Goal: Task Accomplishment & Management: Complete application form

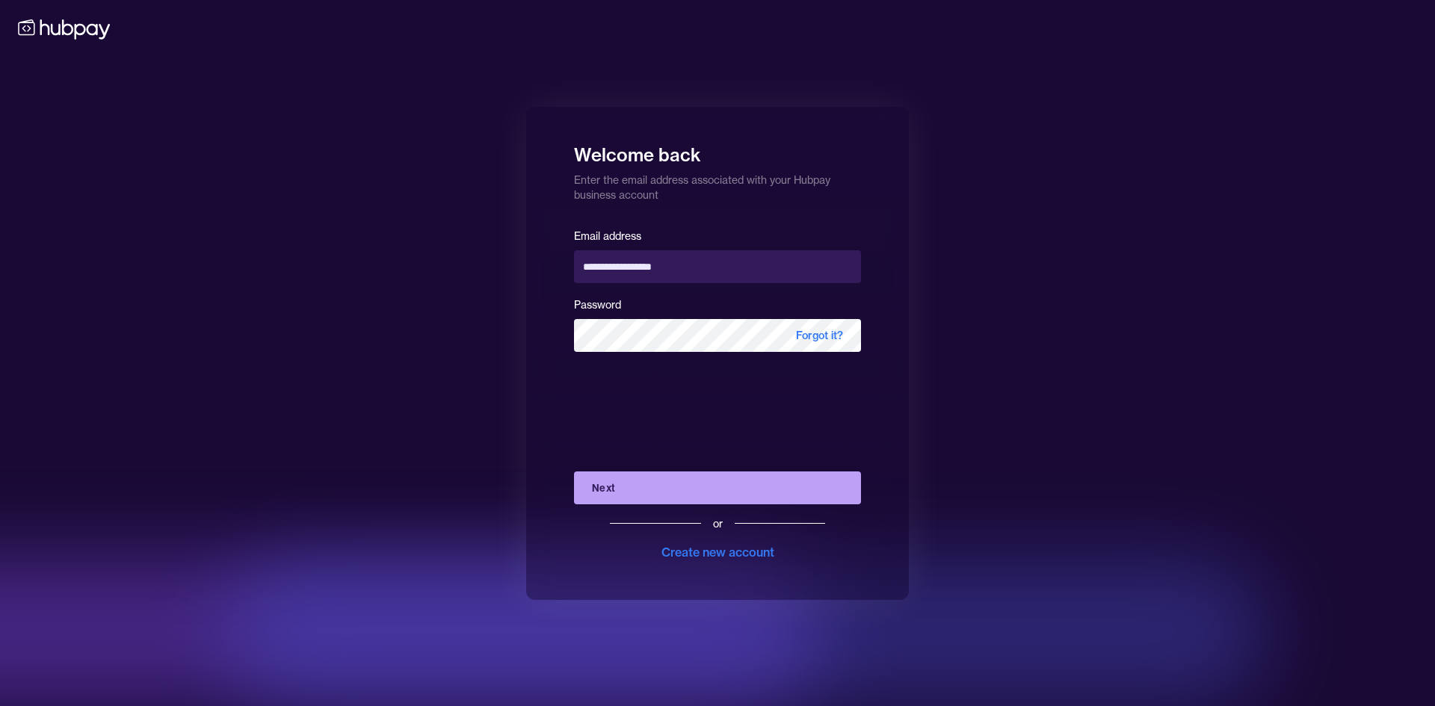
click at [872, 544] on div "**********" at bounding box center [717, 353] width 383 height 493
click at [732, 475] on button "Next" at bounding box center [717, 488] width 287 height 33
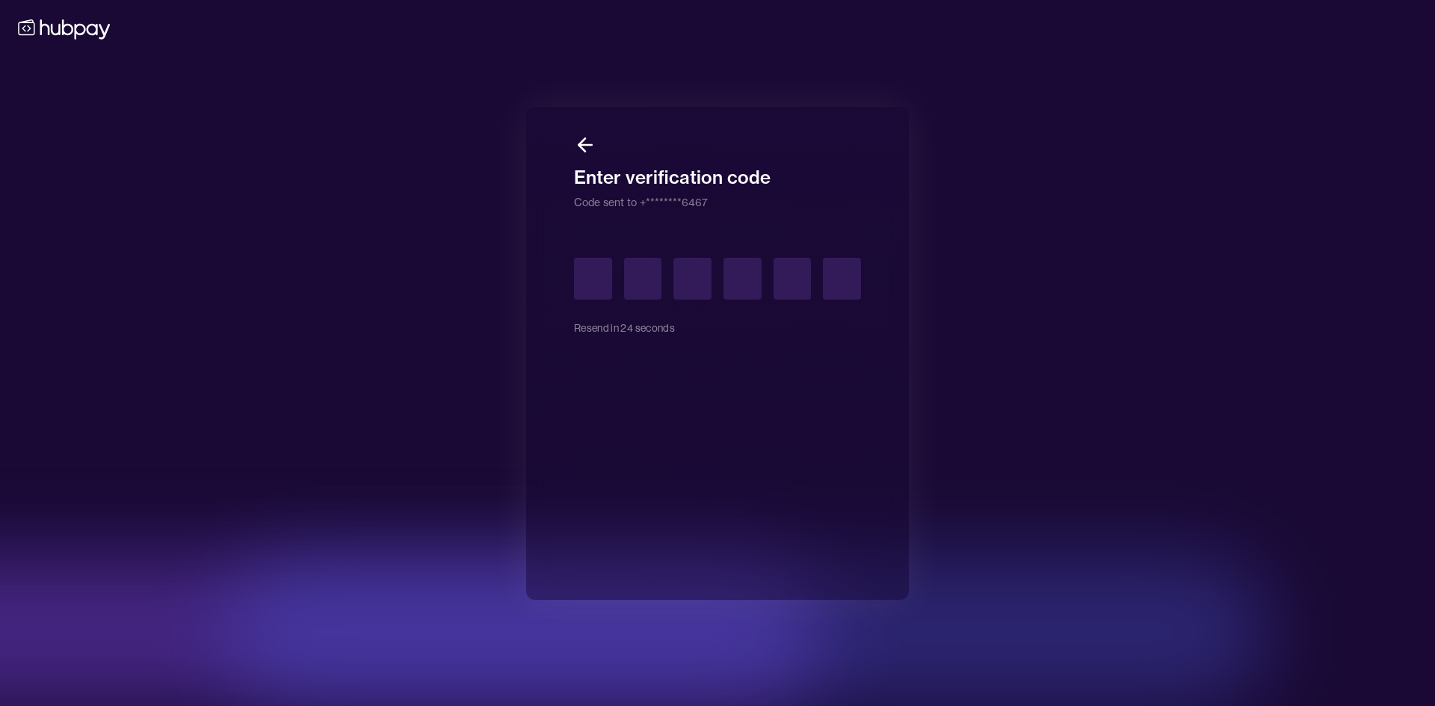
click at [395, 557] on div at bounding box center [299, 632] width 1047 height 150
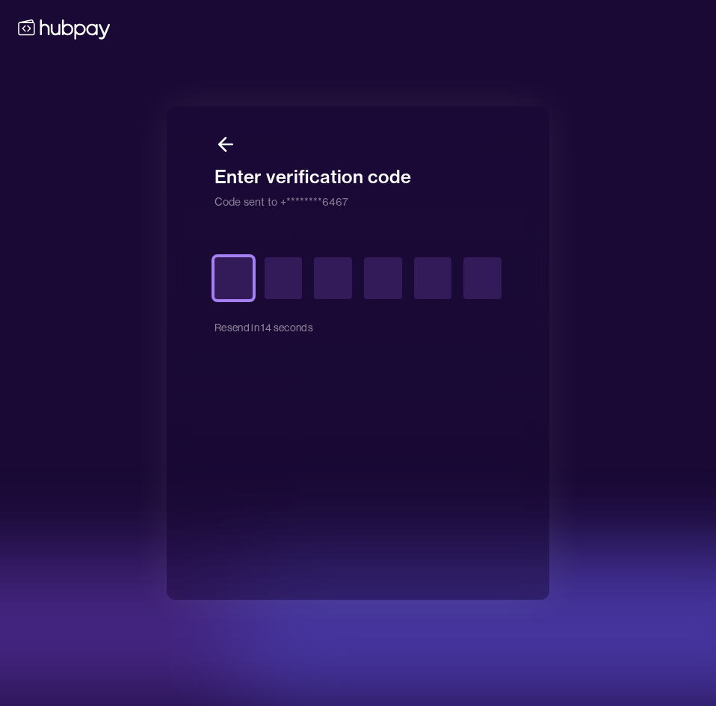
click at [232, 272] on input "text" at bounding box center [234, 278] width 38 height 42
type input "*"
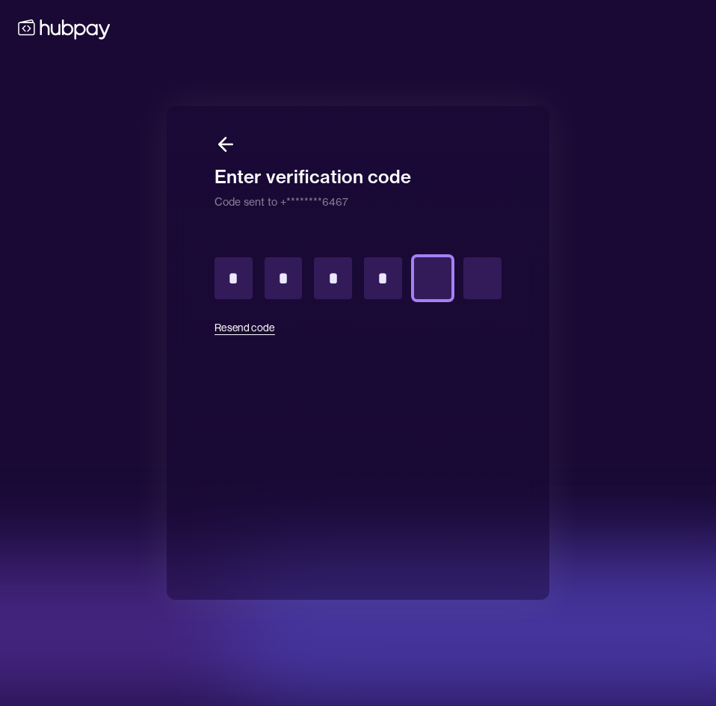
type input "*"
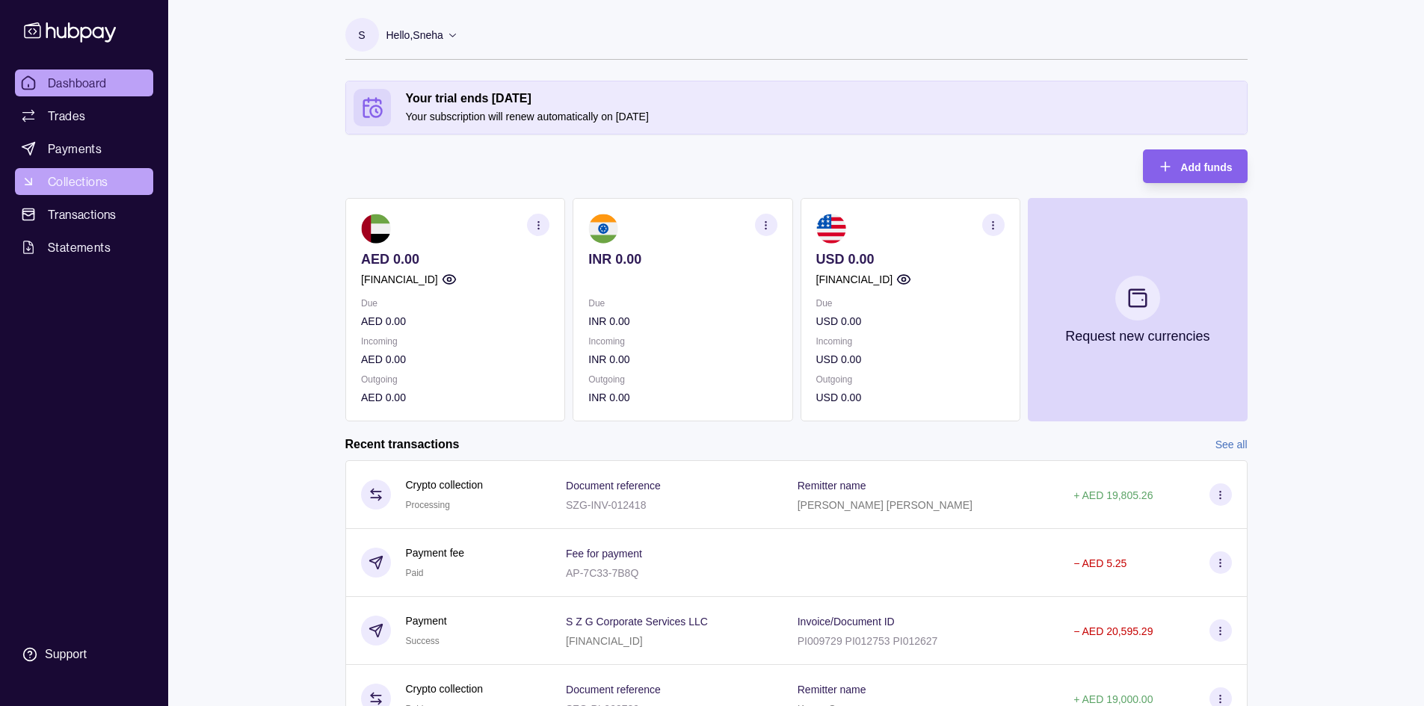
click at [92, 178] on span "Collections" at bounding box center [78, 182] width 60 height 18
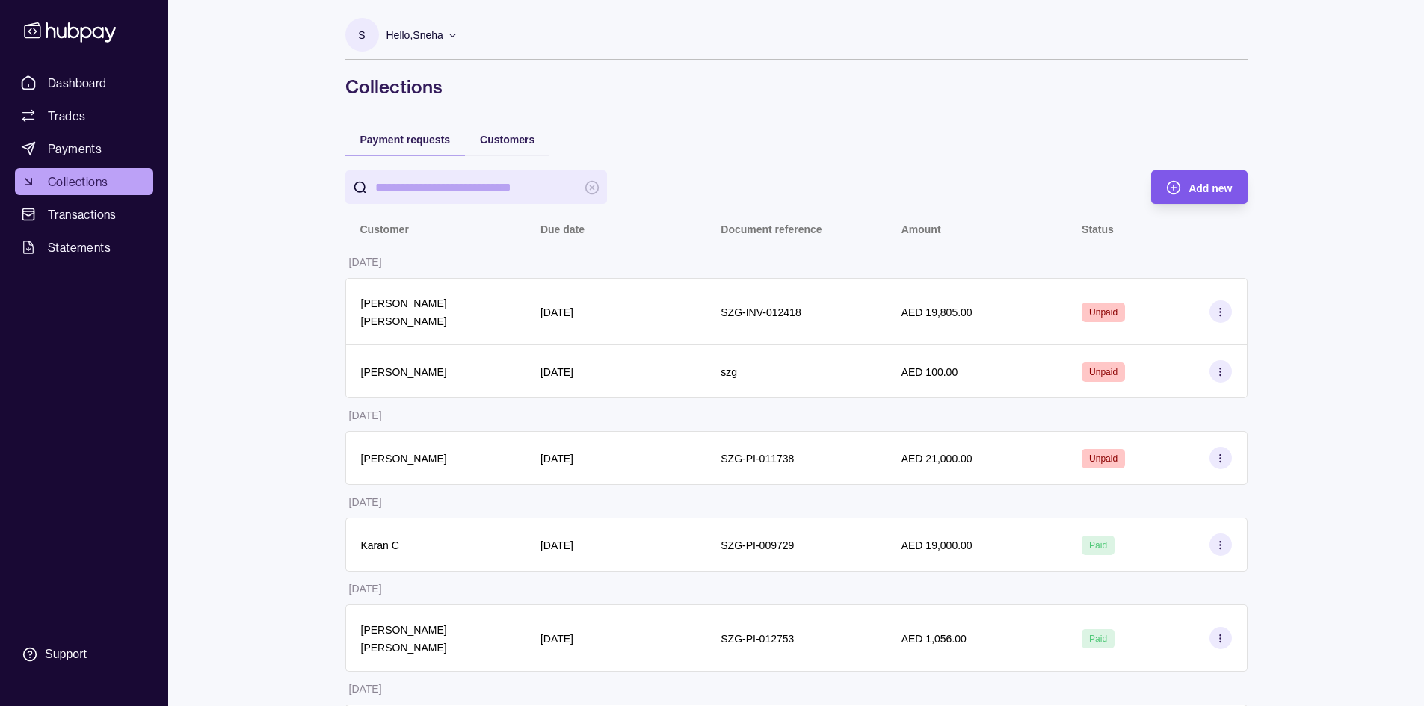
click at [1201, 194] on span "Add new" at bounding box center [1210, 188] width 43 height 12
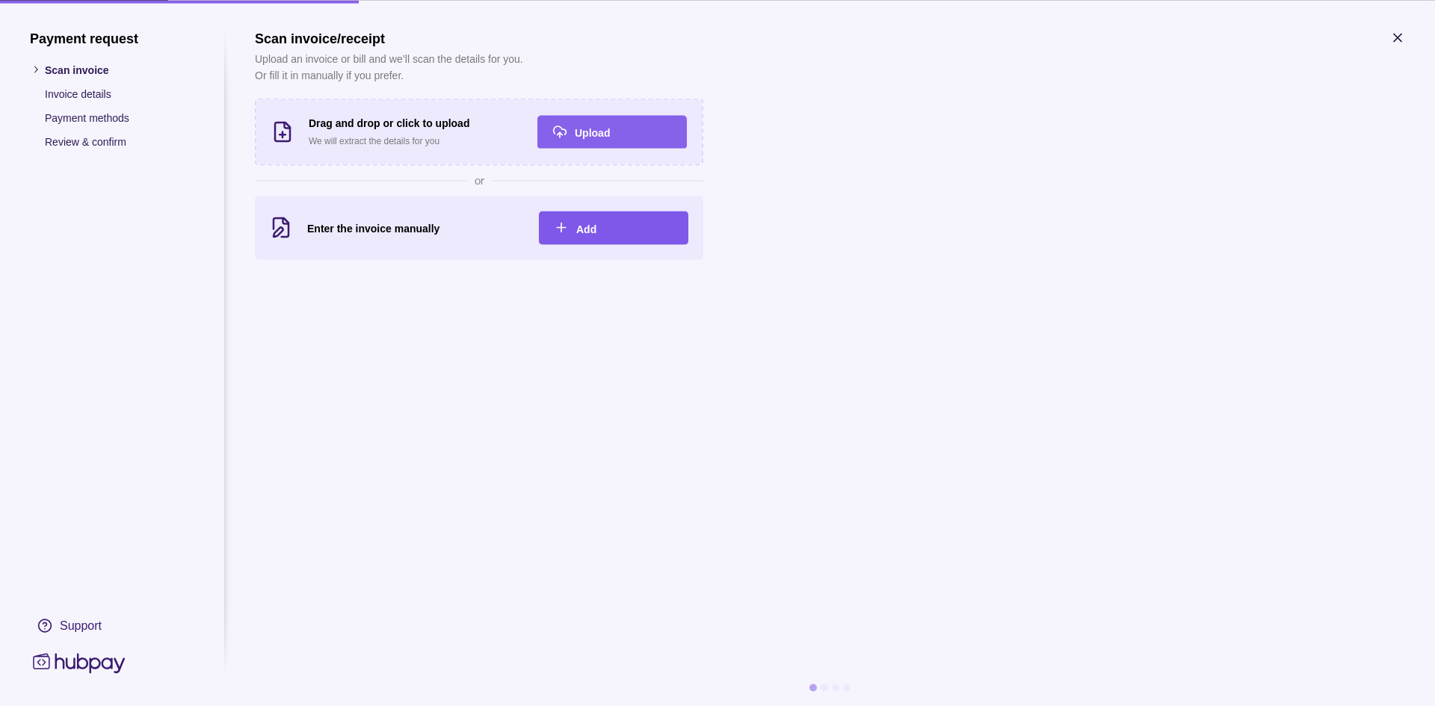
click at [595, 225] on span "Add" at bounding box center [586, 229] width 20 height 12
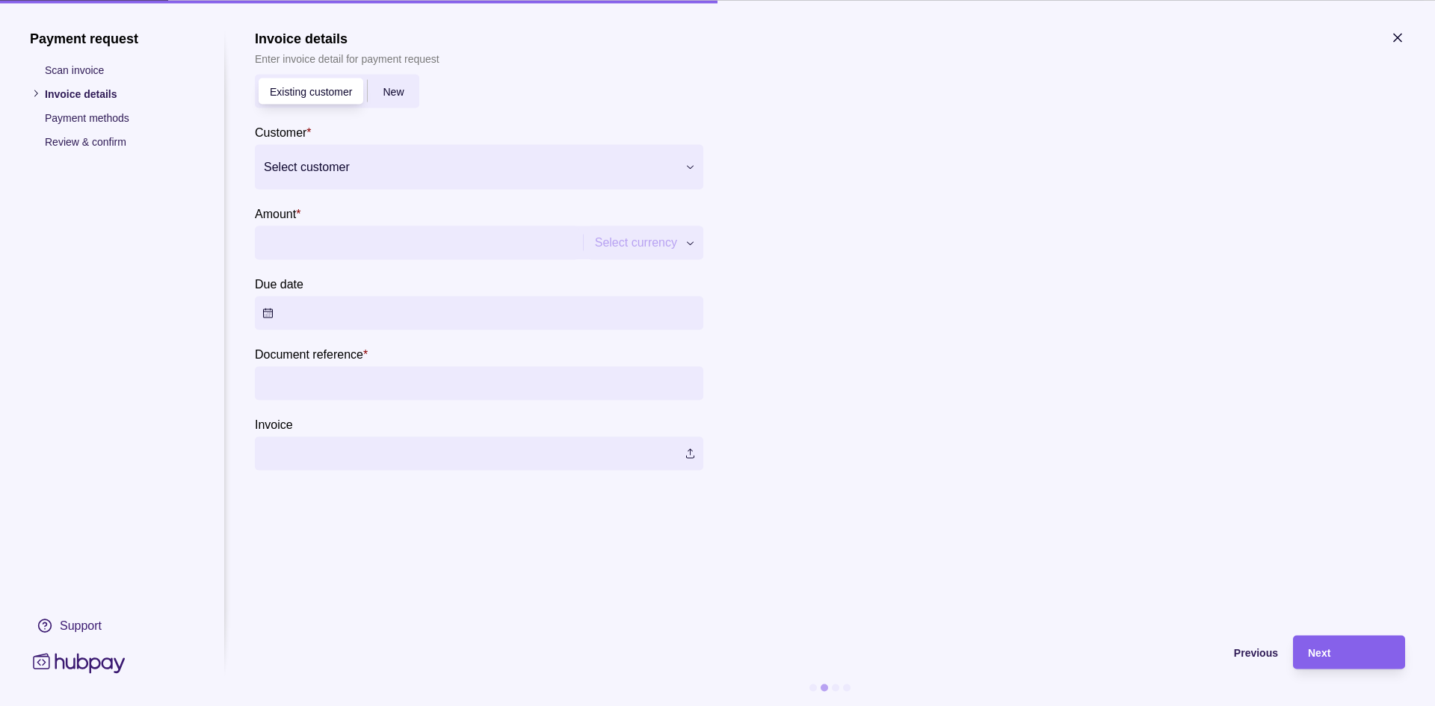
click at [323, 87] on span "Existing customer" at bounding box center [311, 92] width 82 height 12
click at [408, 84] on div "New" at bounding box center [393, 91] width 51 height 18
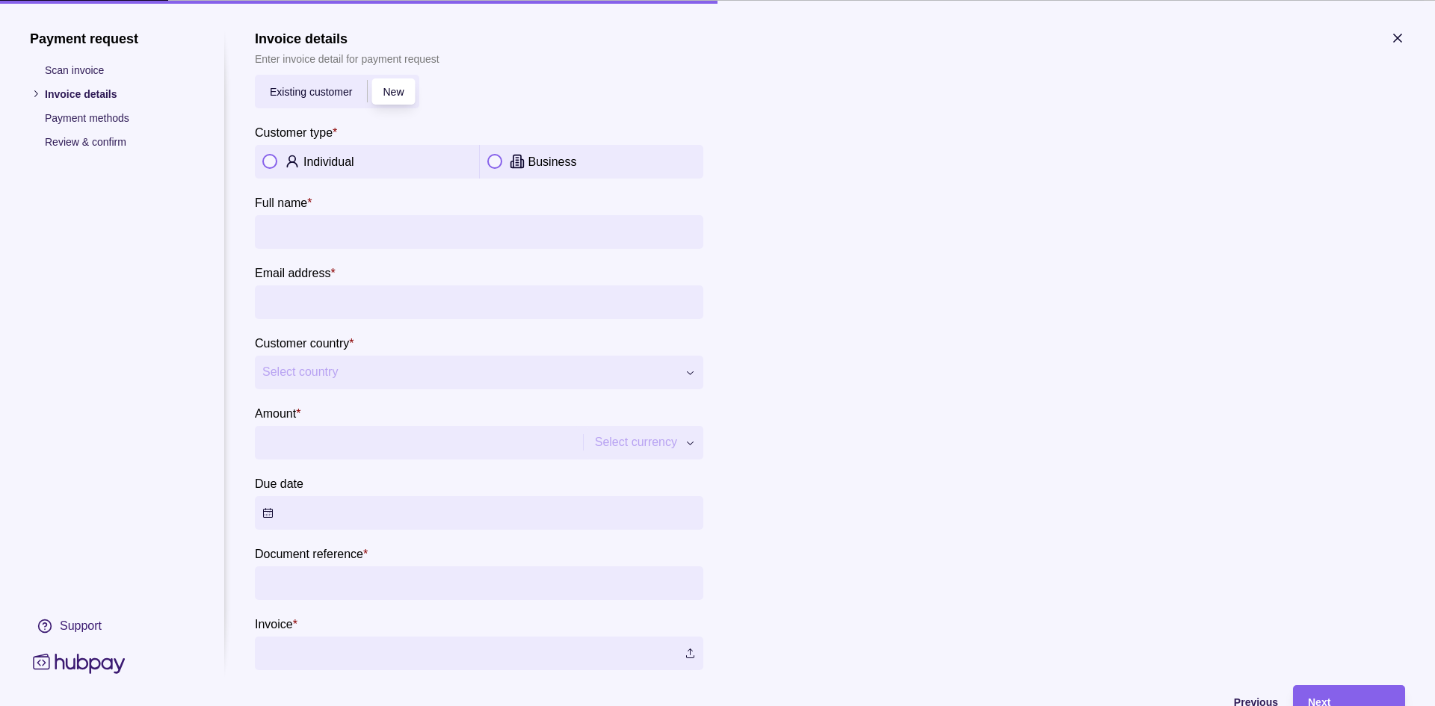
click at [280, 155] on div "Individual" at bounding box center [366, 161] width 209 height 18
click at [333, 218] on input "Full name *" at bounding box center [479, 232] width 434 height 34
type input "**********"
click at [380, 306] on input "Email address *" at bounding box center [479, 302] width 434 height 34
type input "**********"
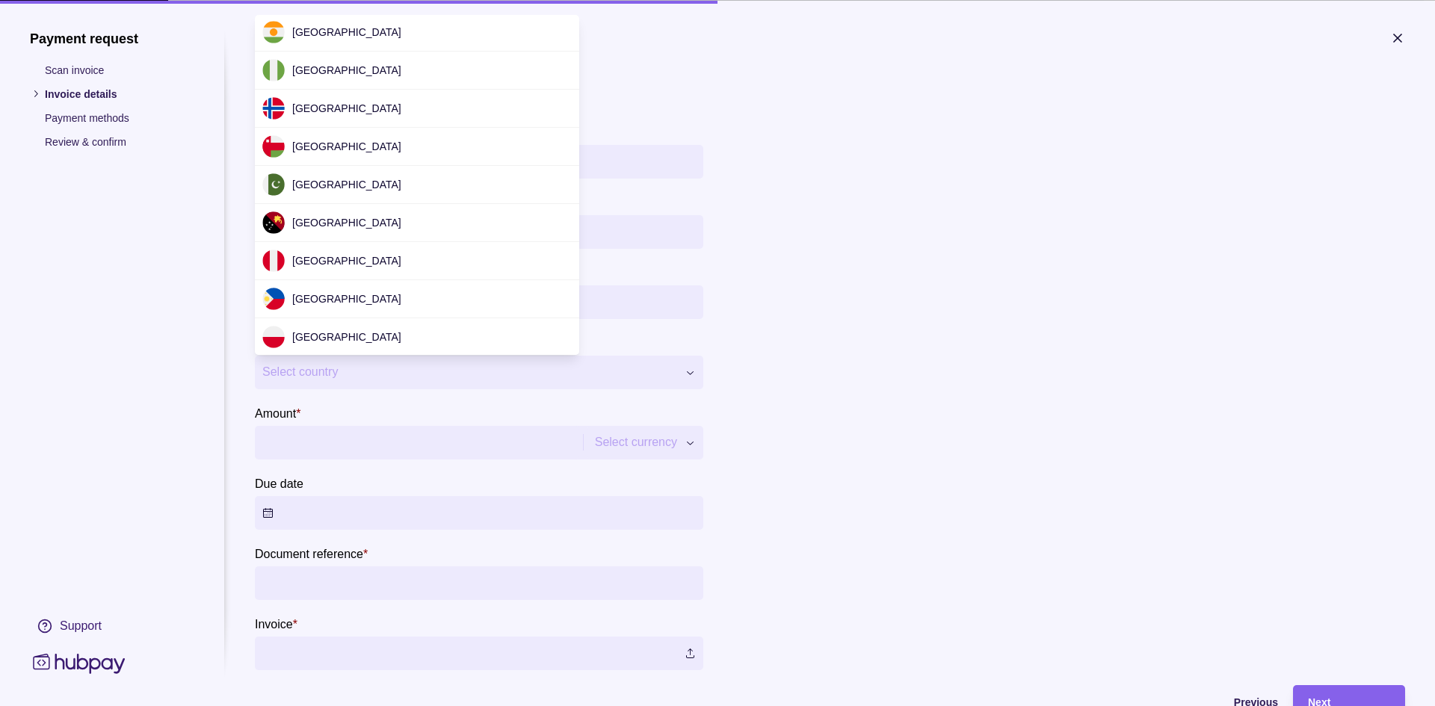
scroll to position [2060, 0]
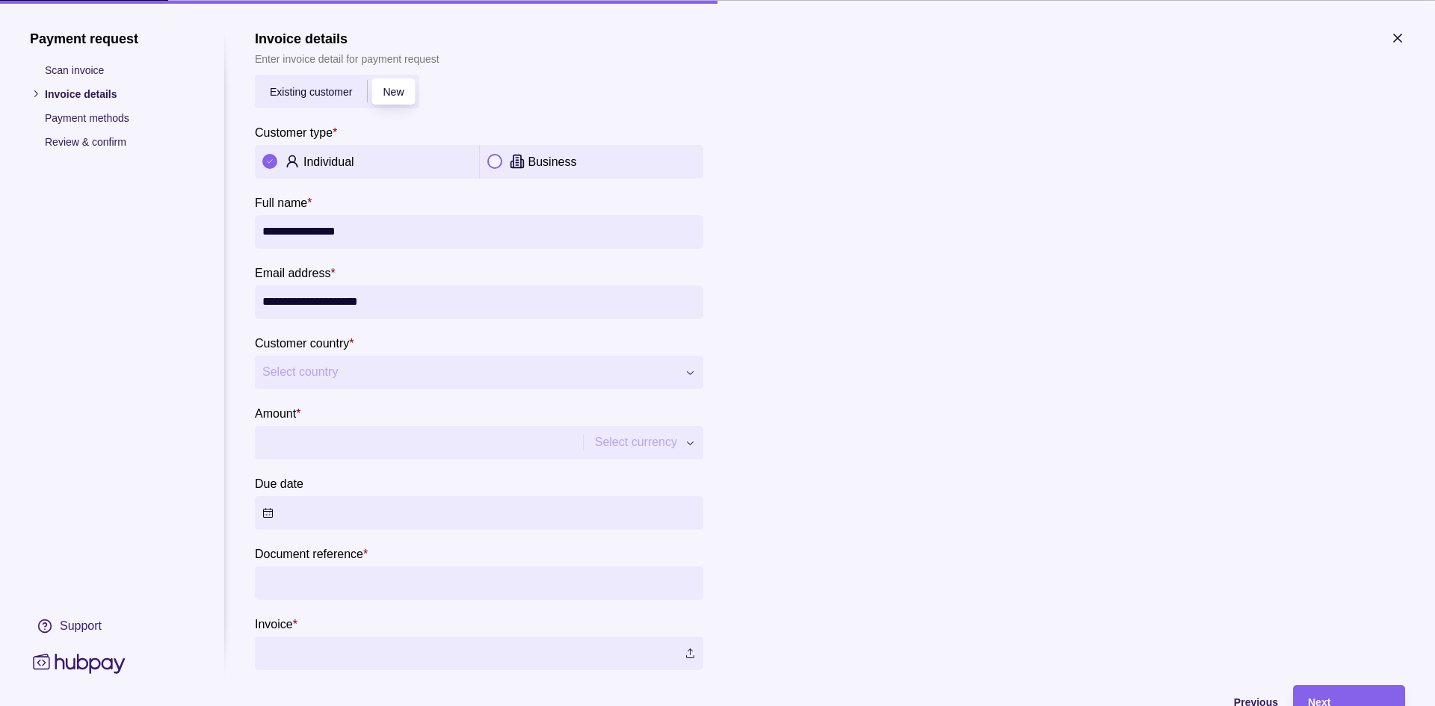
click at [366, 367] on span "Select country" at bounding box center [469, 372] width 415 height 18
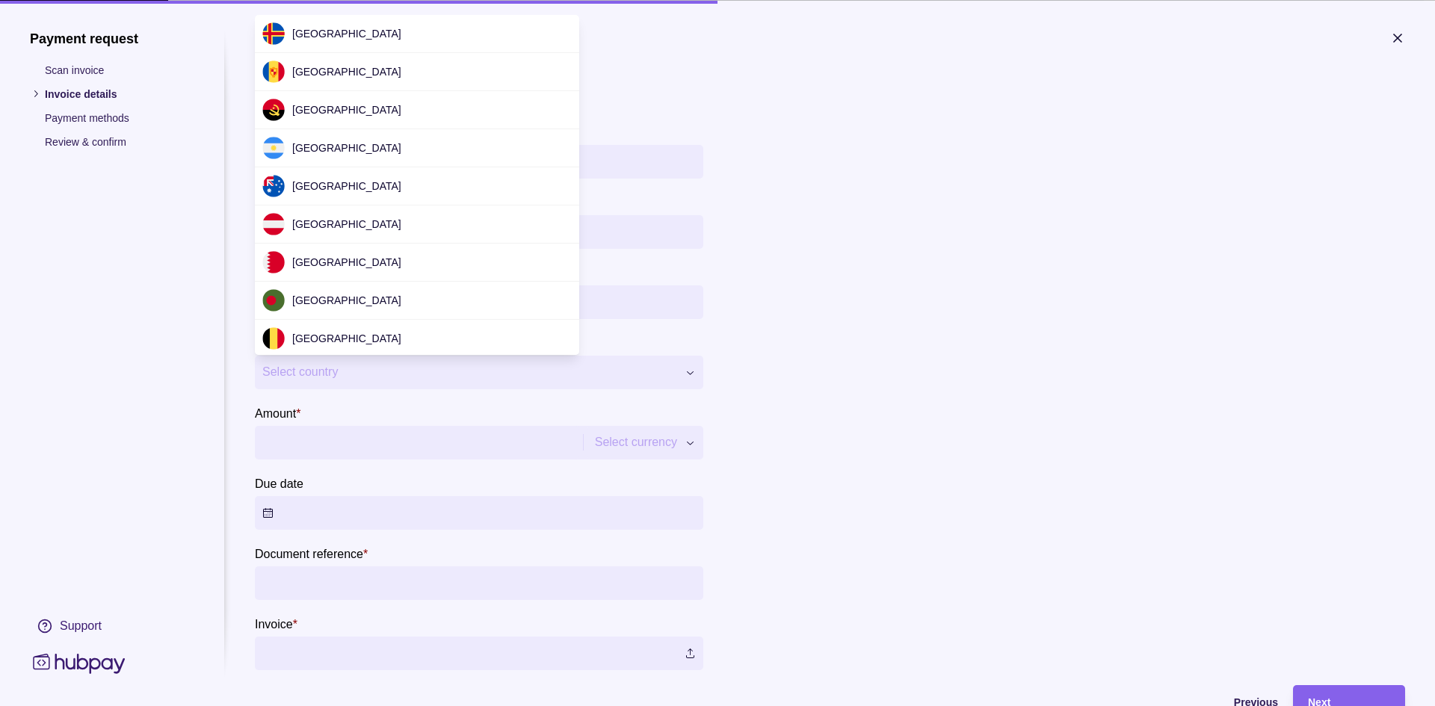
scroll to position [3242, 0]
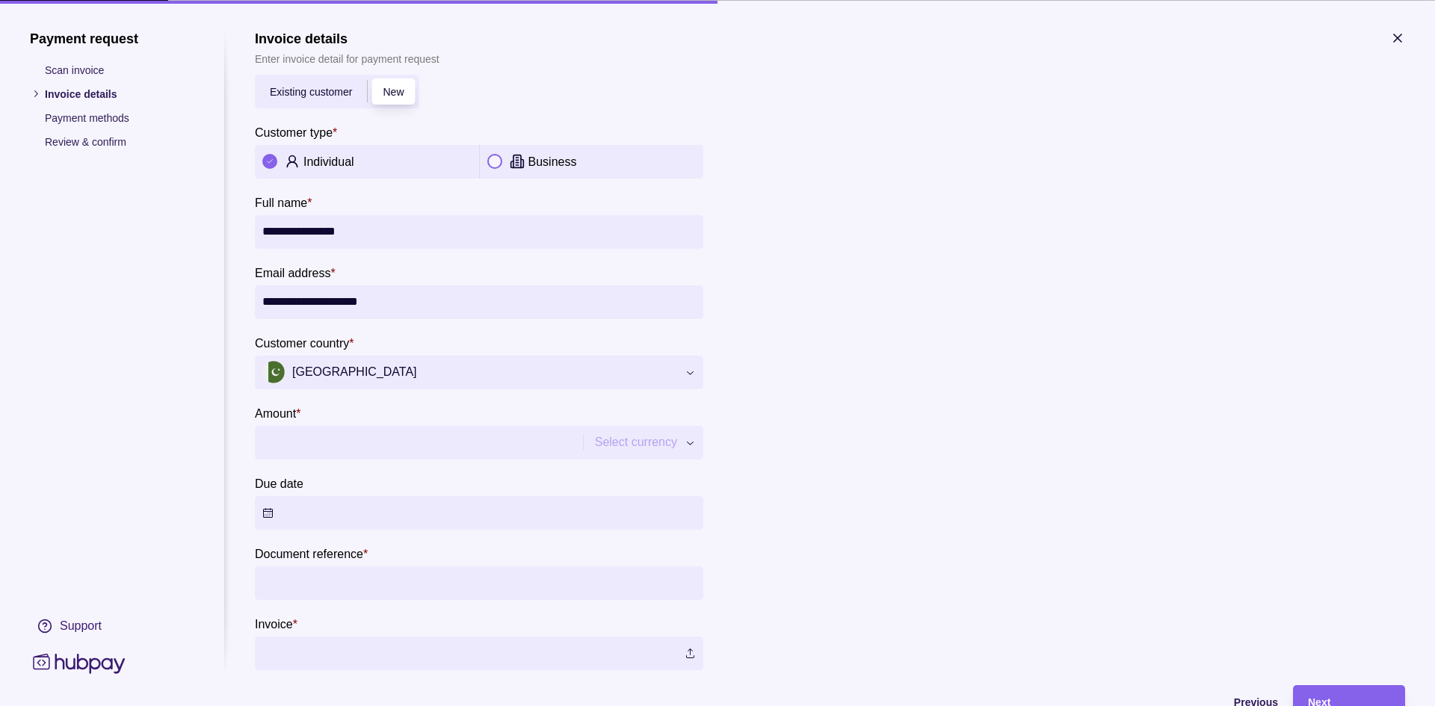
click at [288, 440] on input "Amount *" at bounding box center [416, 442] width 309 height 34
type input "********"
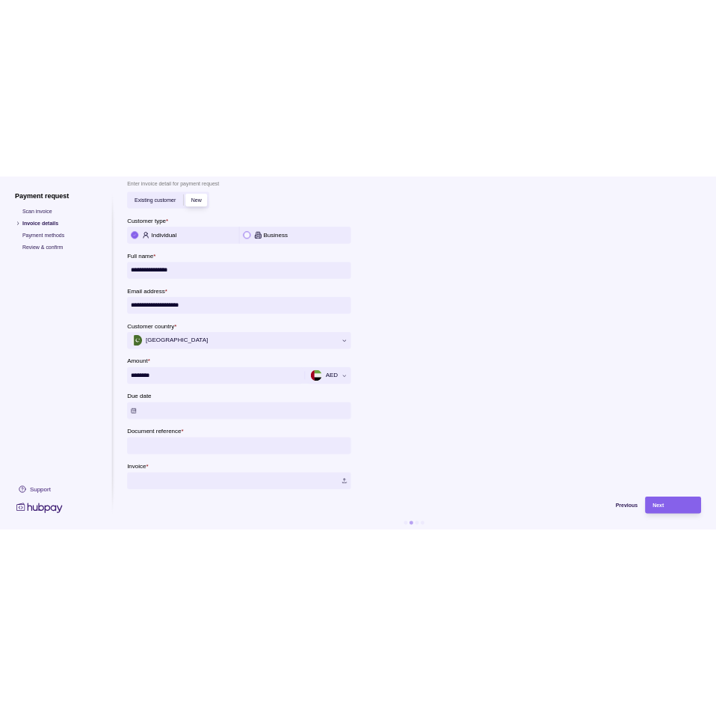
scroll to position [61, 0]
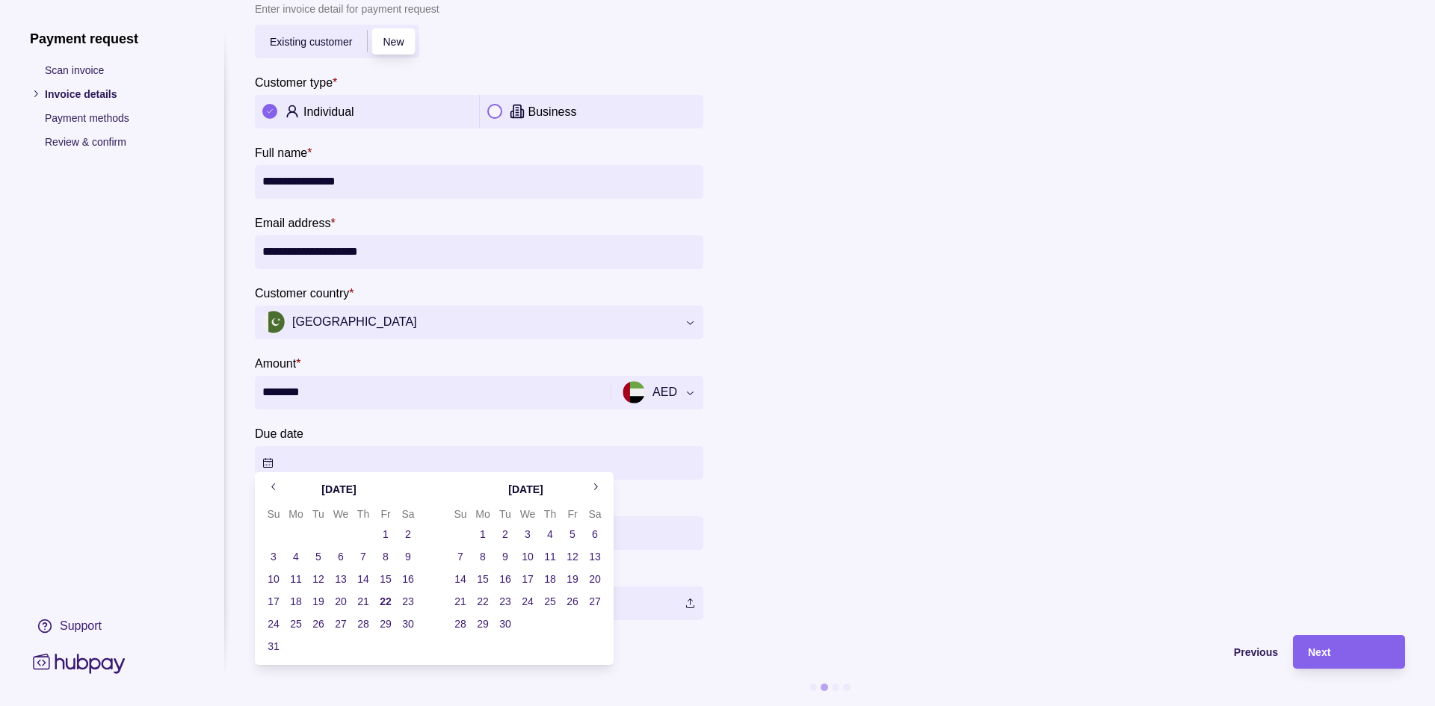
click at [348, 450] on button "Due date" at bounding box center [479, 463] width 449 height 34
click at [410, 603] on button "23" at bounding box center [408, 601] width 21 height 21
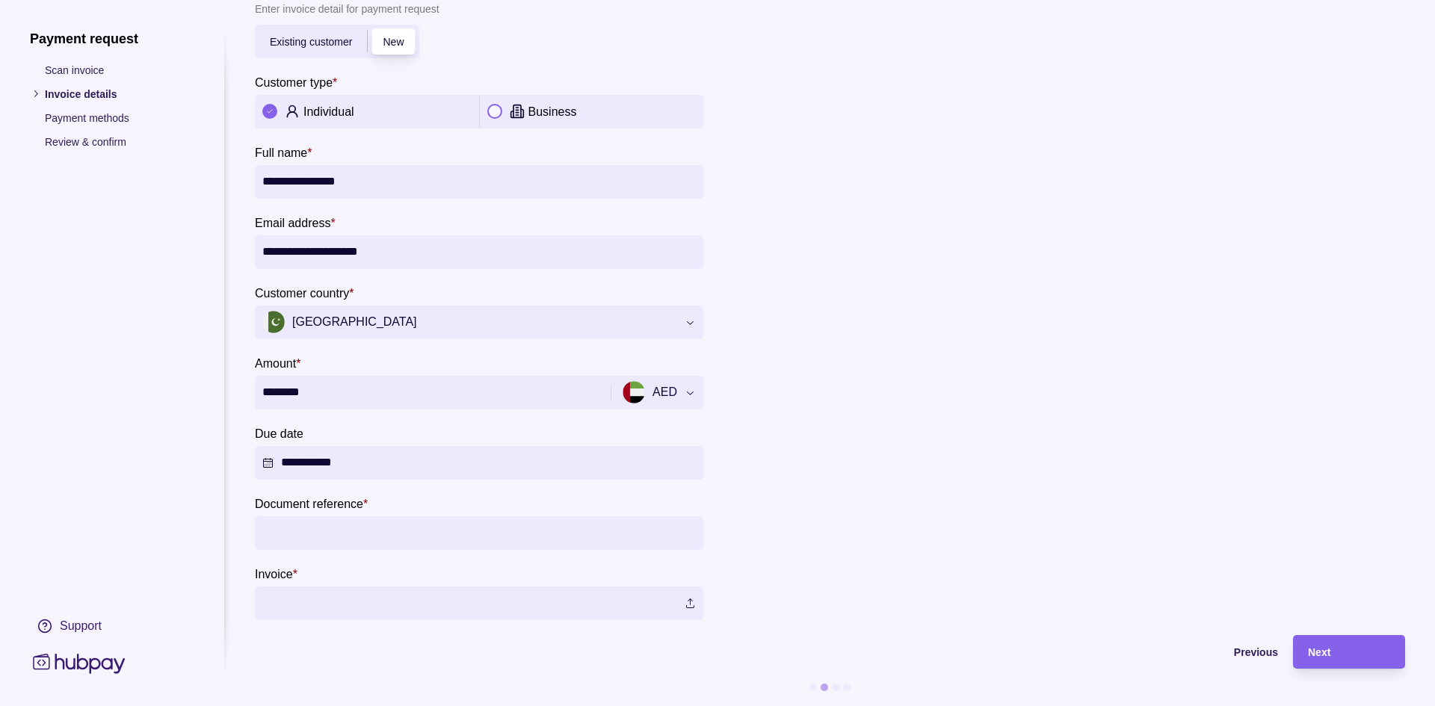
click at [892, 572] on section "**********" at bounding box center [830, 301] width 1150 height 640
drag, startPoint x: 298, startPoint y: 526, endPoint x: 308, endPoint y: 528, distance: 10.9
click at [298, 526] on input "Document reference *" at bounding box center [479, 534] width 434 height 34
type input "*********"
click at [355, 591] on label at bounding box center [479, 604] width 449 height 34
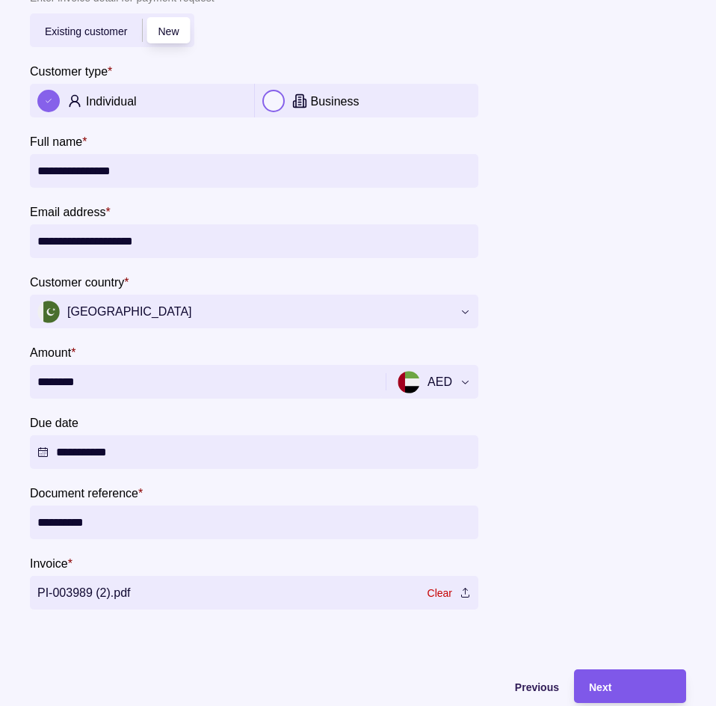
click at [615, 678] on div "Next" at bounding box center [630, 686] width 82 height 18
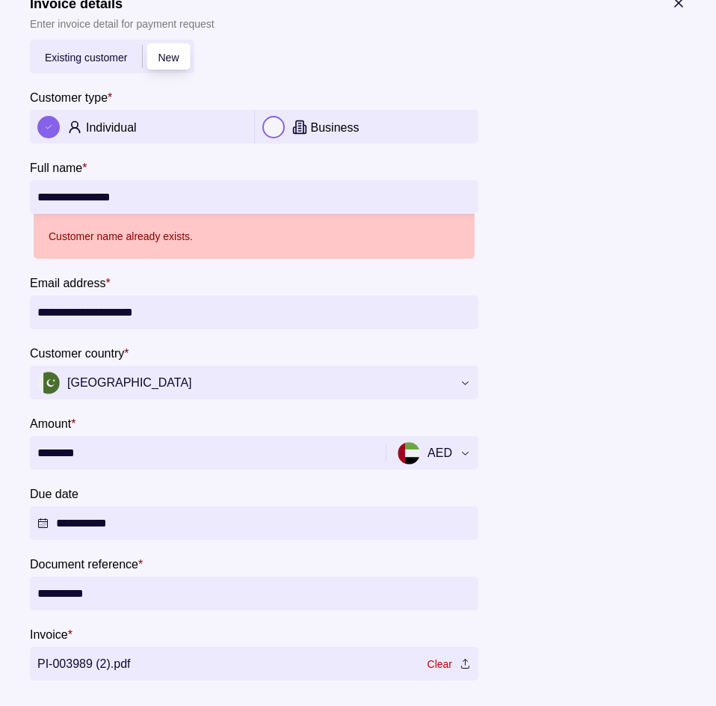
scroll to position [0, 0]
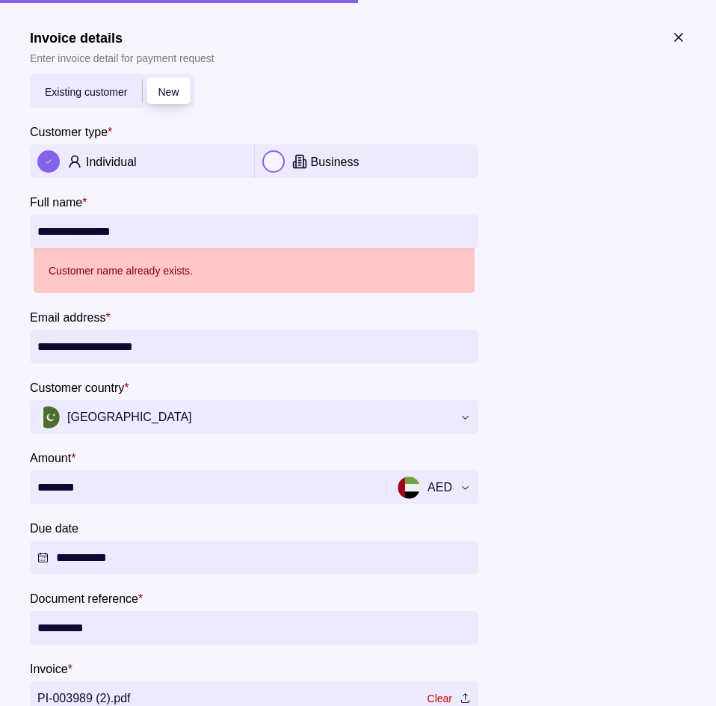
click at [101, 86] on span "Existing customer" at bounding box center [86, 92] width 82 height 12
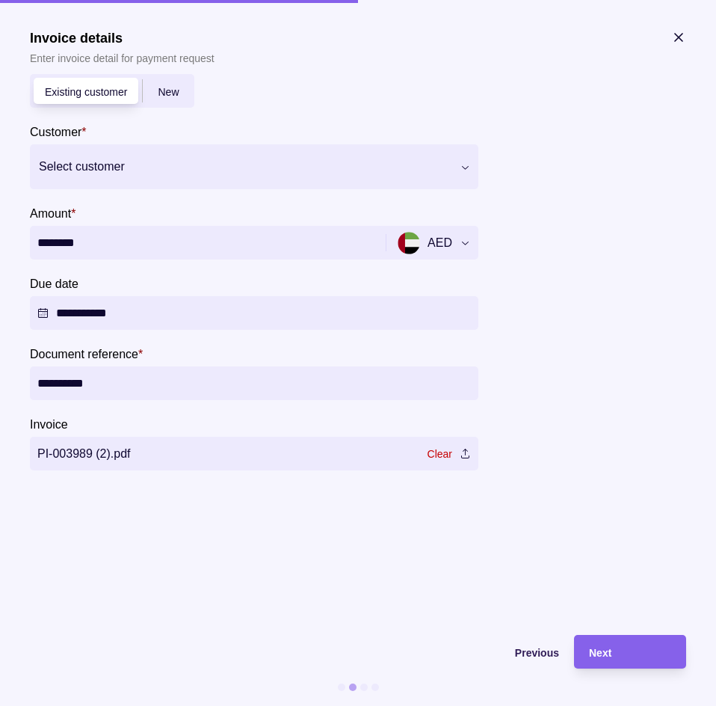
click at [148, 158] on div at bounding box center [245, 166] width 412 height 21
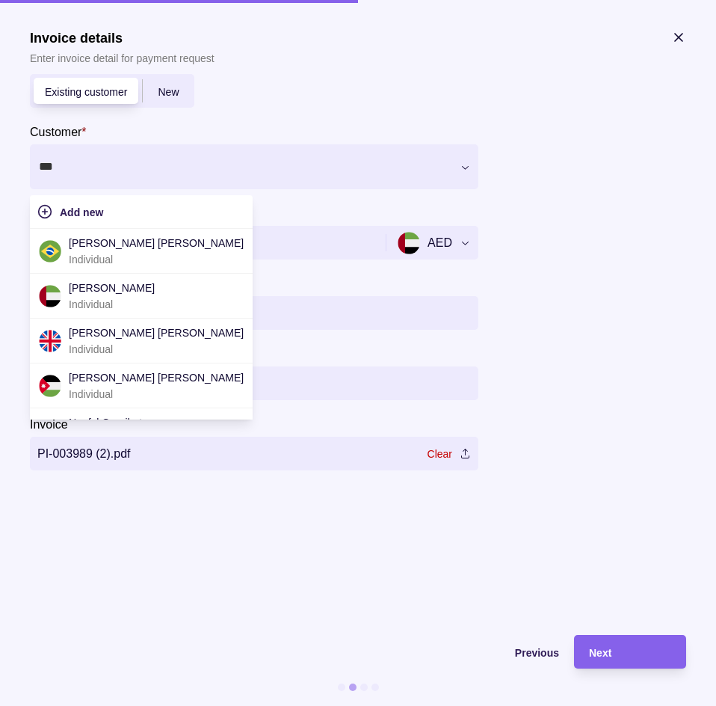
type input "****"
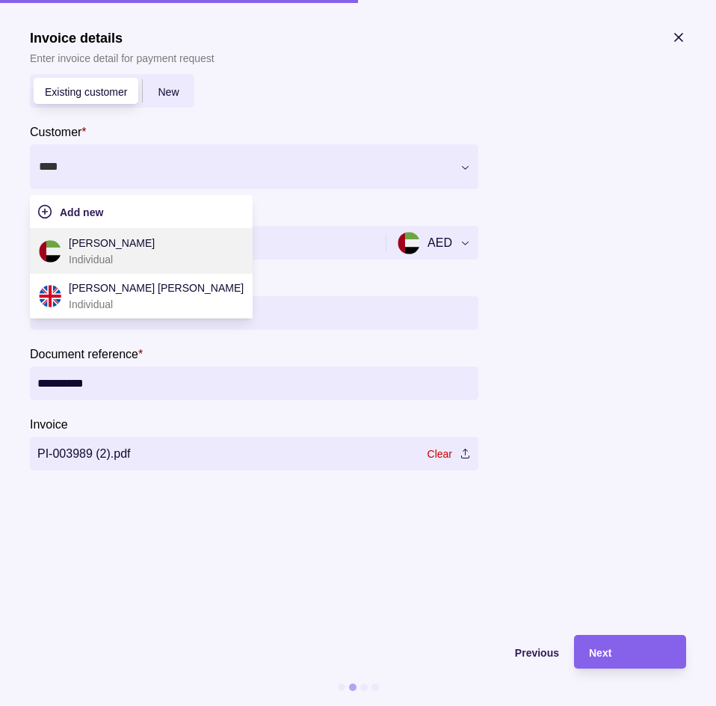
click at [105, 242] on p "[PERSON_NAME]" at bounding box center [112, 243] width 86 height 16
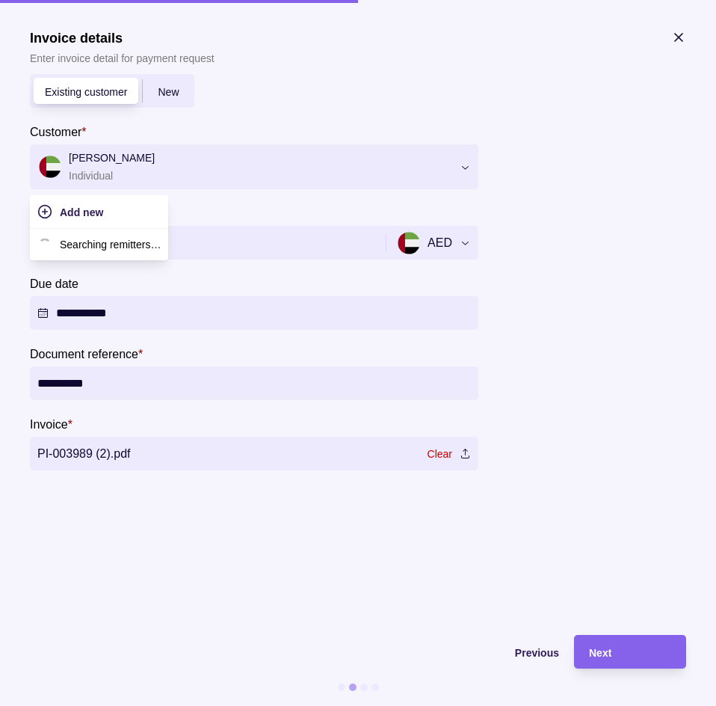
click at [152, 167] on div at bounding box center [245, 166] width 412 height 21
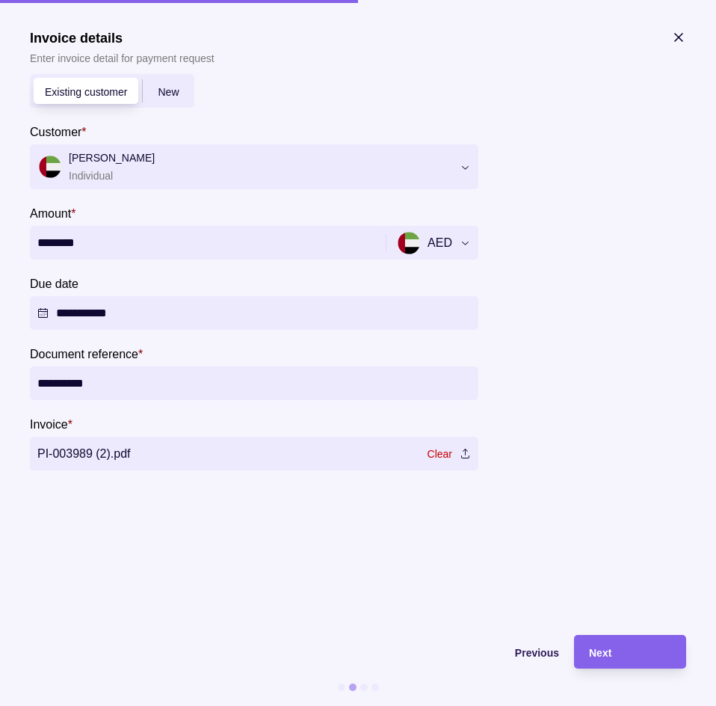
click at [380, 140] on section "Customer * [PERSON_NAME] Individual" at bounding box center [254, 156] width 449 height 67
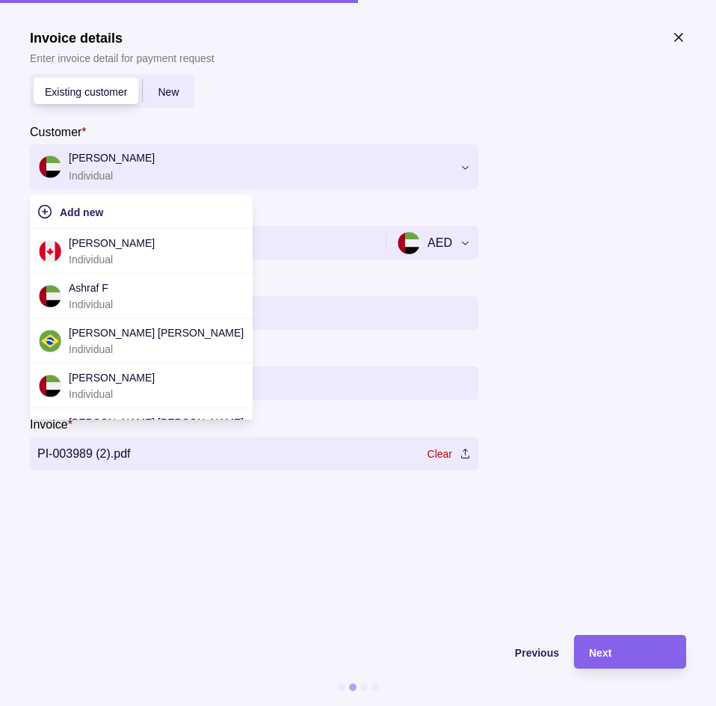
click at [230, 167] on div at bounding box center [245, 166] width 412 height 21
click at [160, 167] on div at bounding box center [245, 166] width 412 height 21
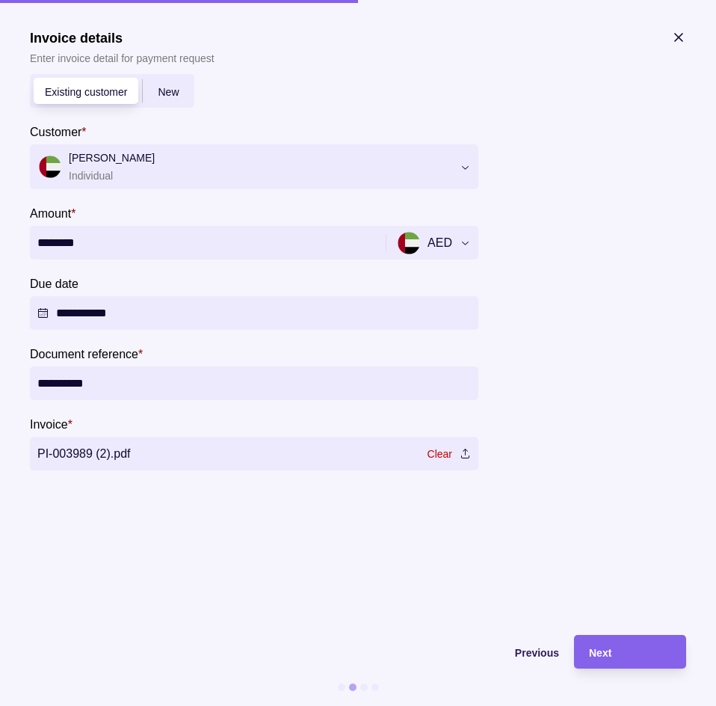
click at [675, 32] on icon "button" at bounding box center [678, 37] width 15 height 15
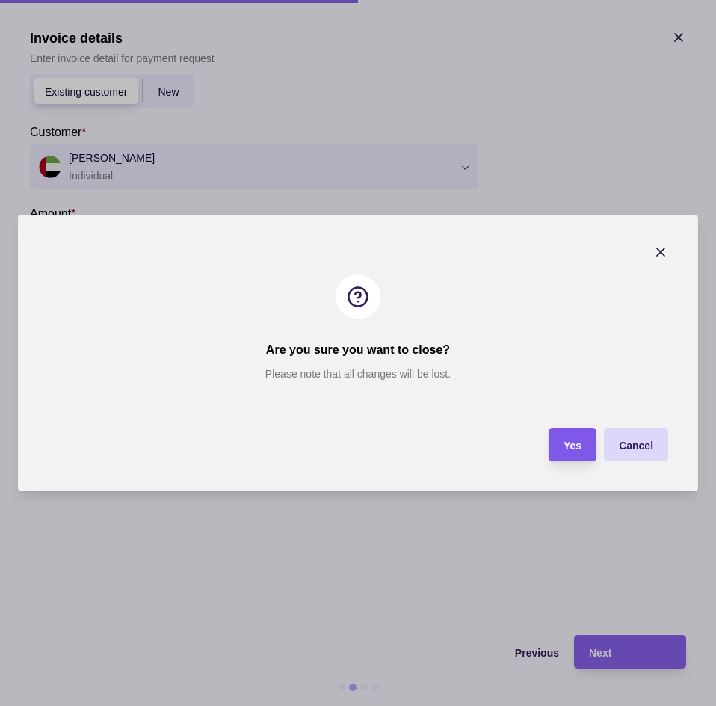
click at [569, 449] on span "Yes" at bounding box center [573, 446] width 18 height 12
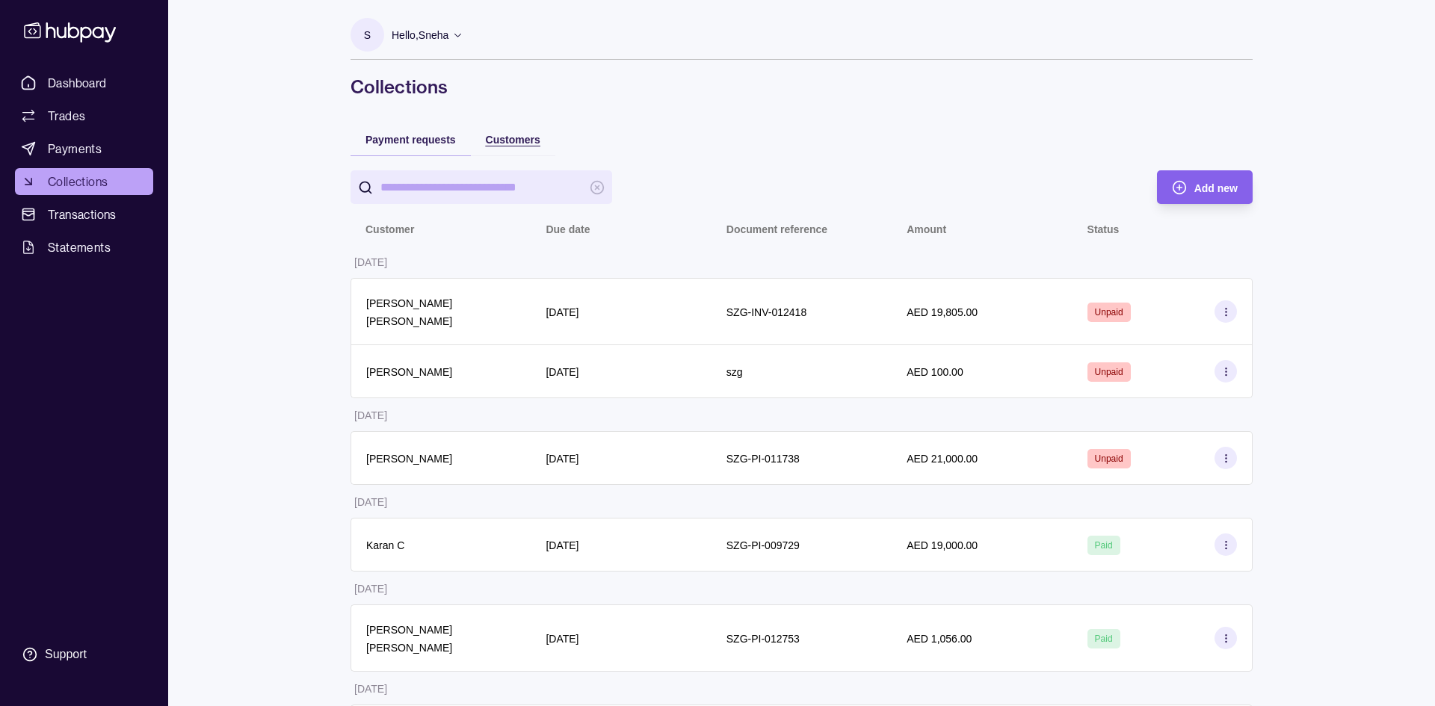
click at [526, 135] on span "Customers" at bounding box center [513, 140] width 55 height 12
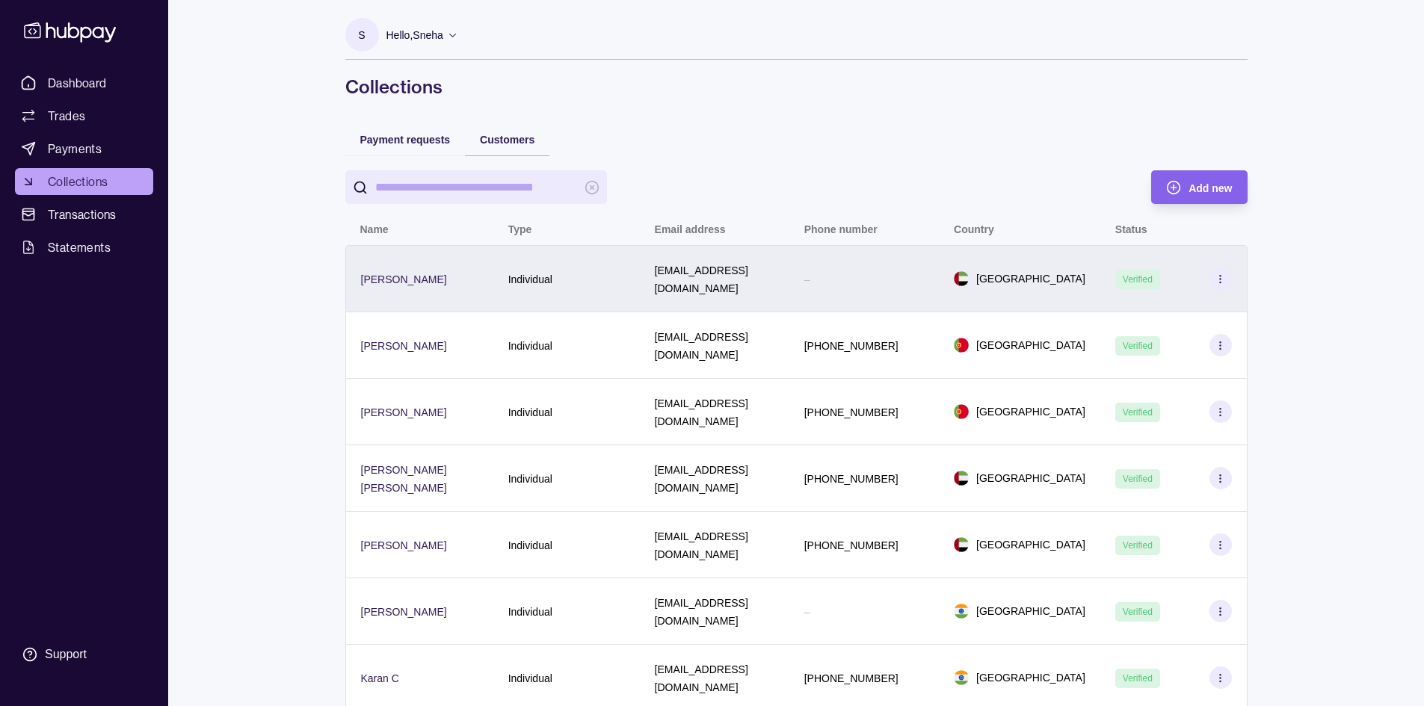
click at [1222, 274] on icon at bounding box center [1220, 279] width 11 height 11
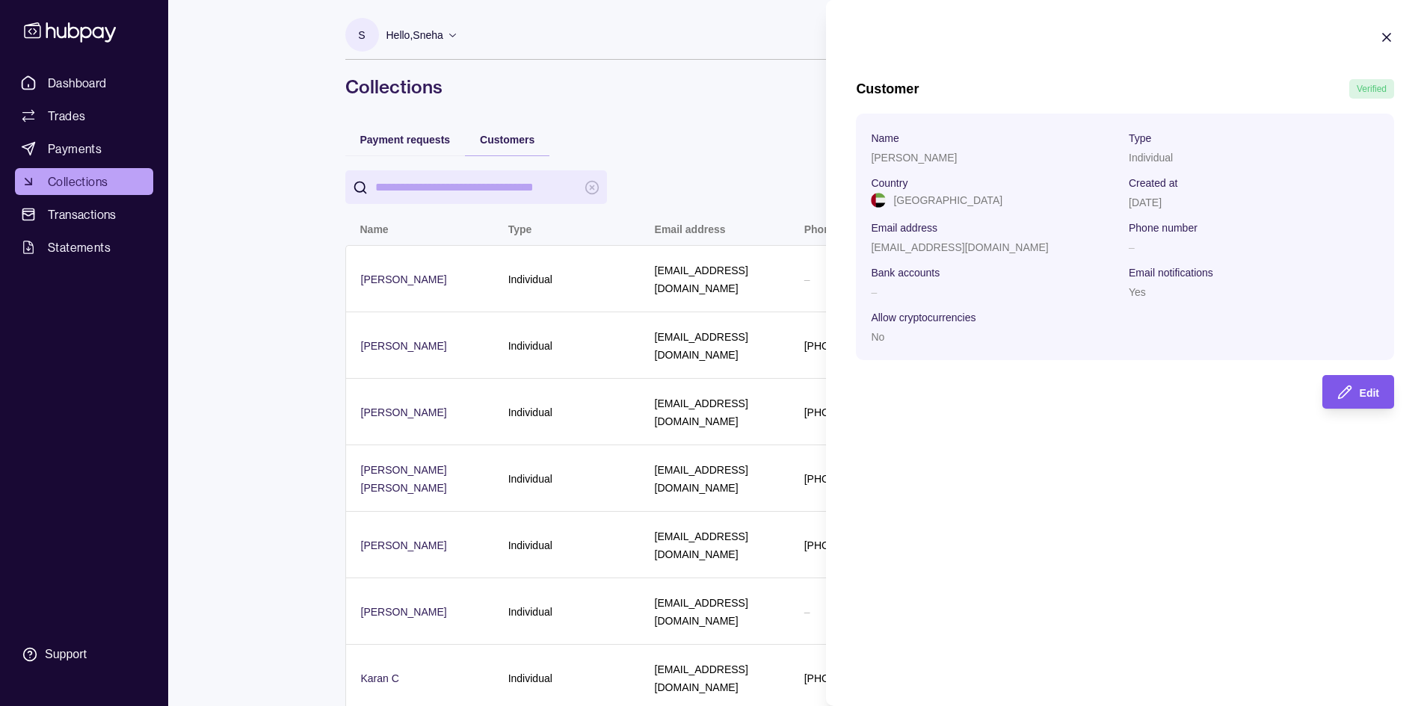
click at [1364, 381] on div "Edit" at bounding box center [1347, 392] width 64 height 34
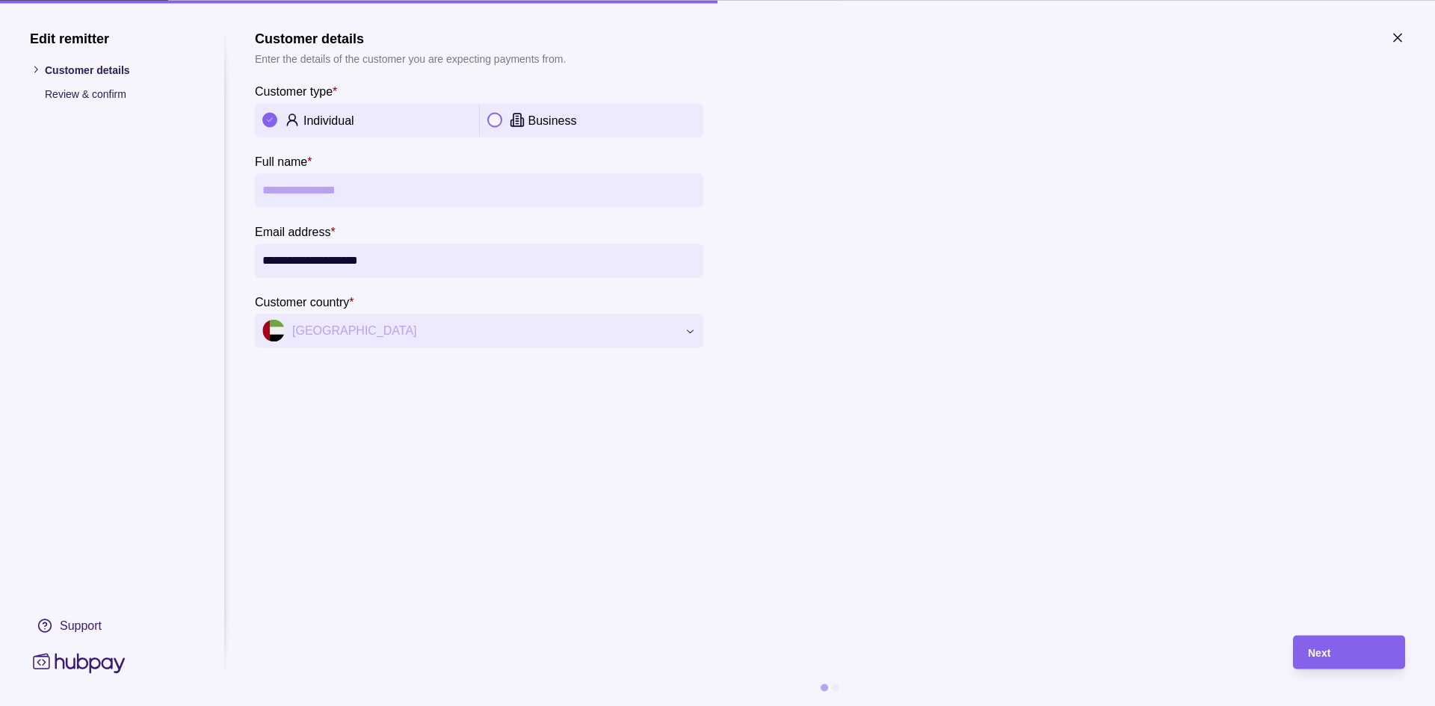
click at [444, 252] on input "**********" at bounding box center [479, 261] width 434 height 34
click at [441, 179] on section "**********" at bounding box center [479, 179] width 449 height 55
click at [1406, 40] on section "**********" at bounding box center [717, 353] width 1435 height 706
click at [1399, 39] on icon "button" at bounding box center [1397, 37] width 7 height 7
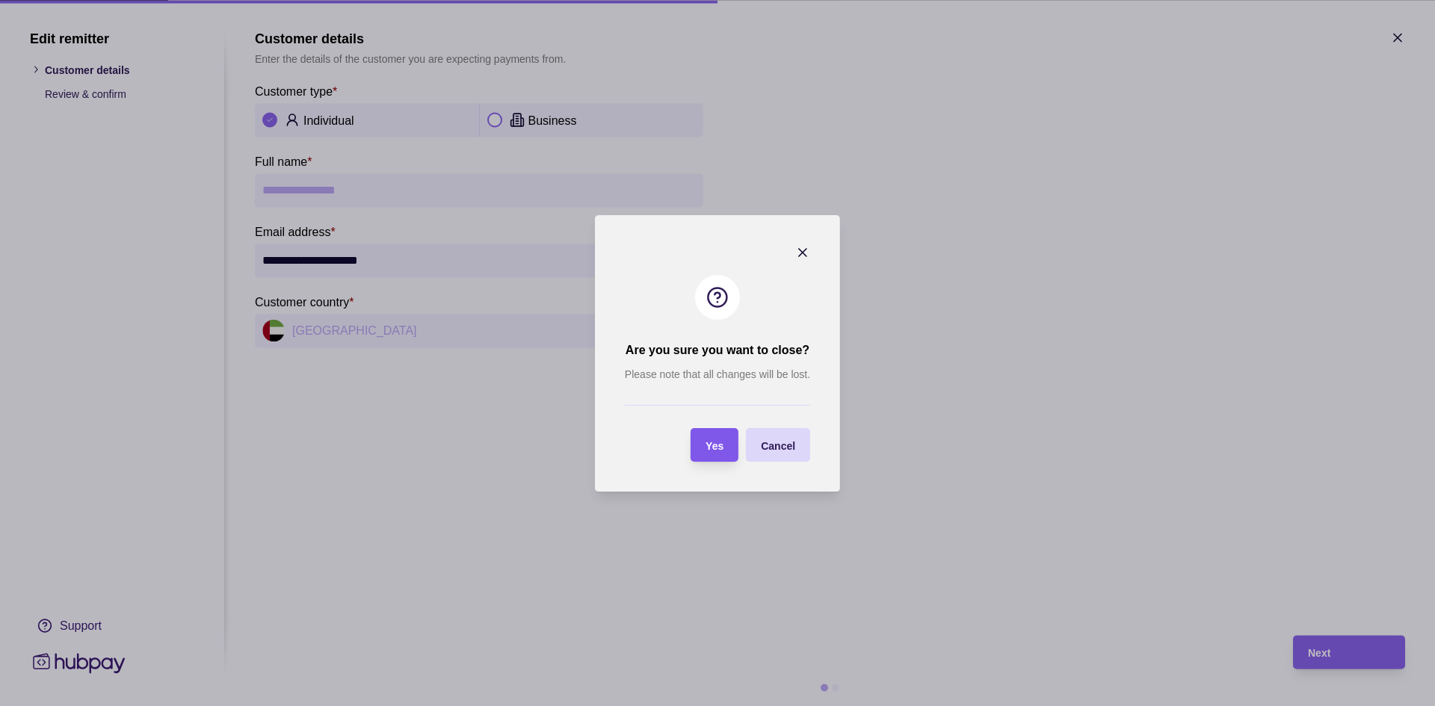
click at [709, 454] on div "Yes" at bounding box center [703, 445] width 40 height 34
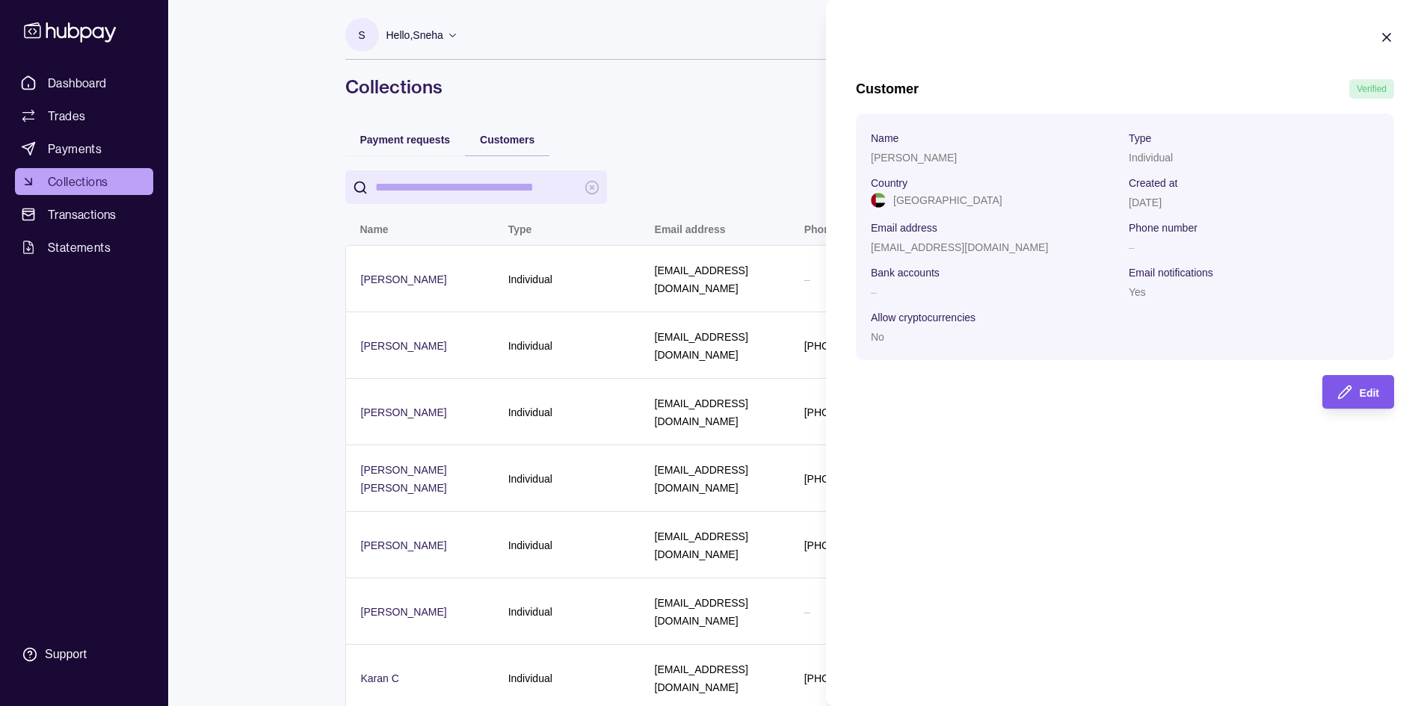
click at [1356, 390] on div "Edit" at bounding box center [1347, 392] width 64 height 34
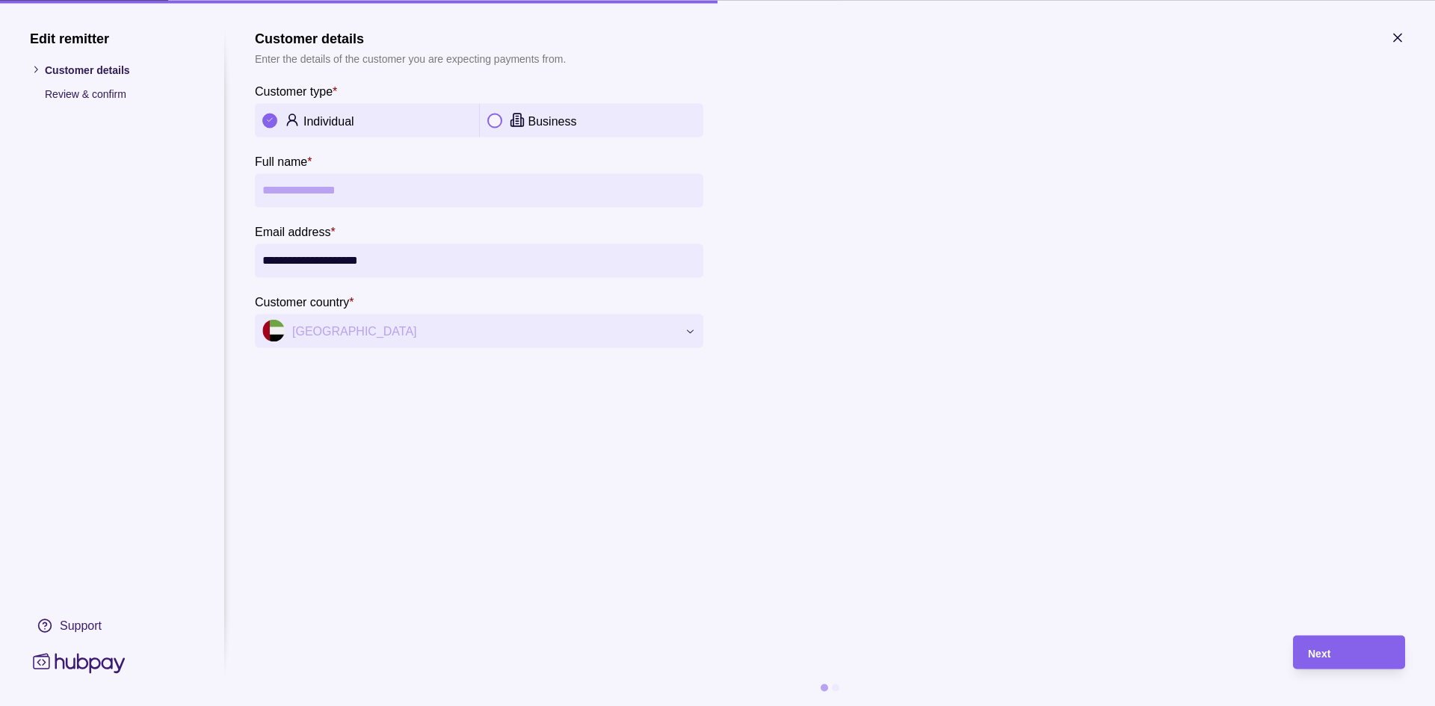
click at [323, 121] on p "Individual" at bounding box center [328, 120] width 51 height 13
click at [340, 251] on input "**********" at bounding box center [479, 261] width 434 height 34
click at [113, 93] on p "Review & confirm" at bounding box center [120, 93] width 150 height 16
click at [61, 91] on p "Review & confirm" at bounding box center [120, 93] width 150 height 16
click at [36, 72] on icon at bounding box center [35, 69] width 11 height 11
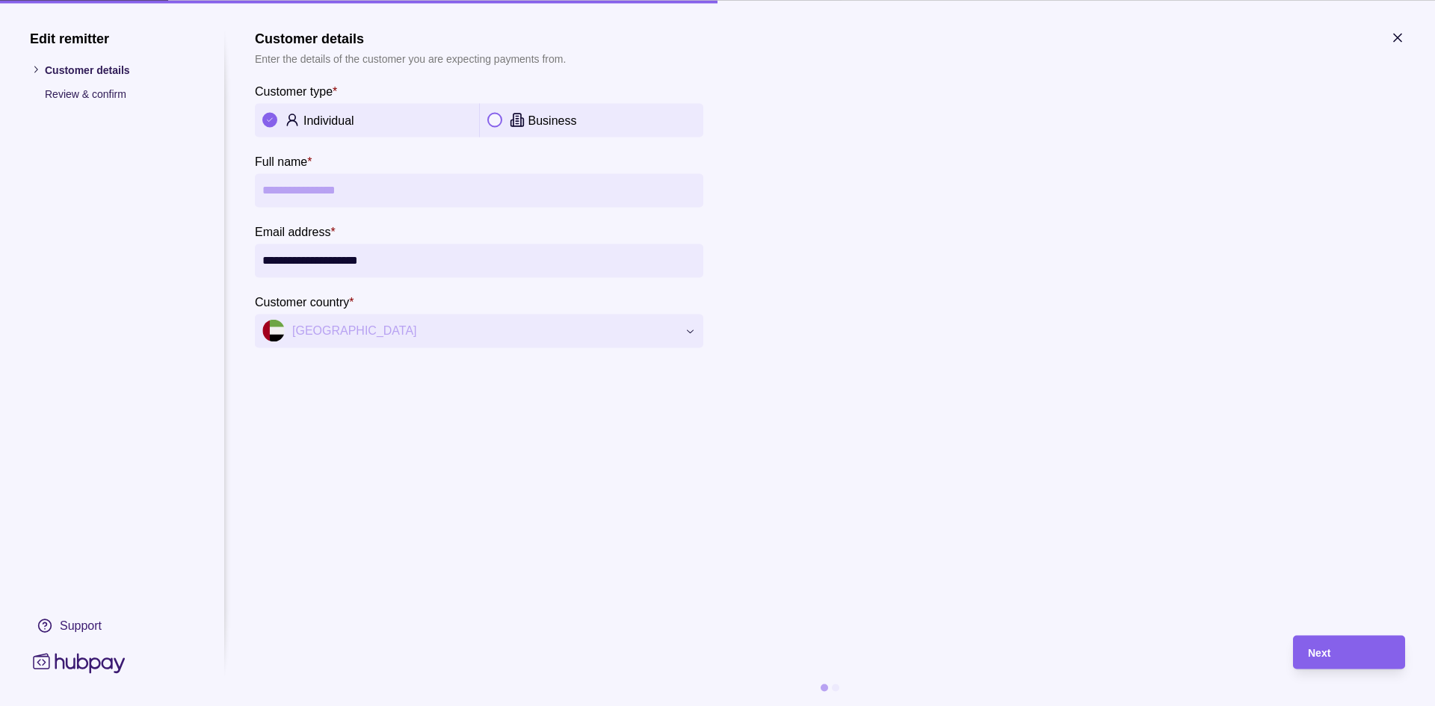
click at [40, 73] on icon at bounding box center [35, 69] width 11 height 11
click at [323, 82] on div "Customer type *" at bounding box center [296, 90] width 82 height 18
drag, startPoint x: 333, startPoint y: 118, endPoint x: 406, endPoint y: 114, distance: 73.4
click at [334, 119] on p "Individual" at bounding box center [328, 120] width 51 height 13
click at [91, 91] on p "Review & confirm" at bounding box center [120, 93] width 150 height 16
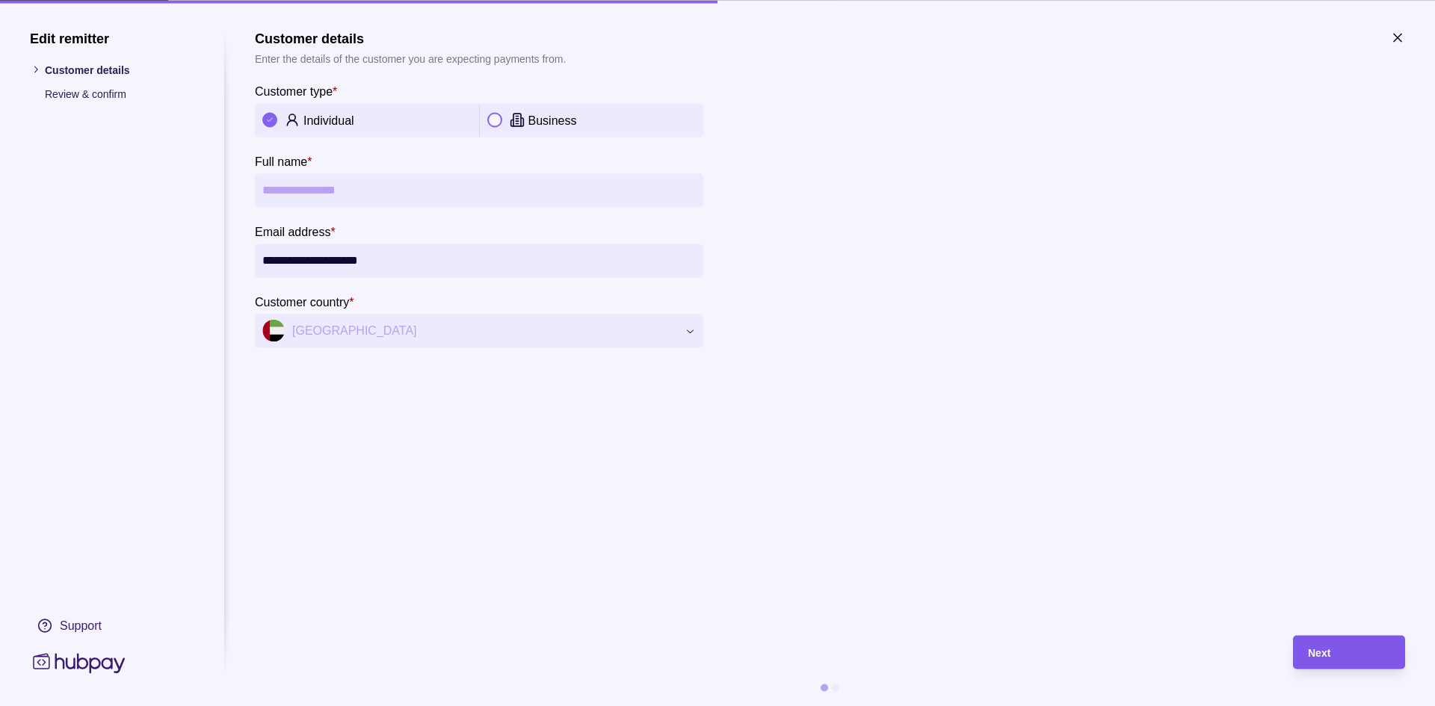
click at [1349, 645] on div "Next" at bounding box center [1349, 653] width 82 height 18
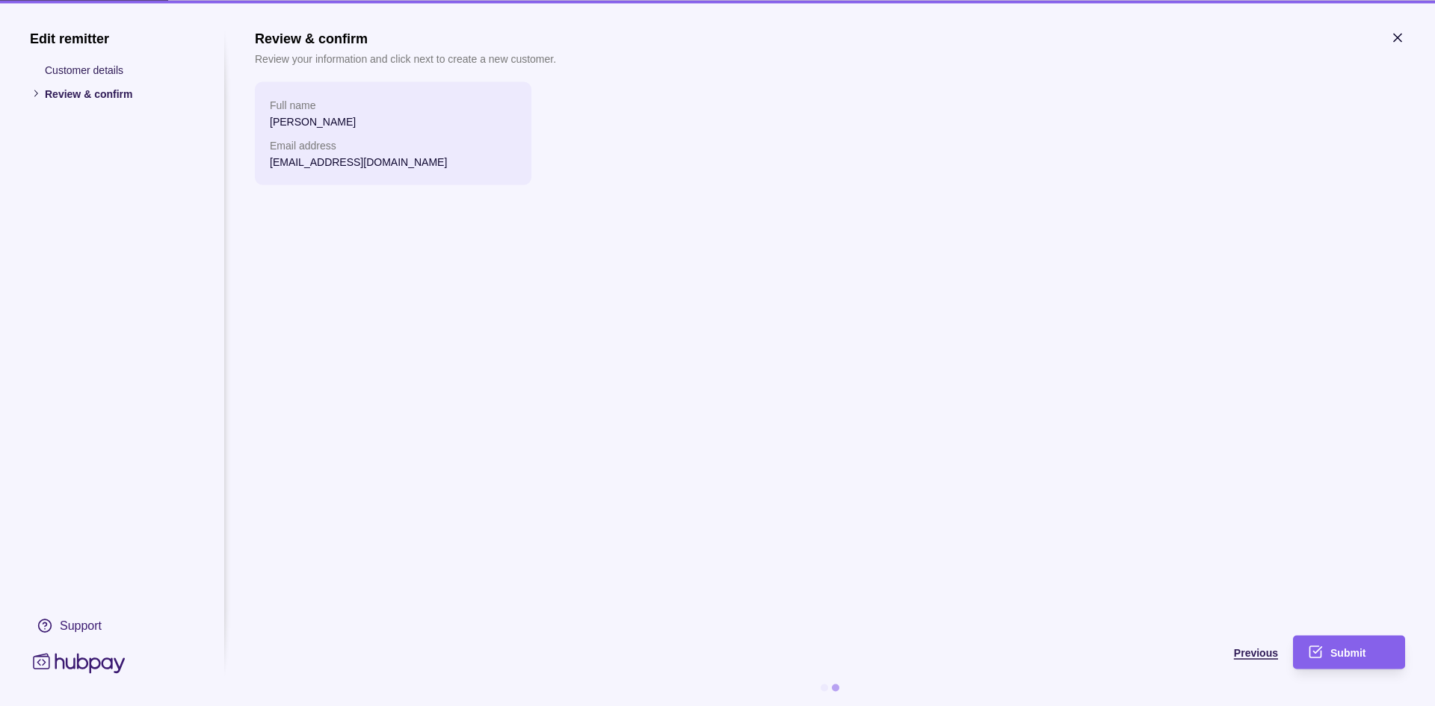
click at [1267, 650] on span "Previous" at bounding box center [1256, 653] width 44 height 12
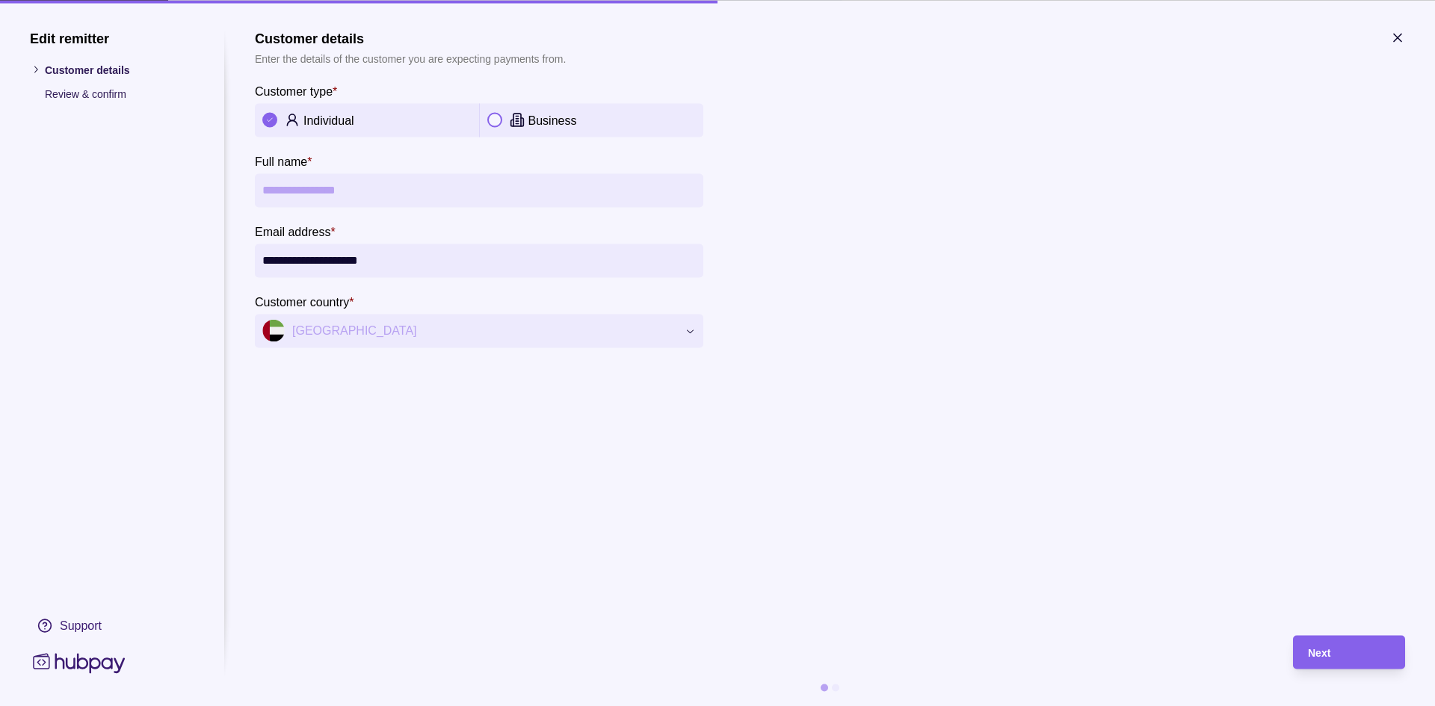
click at [1408, 37] on section "**********" at bounding box center [717, 353] width 1435 height 706
click at [1396, 36] on icon "button" at bounding box center [1397, 37] width 7 height 7
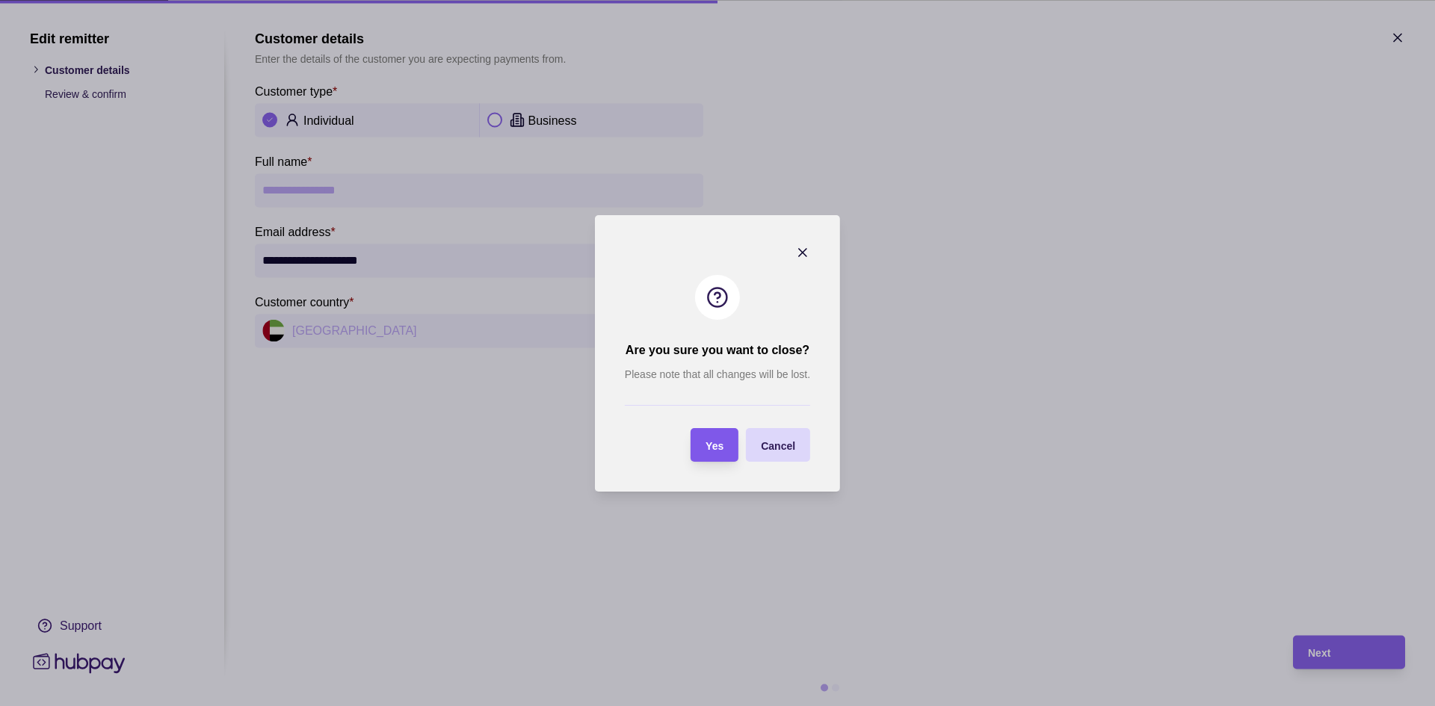
click at [713, 446] on span "Yes" at bounding box center [715, 446] width 18 height 12
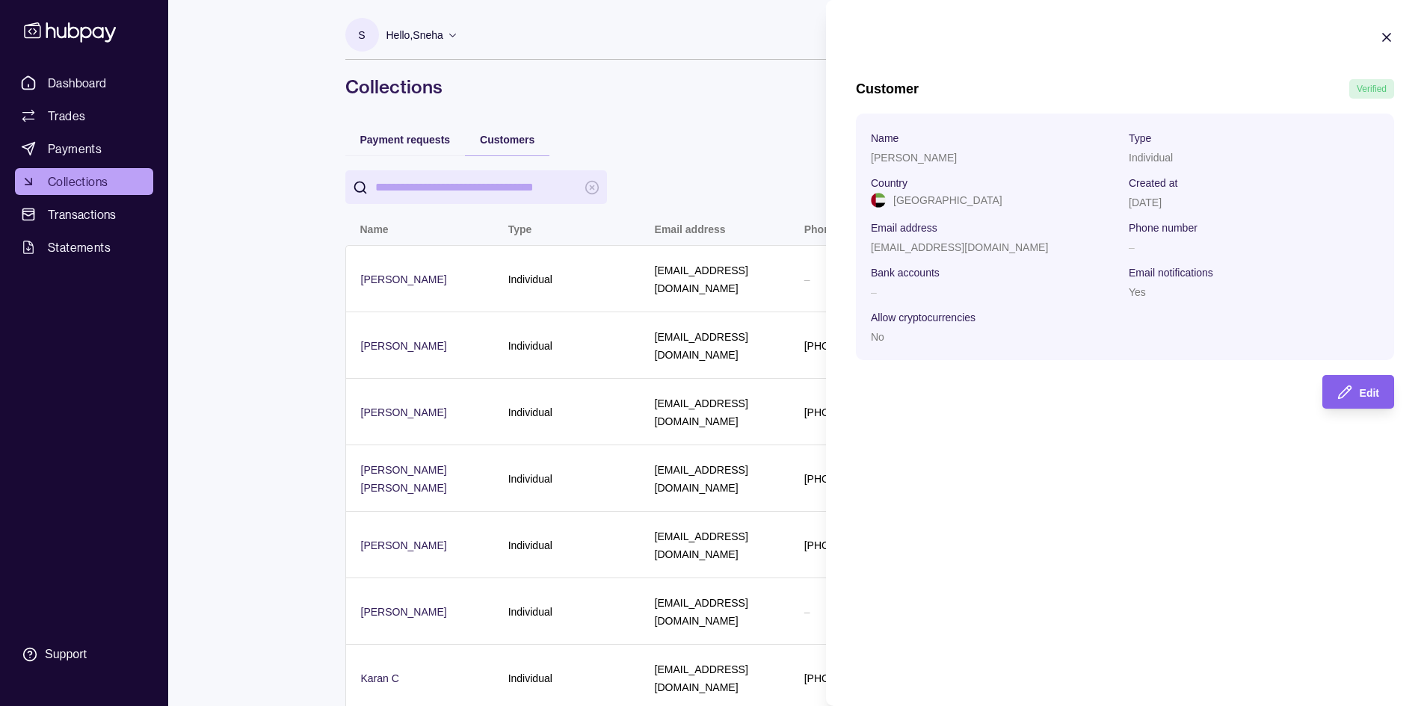
click at [899, 554] on div "Customer Verified Name [PERSON_NAME] Type Individual Country [GEOGRAPHIC_DATA] …" at bounding box center [1125, 353] width 598 height 706
click at [1392, 37] on icon "button" at bounding box center [1386, 37] width 15 height 15
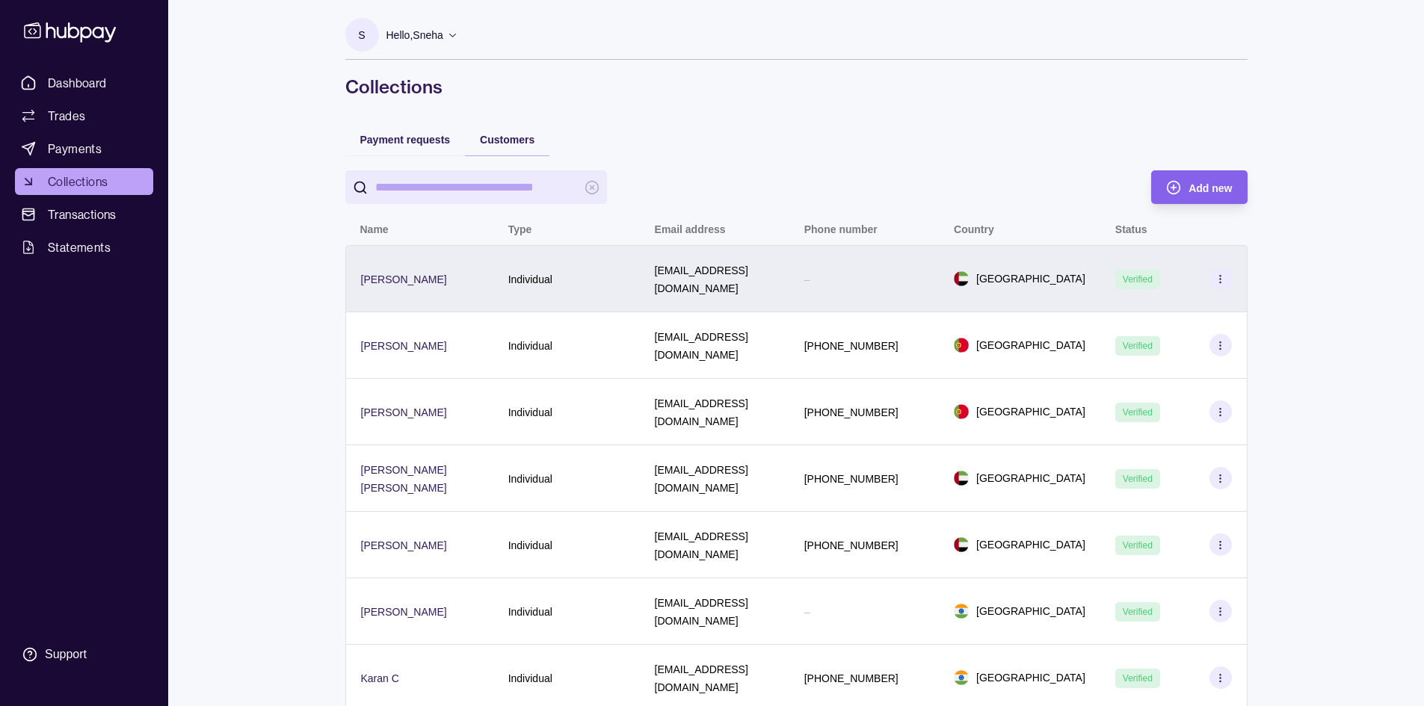
click at [1218, 278] on section at bounding box center [1220, 279] width 22 height 22
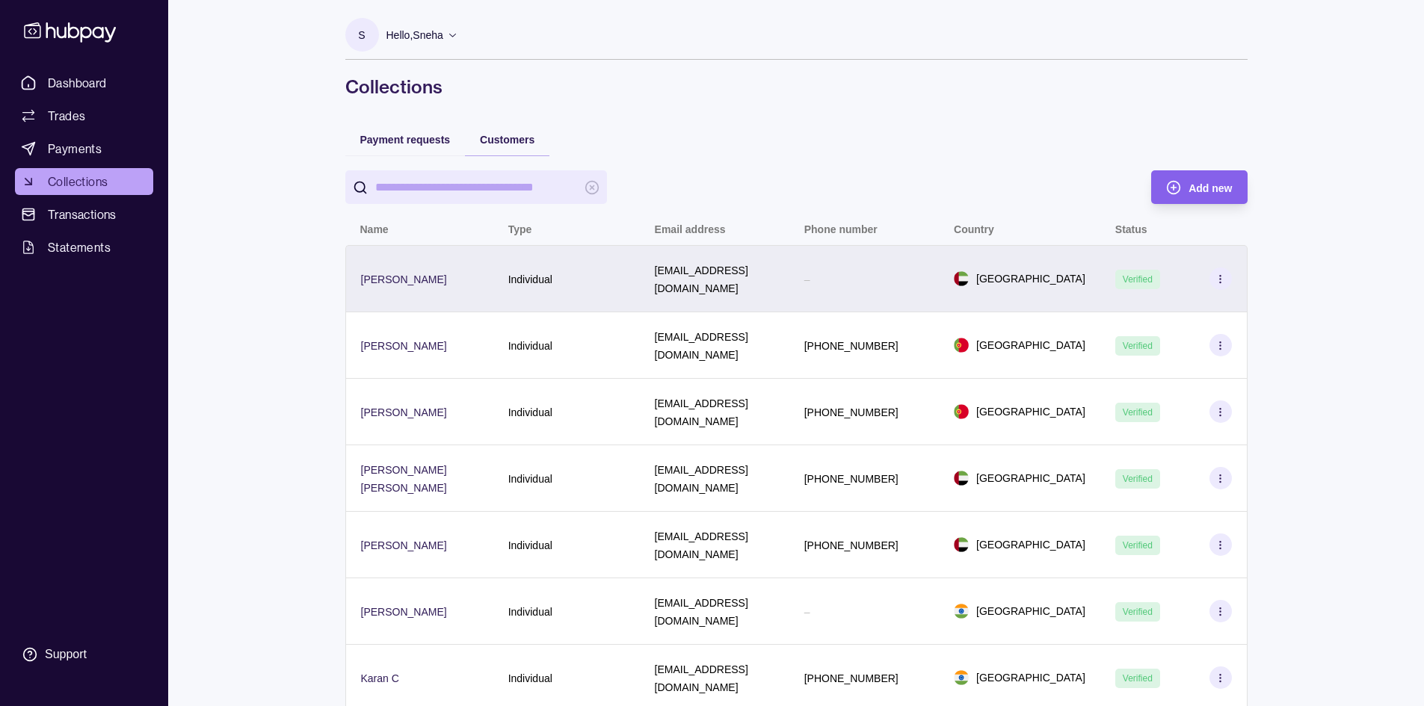
click at [523, 274] on p "Individual" at bounding box center [530, 280] width 44 height 12
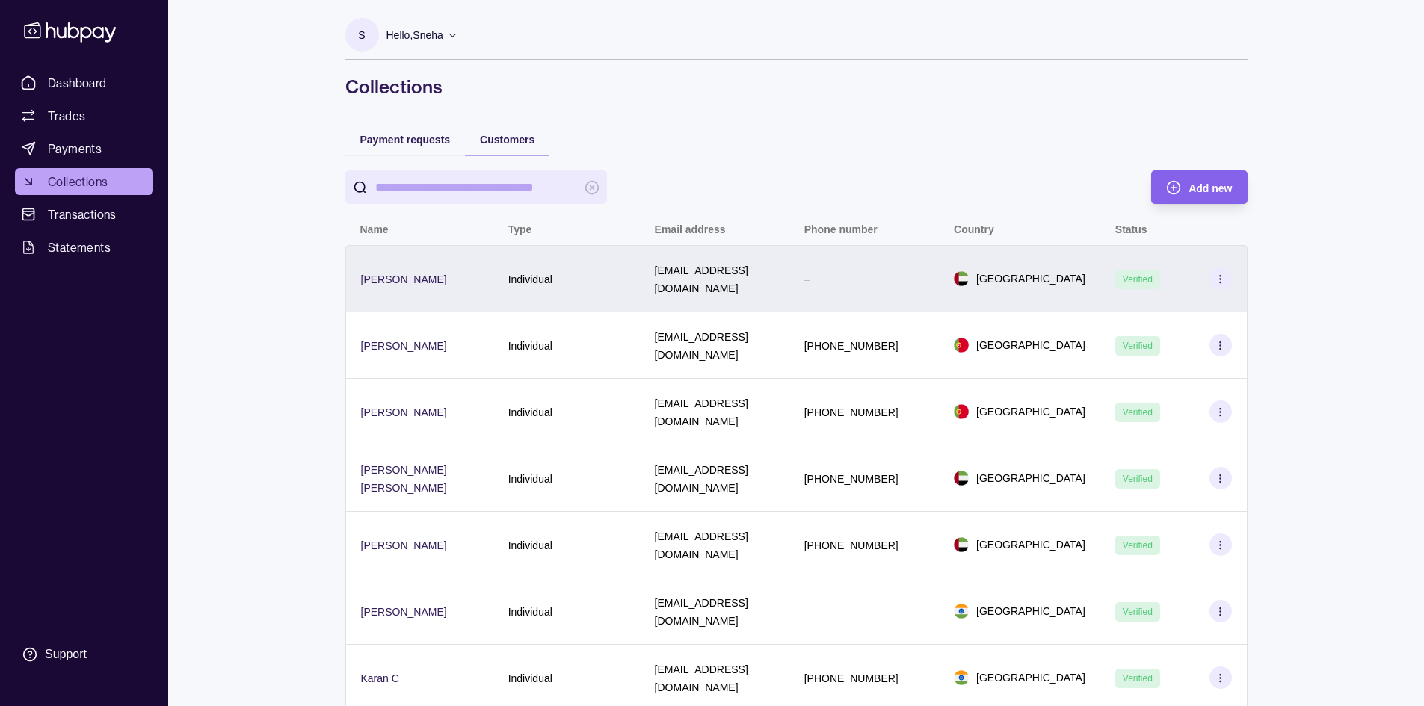
click at [851, 278] on div "–" at bounding box center [864, 279] width 120 height 18
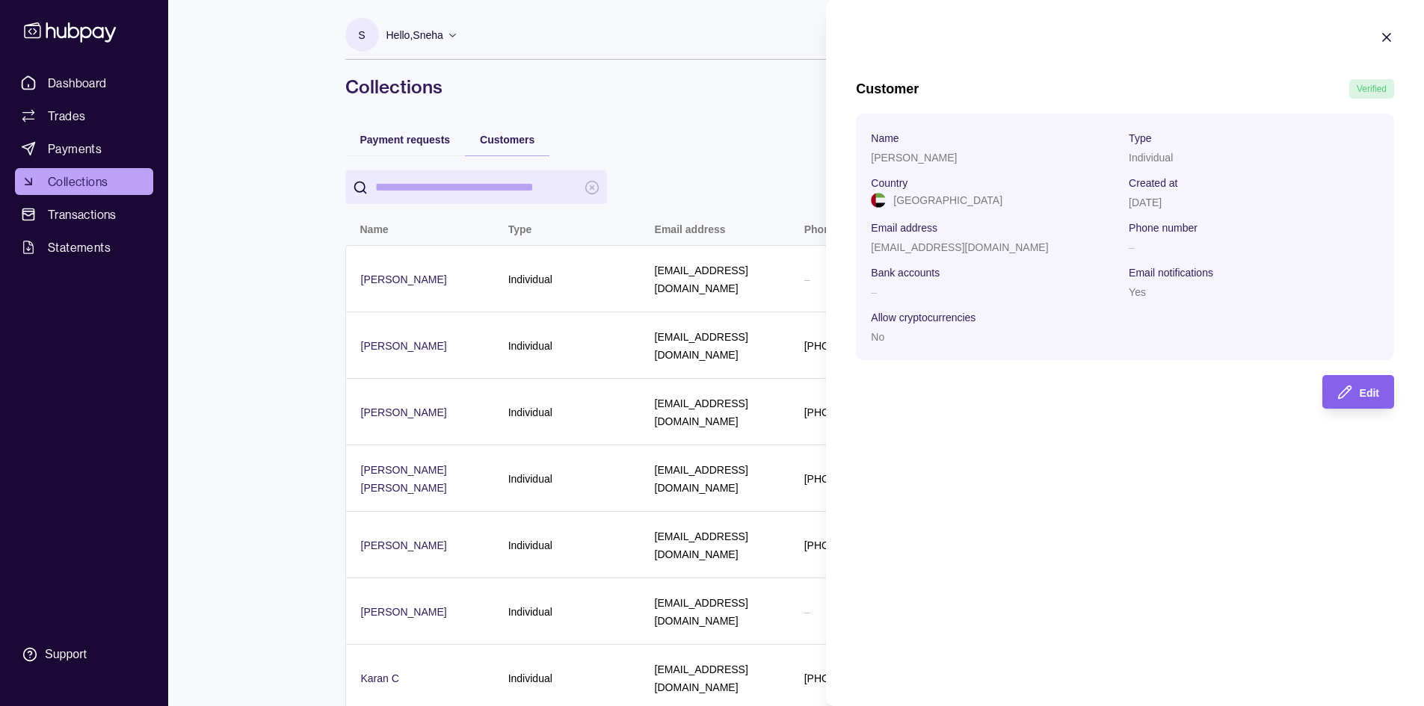
click at [1145, 239] on div "–" at bounding box center [1254, 247] width 250 height 18
click at [1144, 250] on div "–" at bounding box center [1254, 247] width 250 height 18
click at [1140, 247] on div "–" at bounding box center [1254, 247] width 250 height 18
click at [1363, 389] on span "Edit" at bounding box center [1369, 393] width 19 height 12
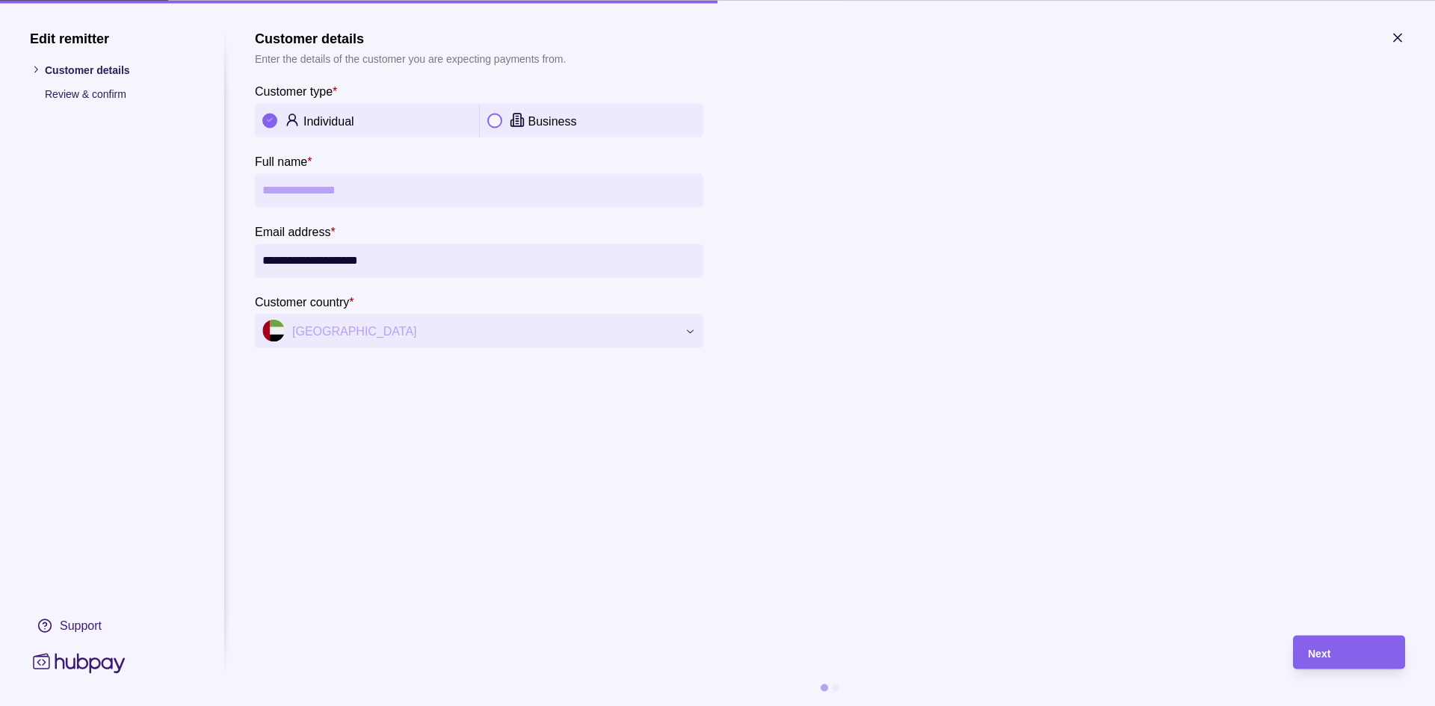
click at [295, 119] on circle at bounding box center [292, 117] width 6 height 6
click at [494, 145] on section "**********" at bounding box center [479, 189] width 449 height 318
click at [1394, 37] on icon "button" at bounding box center [1397, 37] width 15 height 15
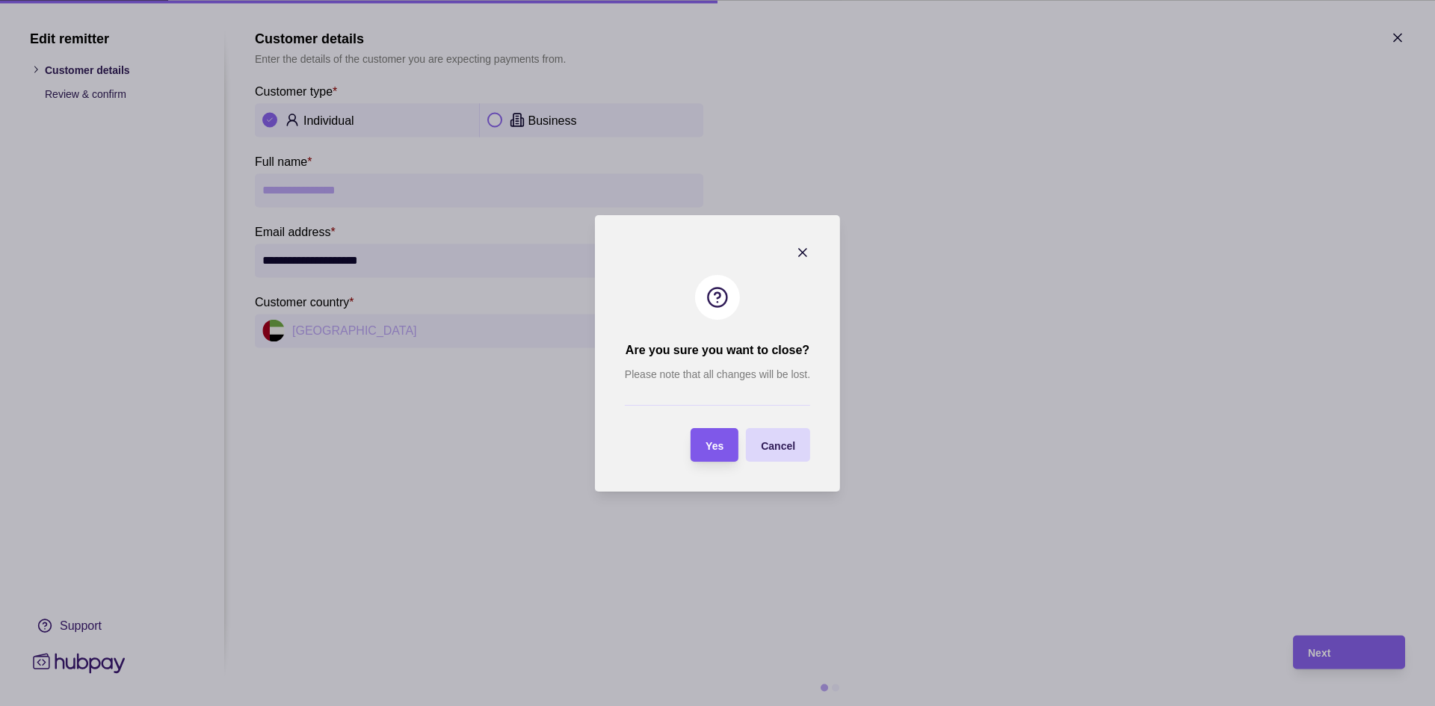
click at [712, 446] on span "Yes" at bounding box center [715, 446] width 18 height 12
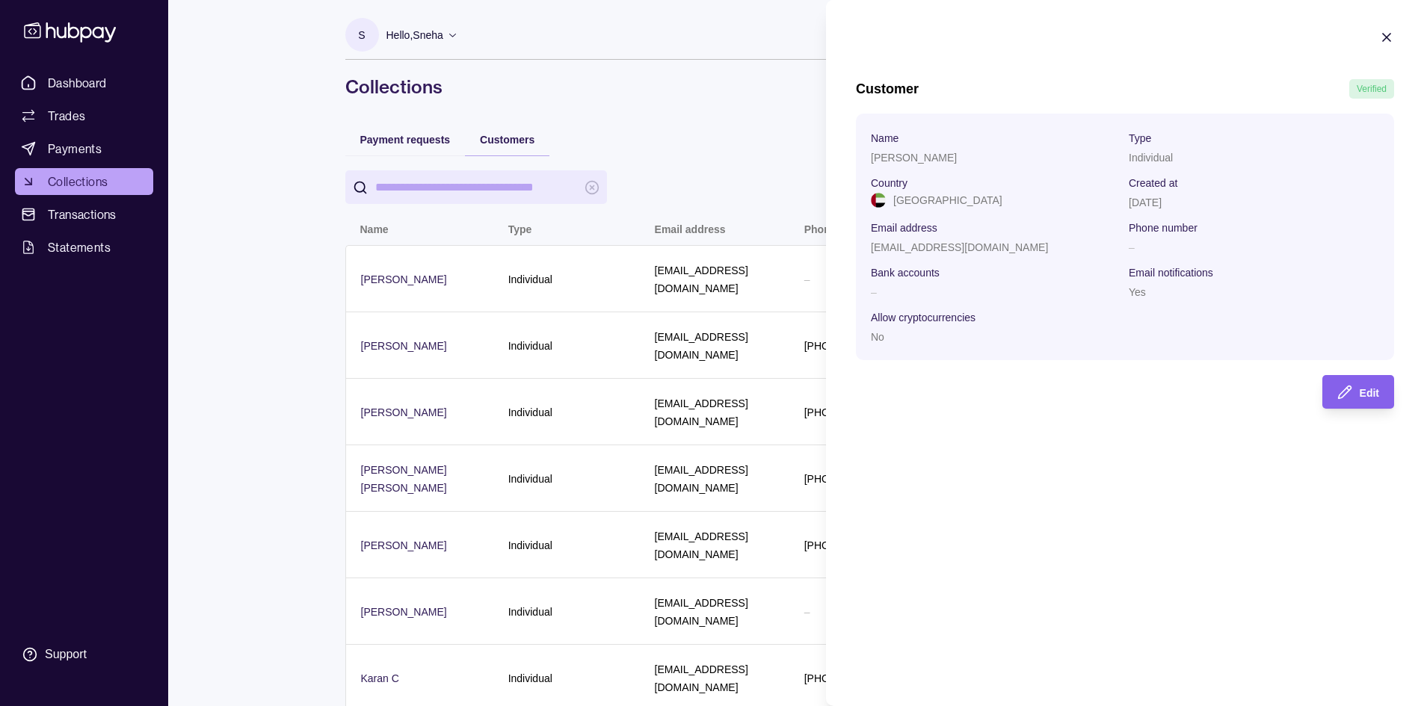
click at [1383, 39] on icon "button" at bounding box center [1386, 37] width 15 height 15
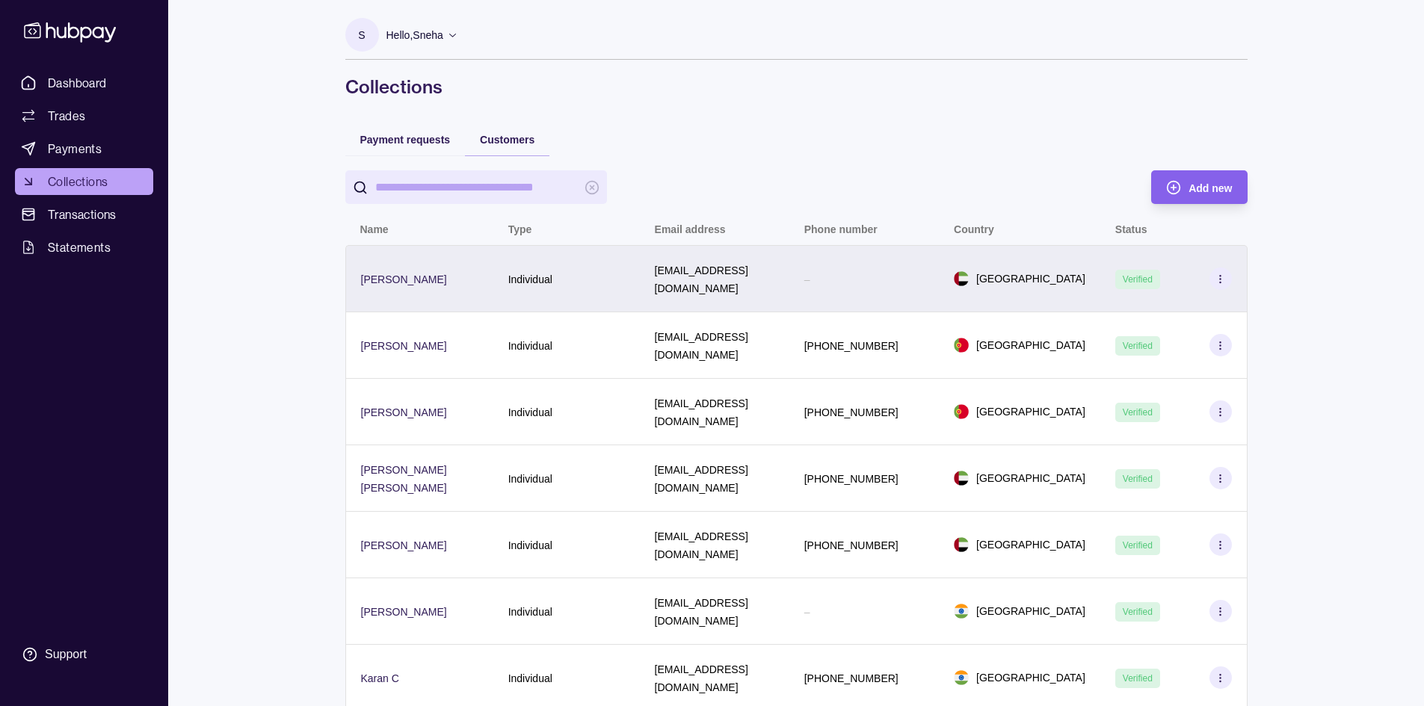
drag, startPoint x: 376, startPoint y: 270, endPoint x: 764, endPoint y: 297, distance: 388.9
click at [764, 297] on div "[EMAIL_ADDRESS][DOMAIN_NAME]" at bounding box center [715, 278] width 150 height 67
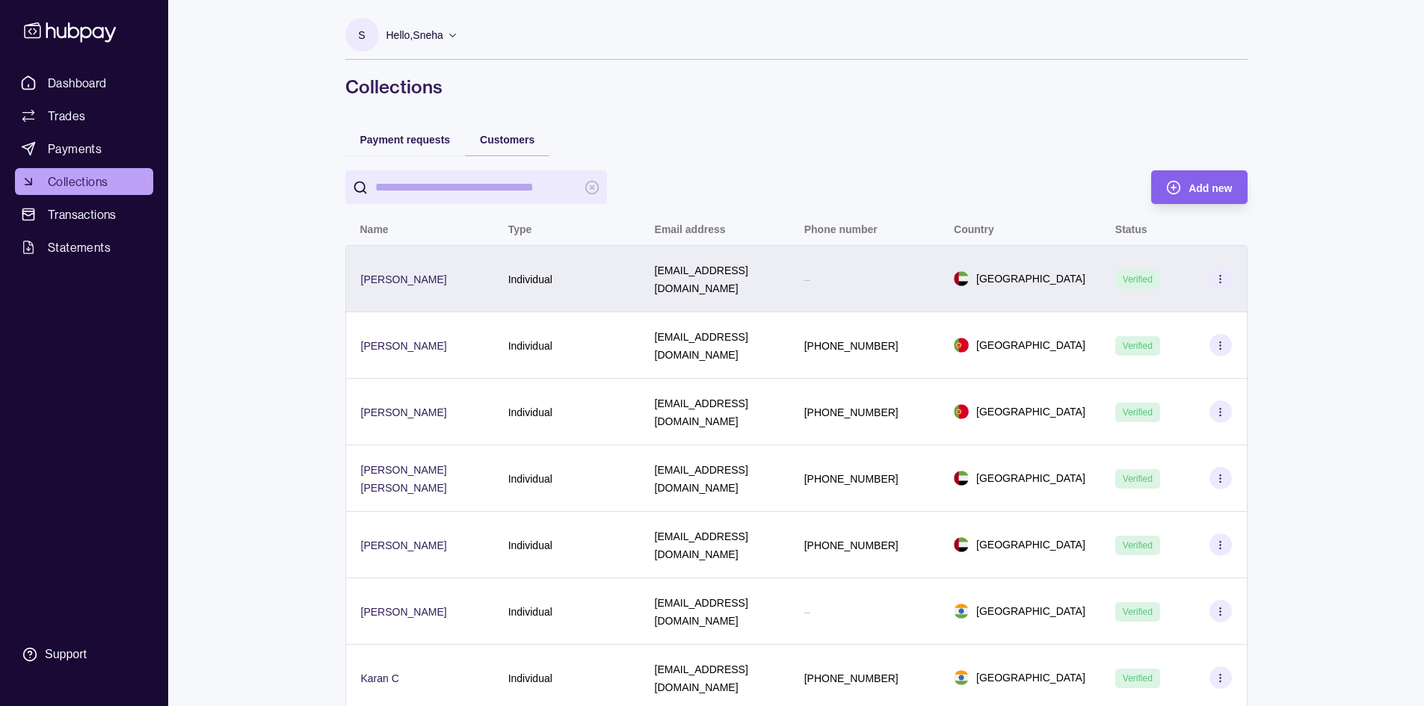
click at [1223, 274] on icon at bounding box center [1220, 279] width 11 height 11
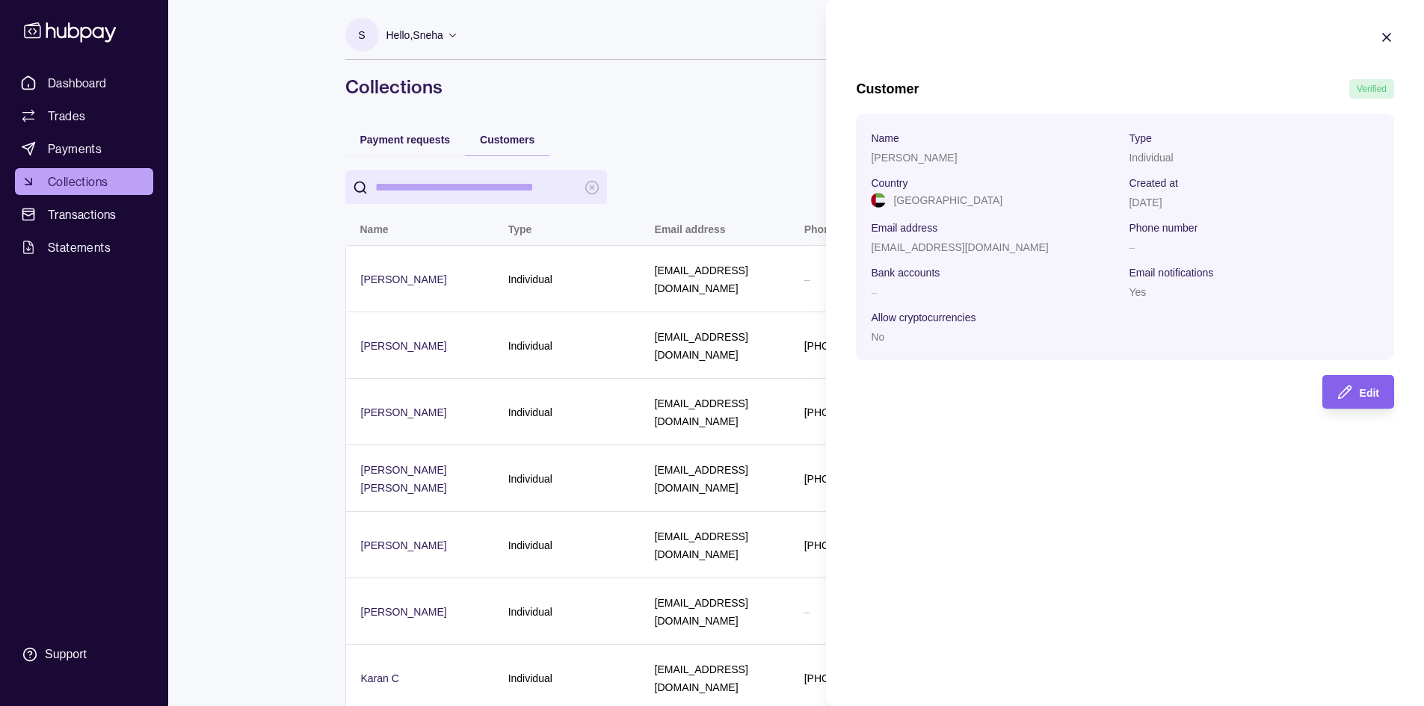
click at [1127, 161] on section "Name [PERSON_NAME] Type Individual Country [GEOGRAPHIC_DATA] Created at [DATE] …" at bounding box center [1125, 237] width 508 height 217
click at [1352, 405] on div "Edit" at bounding box center [1347, 392] width 64 height 34
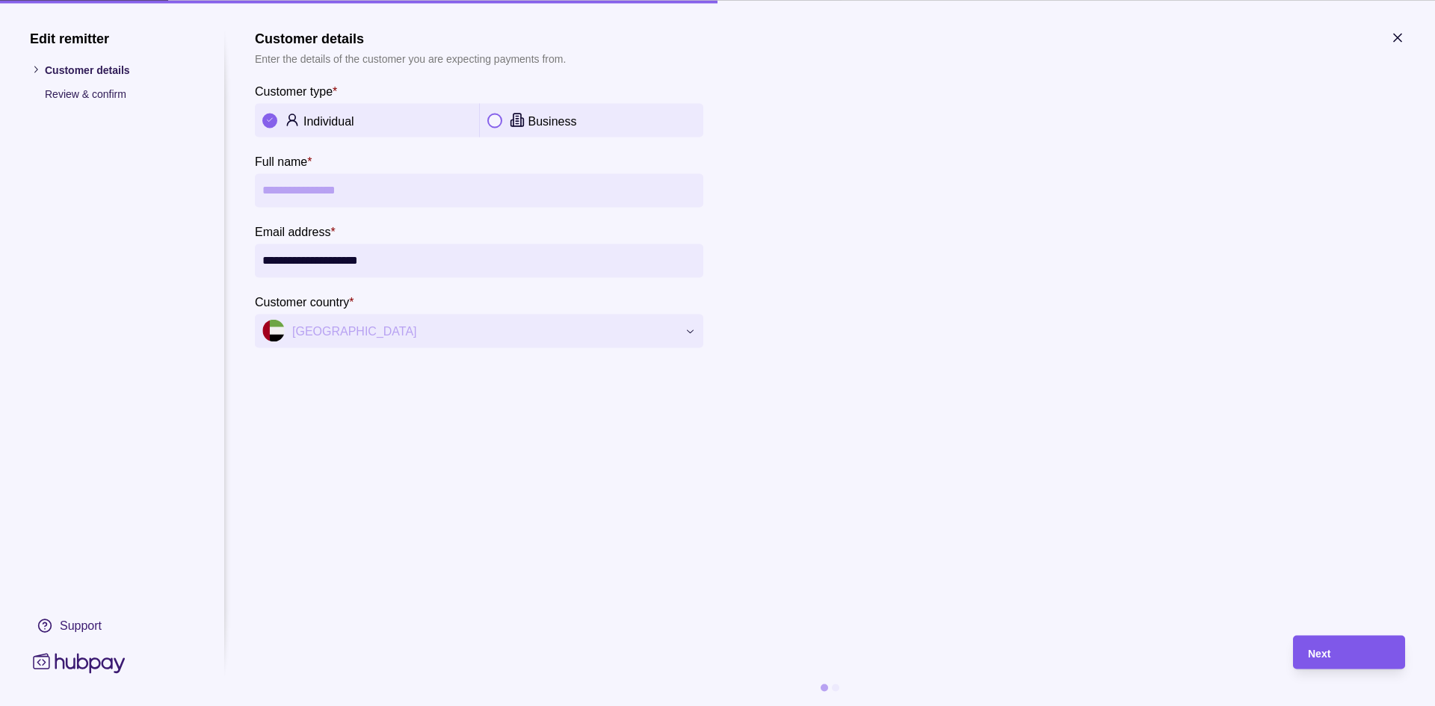
click at [1385, 652] on div "Next" at bounding box center [1349, 653] width 82 height 18
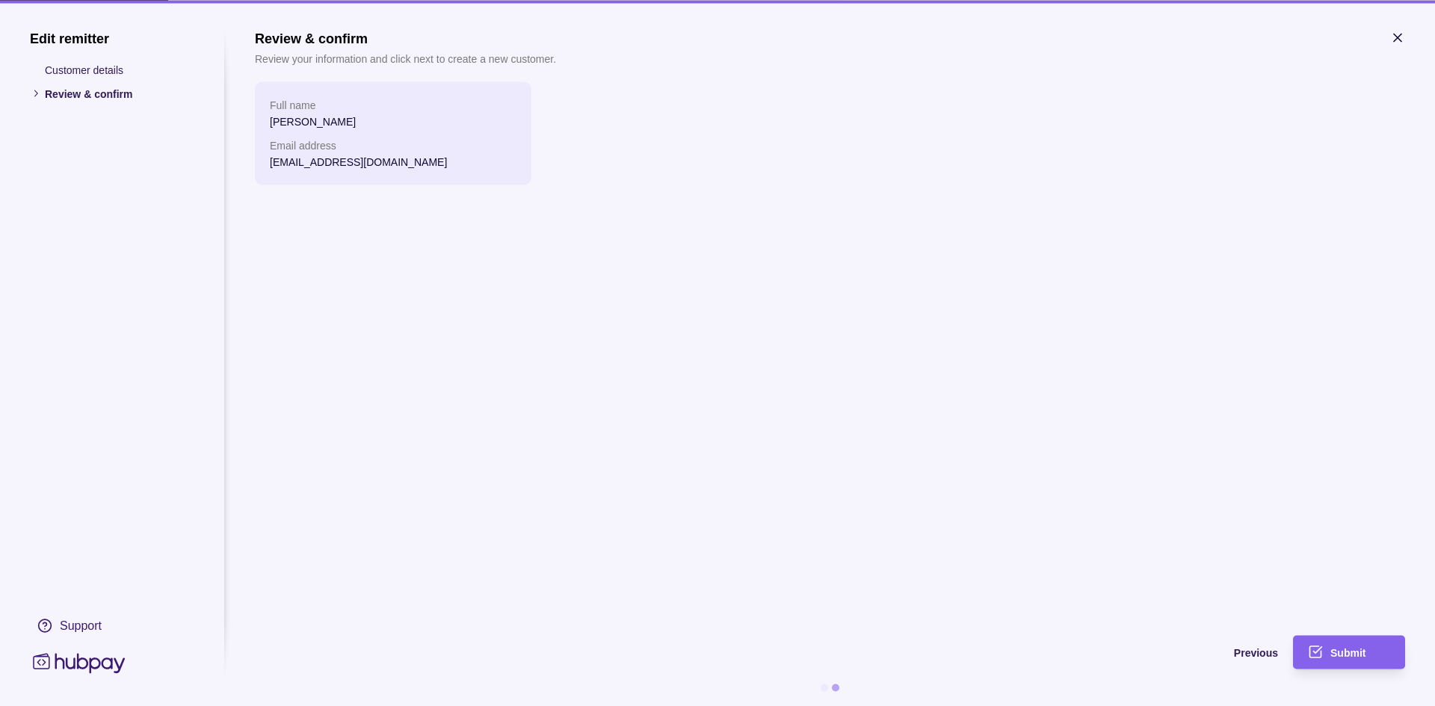
click at [1399, 35] on icon "button" at bounding box center [1397, 37] width 7 height 7
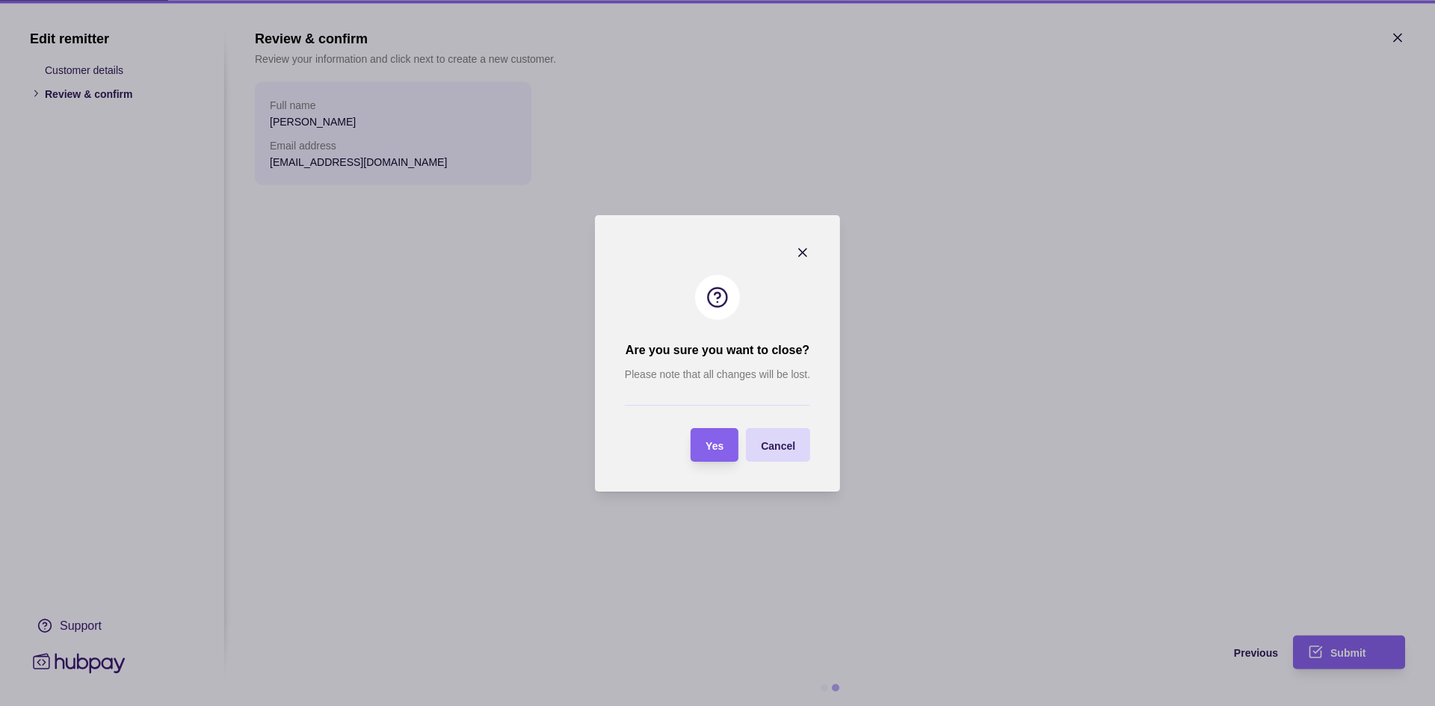
click at [717, 437] on div "Yes" at bounding box center [715, 445] width 18 height 18
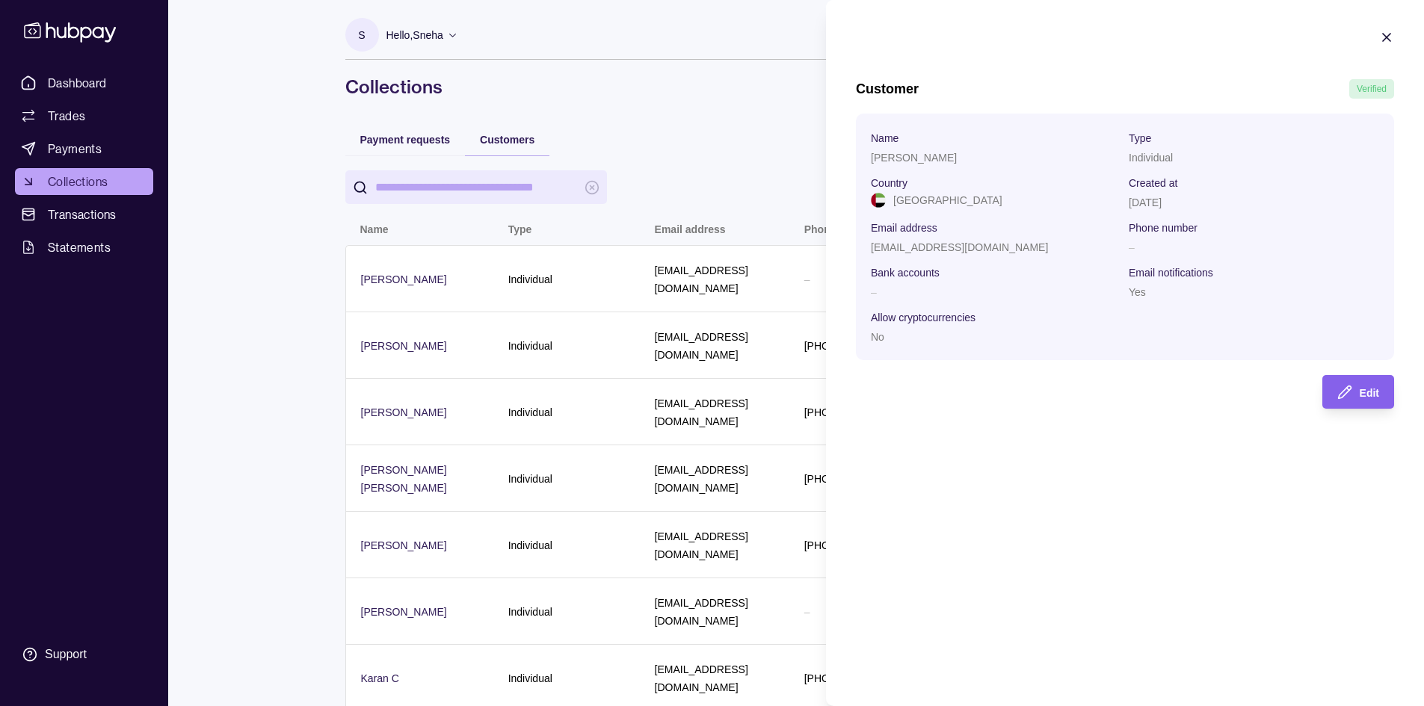
click at [1384, 36] on icon "button" at bounding box center [1386, 37] width 7 height 7
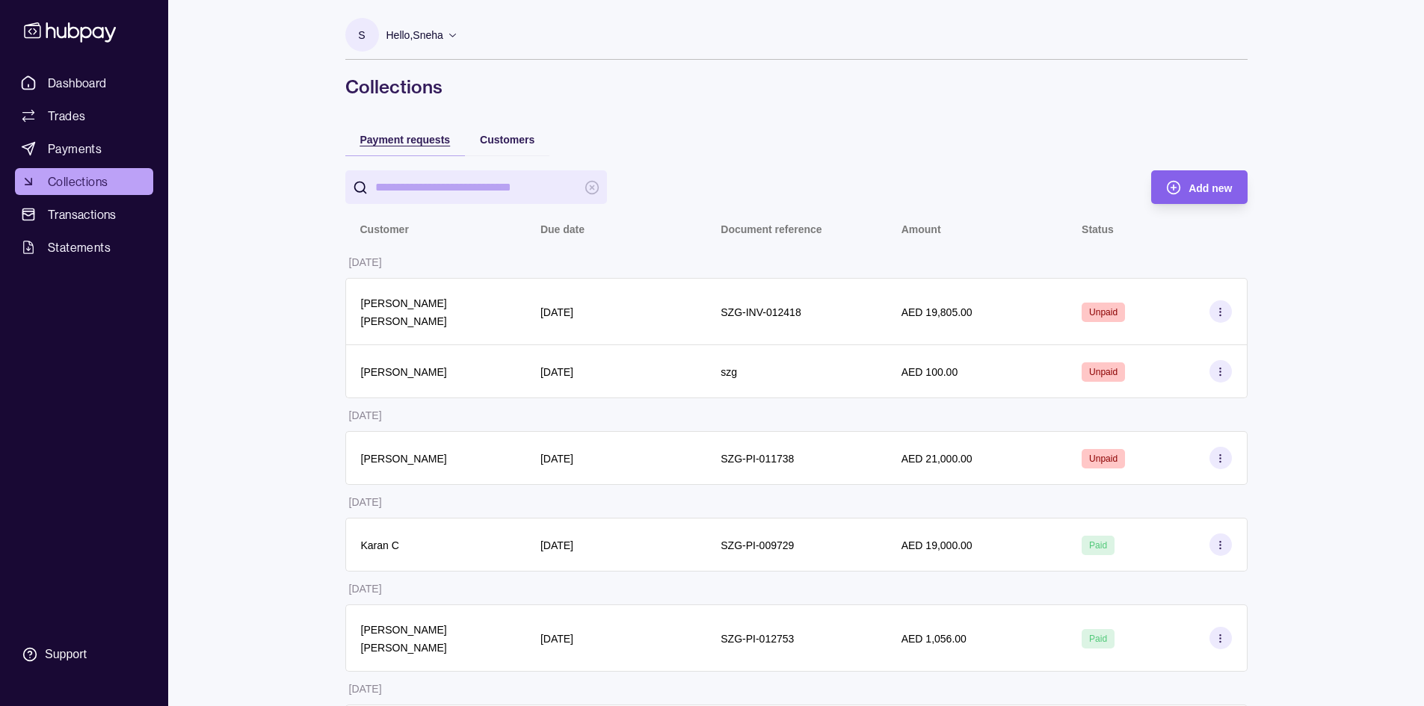
click at [428, 138] on span "Payment requests" at bounding box center [405, 140] width 90 height 12
click at [531, 148] on div "Customers" at bounding box center [507, 139] width 84 height 33
click at [525, 141] on span "Customers" at bounding box center [507, 140] width 55 height 12
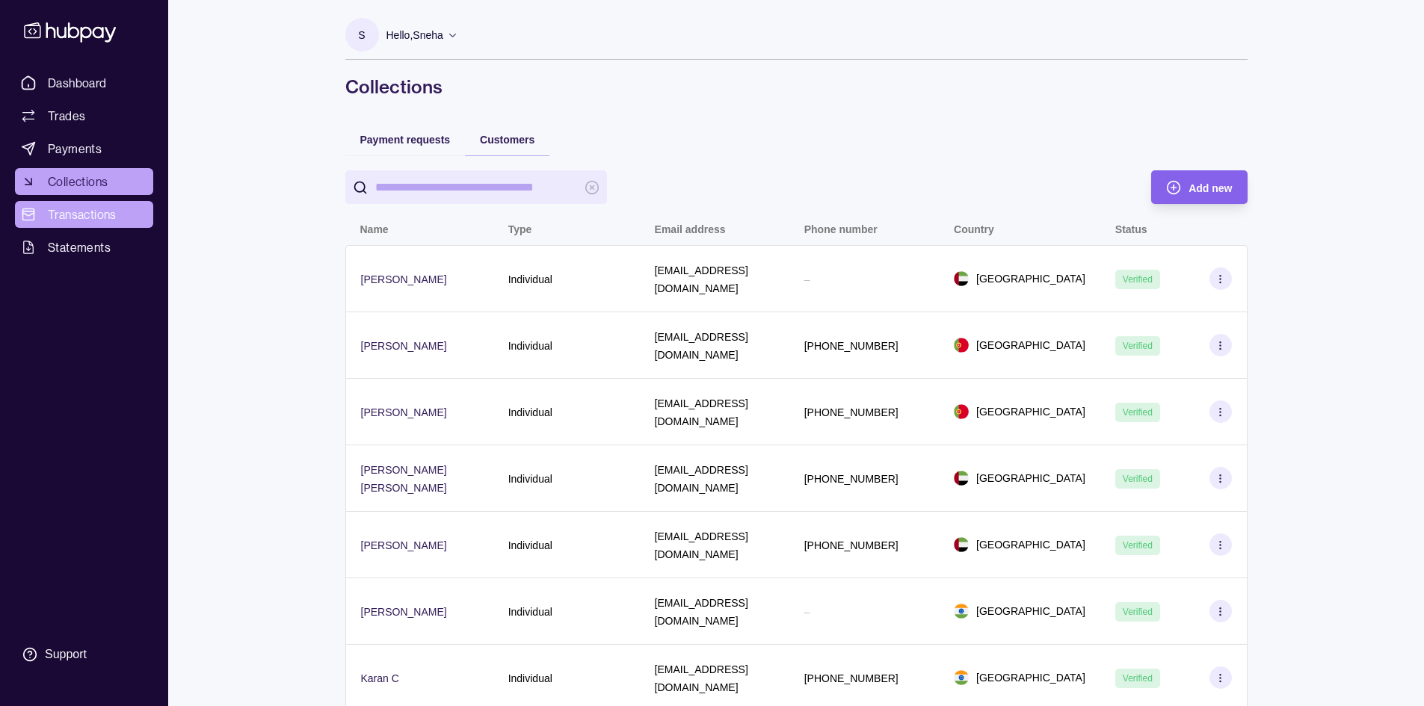
drag, startPoint x: 115, startPoint y: 87, endPoint x: 129, endPoint y: 215, distance: 128.6
click at [115, 87] on link "Dashboard" at bounding box center [84, 83] width 138 height 27
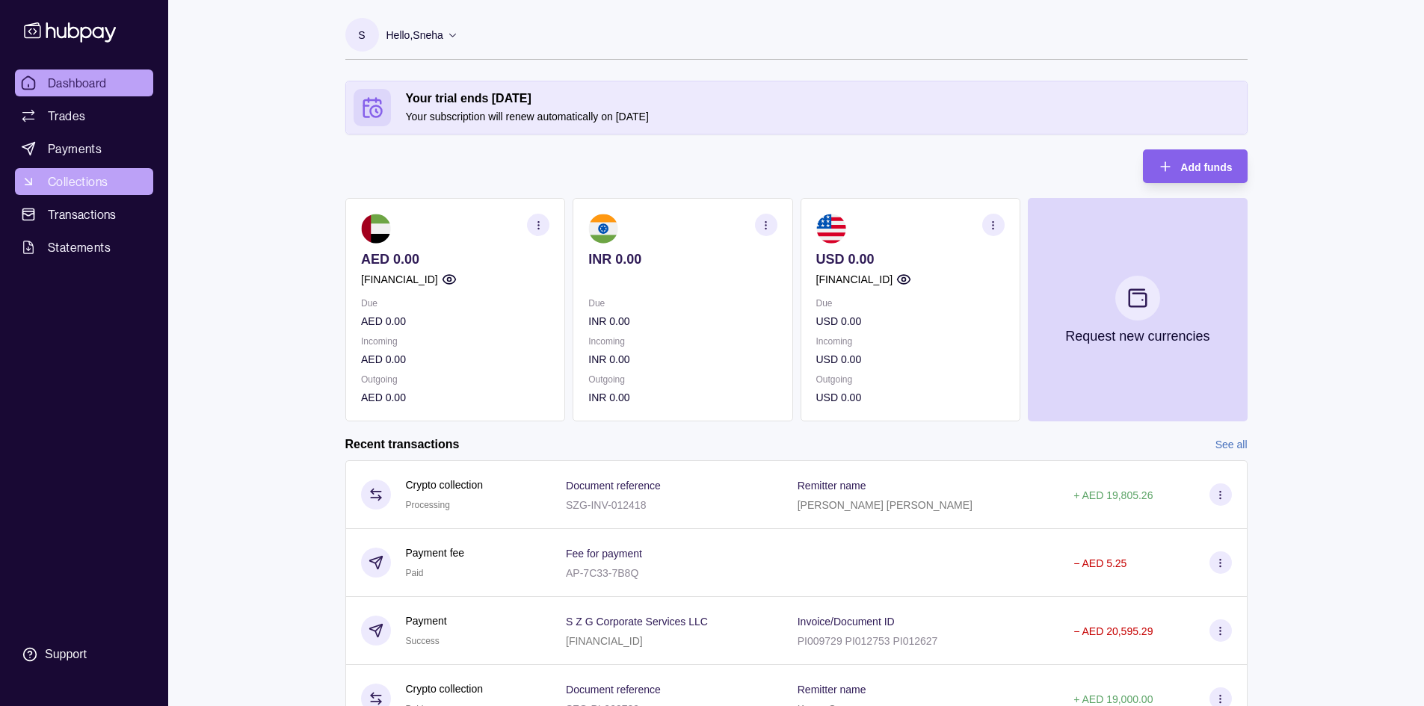
click at [66, 179] on span "Collections" at bounding box center [78, 182] width 60 height 18
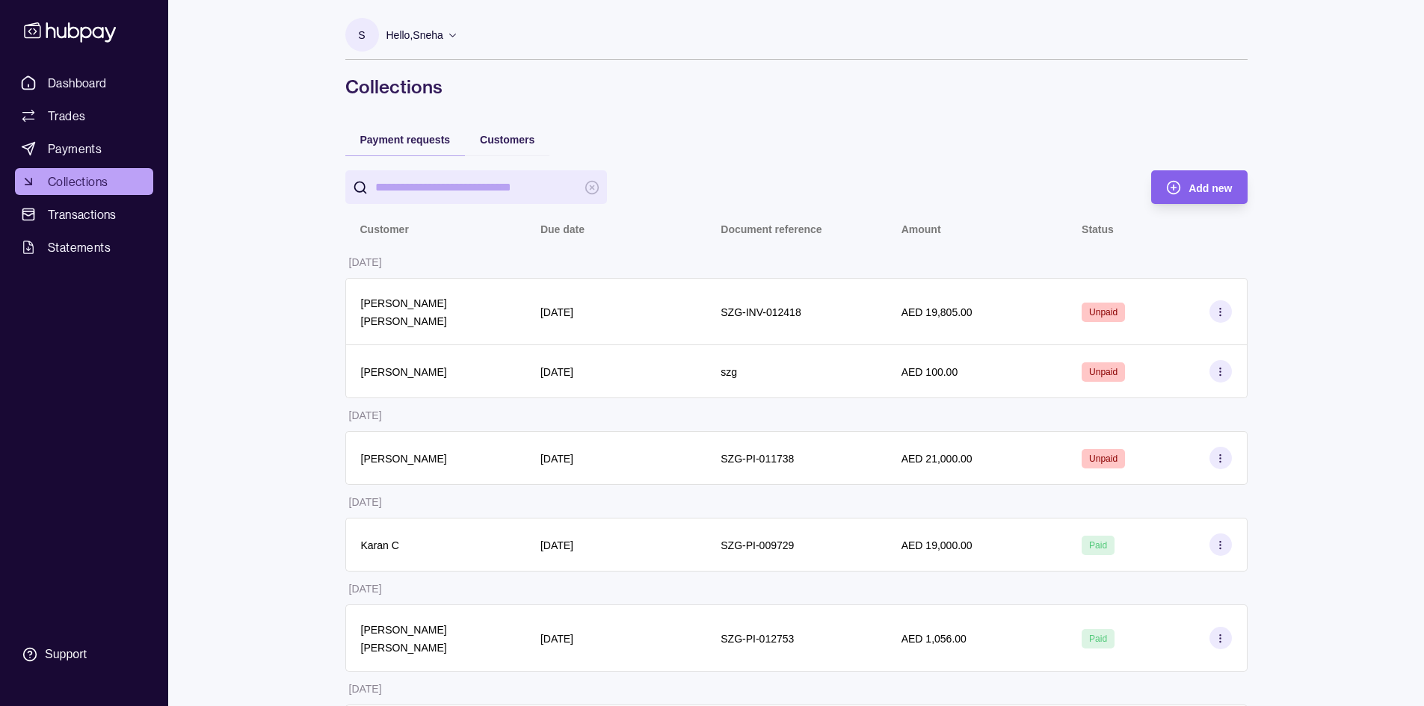
click at [1203, 188] on span "Add new" at bounding box center [1210, 188] width 43 height 12
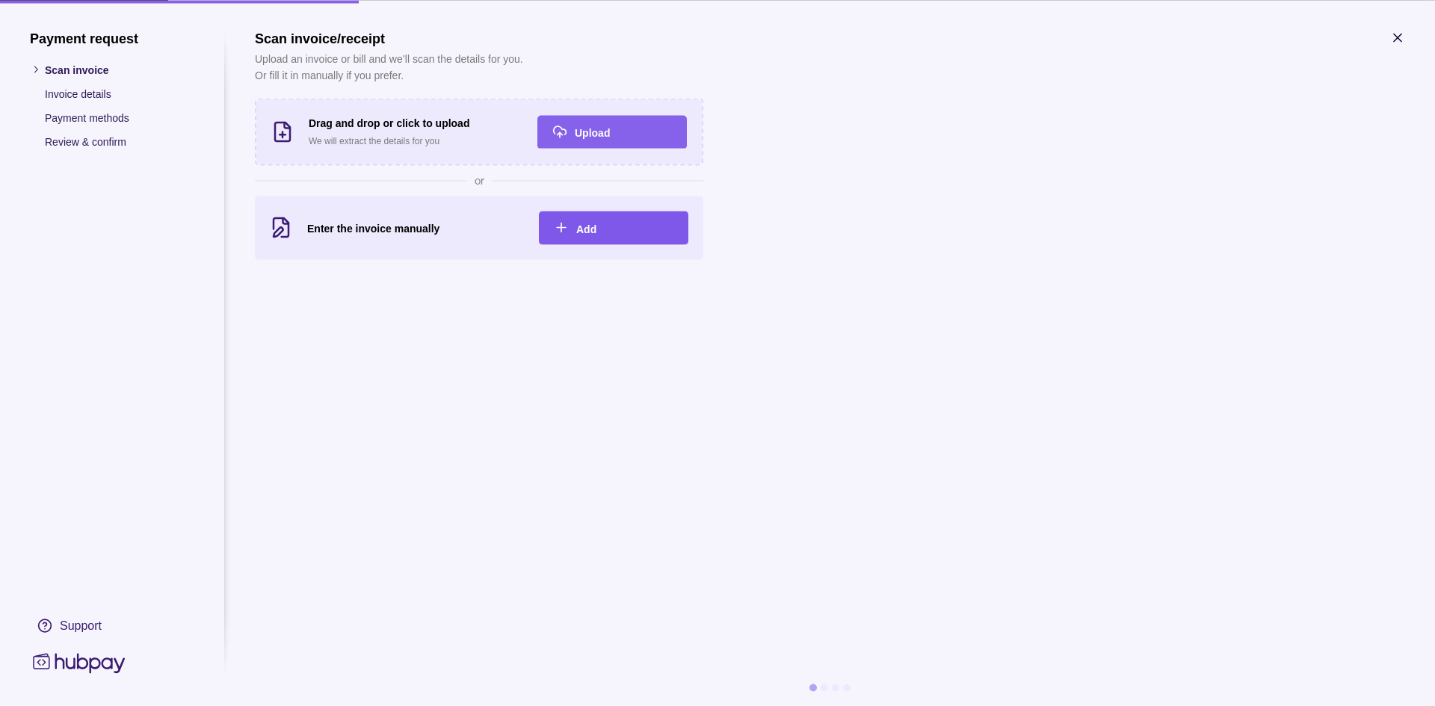
click at [576, 219] on div "Add" at bounding box center [602, 228] width 142 height 34
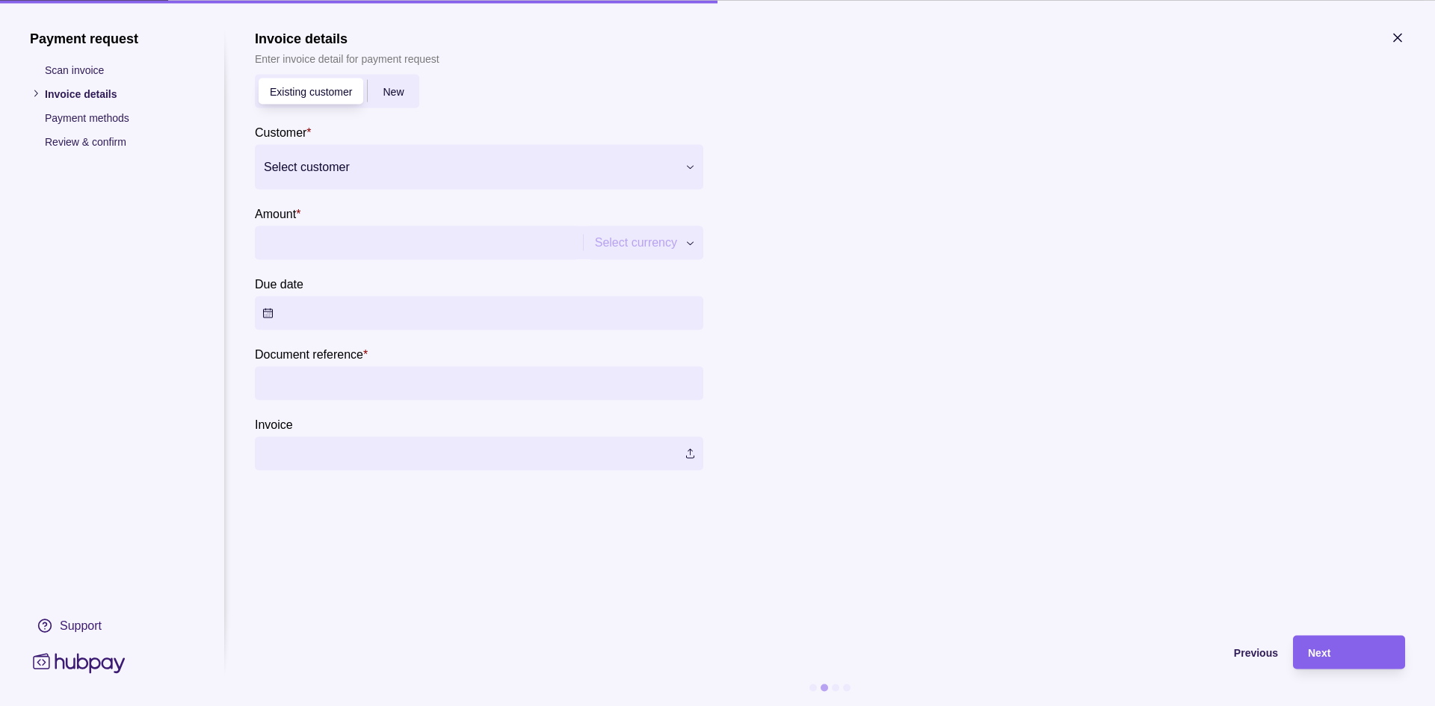
drag, startPoint x: 388, startPoint y: 103, endPoint x: 394, endPoint y: 98, distance: 7.9
click at [389, 103] on div "Existing customer New" at bounding box center [337, 91] width 164 height 34
click at [396, 94] on span "New" at bounding box center [393, 92] width 21 height 12
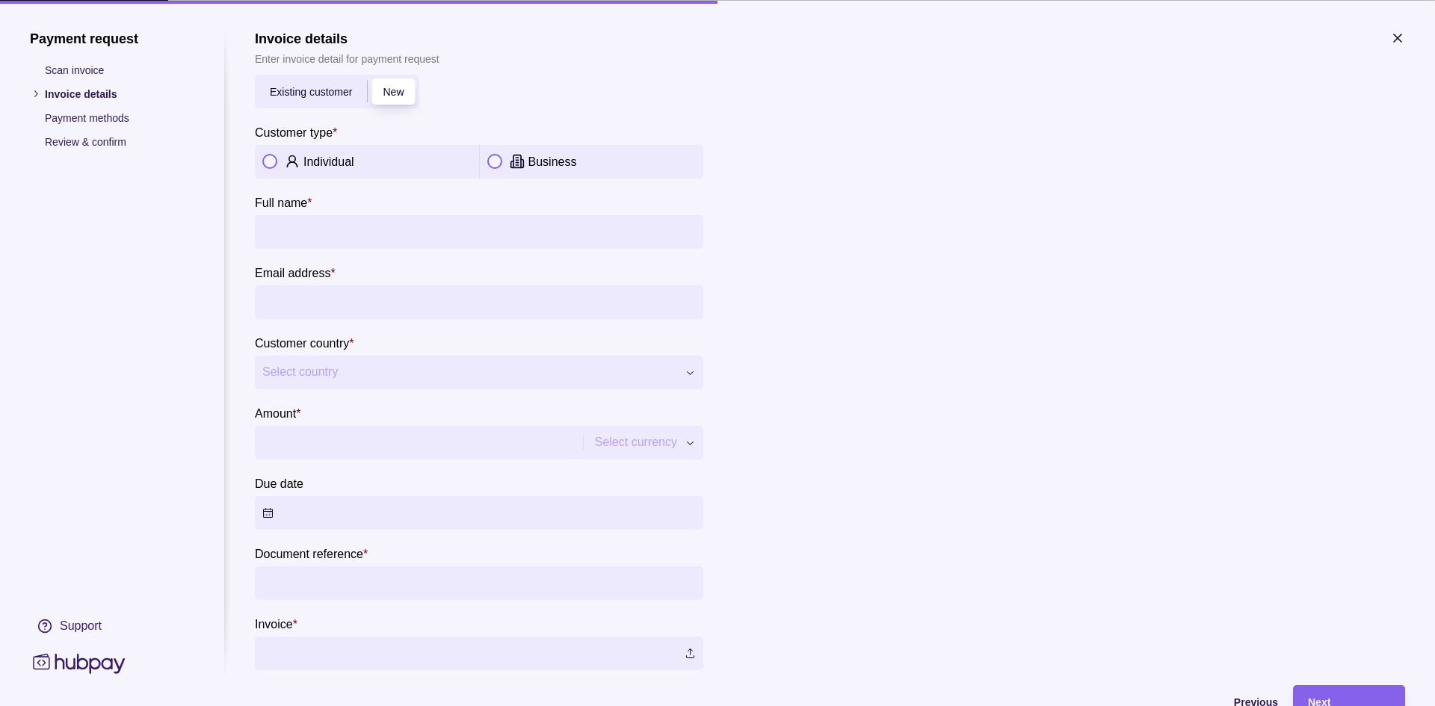
click at [355, 160] on div "Individual" at bounding box center [387, 161] width 168 height 18
click at [312, 215] on input "Full name *" at bounding box center [479, 232] width 434 height 34
drag, startPoint x: 315, startPoint y: 226, endPoint x: 322, endPoint y: 232, distance: 9.6
click at [316, 227] on input "**********" at bounding box center [479, 232] width 434 height 34
type input "**********"
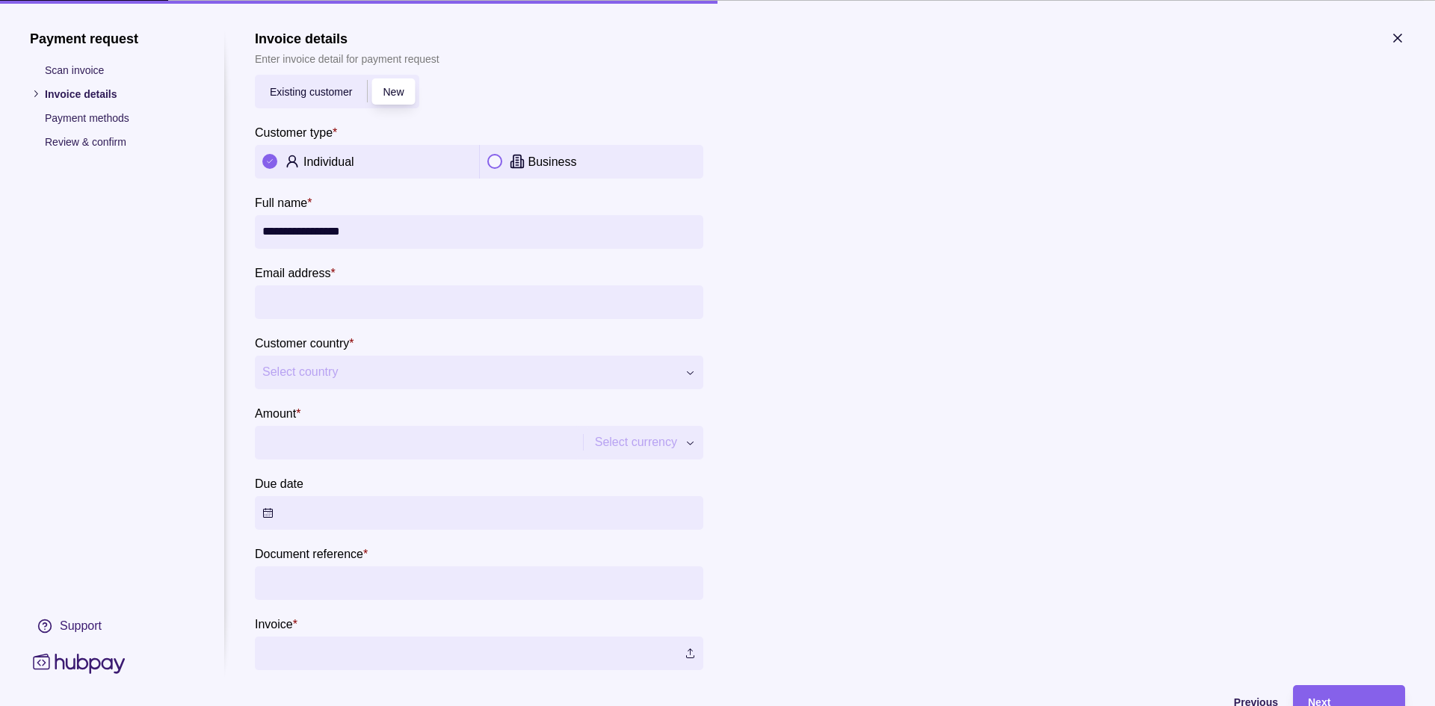
click at [357, 295] on input "Email address *" at bounding box center [479, 302] width 434 height 34
type input "**********"
click at [331, 371] on span "Select country" at bounding box center [469, 372] width 415 height 18
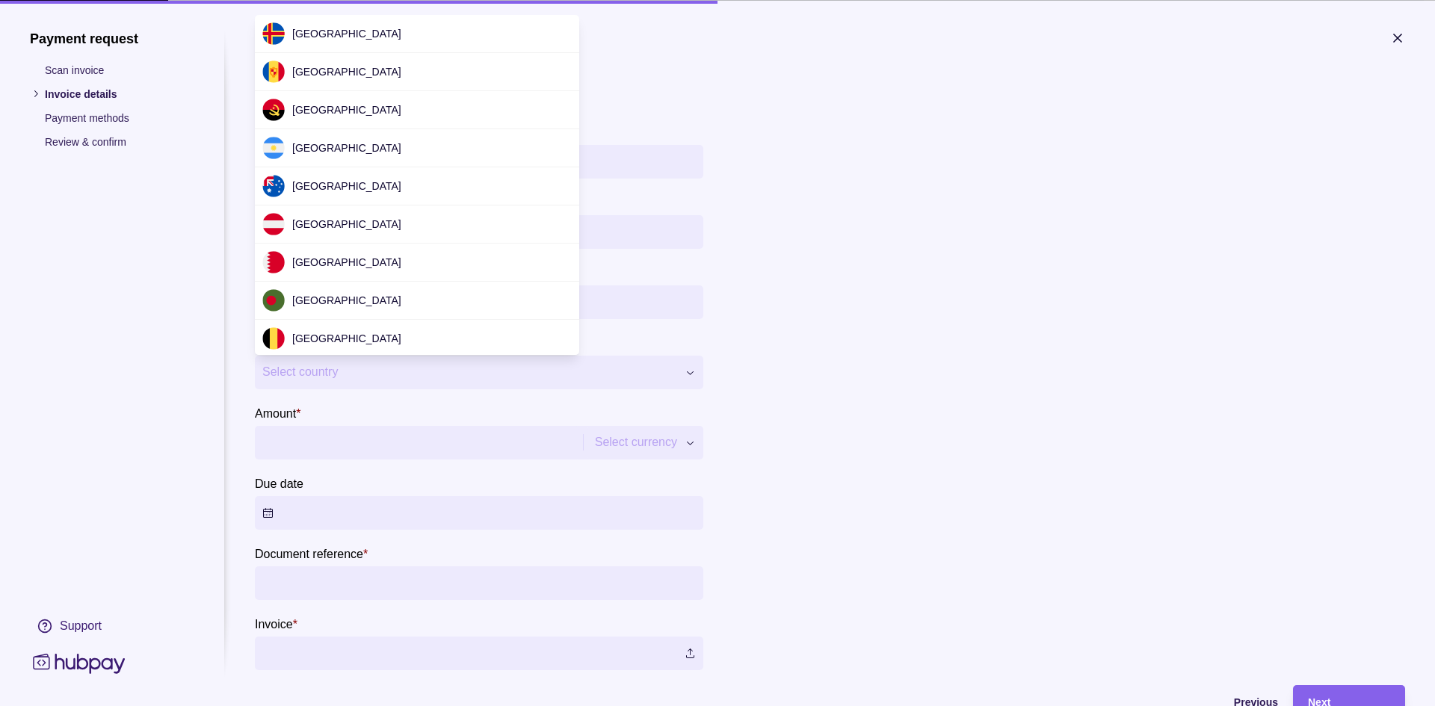
drag, startPoint x: 793, startPoint y: 312, endPoint x: 637, endPoint y: 301, distance: 156.6
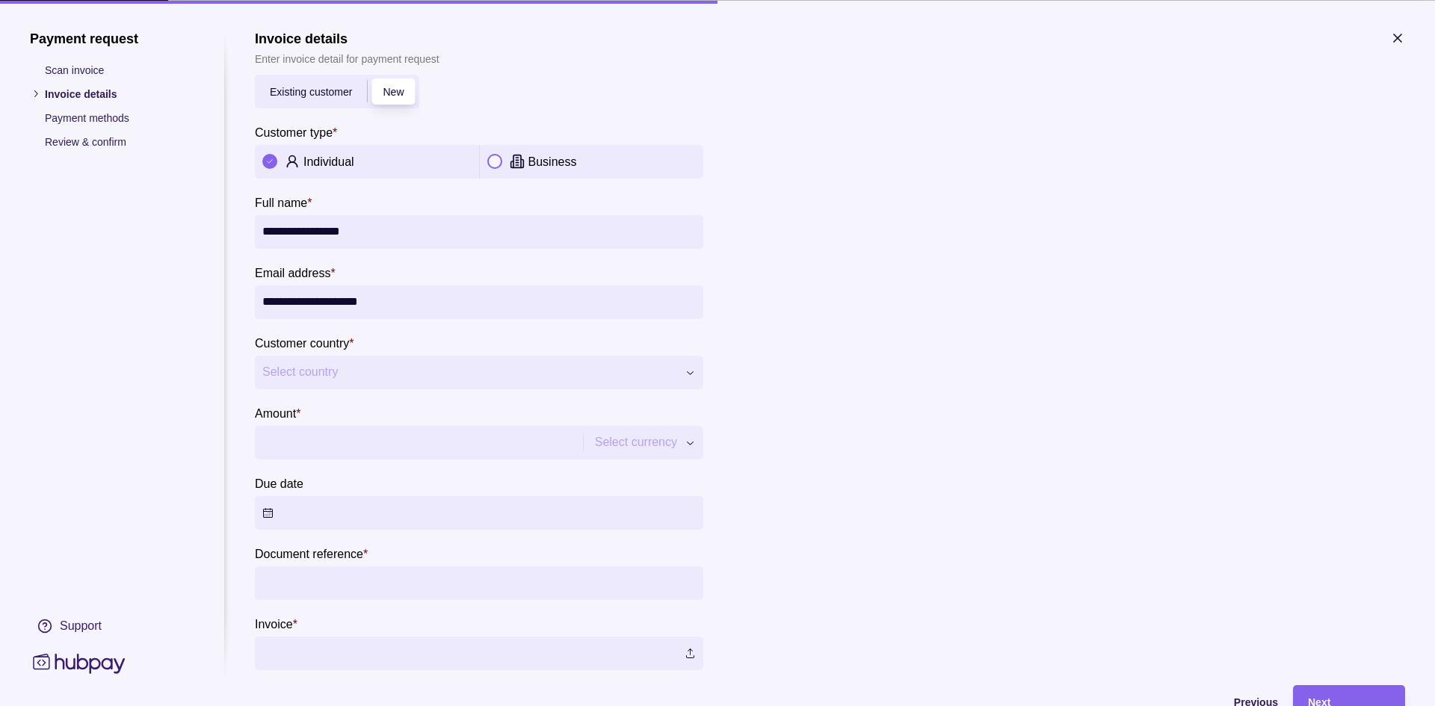
click at [354, 373] on span "Select country" at bounding box center [469, 372] width 415 height 18
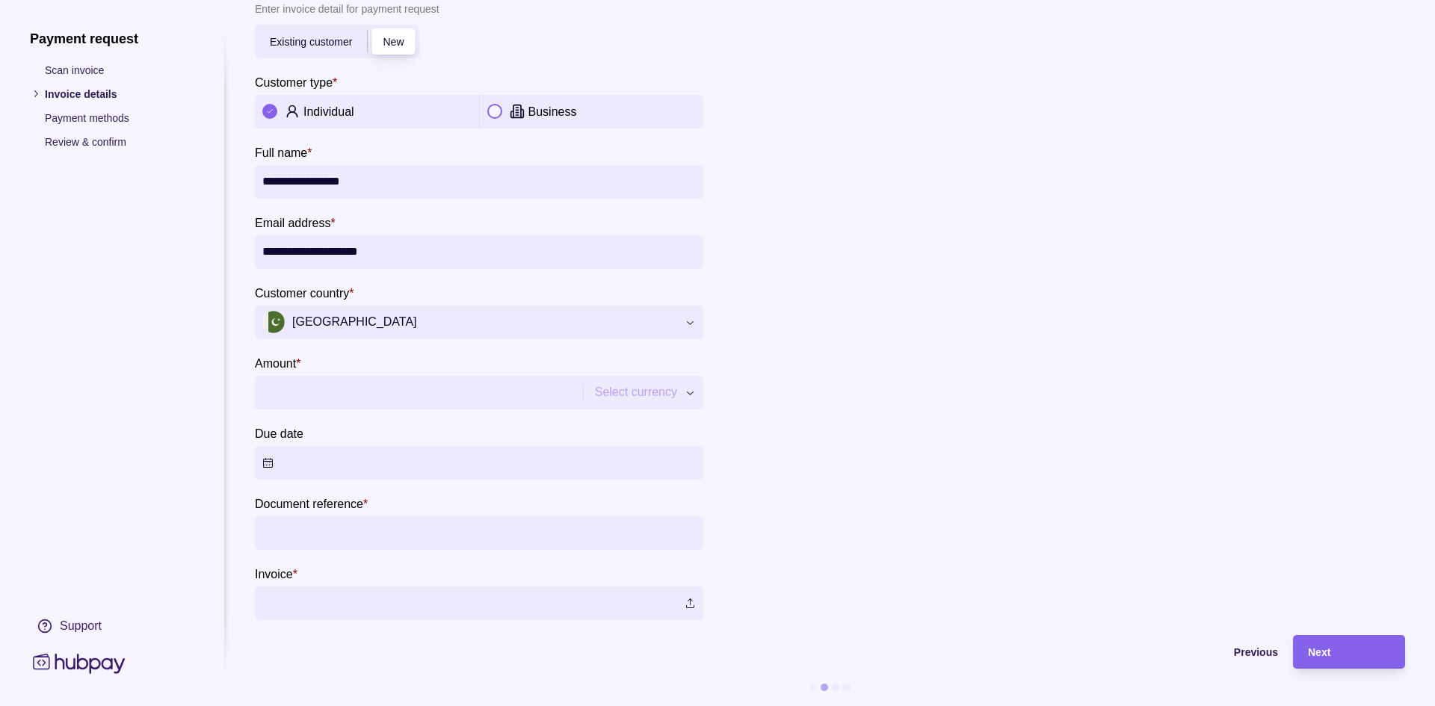
click at [354, 376] on input "Amount *" at bounding box center [416, 393] width 309 height 34
type input "********"
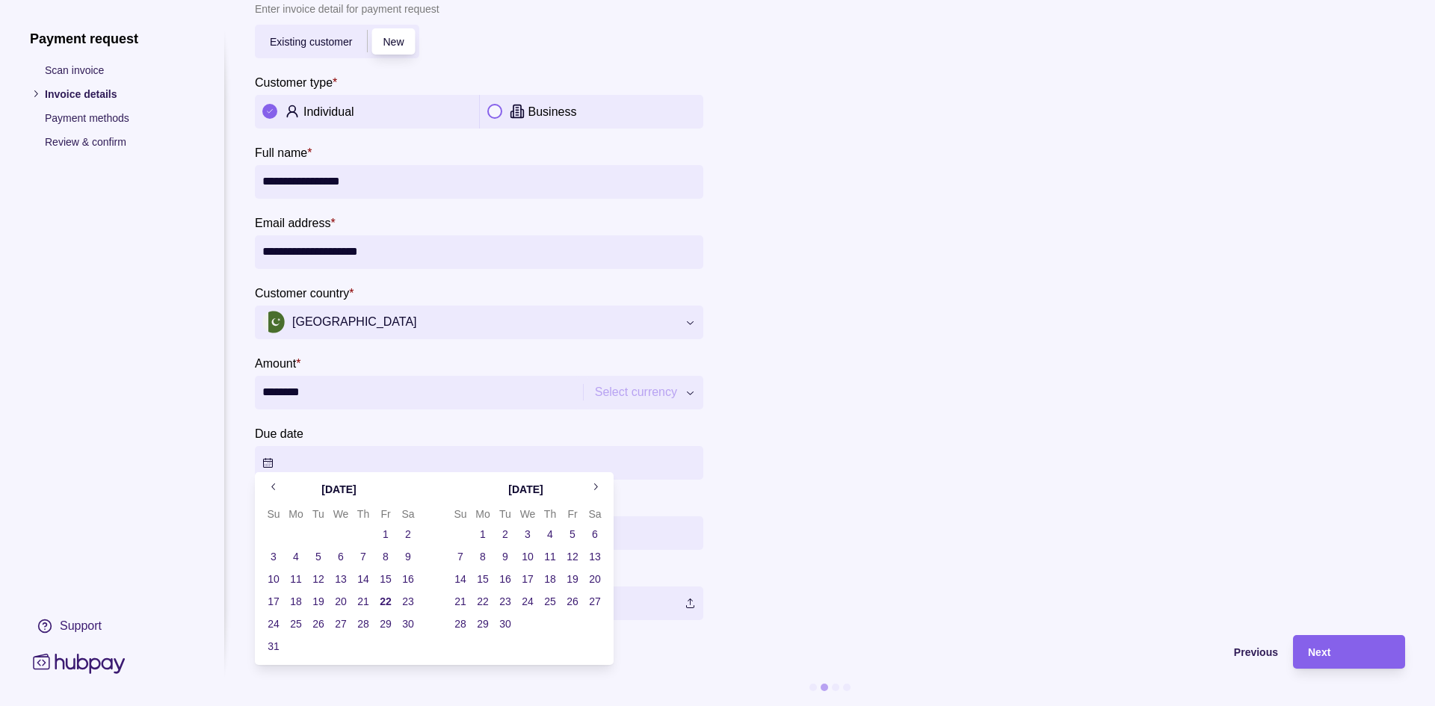
click at [342, 446] on button "Due date" at bounding box center [479, 463] width 449 height 34
click at [416, 598] on button "23" at bounding box center [408, 601] width 21 height 21
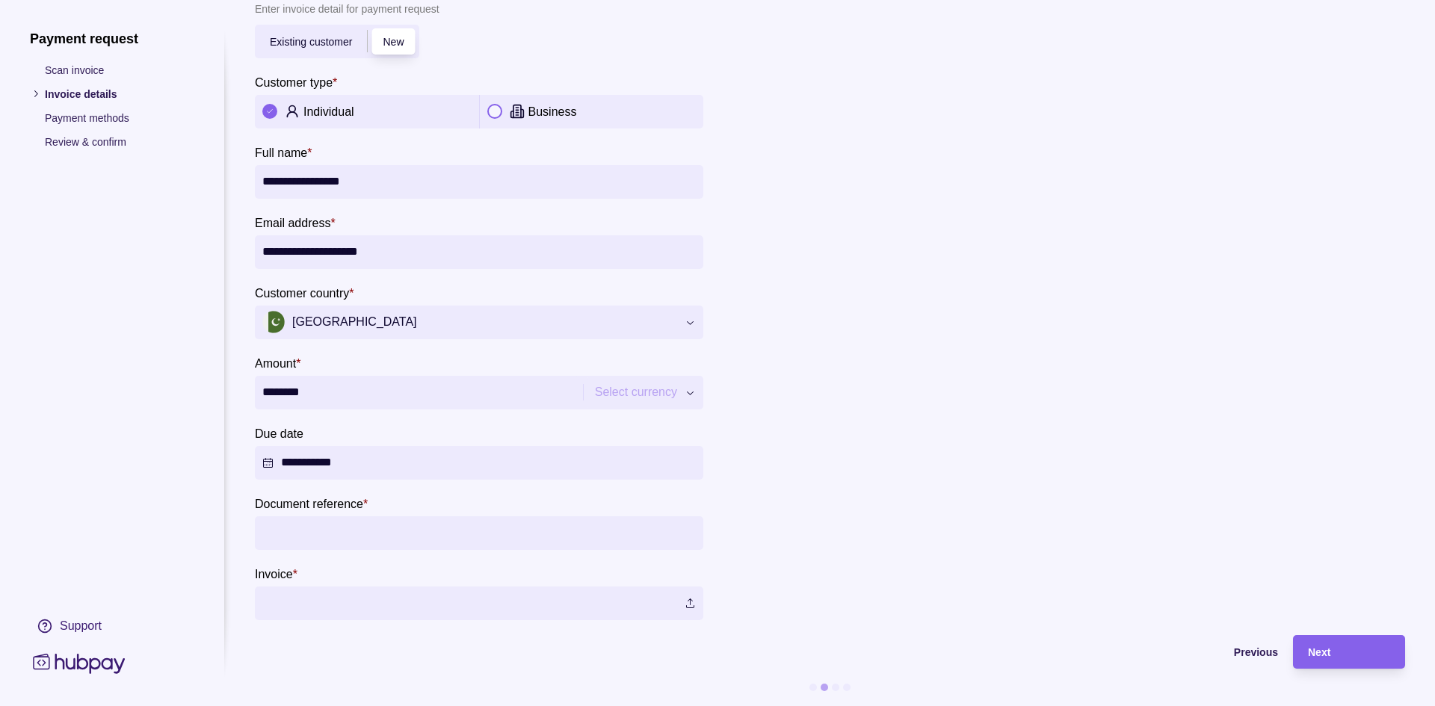
click at [726, 410] on section "**********" at bounding box center [830, 301] width 1150 height 640
click at [326, 524] on input "Document reference *" at bounding box center [479, 534] width 434 height 34
type input "*********"
click at [685, 600] on label at bounding box center [479, 604] width 449 height 34
click at [1341, 663] on section "Previous Next" at bounding box center [830, 670] width 1150 height 71
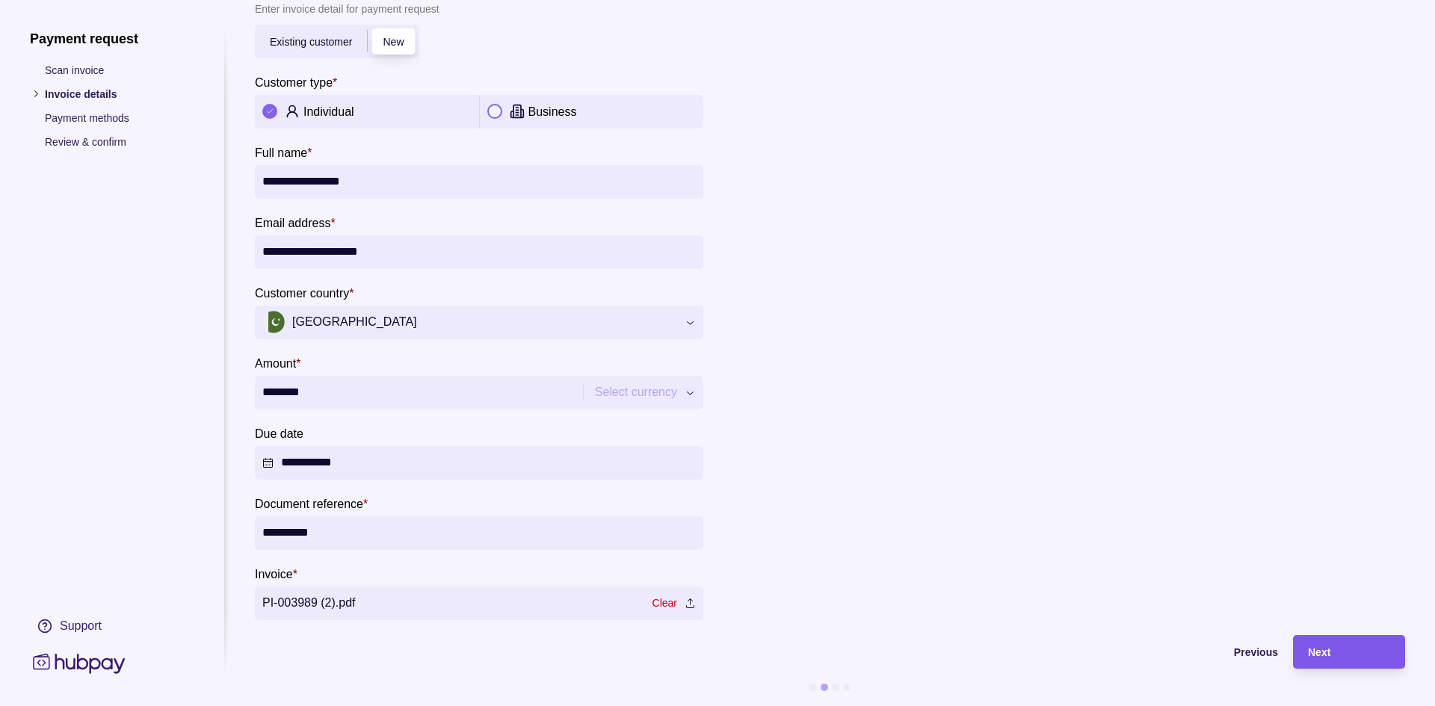
click at [1334, 652] on div "Next" at bounding box center [1338, 652] width 105 height 34
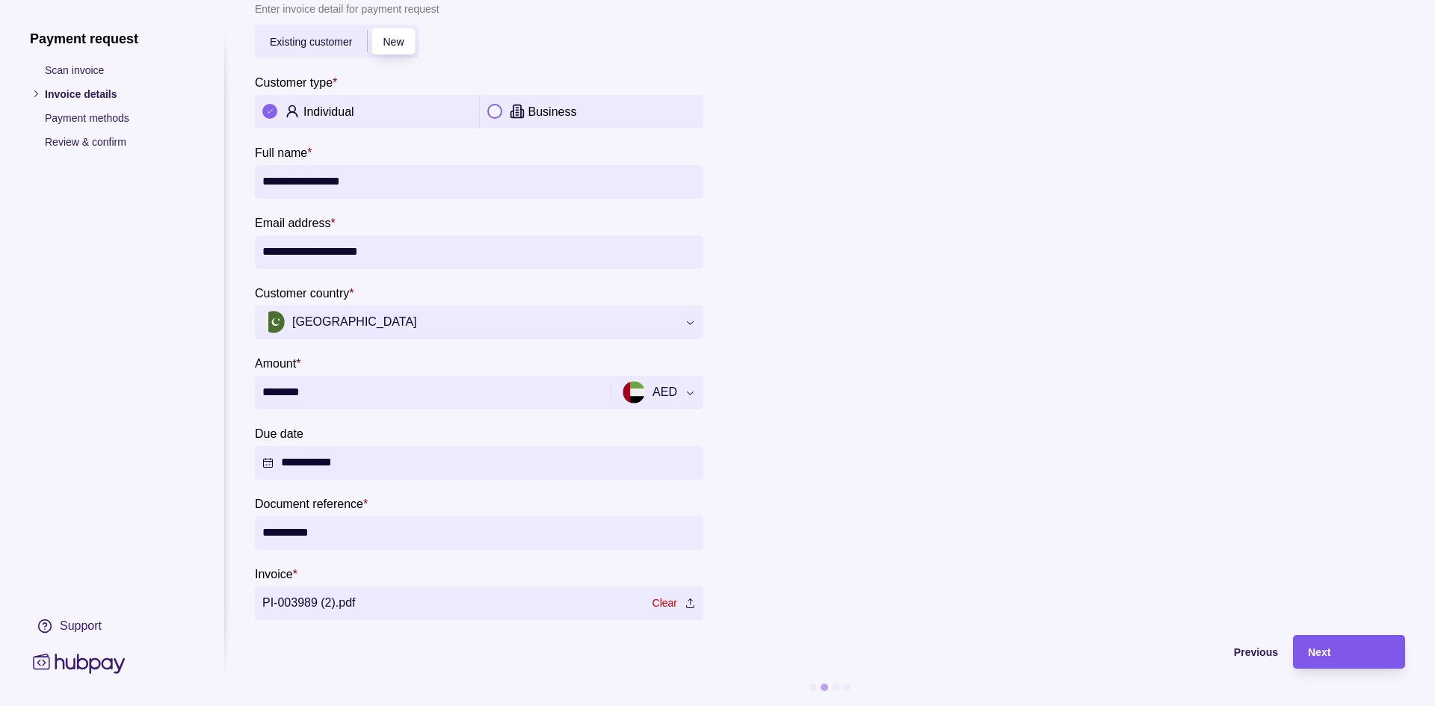
click at [1331, 644] on div "Next" at bounding box center [1349, 653] width 82 height 18
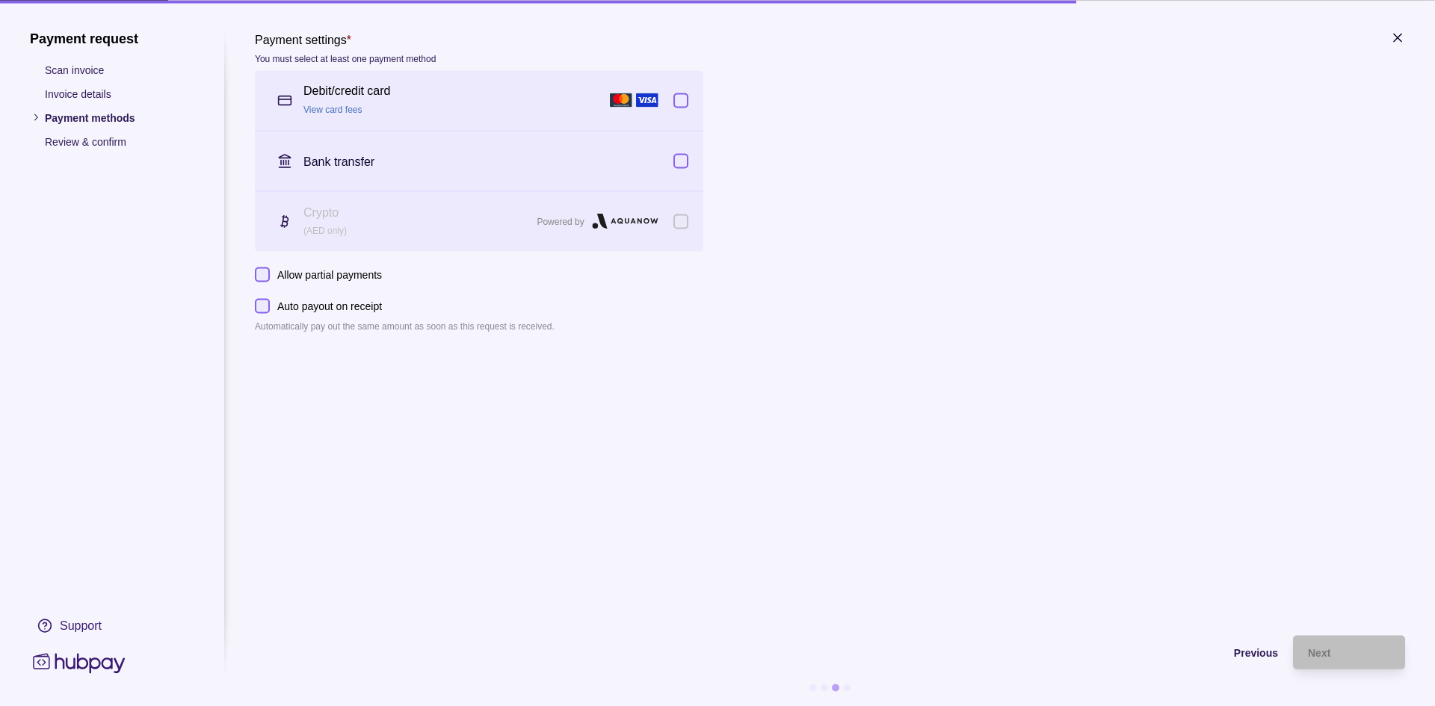
scroll to position [0, 0]
click at [1256, 652] on span "Previous" at bounding box center [1256, 653] width 44 height 12
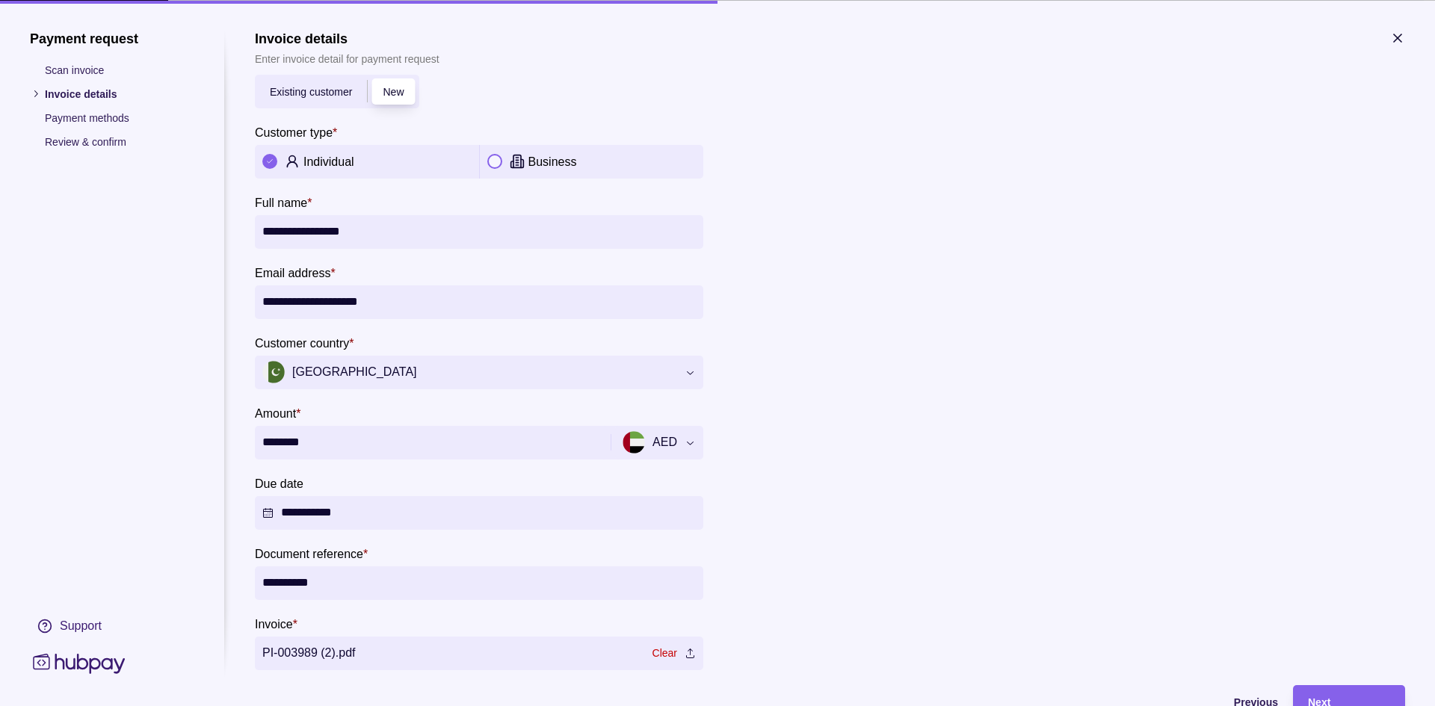
drag, startPoint x: 400, startPoint y: 308, endPoint x: 203, endPoint y: 308, distance: 197.3
click at [203, 308] on section "**********" at bounding box center [717, 393] width 1375 height 726
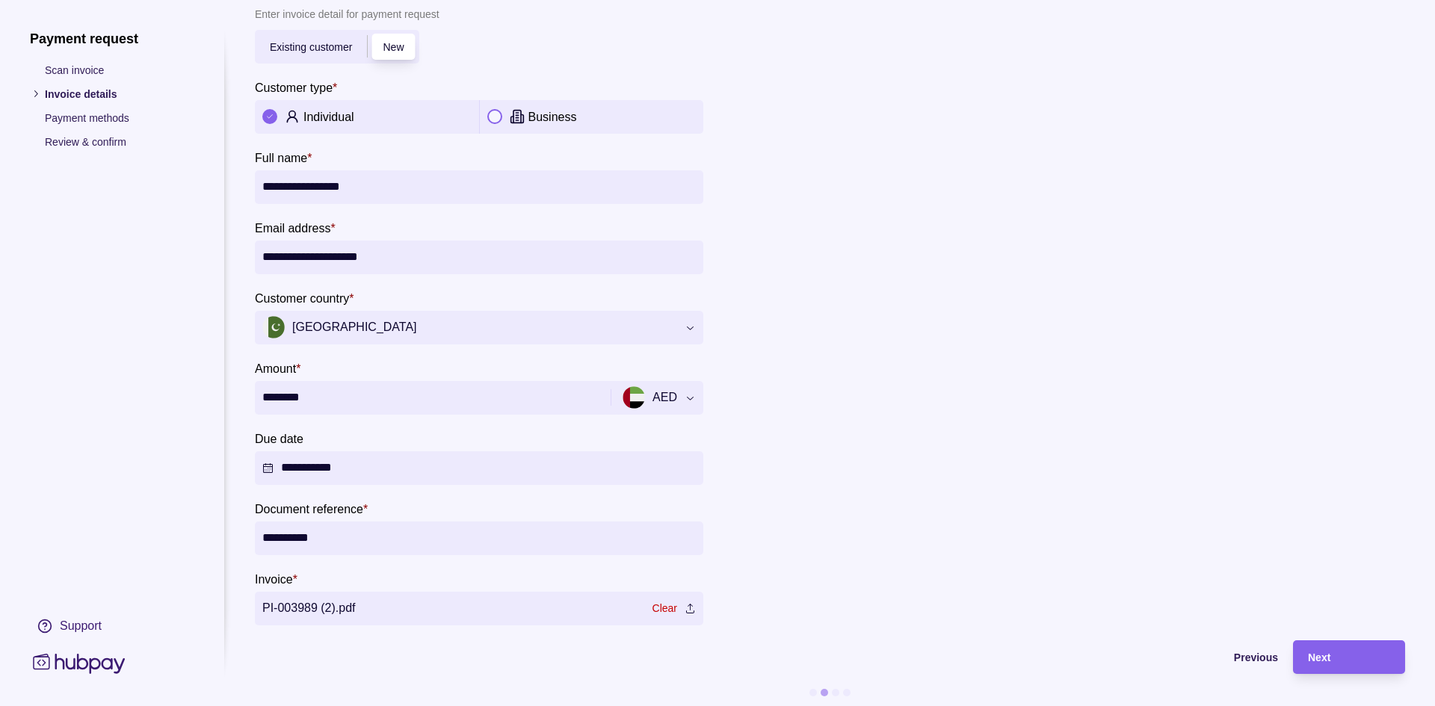
scroll to position [61, 0]
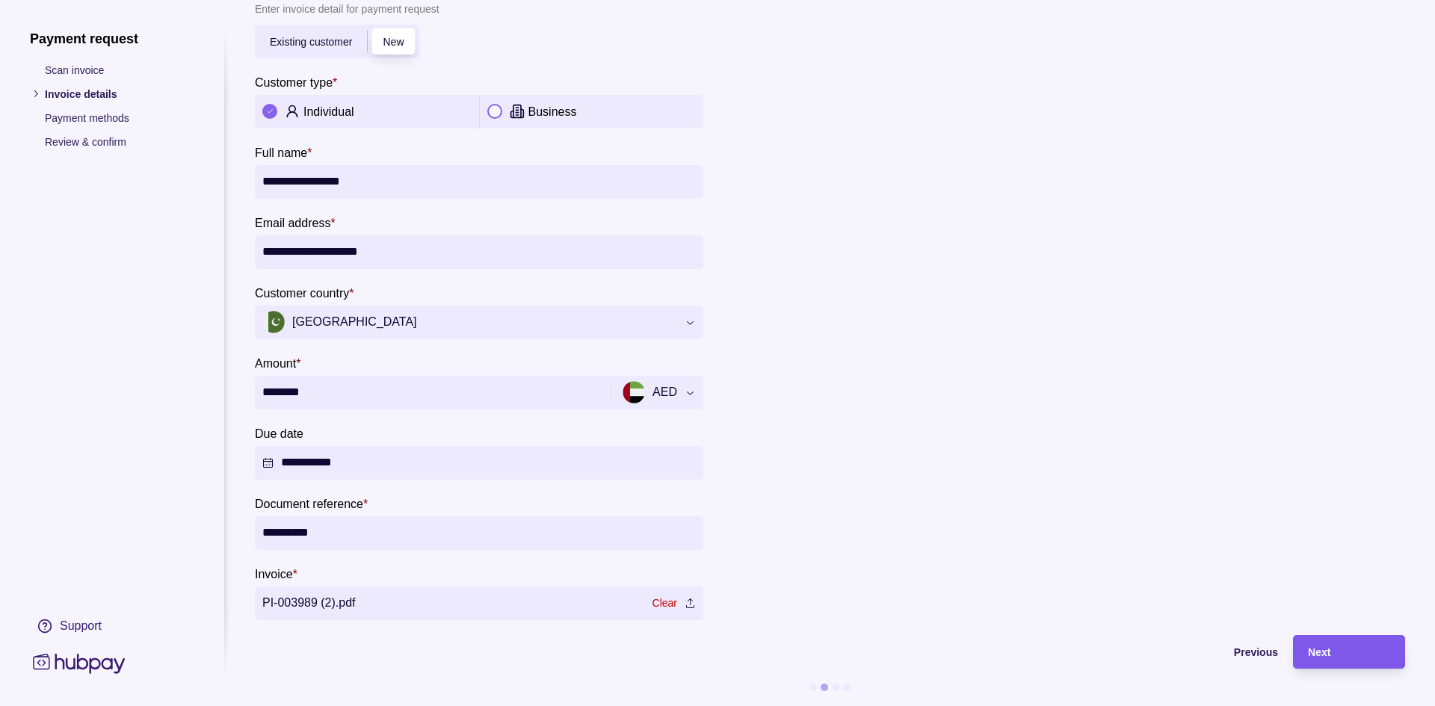
click at [1345, 635] on div "Next" at bounding box center [1338, 652] width 105 height 34
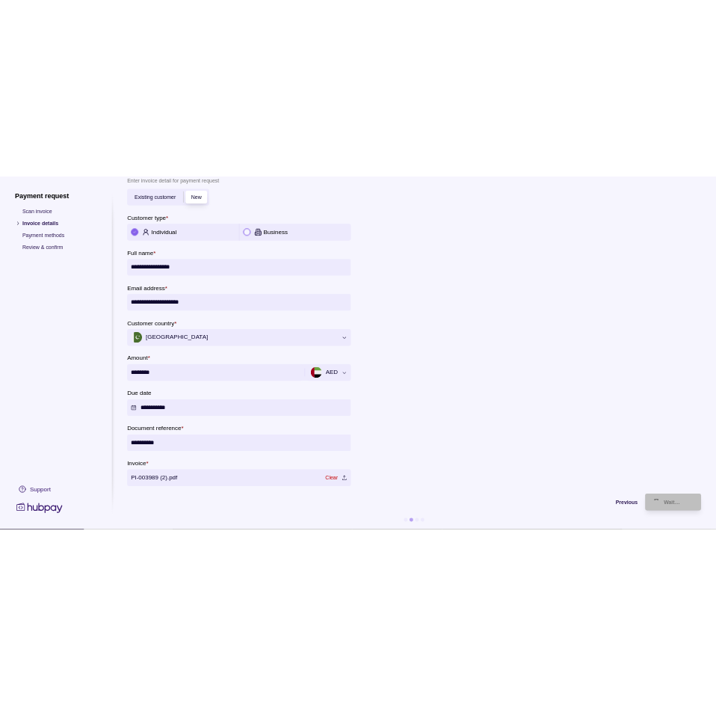
scroll to position [0, 0]
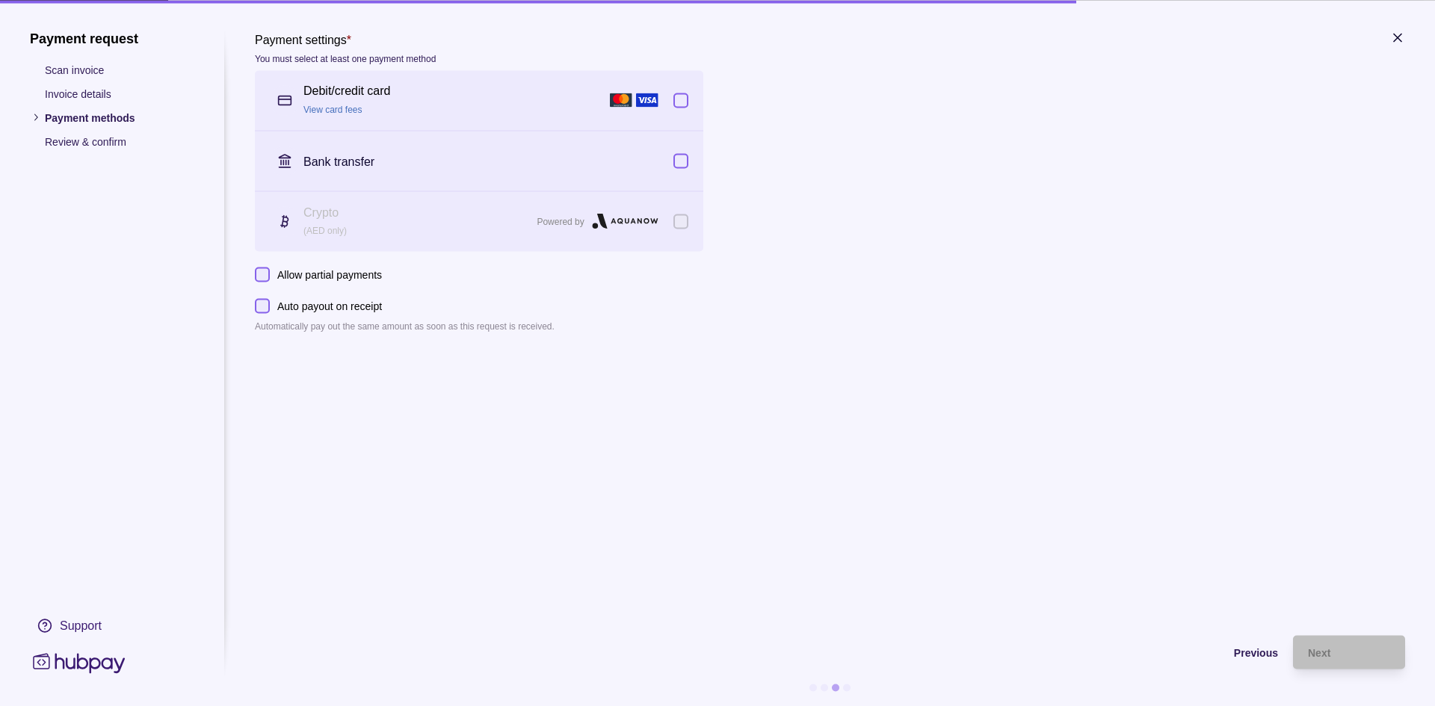
drag, startPoint x: 1397, startPoint y: 48, endPoint x: 1399, endPoint y: 40, distance: 7.6
click at [1397, 47] on div at bounding box center [1397, 39] width 15 height 19
click at [1399, 40] on icon "button" at bounding box center [1397, 37] width 15 height 15
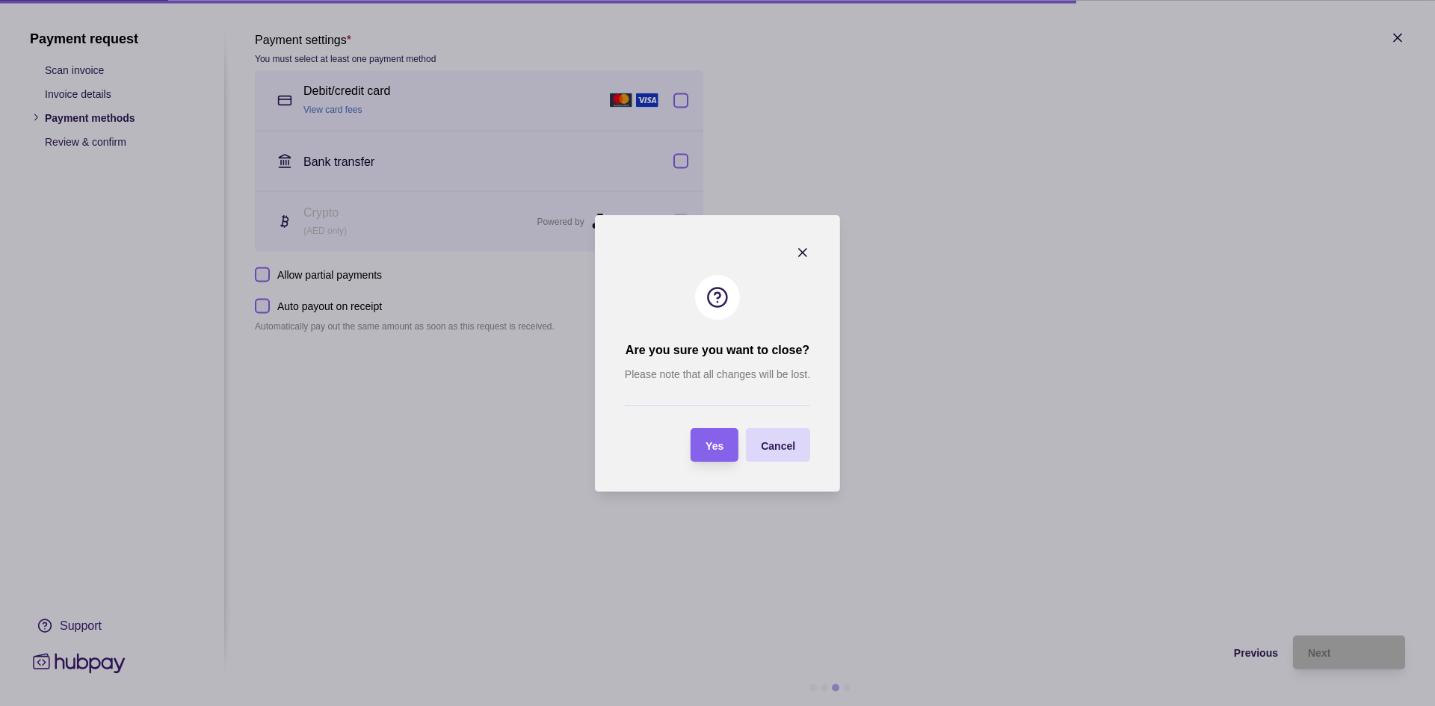
drag, startPoint x: 773, startPoint y: 449, endPoint x: 774, endPoint y: 442, distance: 7.5
click at [774, 449] on span "Cancel" at bounding box center [778, 446] width 34 height 12
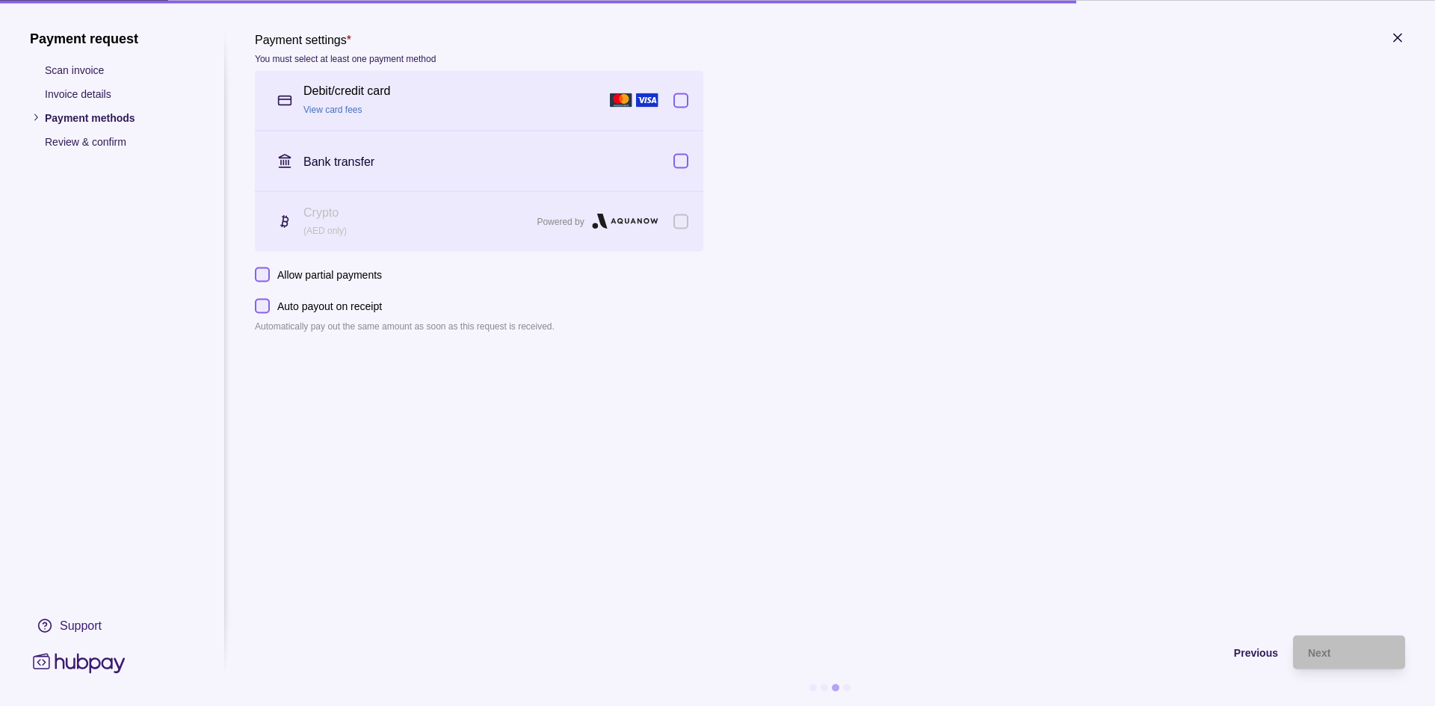
click at [1397, 42] on icon "button" at bounding box center [1397, 37] width 15 height 15
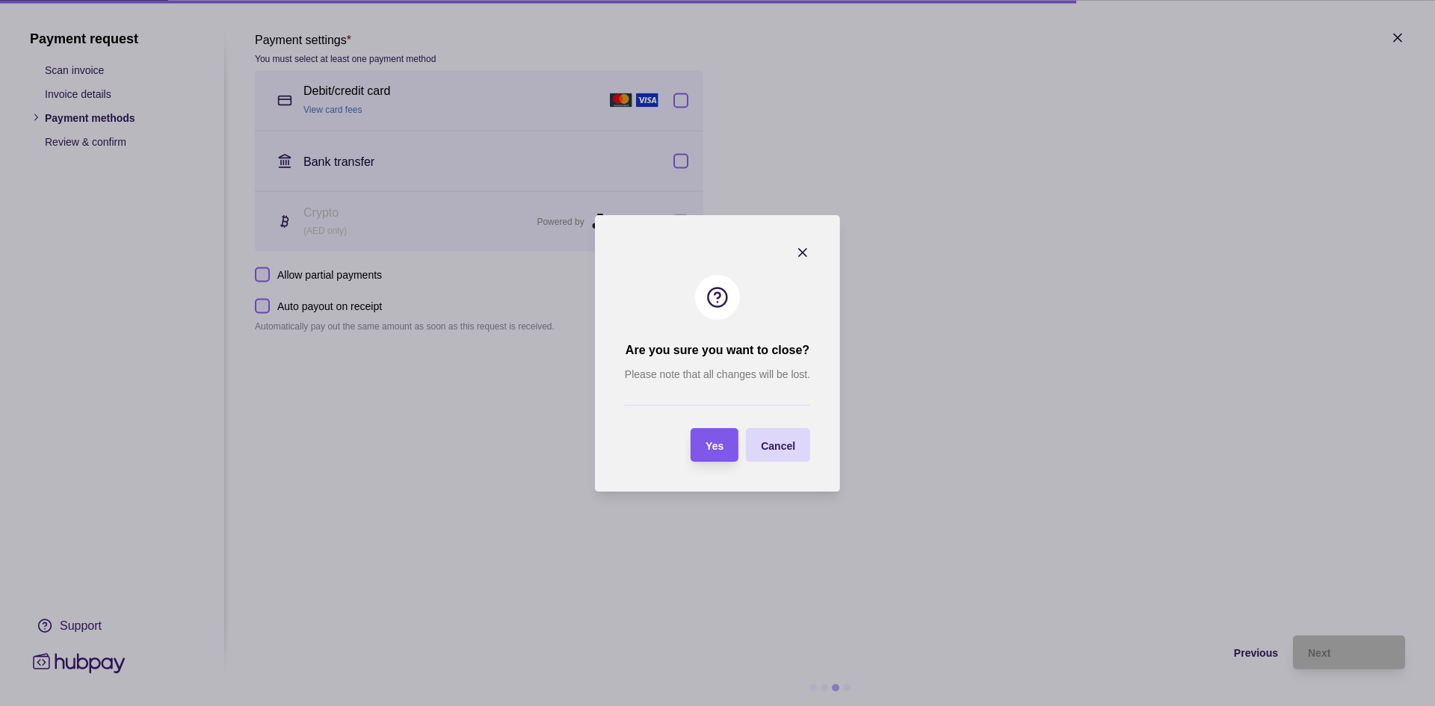
click at [709, 446] on span "Yes" at bounding box center [715, 446] width 18 height 12
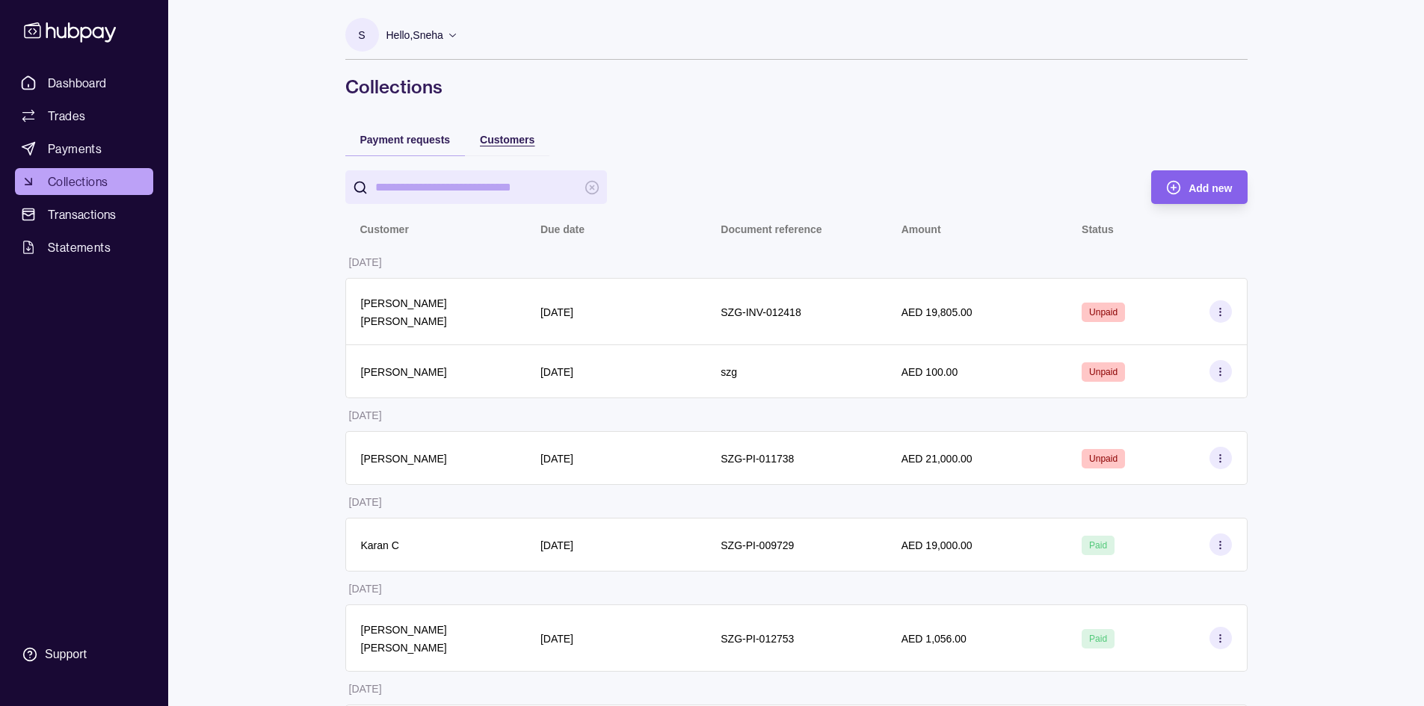
click at [518, 138] on span "Customers" at bounding box center [507, 140] width 55 height 12
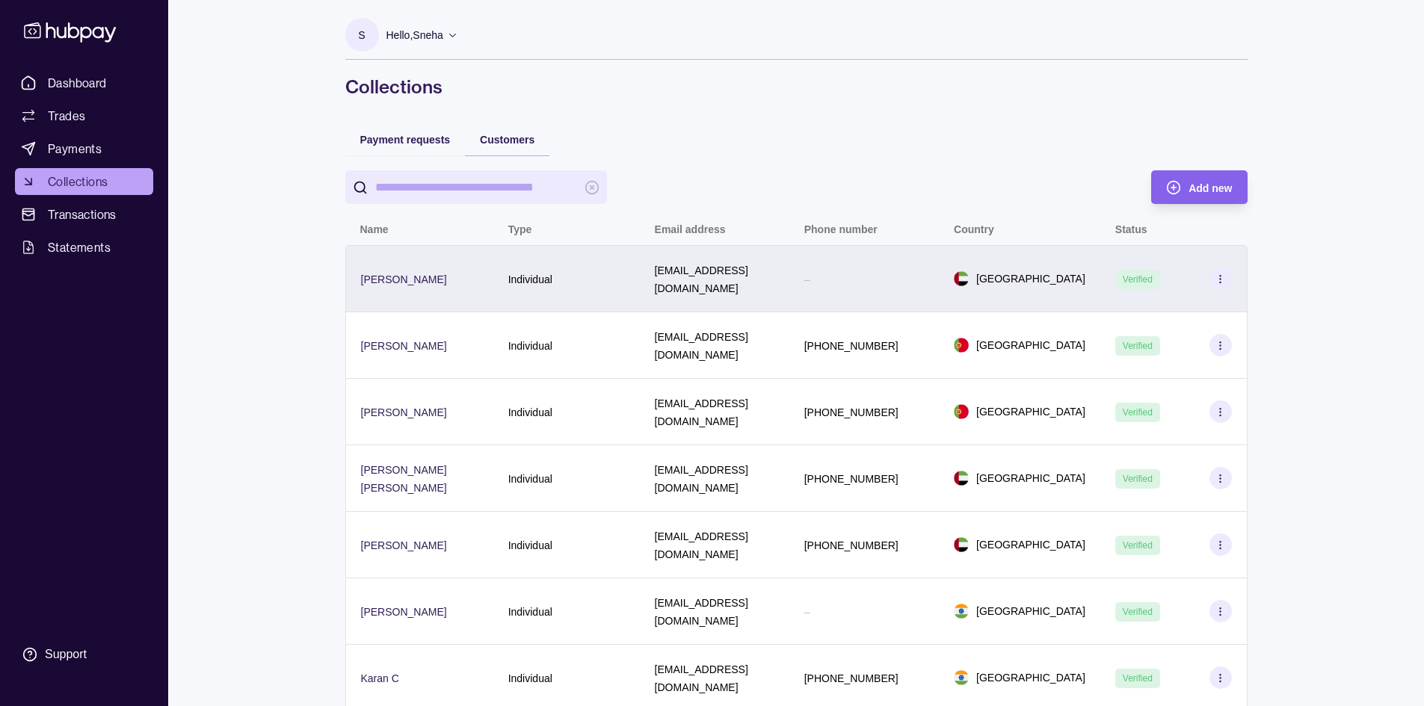
click at [438, 274] on p "[PERSON_NAME]" at bounding box center [404, 280] width 86 height 12
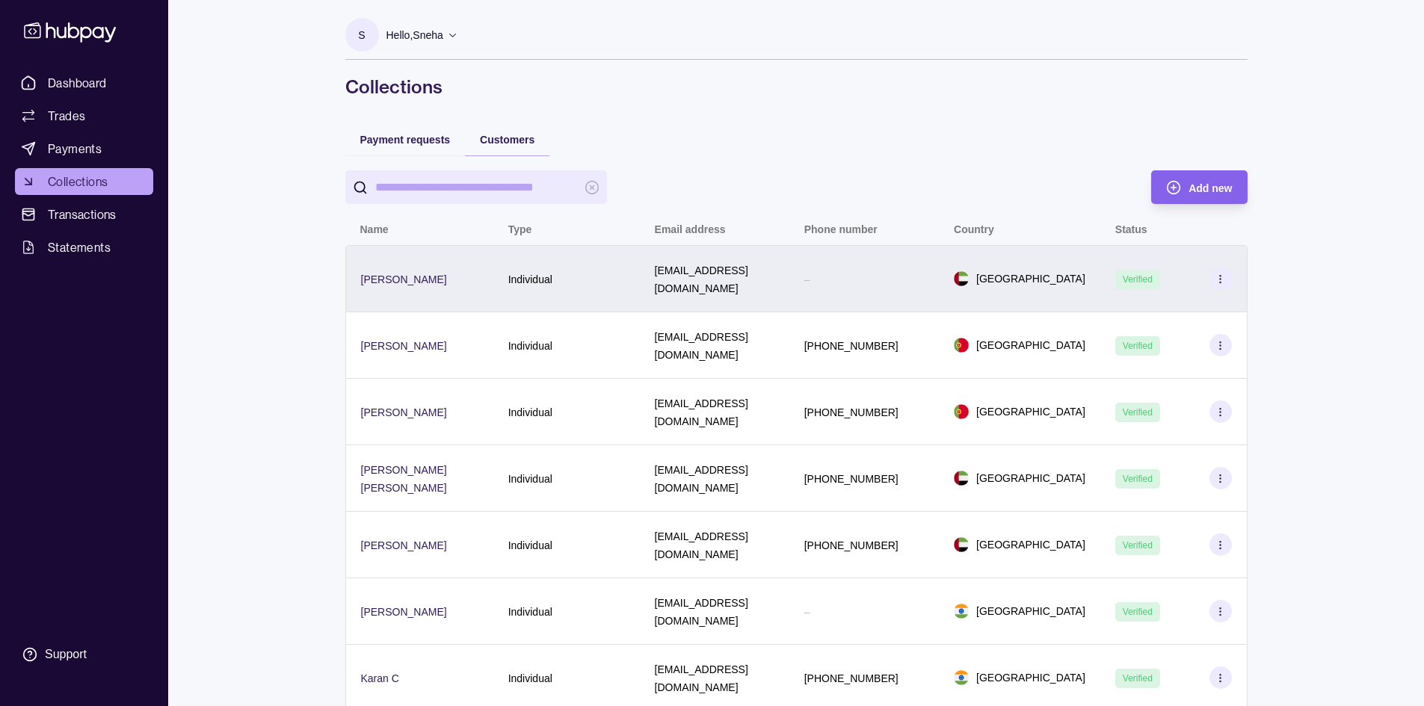
click at [1224, 274] on icon at bounding box center [1220, 279] width 11 height 11
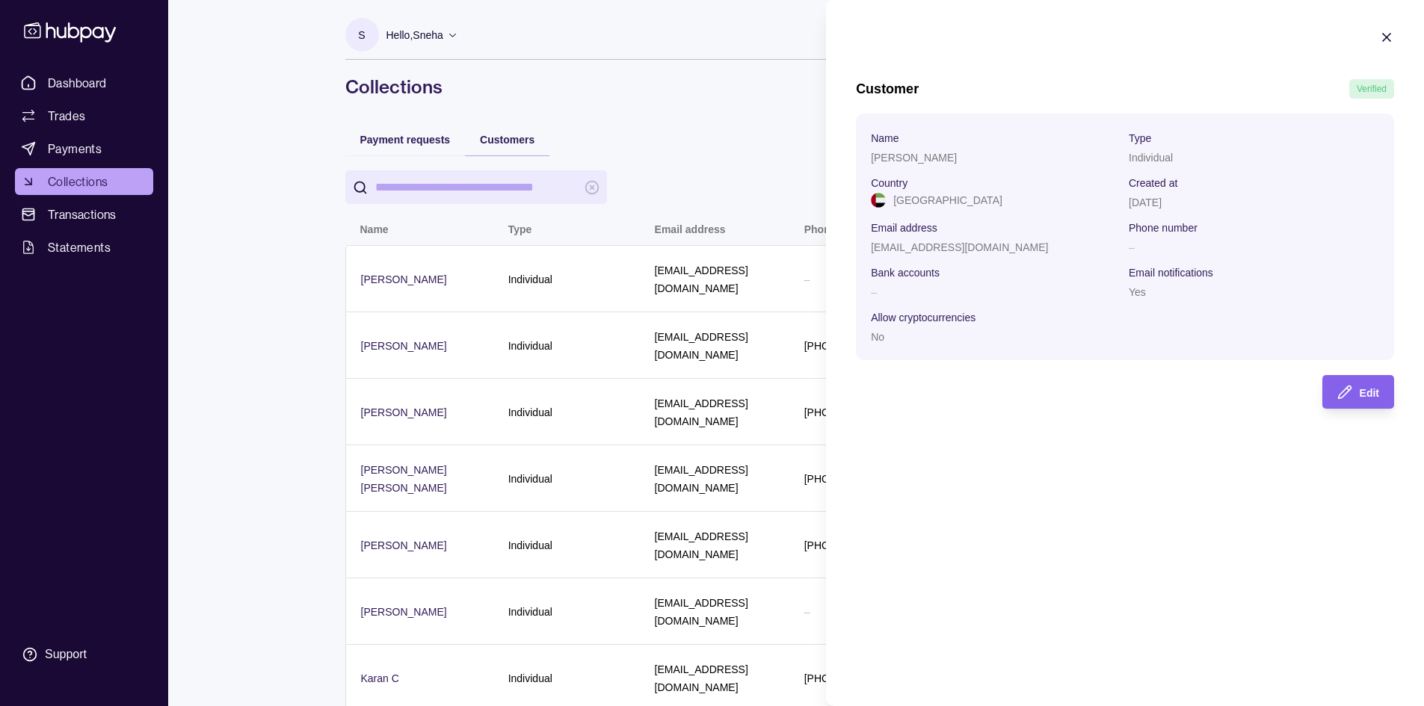
click at [1384, 81] on p "Verified" at bounding box center [1372, 89] width 30 height 16
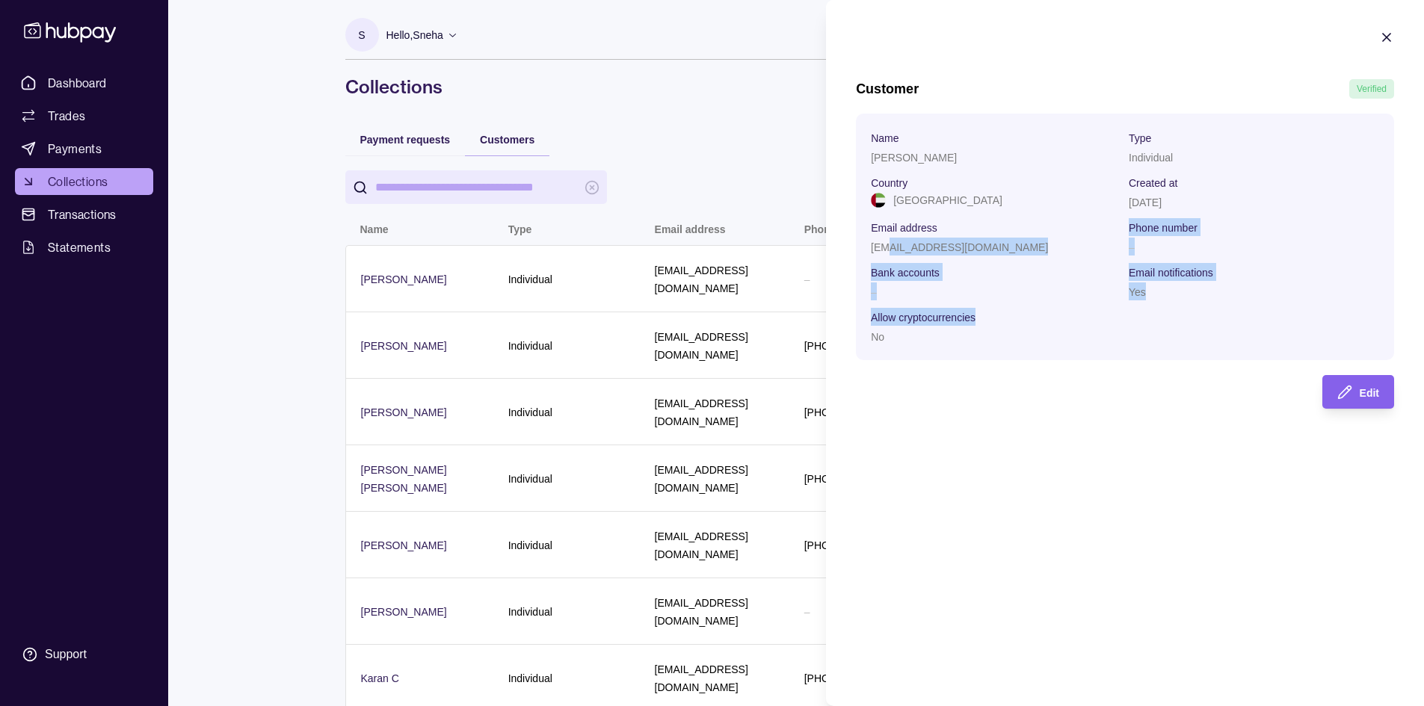
drag, startPoint x: 884, startPoint y: 241, endPoint x: 1090, endPoint y: 310, distance: 217.5
click at [1090, 310] on section "Name [PERSON_NAME] Type Individual Country [GEOGRAPHIC_DATA] Created at [DATE] …" at bounding box center [1125, 237] width 508 height 217
click at [1211, 298] on div "Yes" at bounding box center [1254, 292] width 250 height 18
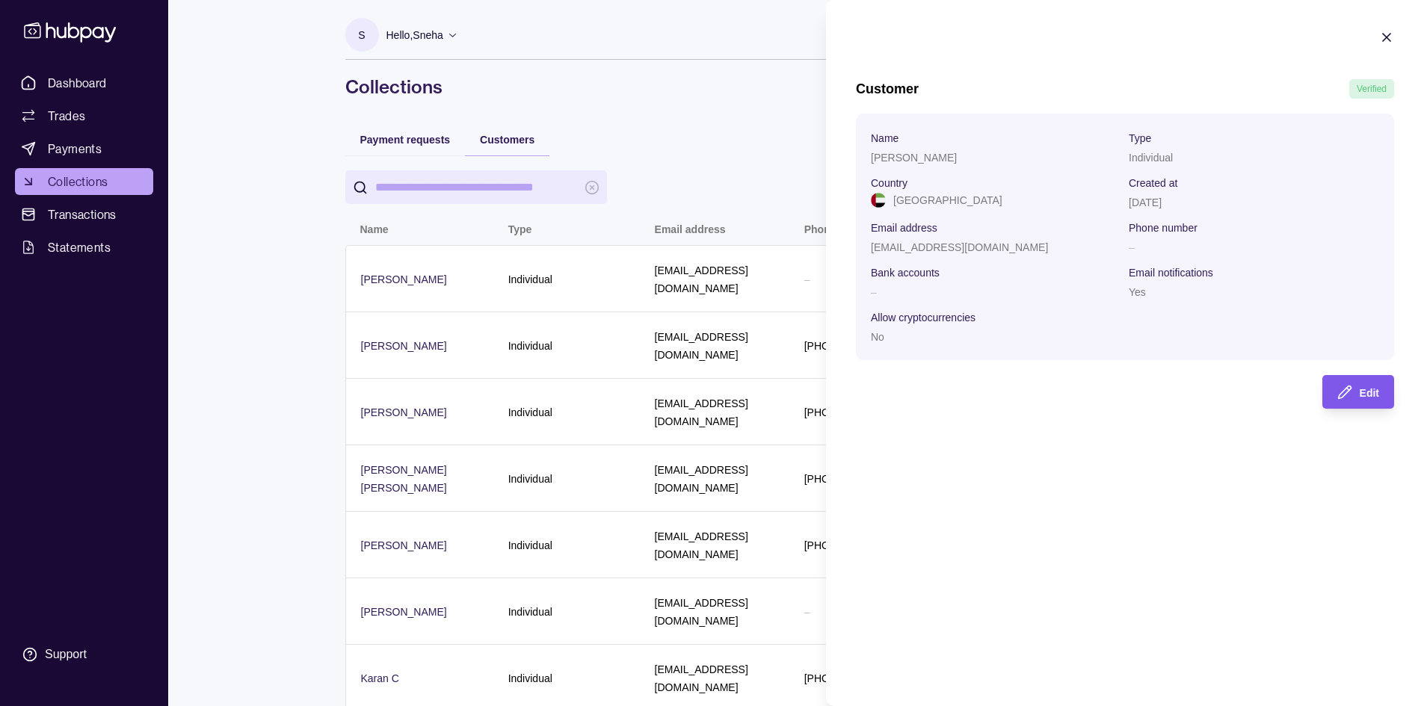
click at [1347, 382] on div "Edit" at bounding box center [1347, 392] width 64 height 34
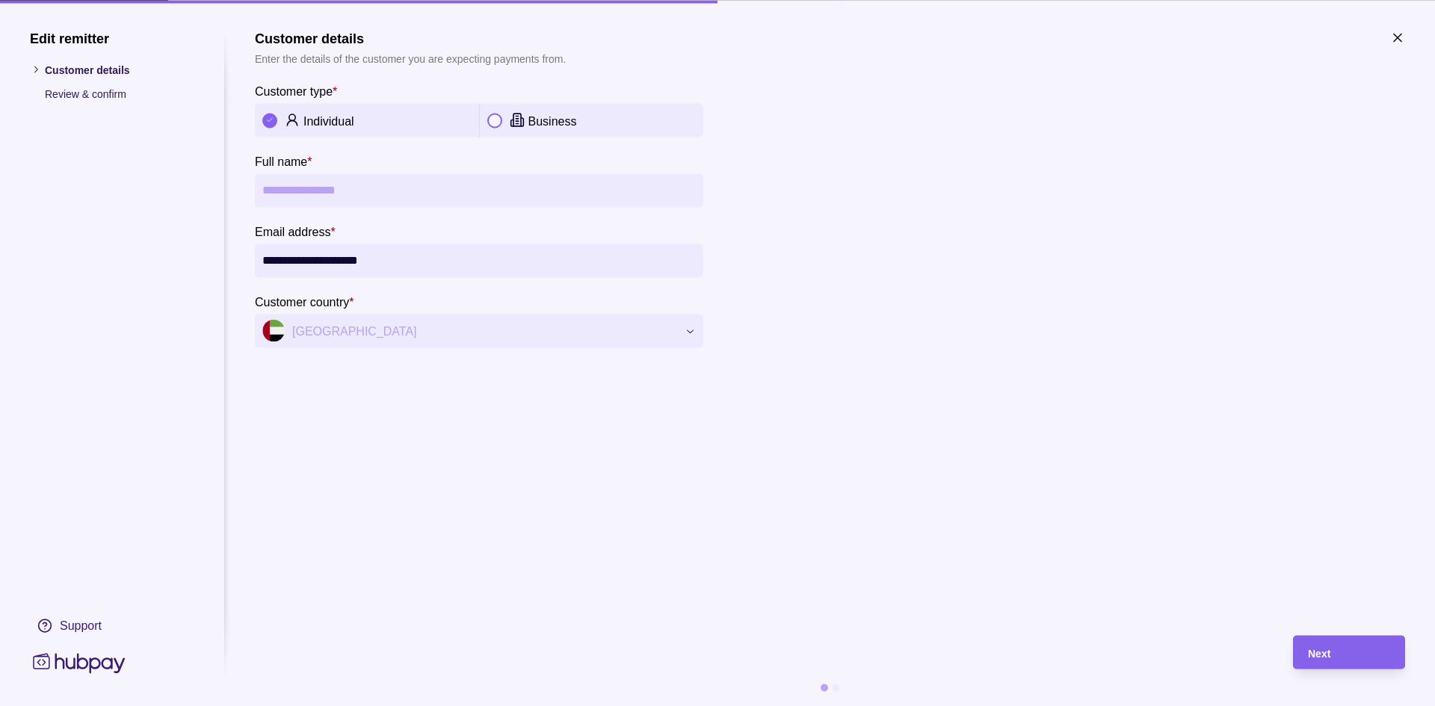
click at [359, 289] on section "**********" at bounding box center [479, 189] width 449 height 318
click at [514, 122] on icon at bounding box center [517, 120] width 7 height 13
click at [369, 125] on div "Individual" at bounding box center [387, 120] width 168 height 18
click at [1395, 34] on icon "button" at bounding box center [1397, 37] width 7 height 7
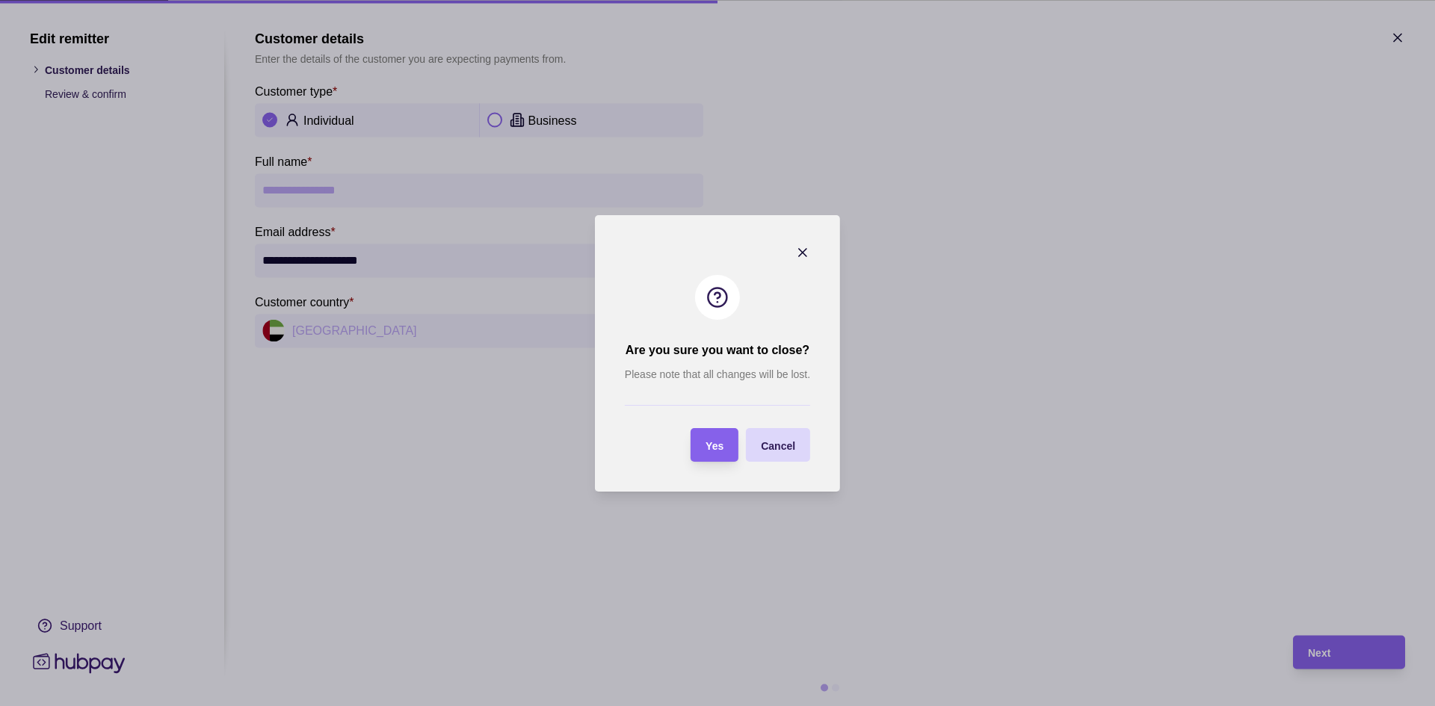
drag, startPoint x: 775, startPoint y: 449, endPoint x: 766, endPoint y: 482, distance: 34.8
click at [730, 448] on section "Yes" at bounding box center [715, 445] width 48 height 34
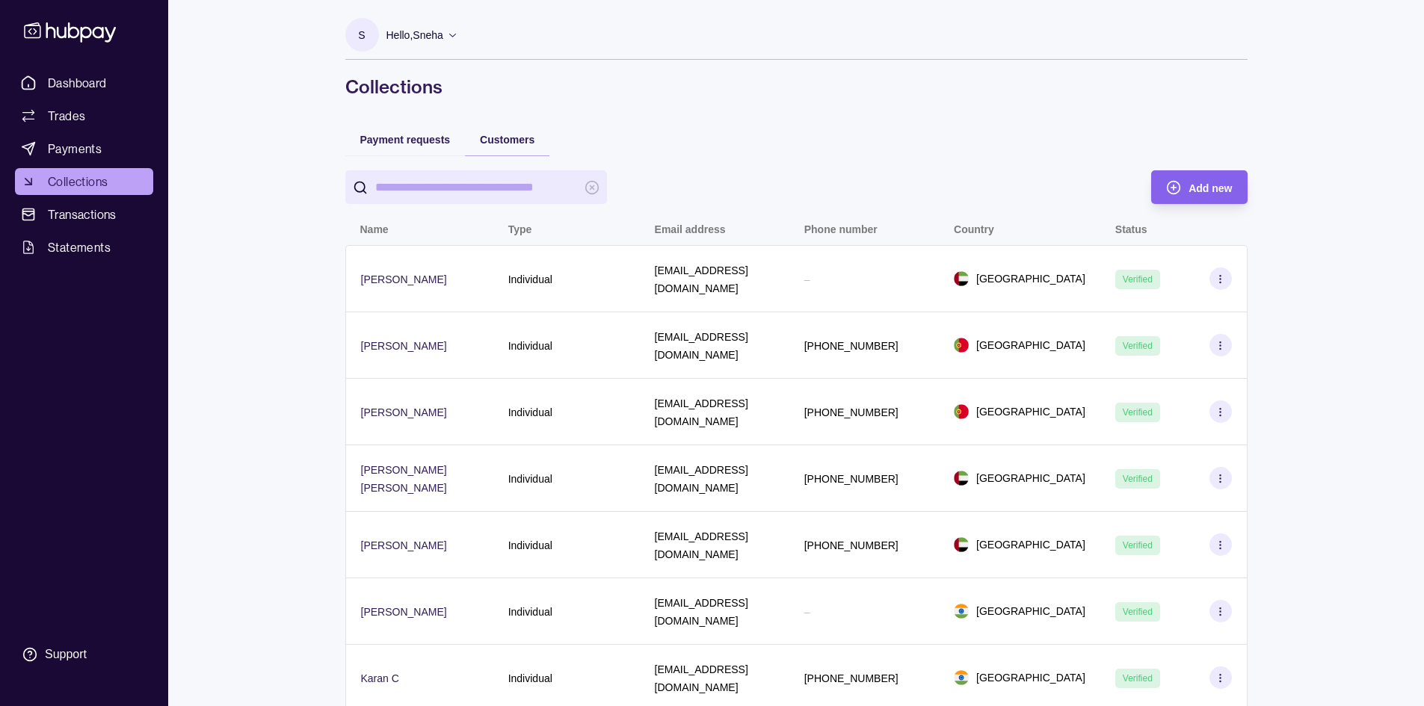
click at [1215, 194] on span "Add new" at bounding box center [1210, 188] width 43 height 12
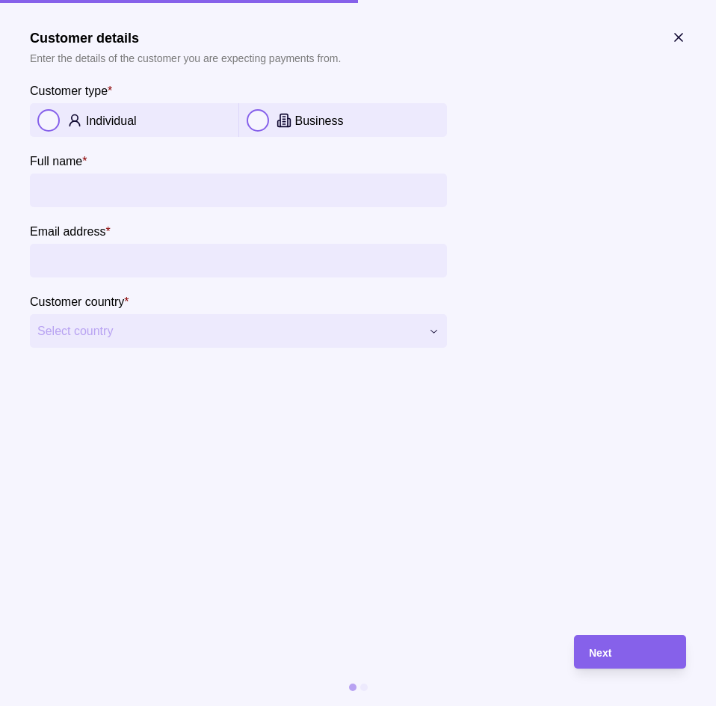
click at [109, 123] on p "Individual" at bounding box center [111, 120] width 51 height 13
drag, startPoint x: 88, startPoint y: 193, endPoint x: 96, endPoint y: 197, distance: 9.0
click at [88, 193] on input "Full name *" at bounding box center [238, 190] width 402 height 34
type input "**********"
click at [104, 251] on input "Email address *" at bounding box center [238, 261] width 402 height 34
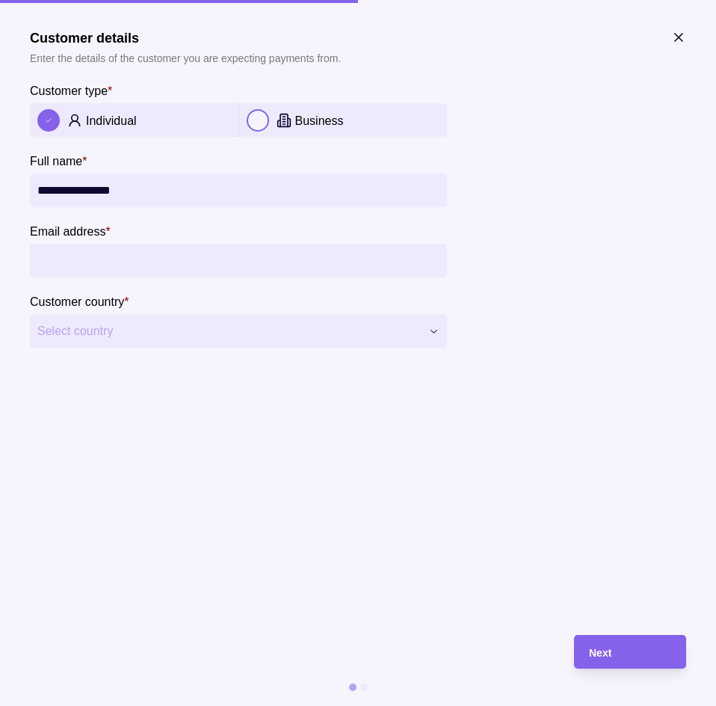
type input "**********"
click at [98, 337] on span "Select country" at bounding box center [228, 331] width 383 height 18
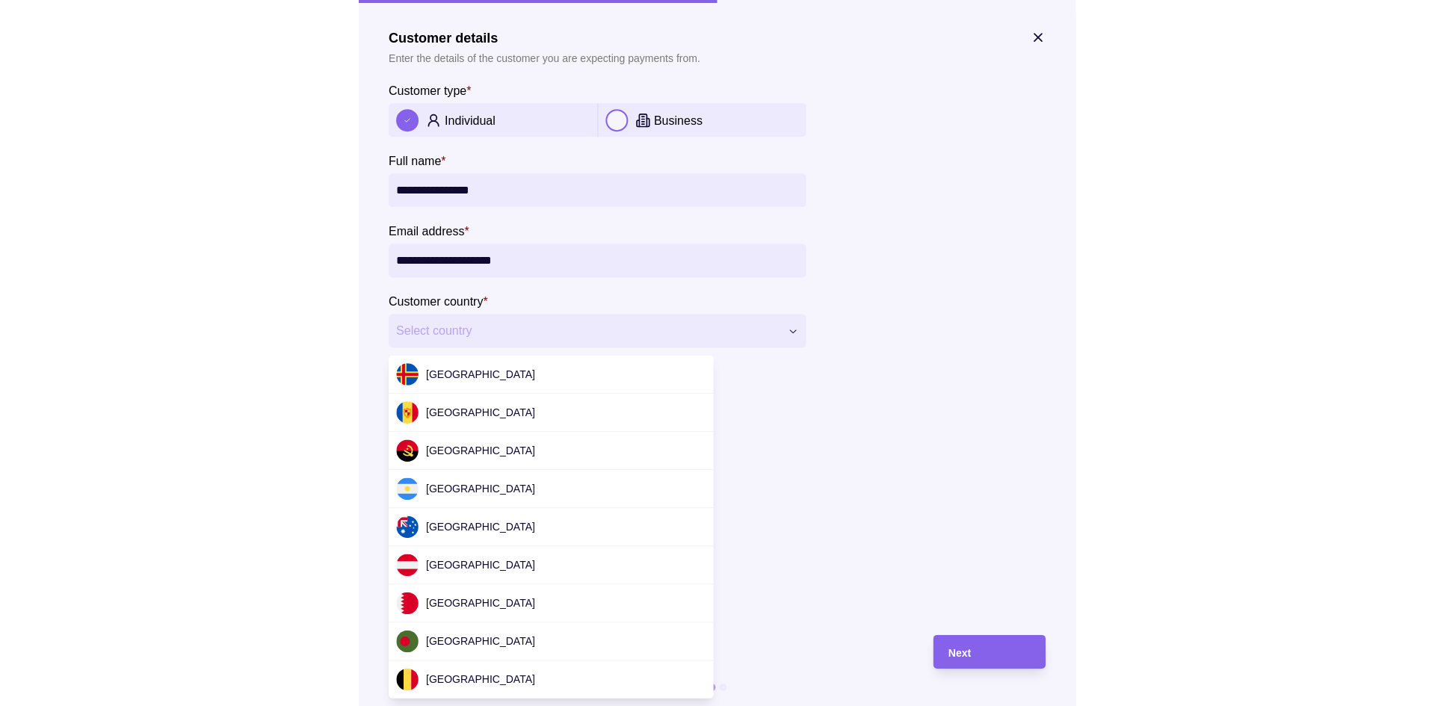
scroll to position [3240, 0]
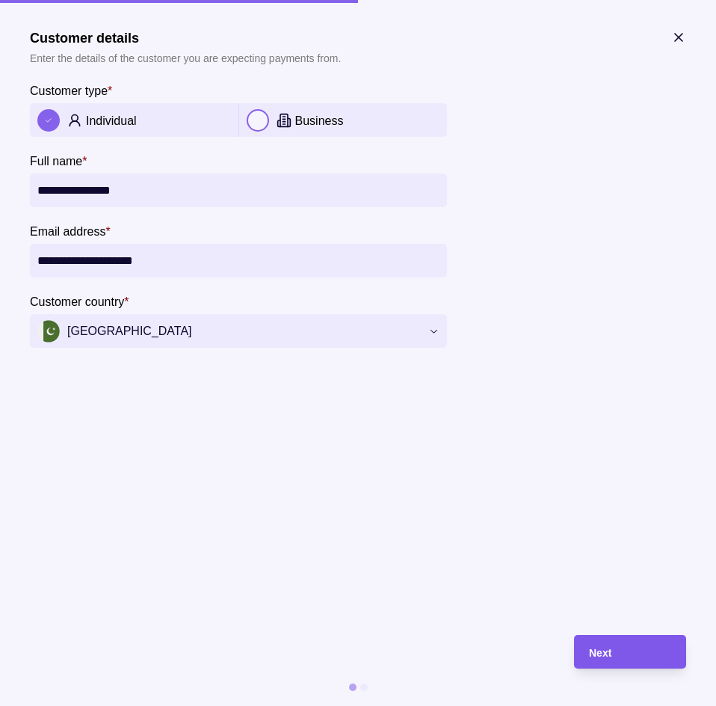
click at [625, 657] on div "Next" at bounding box center [630, 652] width 82 height 18
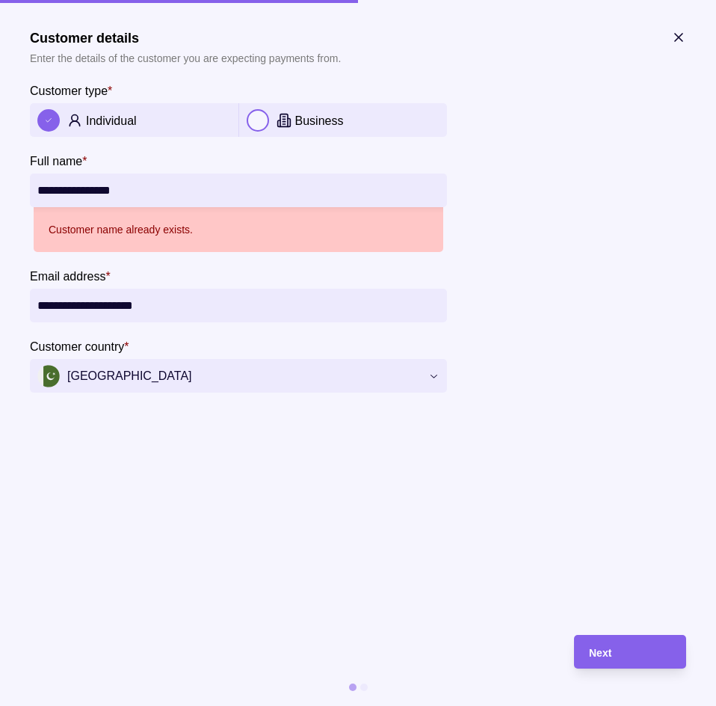
click at [147, 195] on input "**********" at bounding box center [238, 190] width 402 height 34
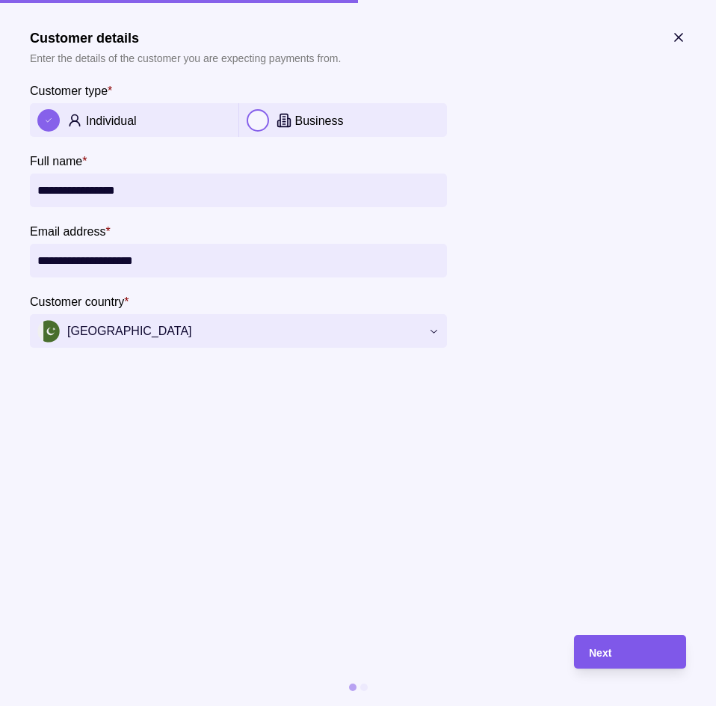
type input "**********"
click at [646, 641] on div "Next" at bounding box center [619, 652] width 105 height 34
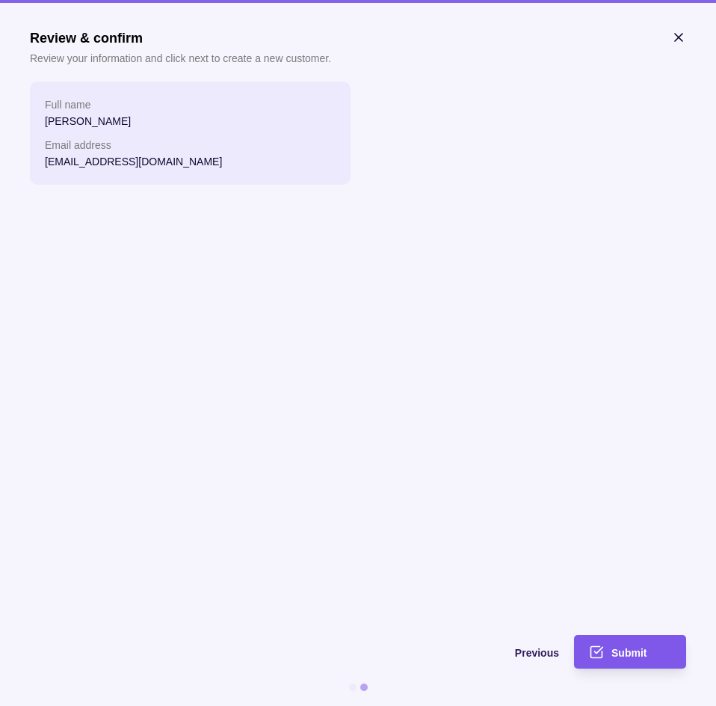
click at [636, 650] on span "Submit" at bounding box center [628, 653] width 35 height 12
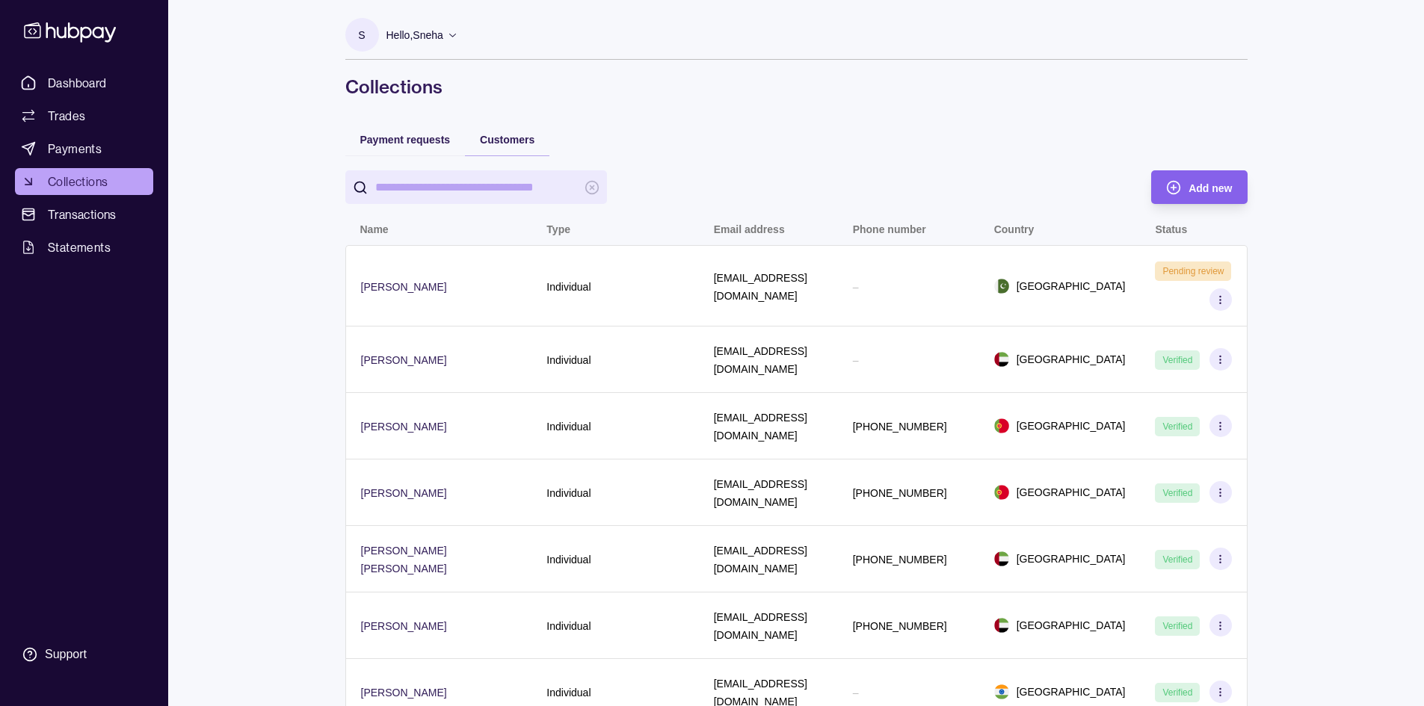
click at [408, 128] on div "Payment requests" at bounding box center [405, 139] width 120 height 33
click at [413, 142] on span "Payment requests" at bounding box center [405, 140] width 90 height 12
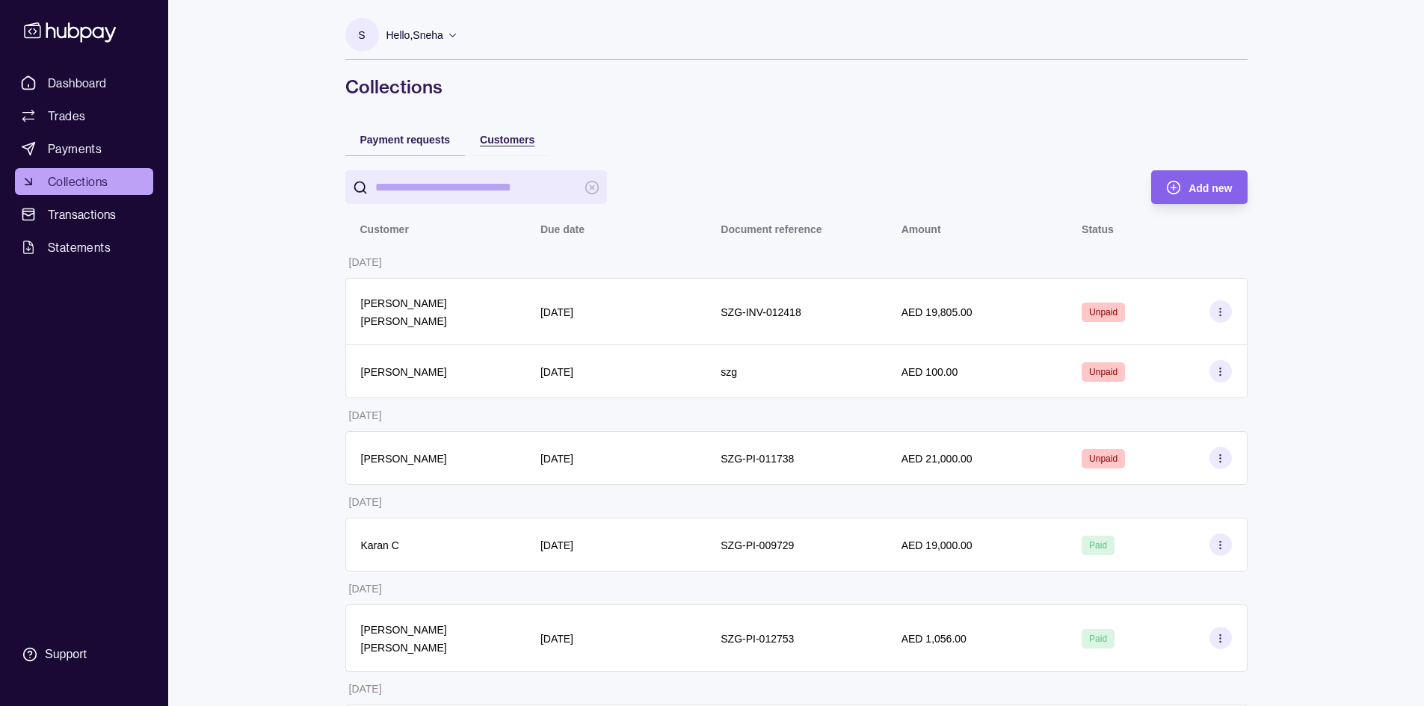
click at [498, 138] on span "Customers" at bounding box center [507, 140] width 55 height 12
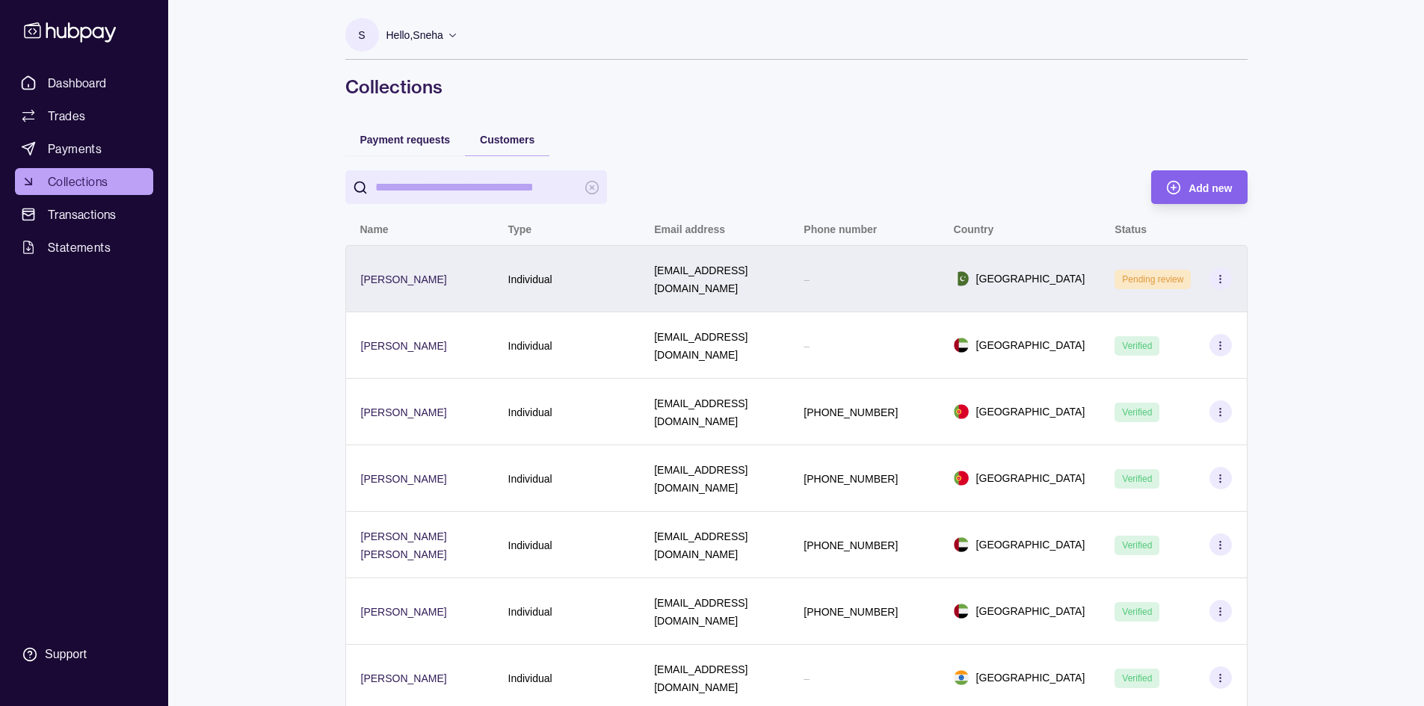
click at [567, 276] on div "Individual" at bounding box center [566, 279] width 117 height 18
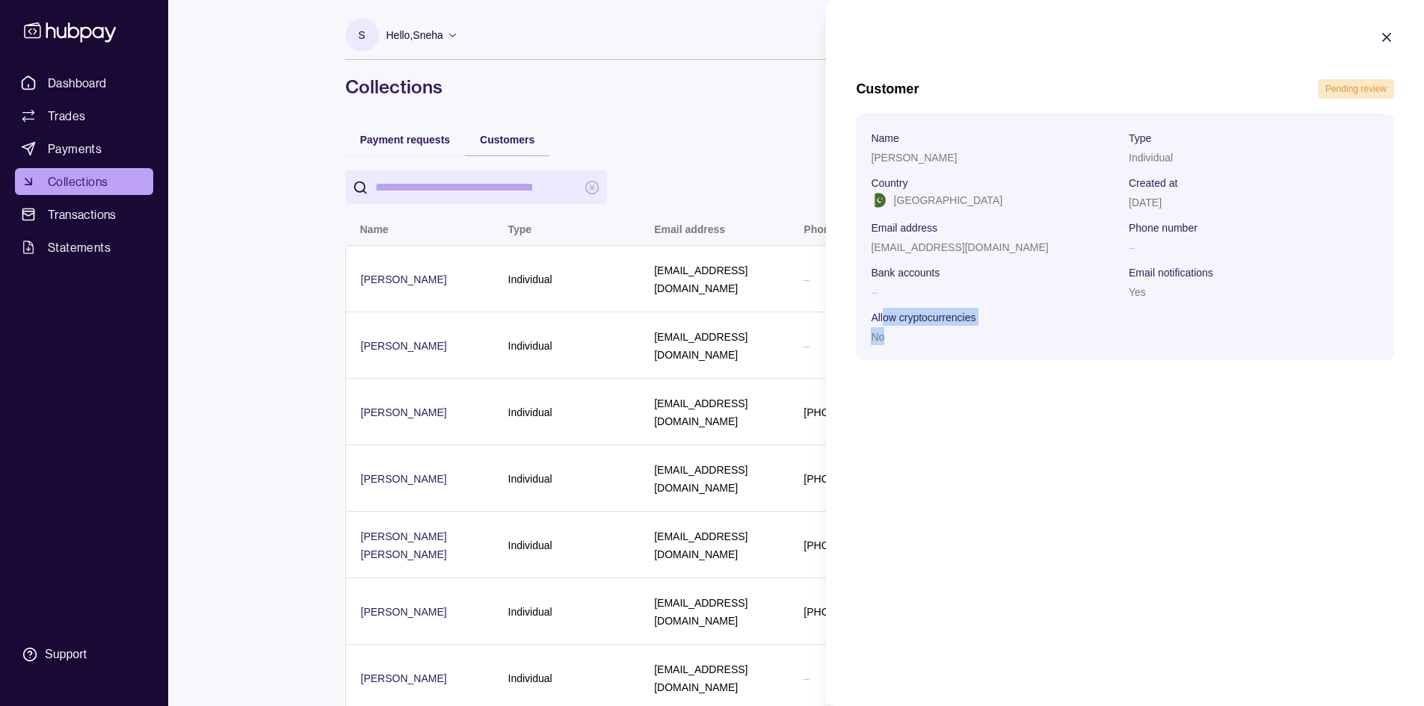
drag, startPoint x: 882, startPoint y: 313, endPoint x: 909, endPoint y: 371, distance: 63.5
click at [909, 371] on section "Customer Pending review Name [PERSON_NAME] Type Individual Country [GEOGRAPHIC_…" at bounding box center [1125, 195] width 598 height 390
click at [973, 357] on section "Name [PERSON_NAME] Type Individual Country [GEOGRAPHIC_DATA] Created at [DATE] …" at bounding box center [1125, 237] width 538 height 247
click at [904, 335] on div "No" at bounding box center [996, 336] width 250 height 18
drag, startPoint x: 866, startPoint y: 313, endPoint x: 981, endPoint y: 367, distance: 127.8
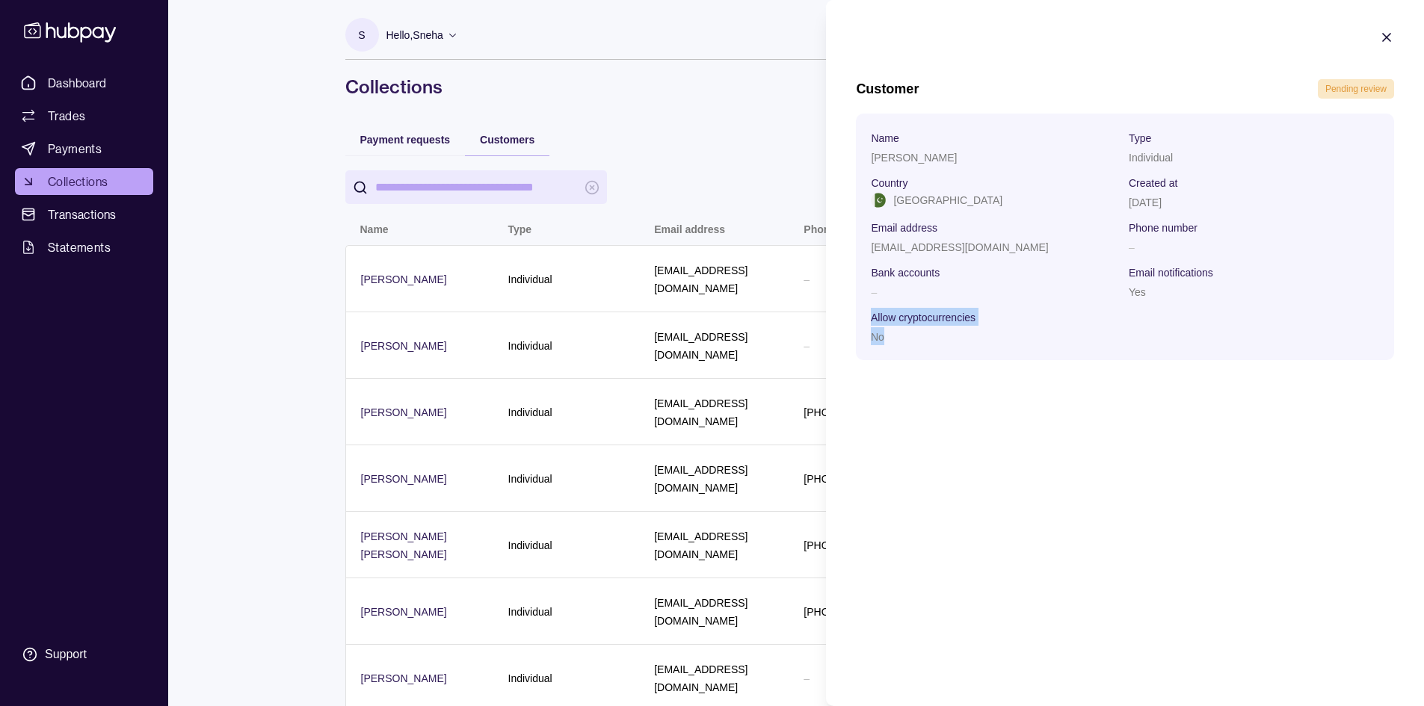
click at [981, 367] on section "Customer Pending review Name [PERSON_NAME] Type Individual Country [GEOGRAPHIC_…" at bounding box center [1125, 195] width 598 height 390
click at [1385, 37] on icon "button" at bounding box center [1386, 37] width 7 height 7
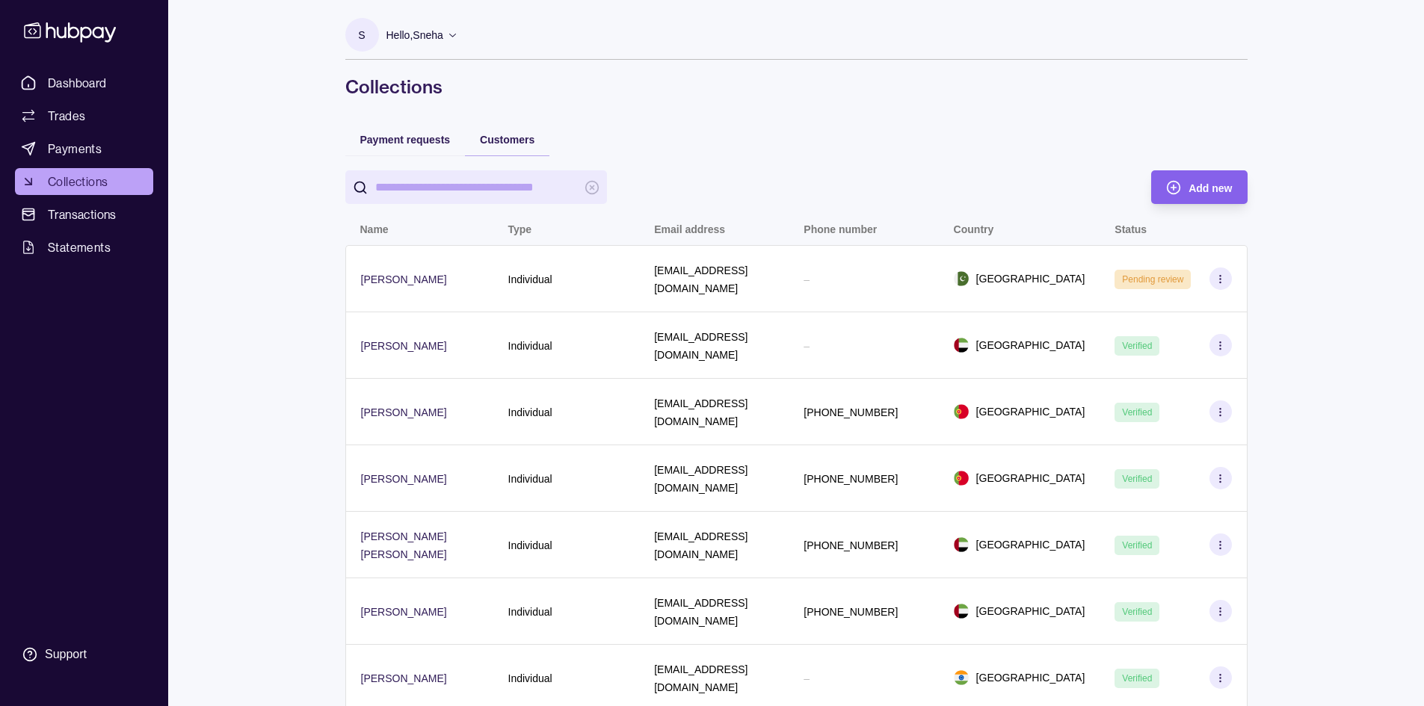
click at [87, 180] on span "Collections" at bounding box center [78, 182] width 60 height 18
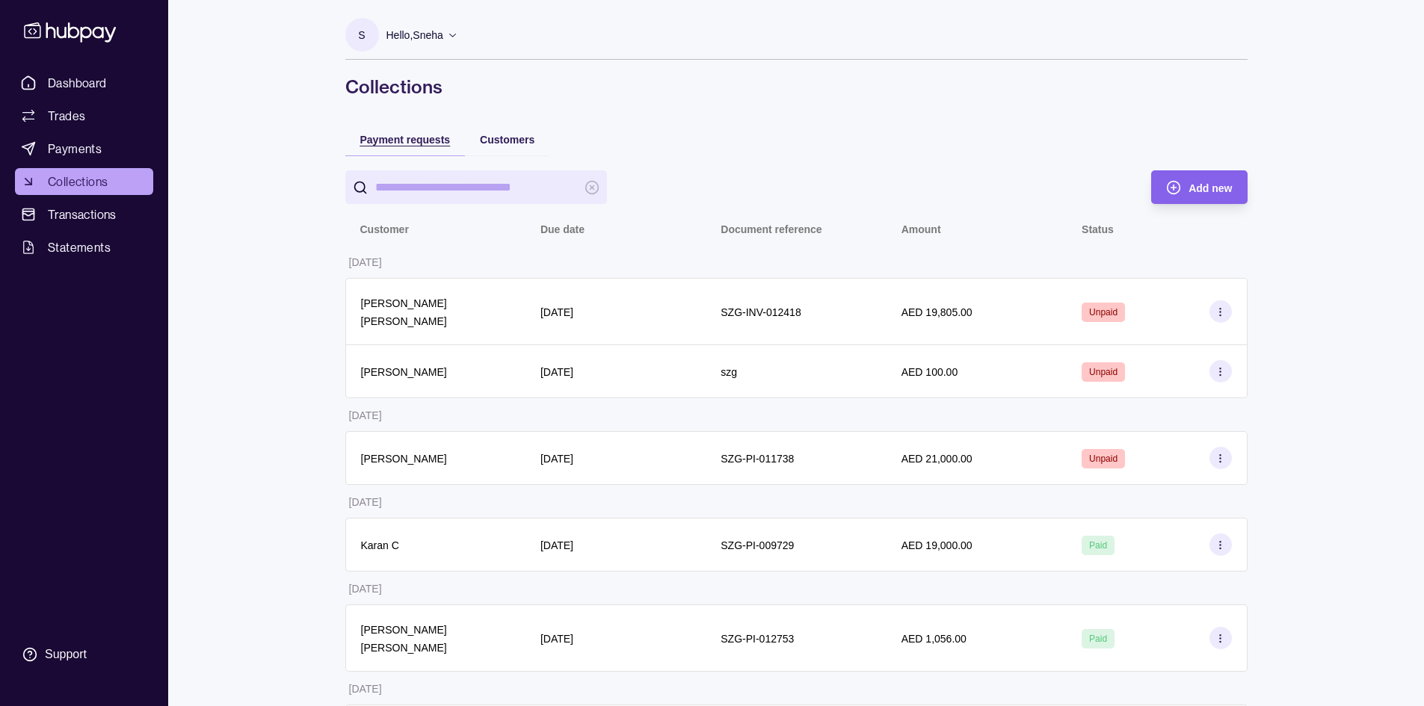
click at [419, 138] on span "Payment requests" at bounding box center [405, 140] width 90 height 12
click at [1208, 187] on span "Add new" at bounding box center [1210, 188] width 43 height 12
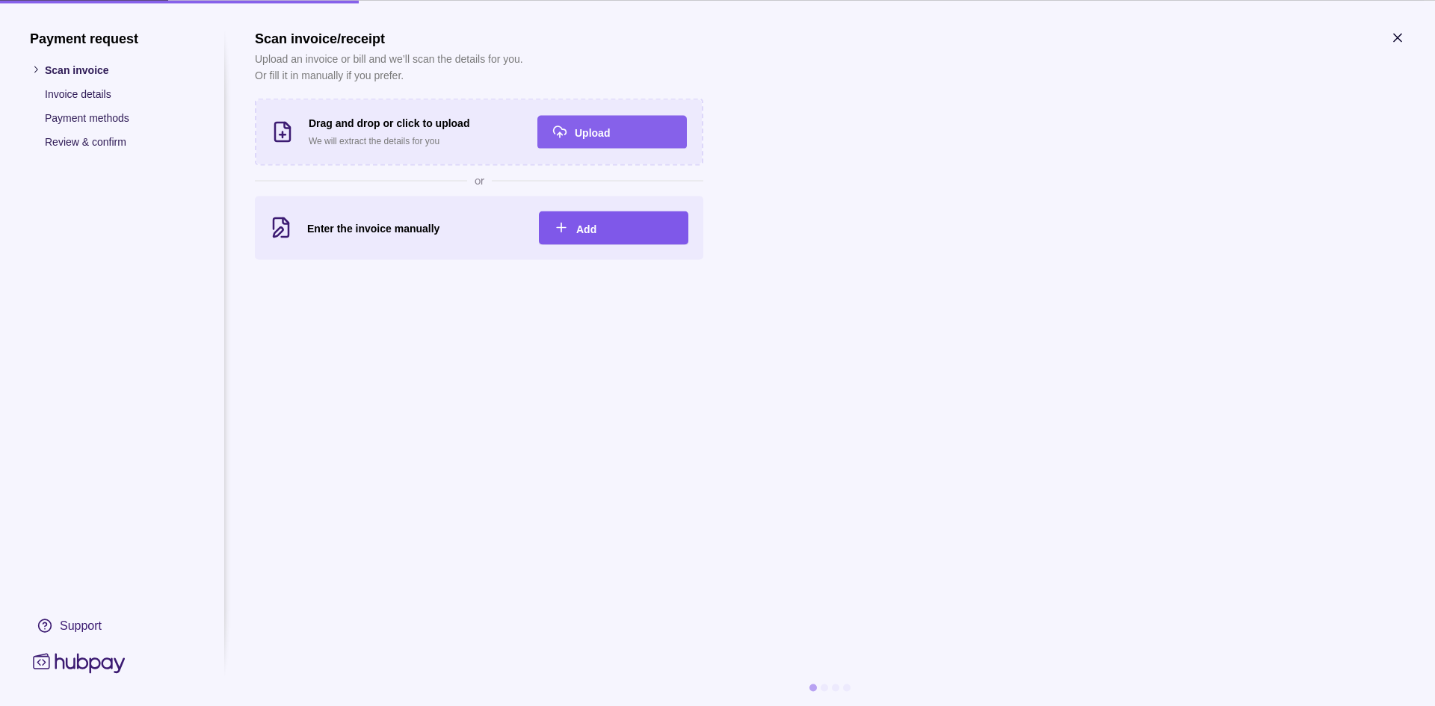
click at [579, 224] on span "Add" at bounding box center [586, 229] width 20 height 12
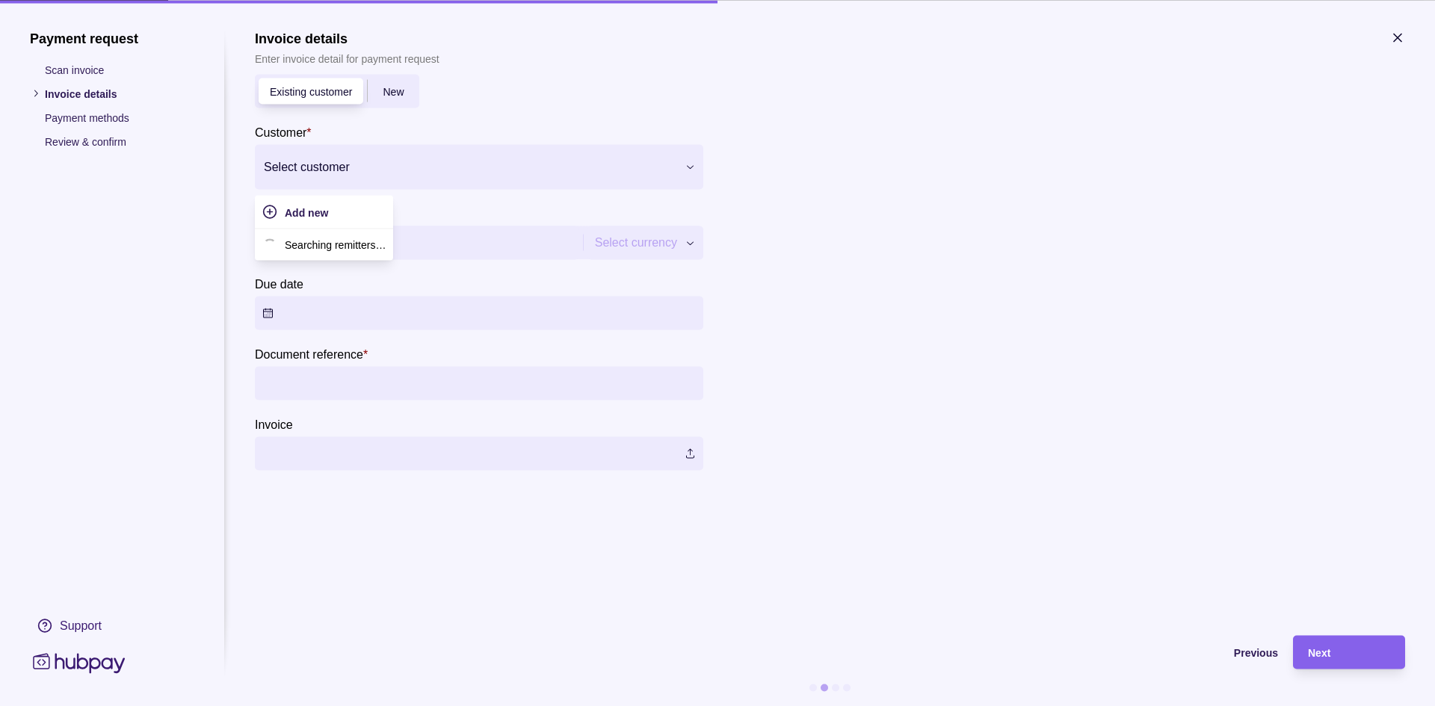
click at [353, 178] on div "Select customer" at bounding box center [466, 167] width 422 height 24
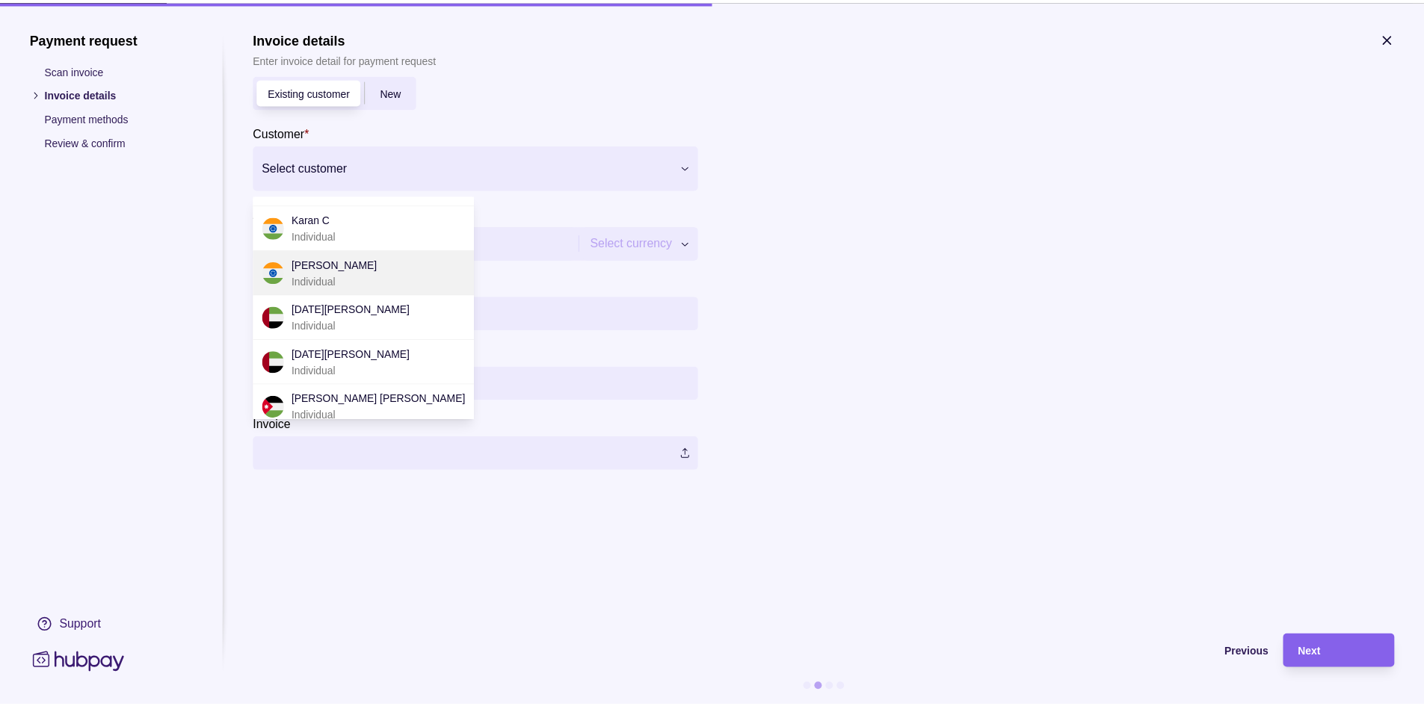
scroll to position [452, 0]
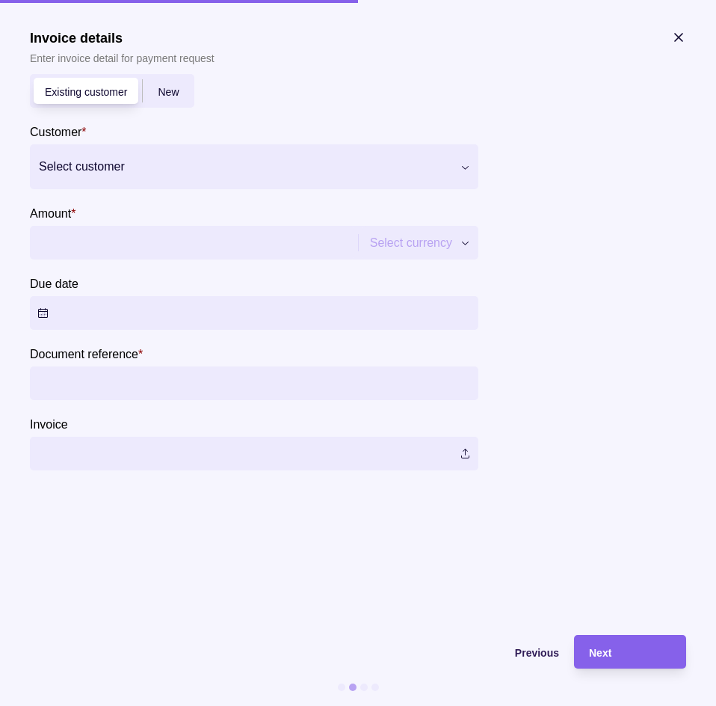
click at [183, 171] on div at bounding box center [245, 166] width 412 height 21
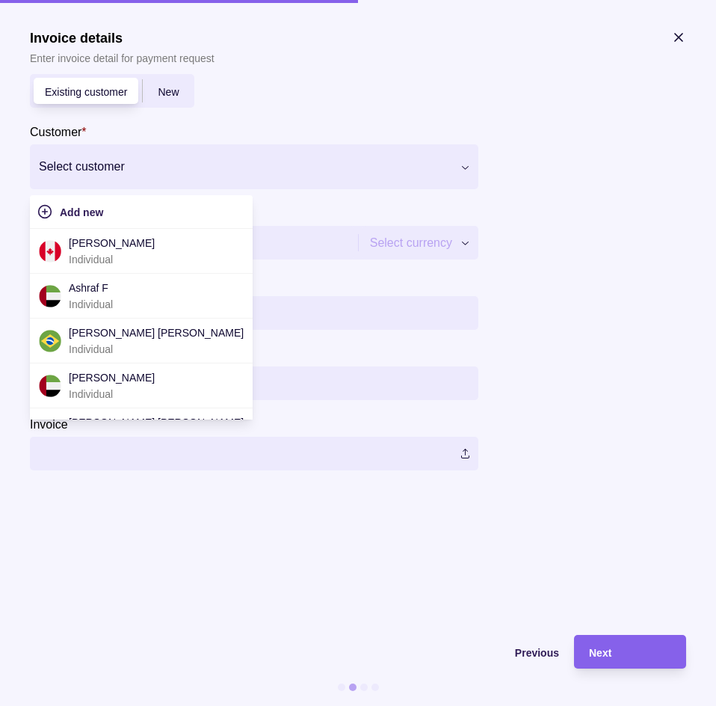
type input "*"
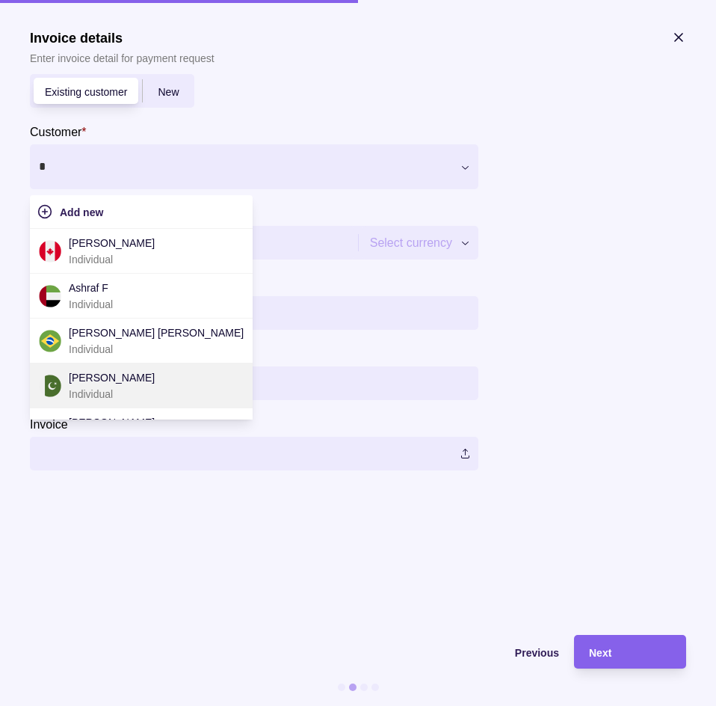
click at [143, 376] on p "[PERSON_NAME]" at bounding box center [112, 377] width 86 height 16
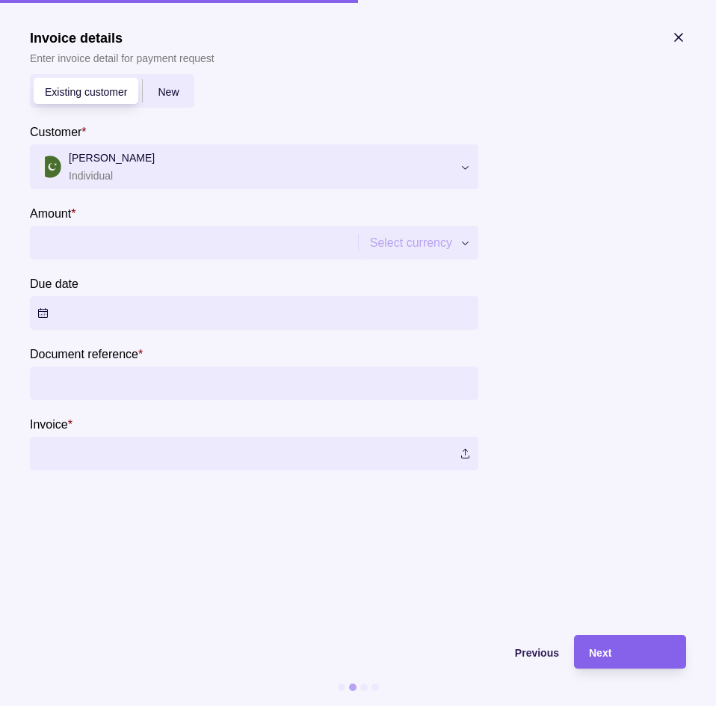
click at [113, 256] on input "Amount *" at bounding box center [191, 243] width 309 height 34
type input "********"
click at [126, 321] on button "Due date" at bounding box center [254, 313] width 449 height 34
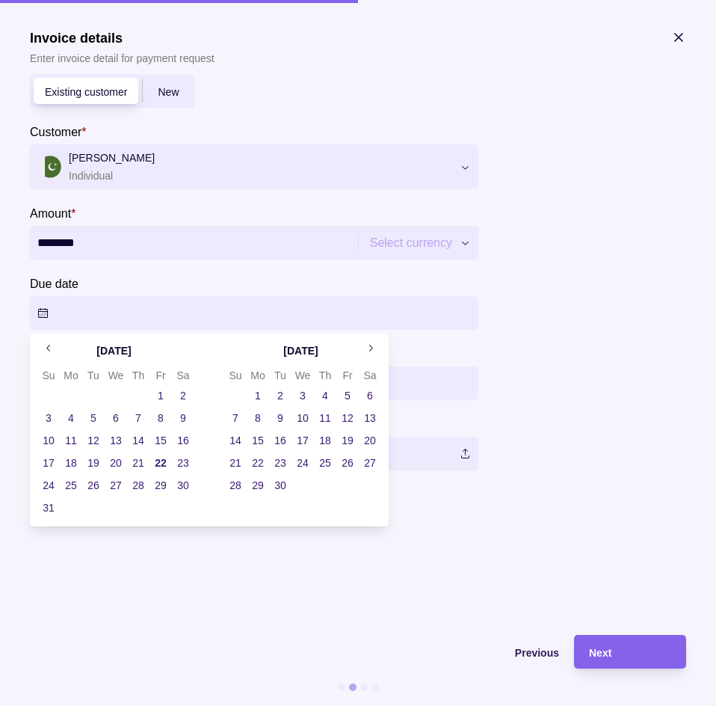
click at [188, 465] on button "23" at bounding box center [183, 462] width 21 height 21
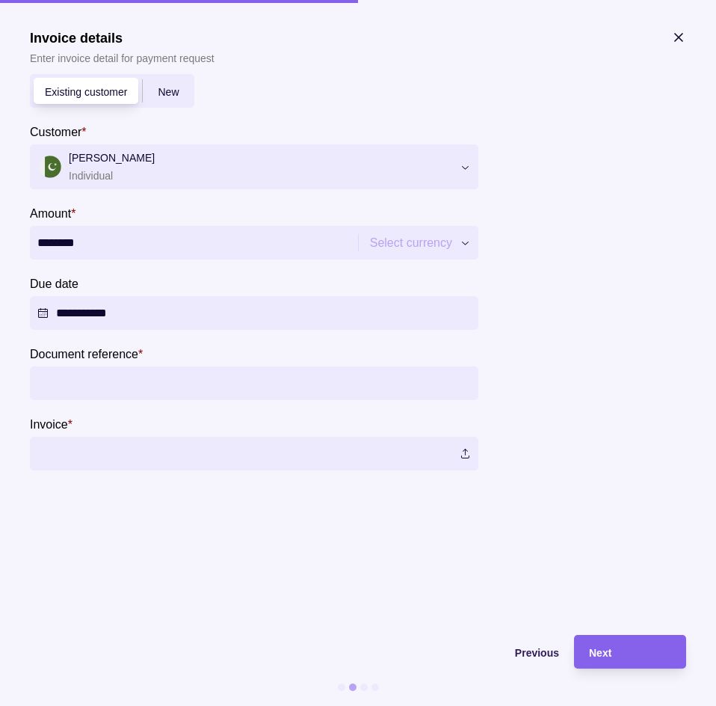
click at [514, 603] on section "**********" at bounding box center [358, 325] width 656 height 590
click at [182, 389] on input "Document reference *" at bounding box center [254, 383] width 434 height 34
type input "*********"
click at [472, 451] on label at bounding box center [254, 454] width 449 height 34
click at [619, 650] on div "Next" at bounding box center [630, 652] width 82 height 18
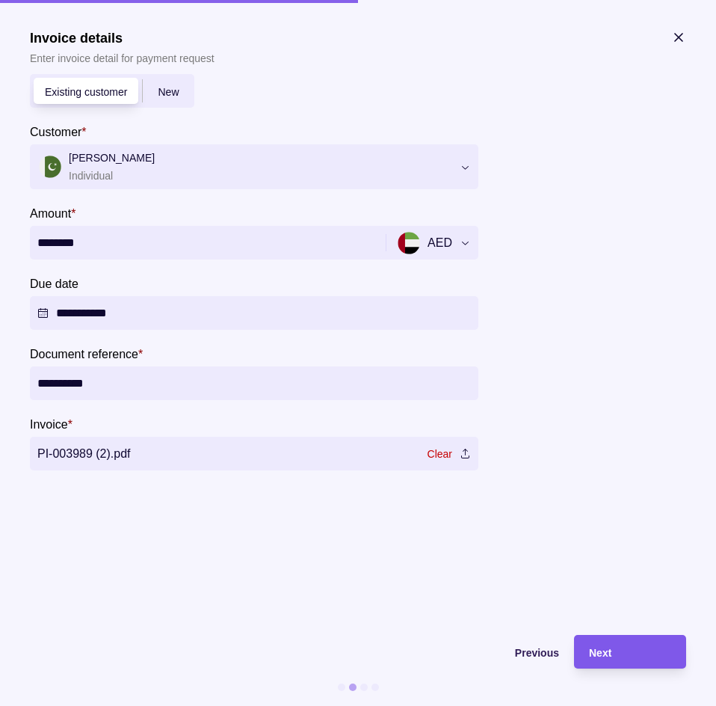
click at [607, 638] on div "Next" at bounding box center [619, 652] width 105 height 34
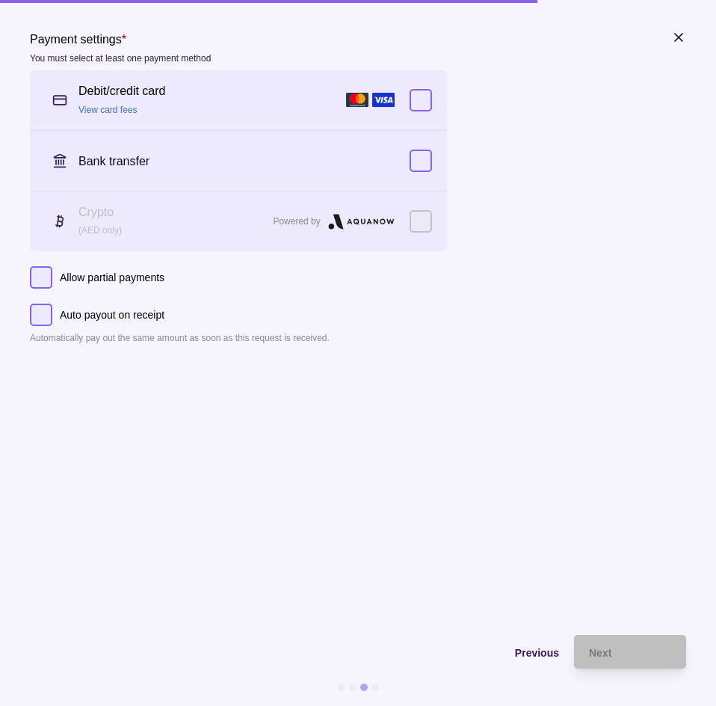
click at [677, 39] on icon "button" at bounding box center [678, 37] width 7 height 7
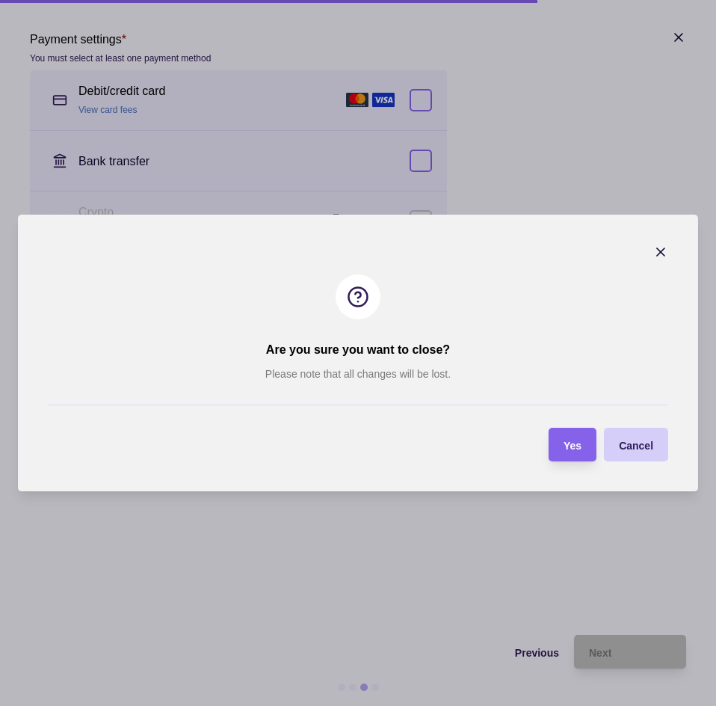
click at [634, 451] on span "Cancel" at bounding box center [636, 446] width 34 height 12
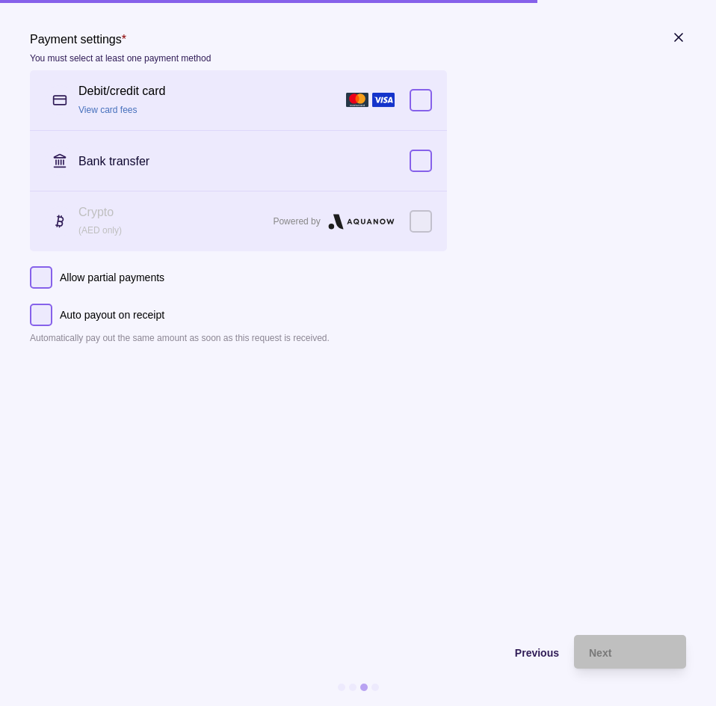
click at [679, 34] on icon "button" at bounding box center [678, 37] width 15 height 15
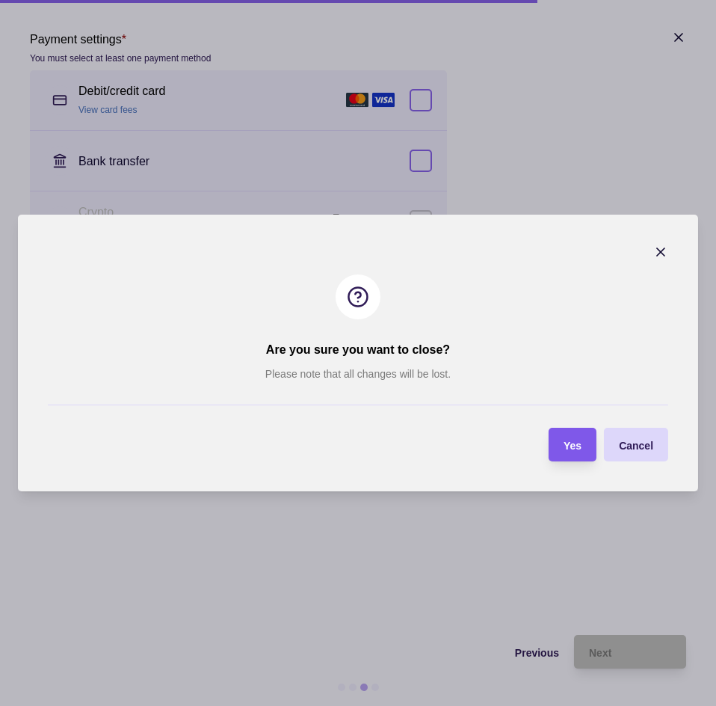
click at [576, 451] on div "Yes" at bounding box center [573, 445] width 18 height 18
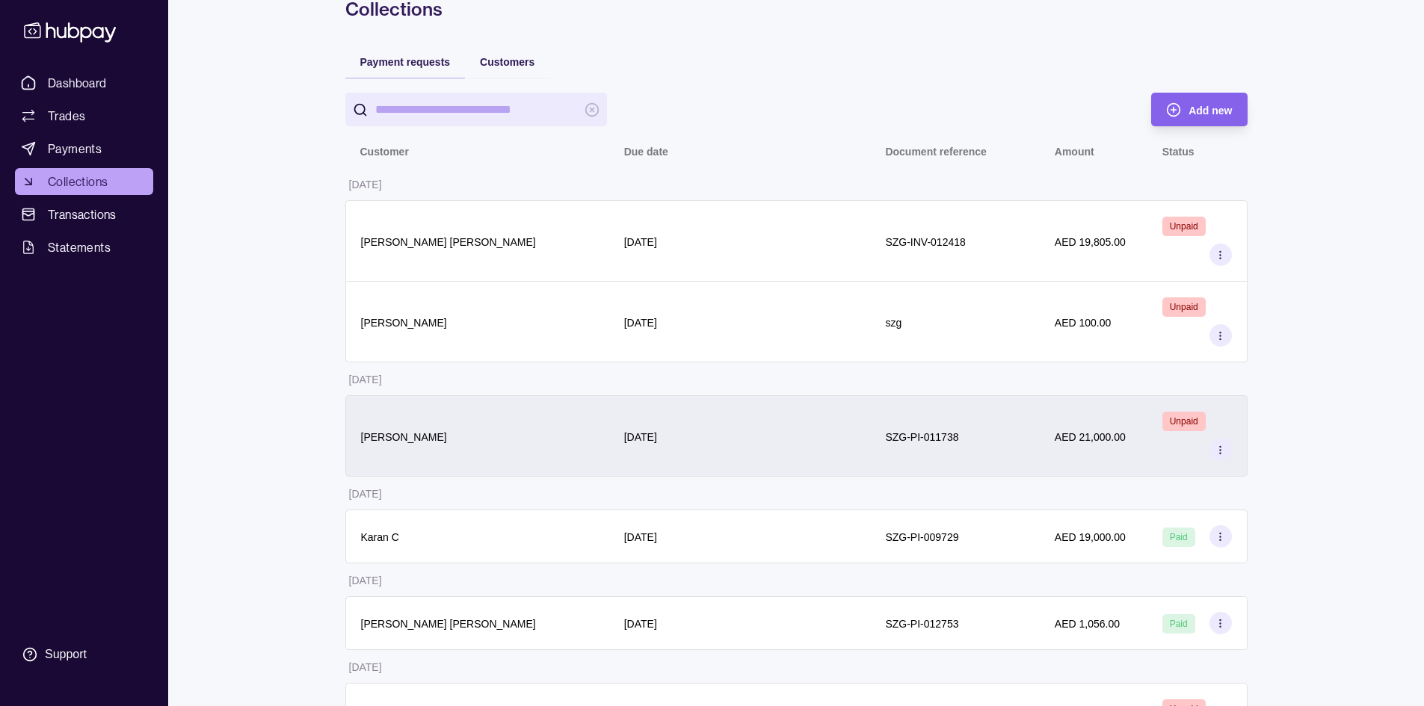
scroll to position [75, 0]
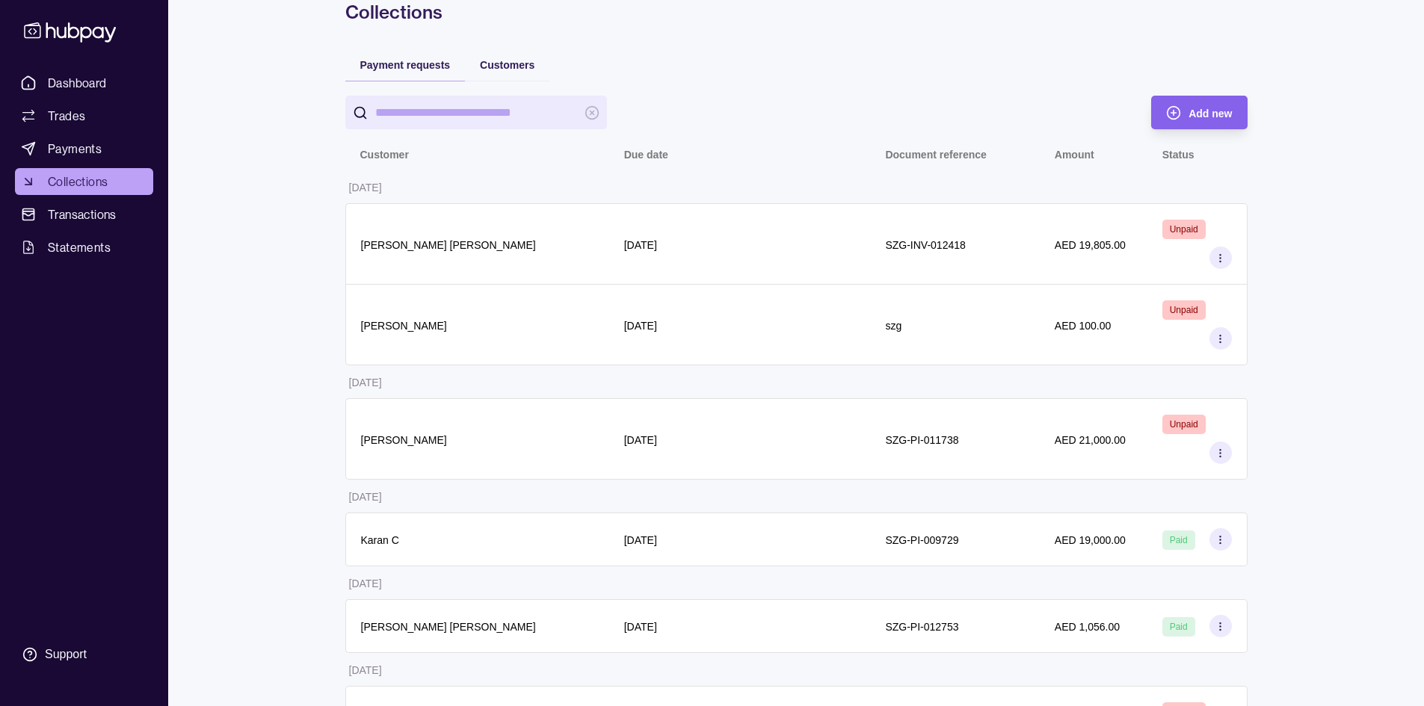
click at [78, 179] on span "Collections" at bounding box center [78, 182] width 60 height 18
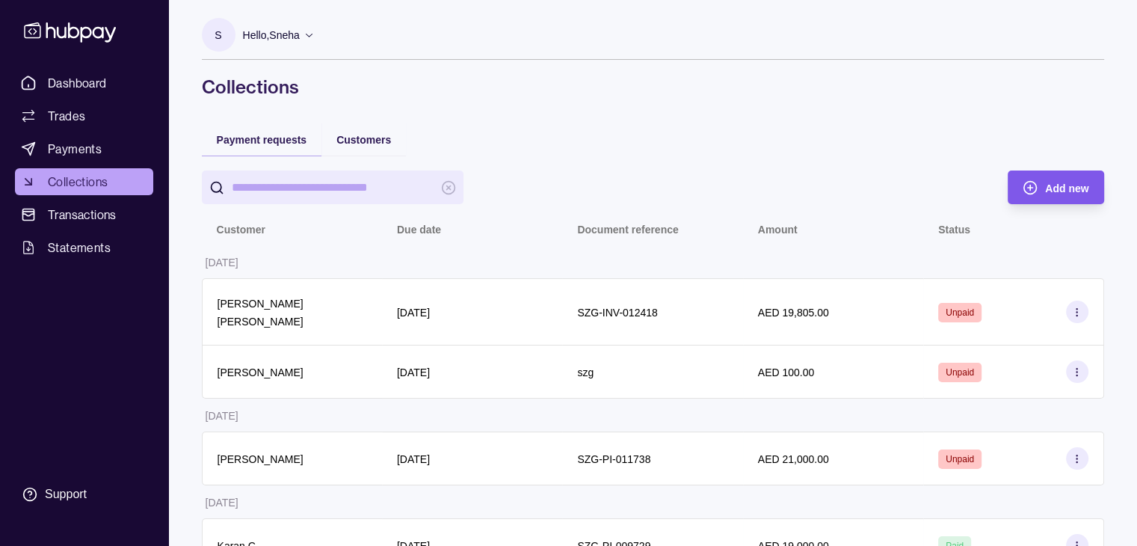
click at [1068, 195] on div "Add new" at bounding box center [1066, 188] width 43 height 18
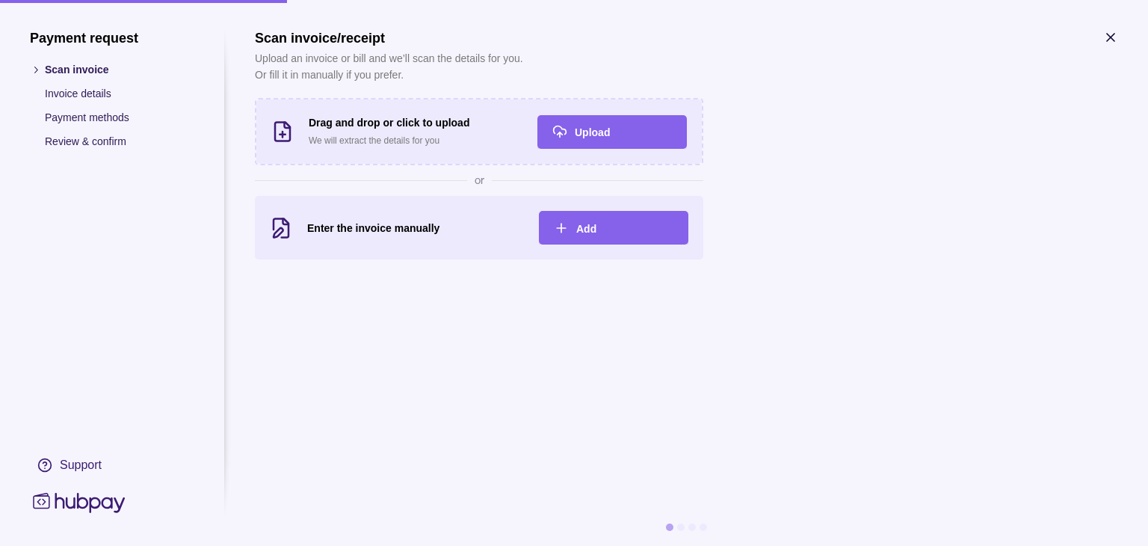
click at [1110, 33] on icon "button" at bounding box center [1110, 37] width 15 height 15
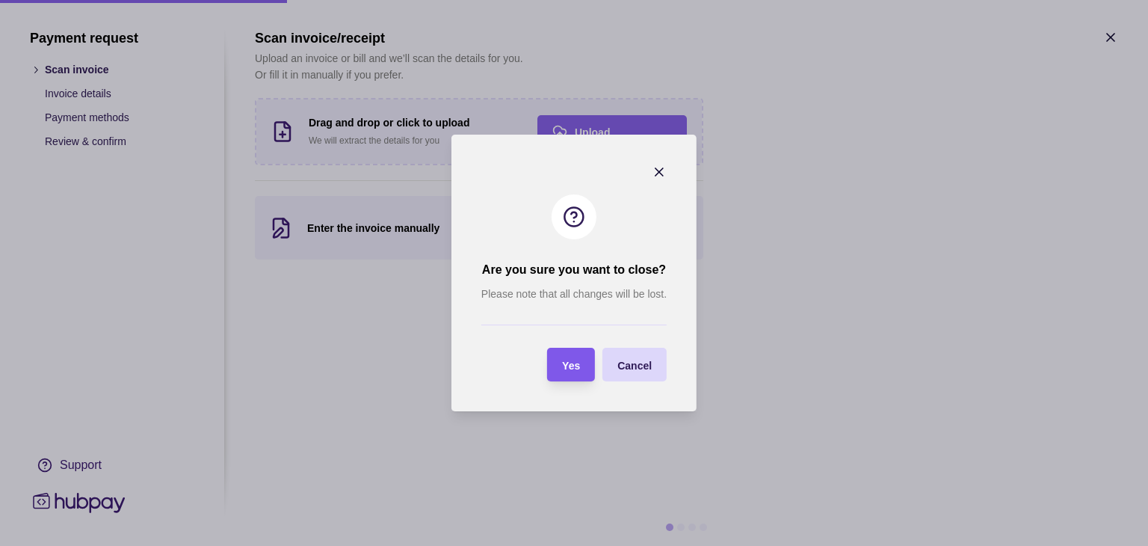
click at [593, 360] on section "Yes" at bounding box center [571, 365] width 48 height 34
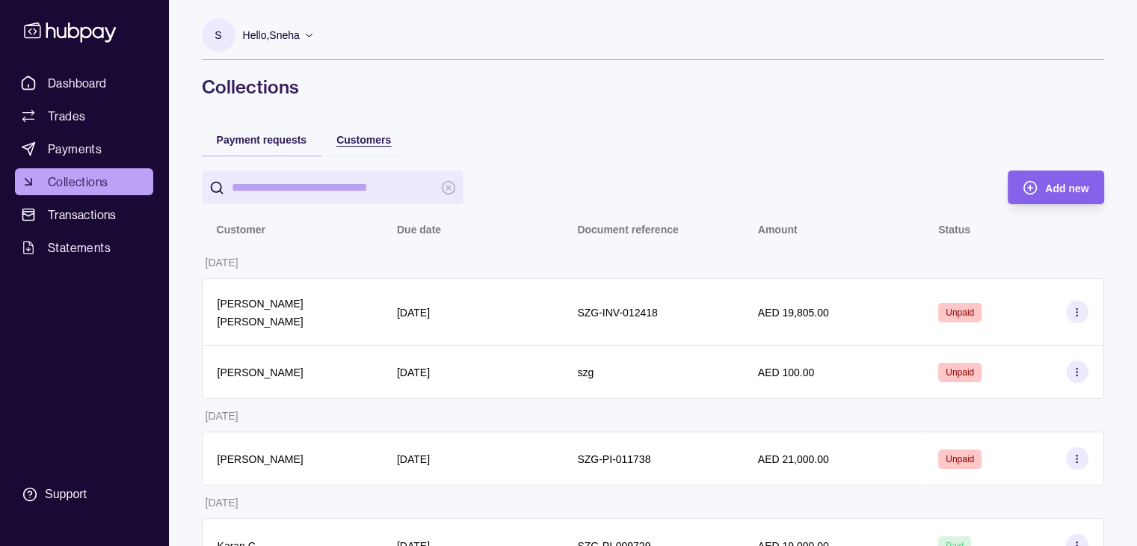
click at [375, 141] on span "Customers" at bounding box center [363, 140] width 55 height 12
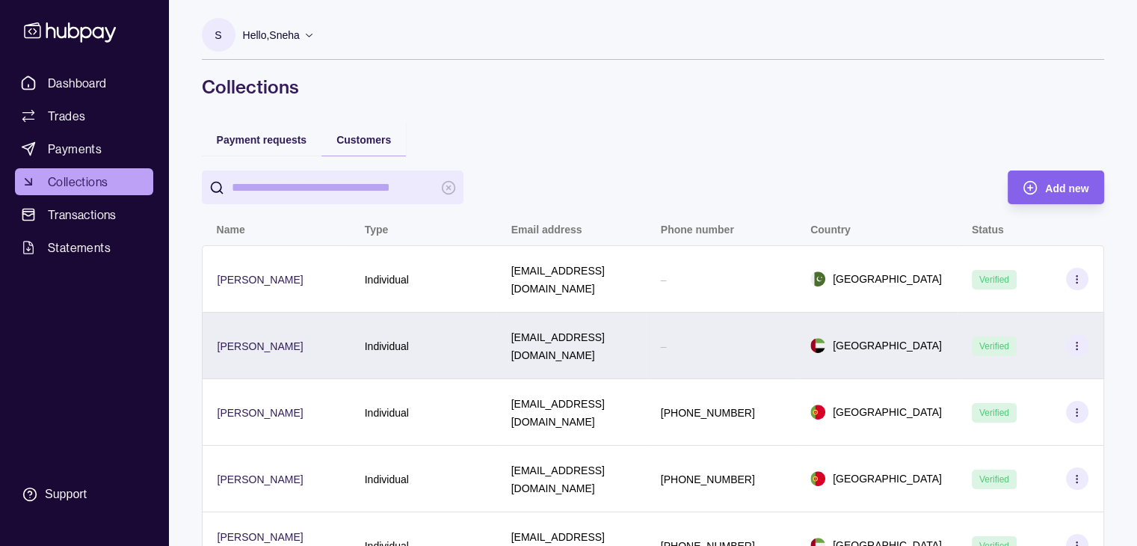
click at [1081, 340] on icon at bounding box center [1076, 345] width 11 height 11
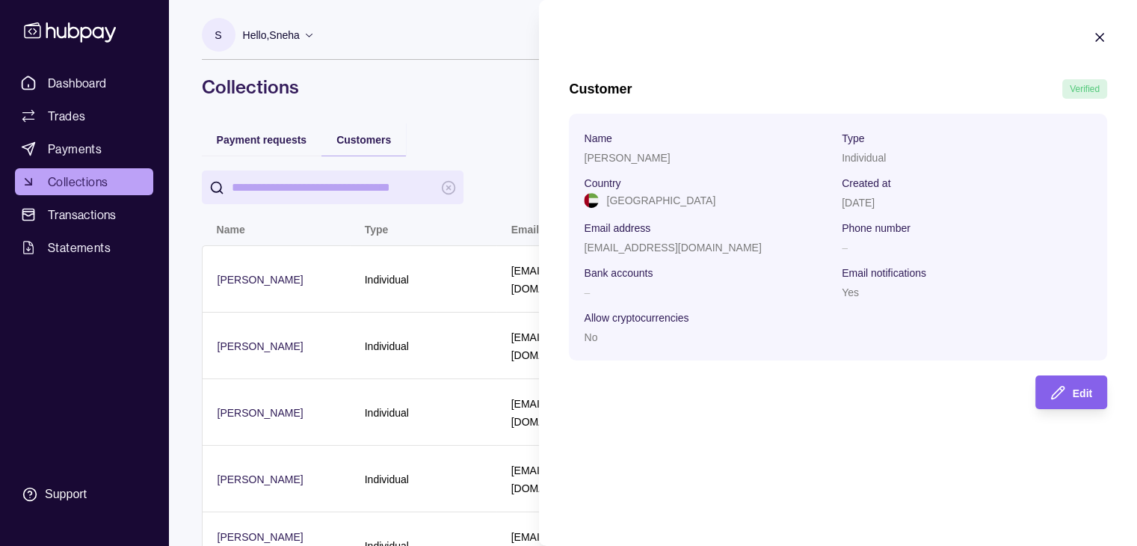
click at [541, 192] on section "Customer Verified Name [PERSON_NAME] Type Individual Country [GEOGRAPHIC_DATA] …" at bounding box center [838, 219] width 598 height 439
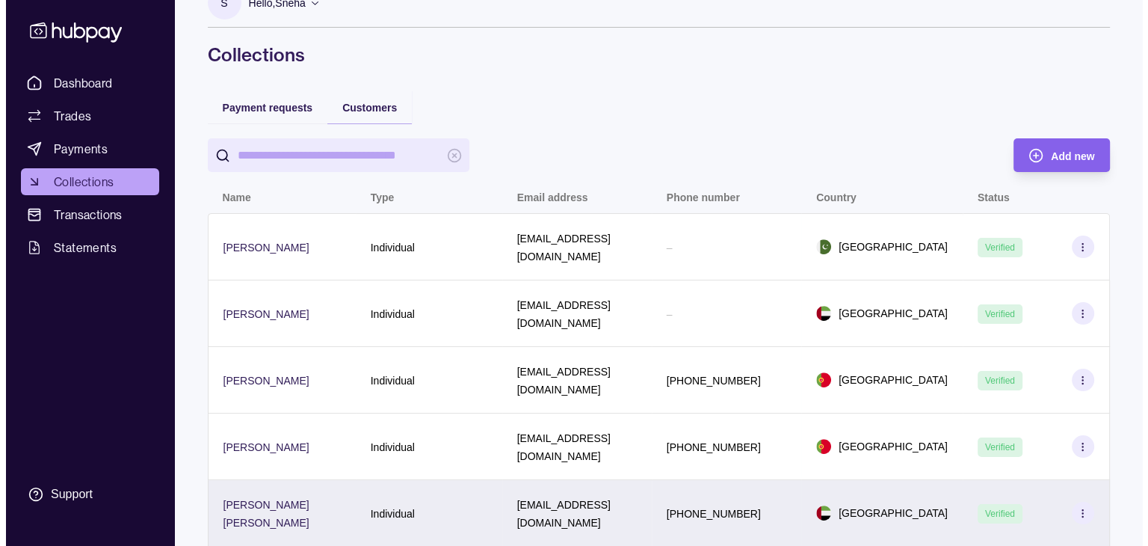
scroll to position [27, 0]
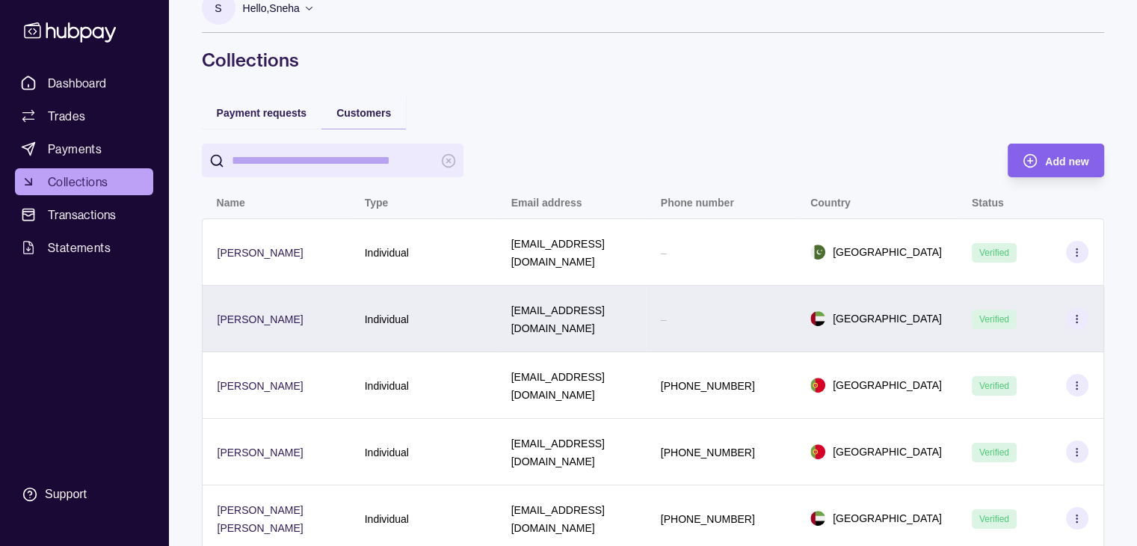
click at [733, 309] on div "–" at bounding box center [721, 318] width 120 height 18
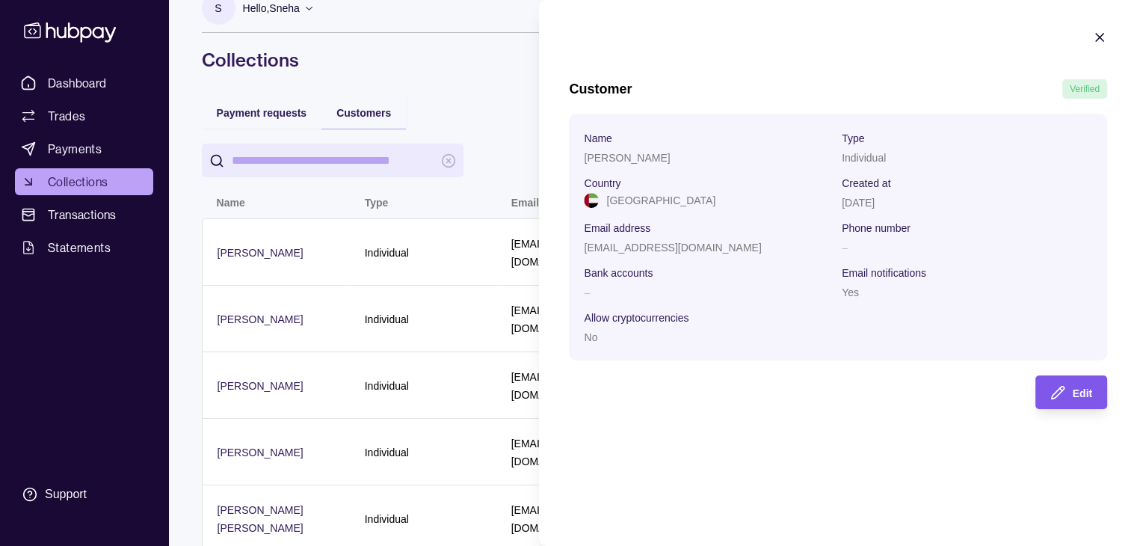
click at [1070, 404] on div "Edit" at bounding box center [1060, 392] width 64 height 34
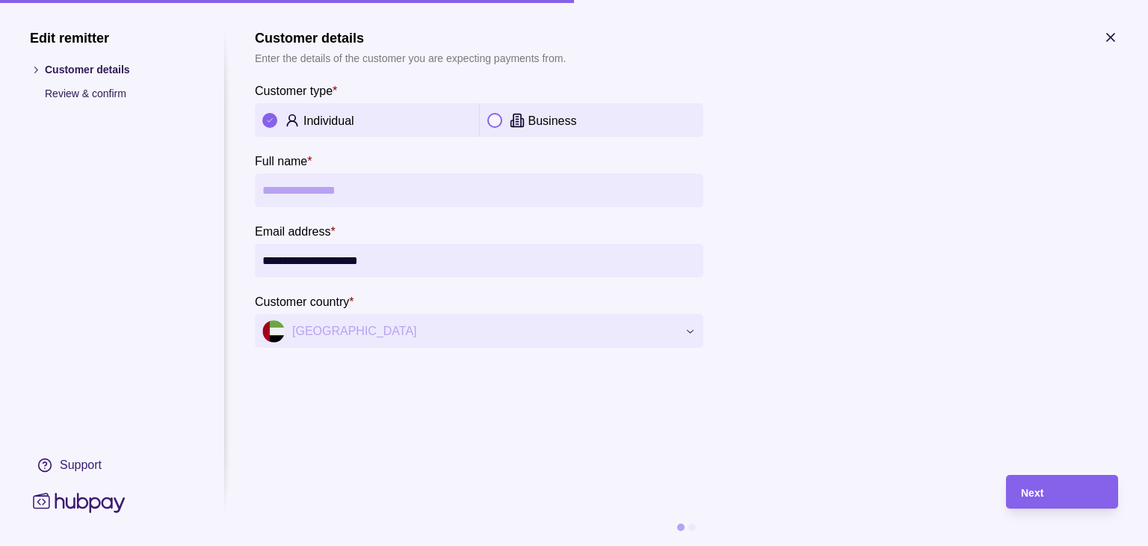
click at [500, 117] on button "button" at bounding box center [494, 120] width 15 height 15
click at [263, 126] on div at bounding box center [269, 120] width 15 height 15
click at [1035, 505] on div "Next" at bounding box center [1051, 492] width 105 height 34
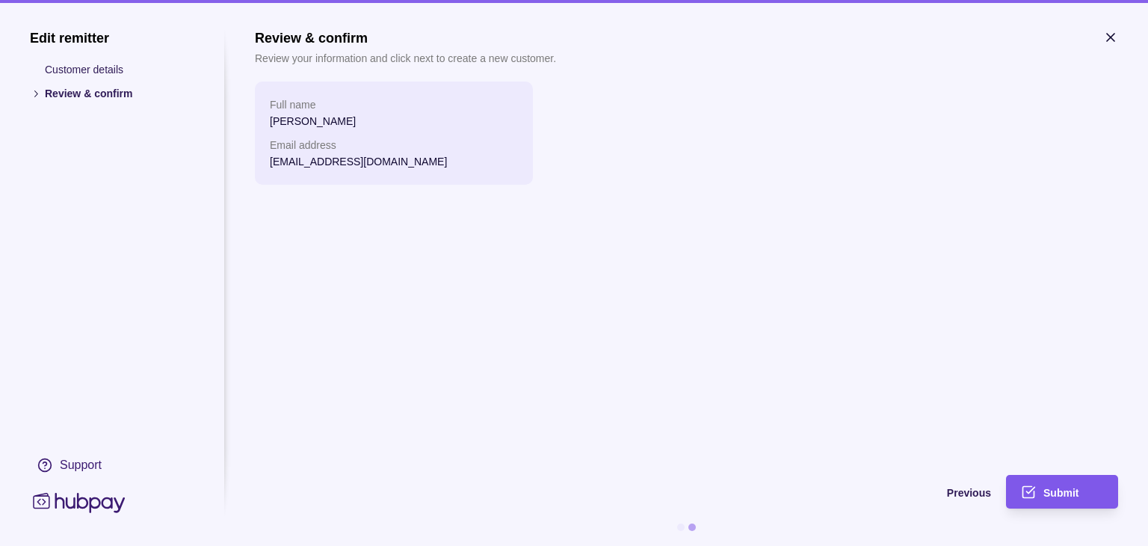
click at [1061, 489] on span "Submit" at bounding box center [1061, 493] width 35 height 12
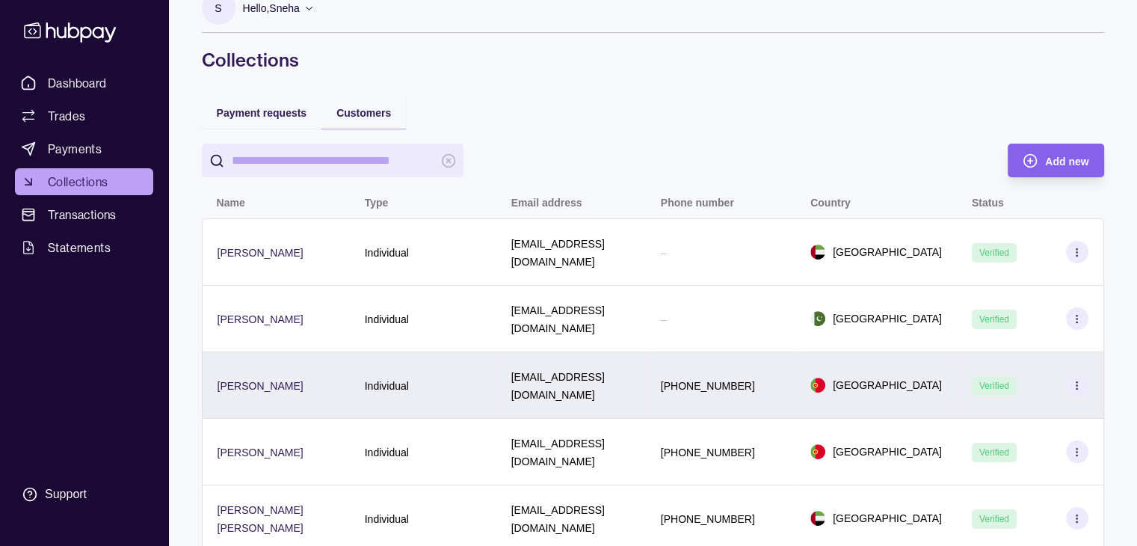
click at [1080, 380] on icon at bounding box center [1076, 385] width 11 height 11
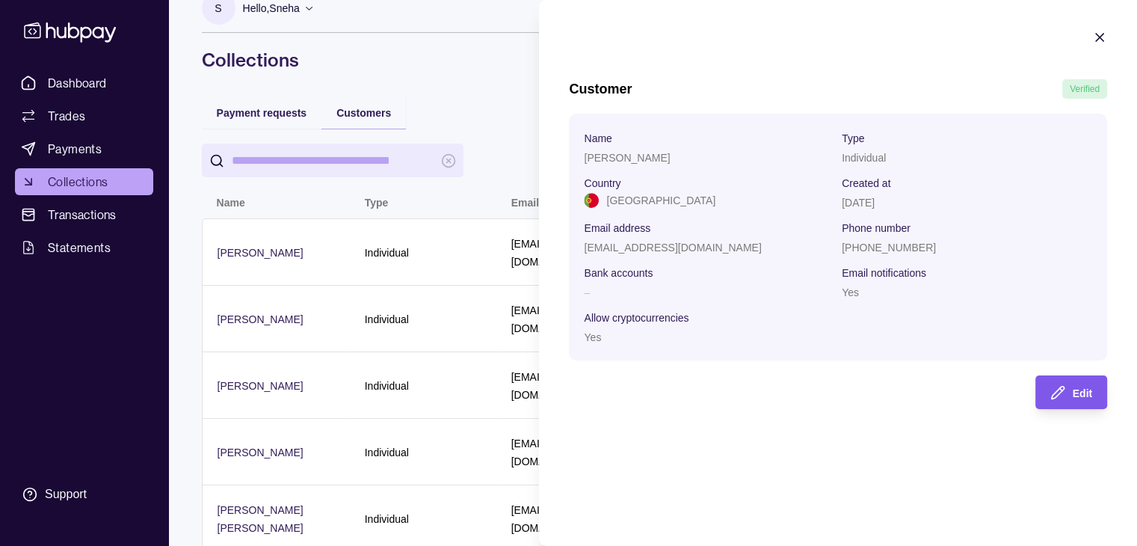
click at [1057, 395] on icon "button" at bounding box center [1057, 392] width 15 height 15
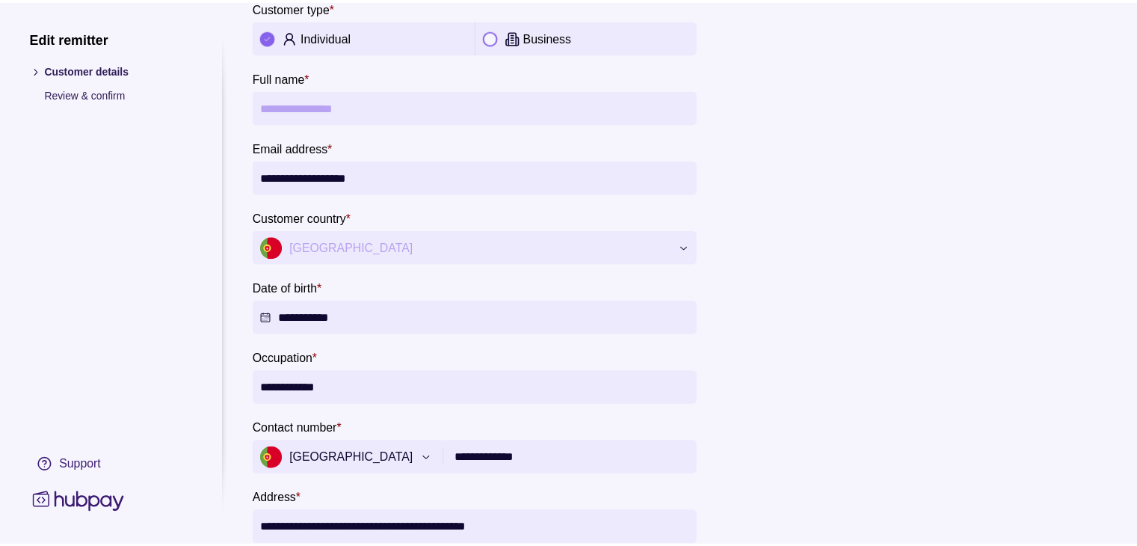
scroll to position [0, 0]
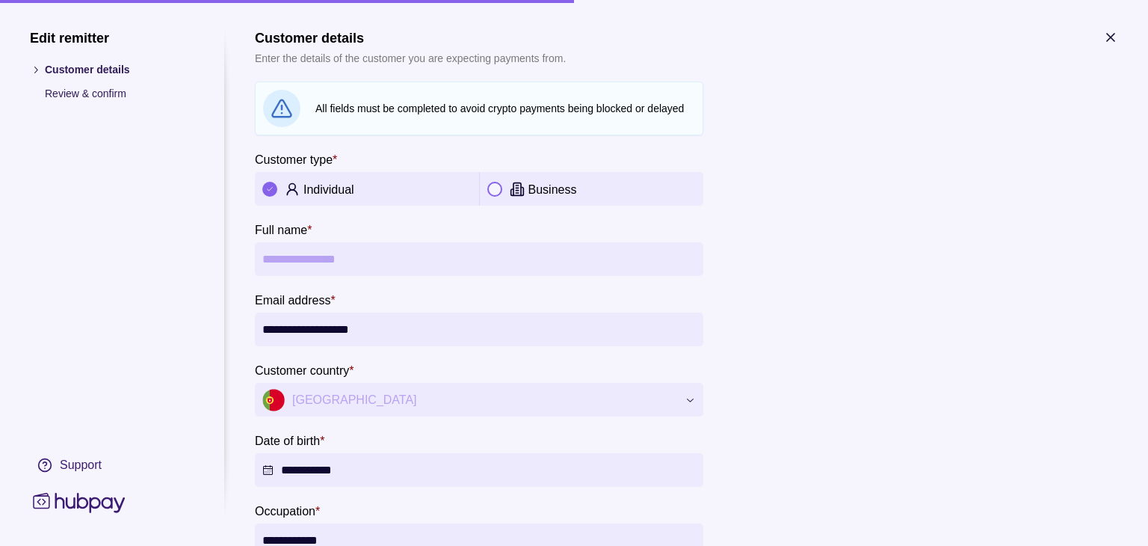
click at [1112, 40] on icon "button" at bounding box center [1110, 37] width 15 height 15
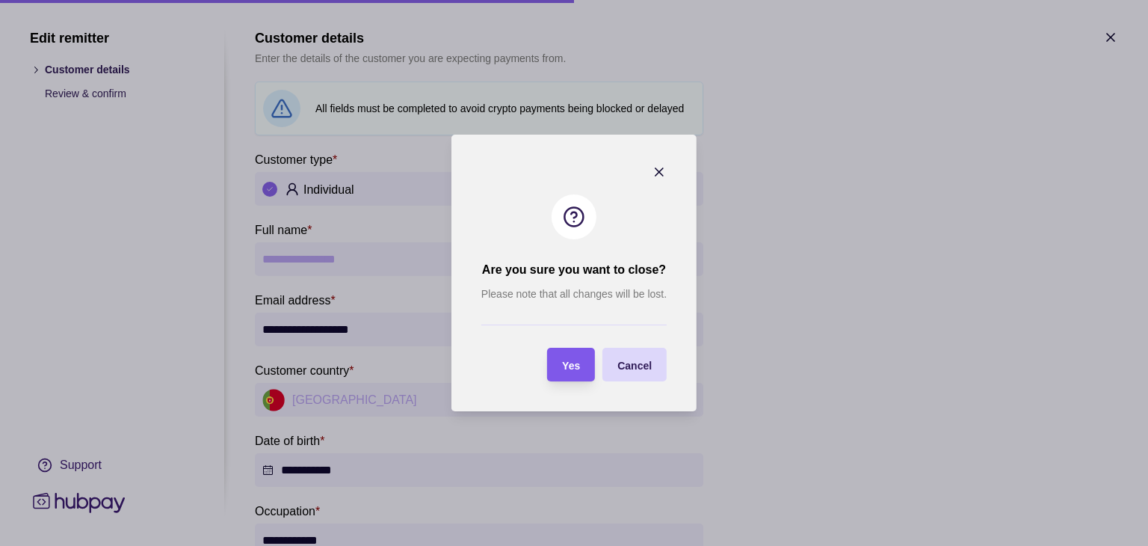
click at [577, 369] on span "Yes" at bounding box center [571, 366] width 18 height 12
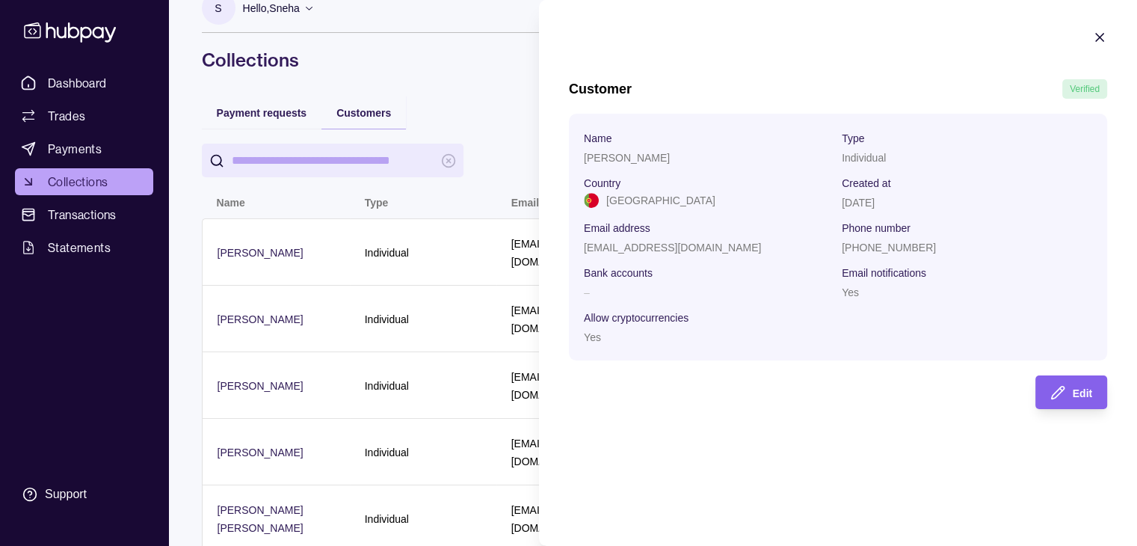
click at [1094, 46] on div at bounding box center [1099, 39] width 15 height 19
click at [1097, 40] on icon "button" at bounding box center [1099, 37] width 15 height 15
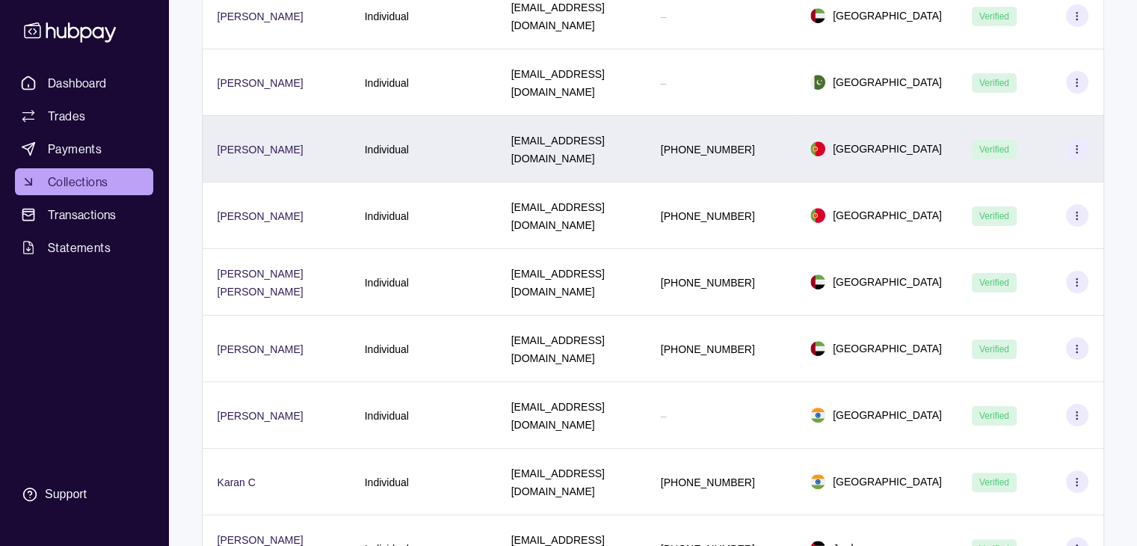
scroll to position [266, 0]
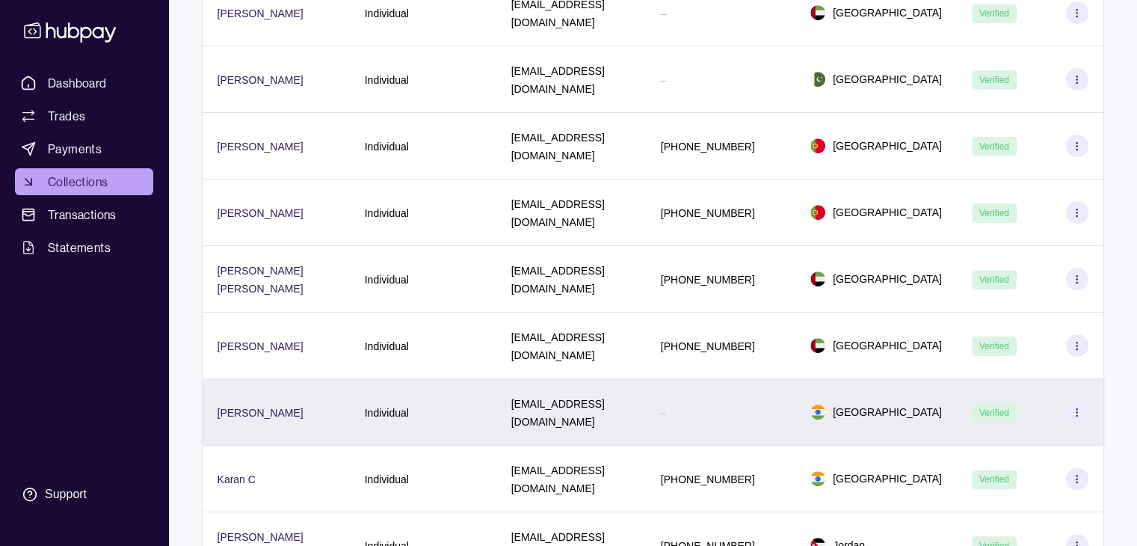
click at [1048, 401] on div "Verified" at bounding box center [1030, 412] width 117 height 22
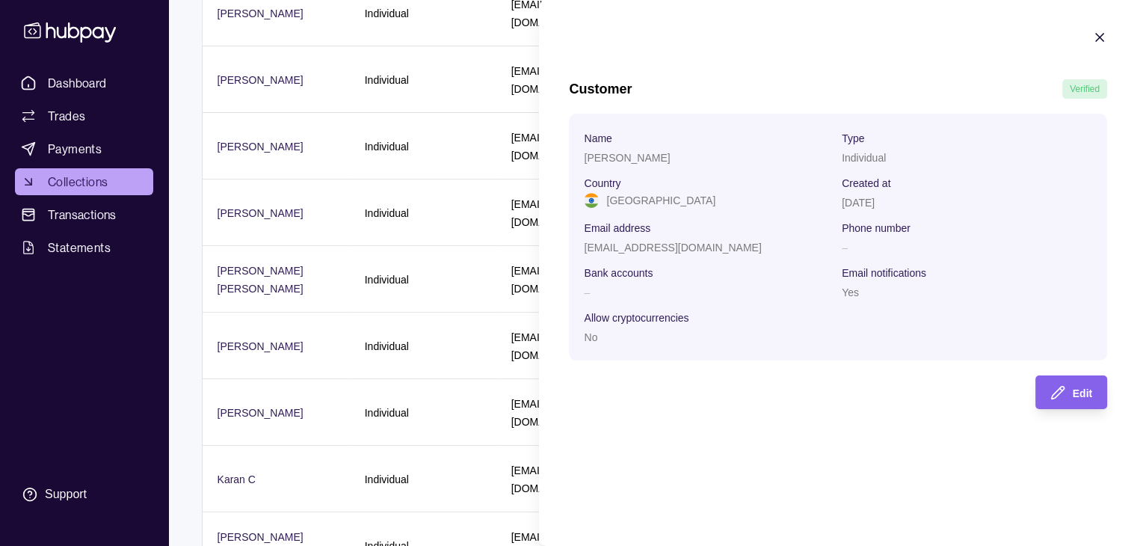
click at [1097, 34] on icon "button" at bounding box center [1099, 37] width 7 height 7
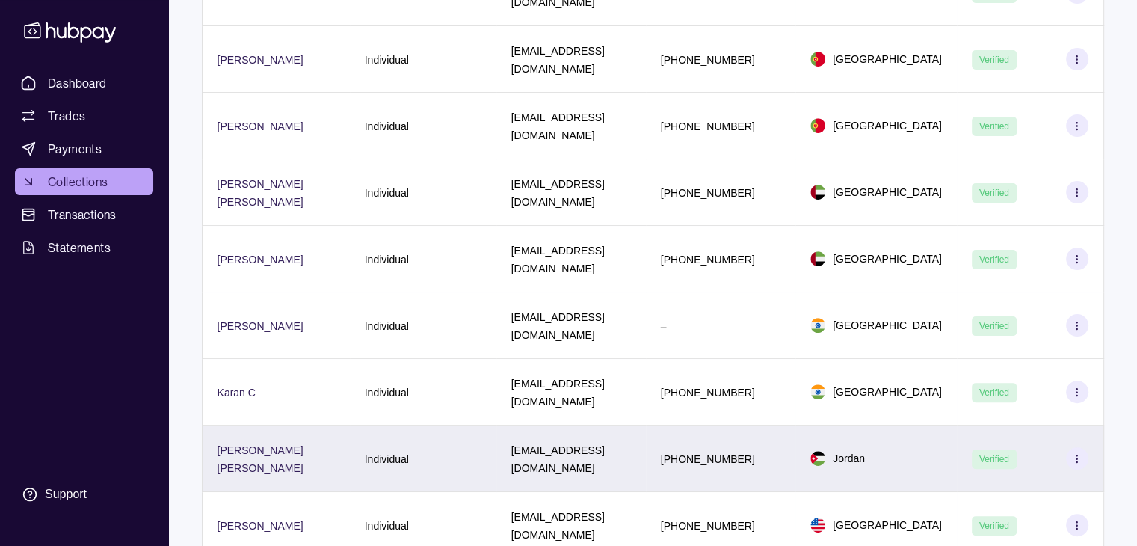
scroll to position [353, 0]
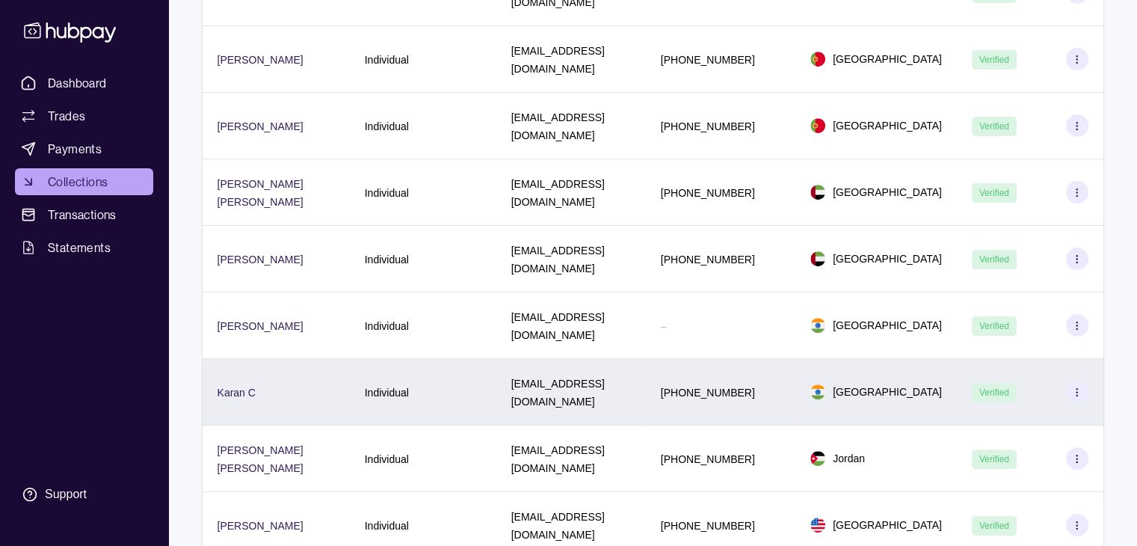
click at [733, 383] on div "[PHONE_NUMBER]" at bounding box center [708, 392] width 94 height 18
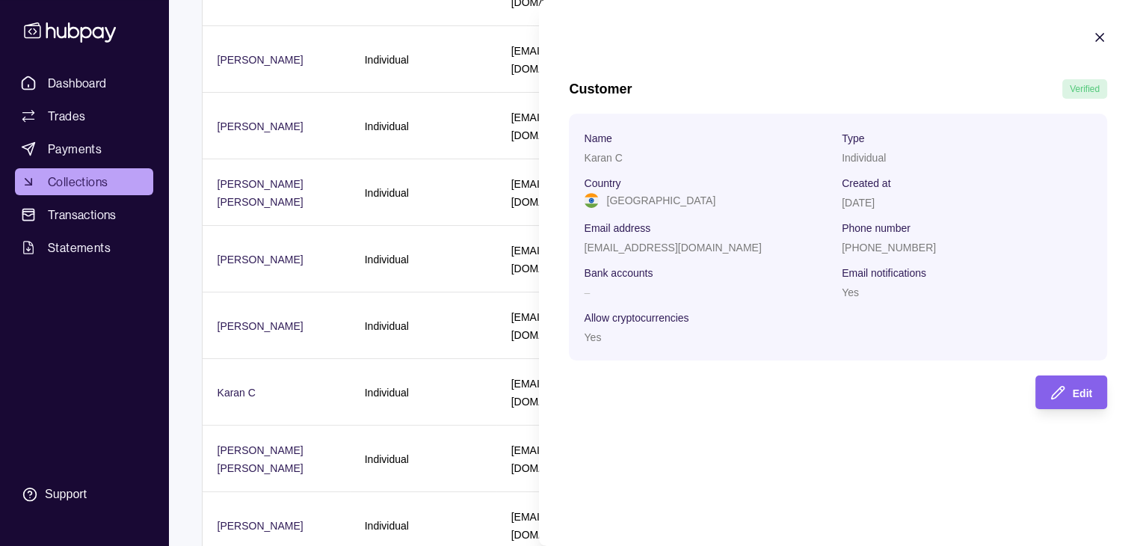
click at [1103, 40] on icon "button" at bounding box center [1099, 37] width 7 height 7
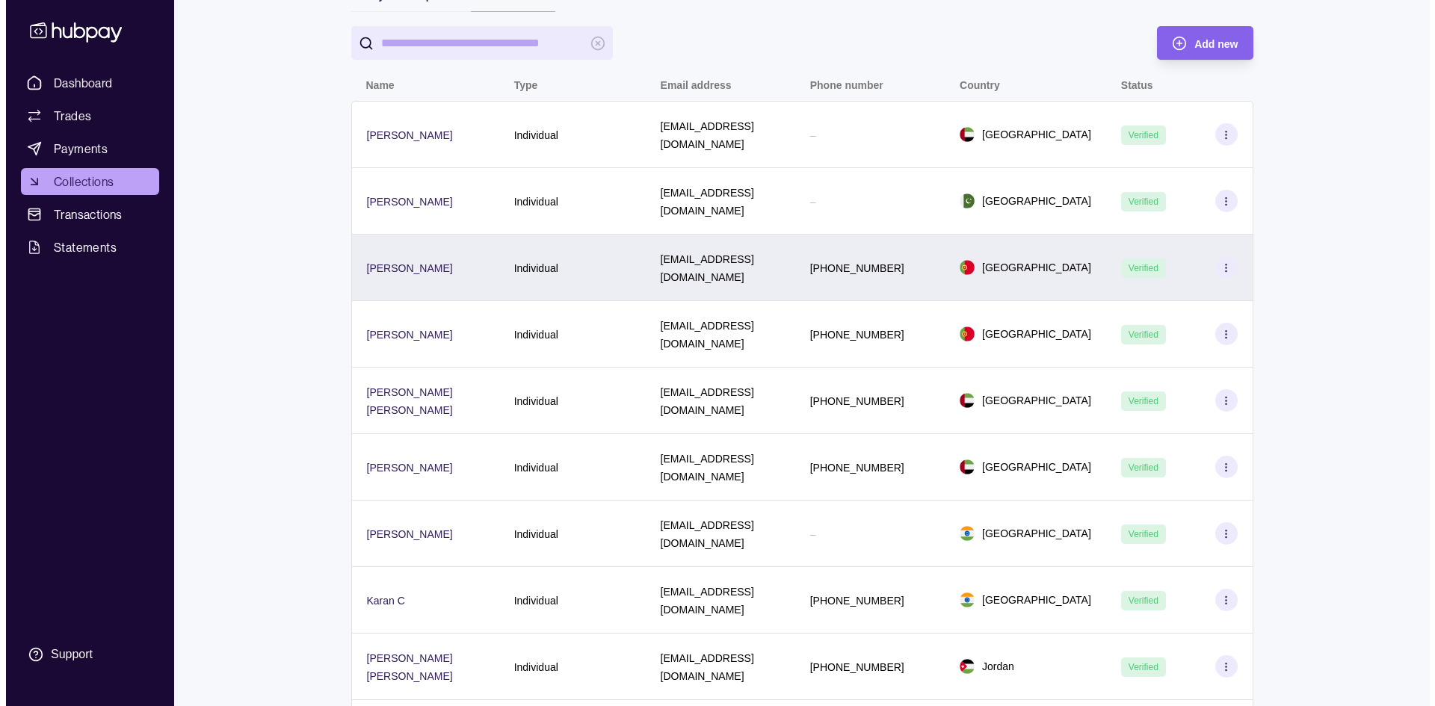
scroll to position [0, 0]
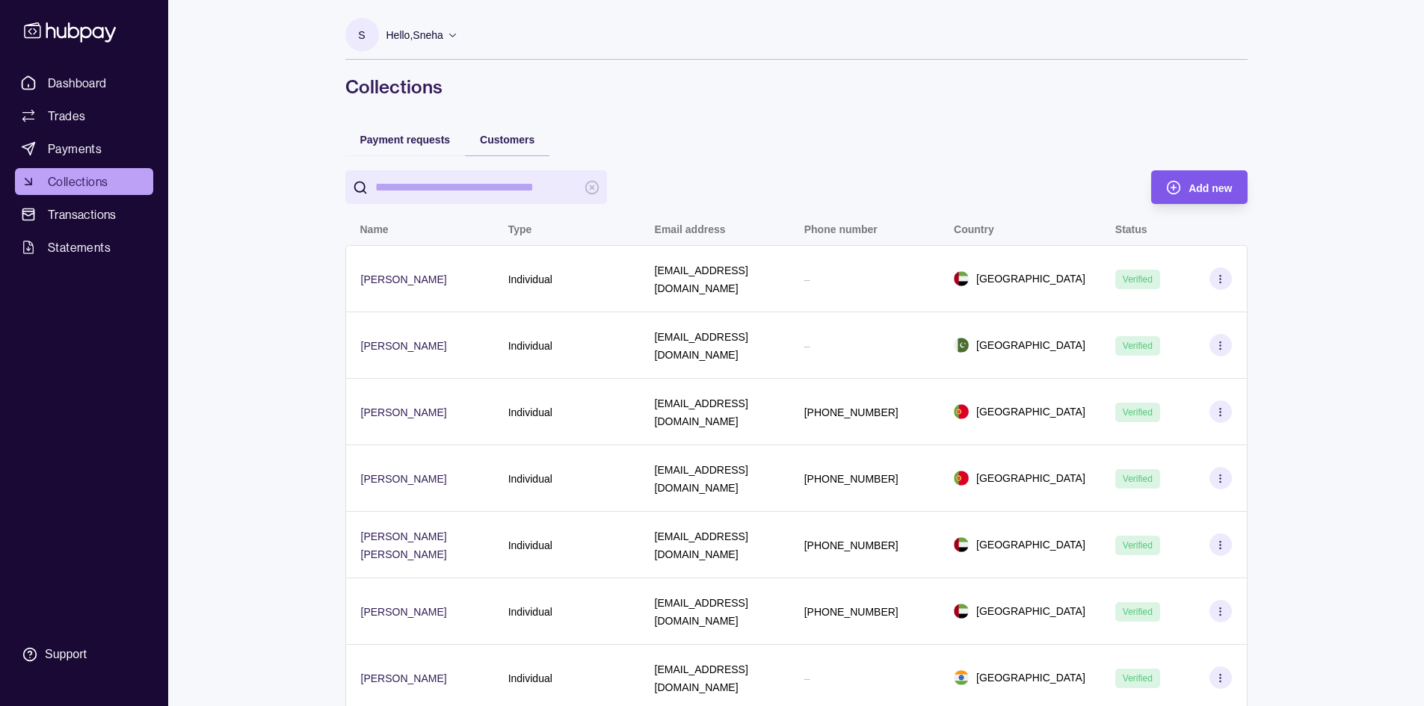
click at [1202, 184] on span "Add new" at bounding box center [1210, 188] width 43 height 12
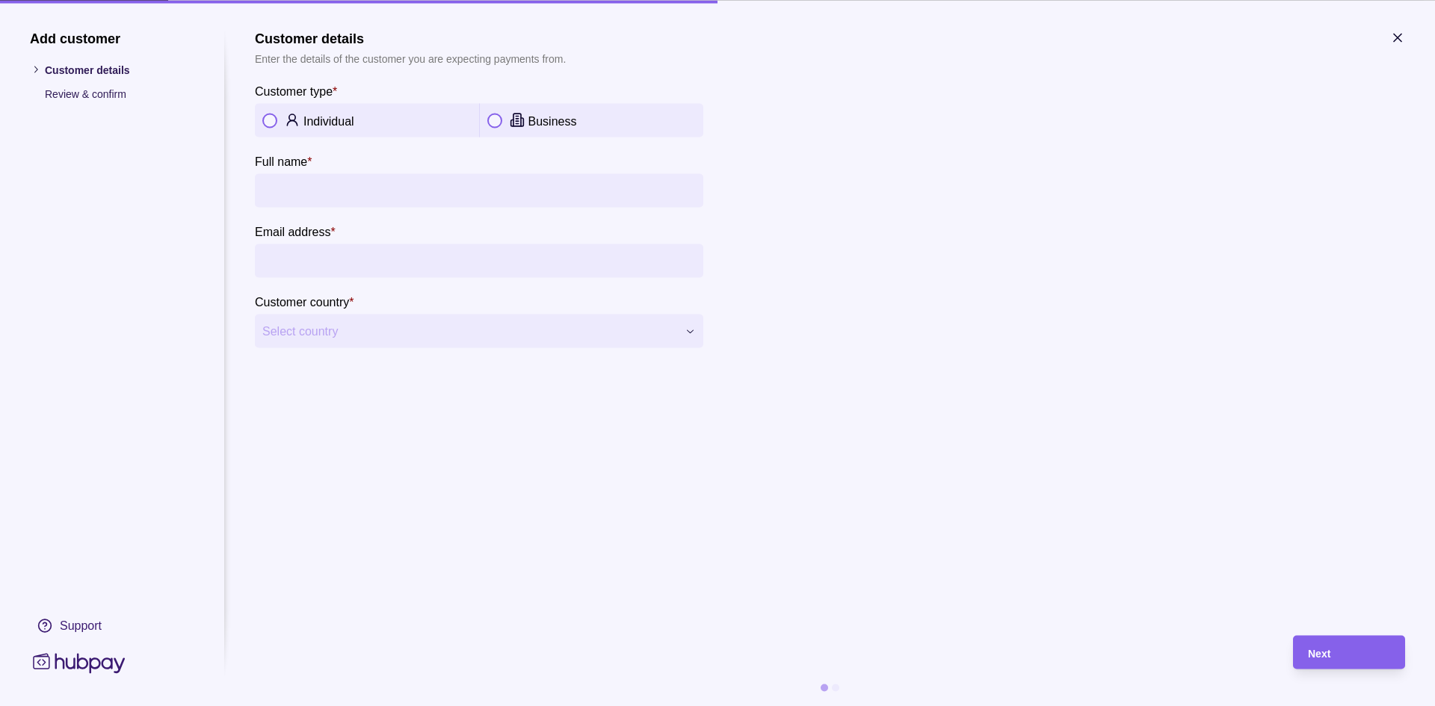
click at [309, 123] on p "Individual" at bounding box center [328, 120] width 51 height 13
click at [311, 184] on input "Full name *" at bounding box center [479, 190] width 434 height 34
drag, startPoint x: 371, startPoint y: 185, endPoint x: 327, endPoint y: 195, distance: 45.3
click at [327, 195] on input "**********" at bounding box center [479, 190] width 434 height 34
type input "**********"
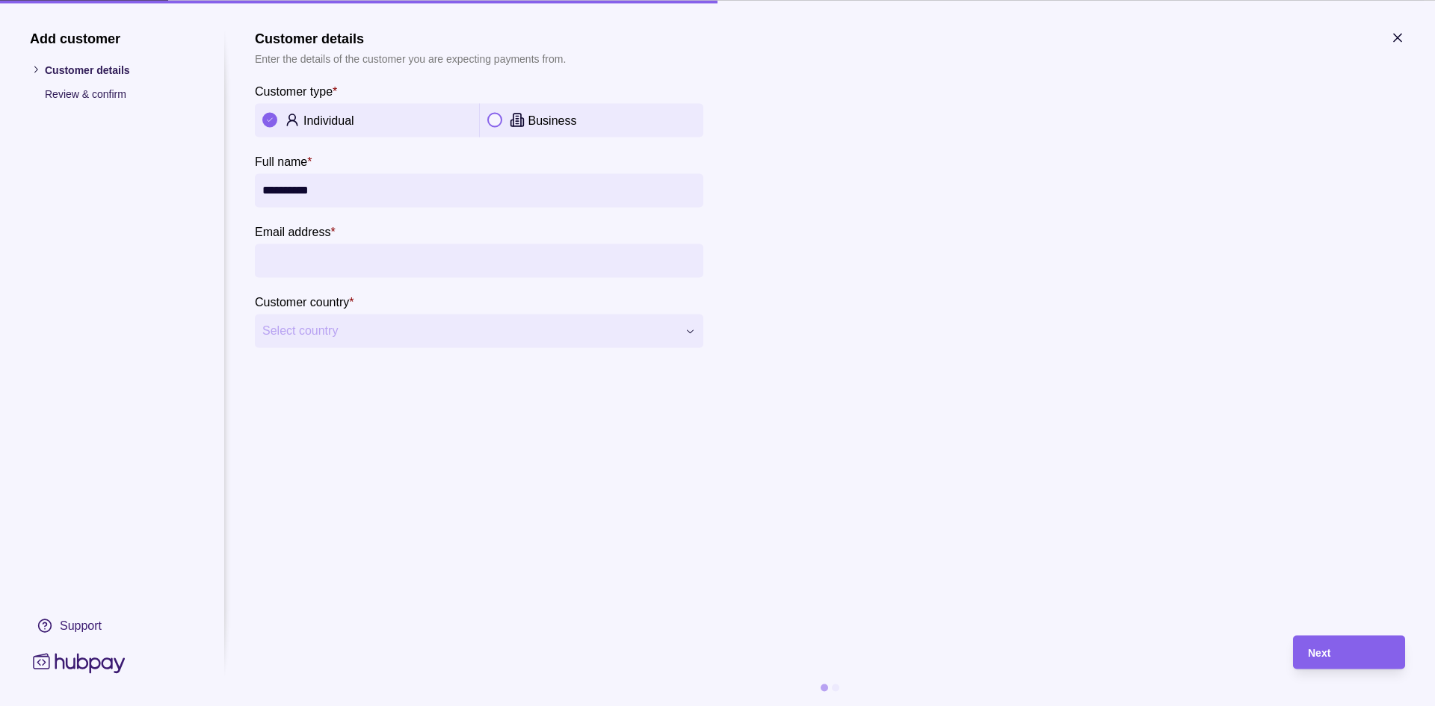
click at [301, 256] on input "Email address *" at bounding box center [479, 261] width 434 height 34
click at [311, 264] on input "Email address *" at bounding box center [479, 261] width 434 height 34
click at [321, 255] on input "Email address *" at bounding box center [479, 261] width 434 height 34
click at [307, 262] on input "*********" at bounding box center [479, 261] width 434 height 34
click at [304, 263] on input "*********" at bounding box center [479, 261] width 434 height 34
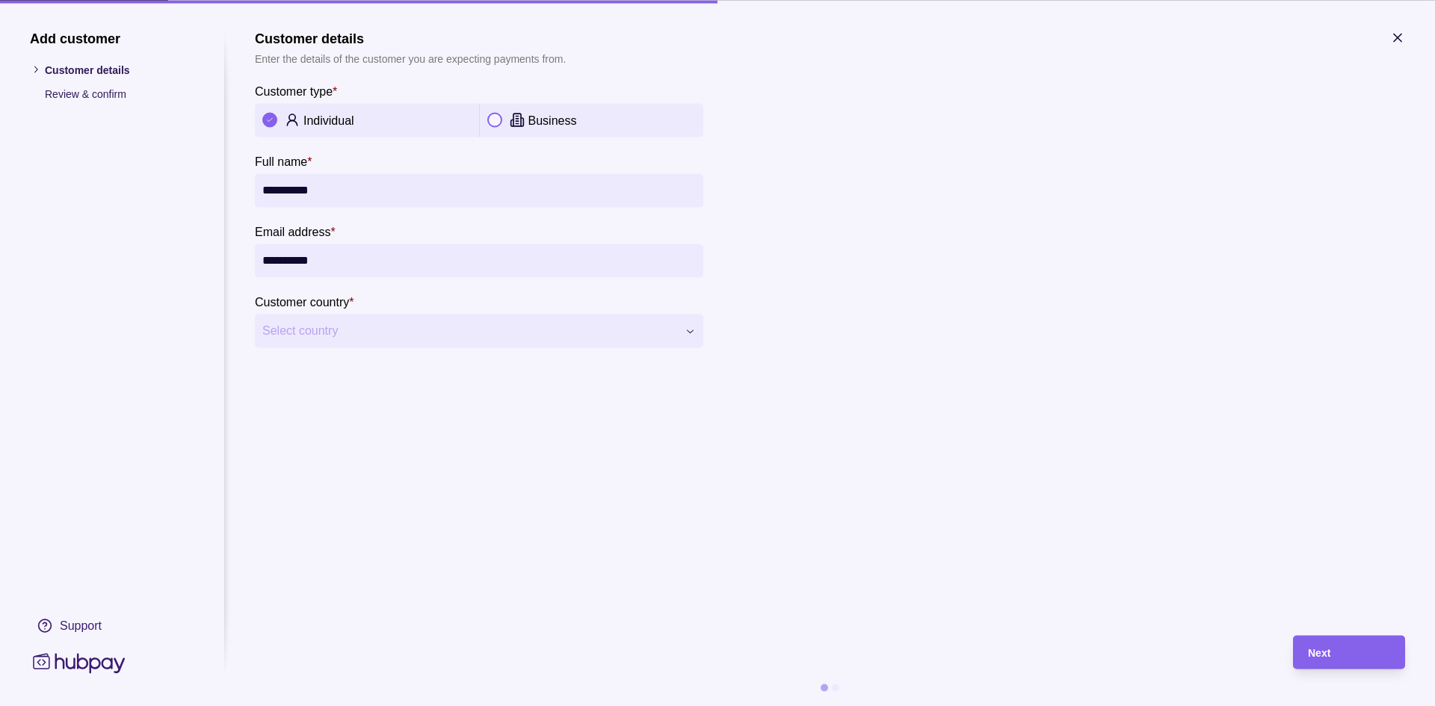
click at [335, 259] on input "**********" at bounding box center [479, 261] width 434 height 34
type input "**********"
click at [401, 335] on span "Select country" at bounding box center [469, 331] width 415 height 18
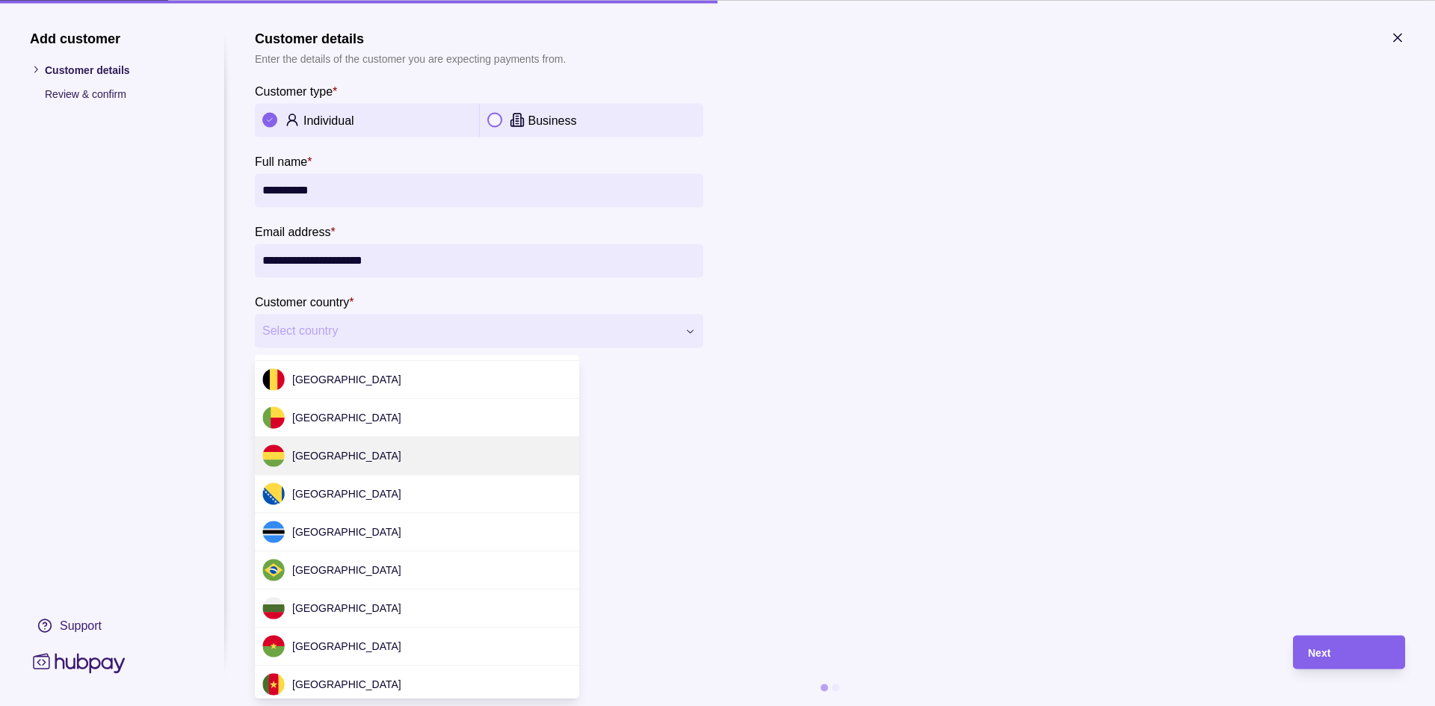
scroll to position [4537, 0]
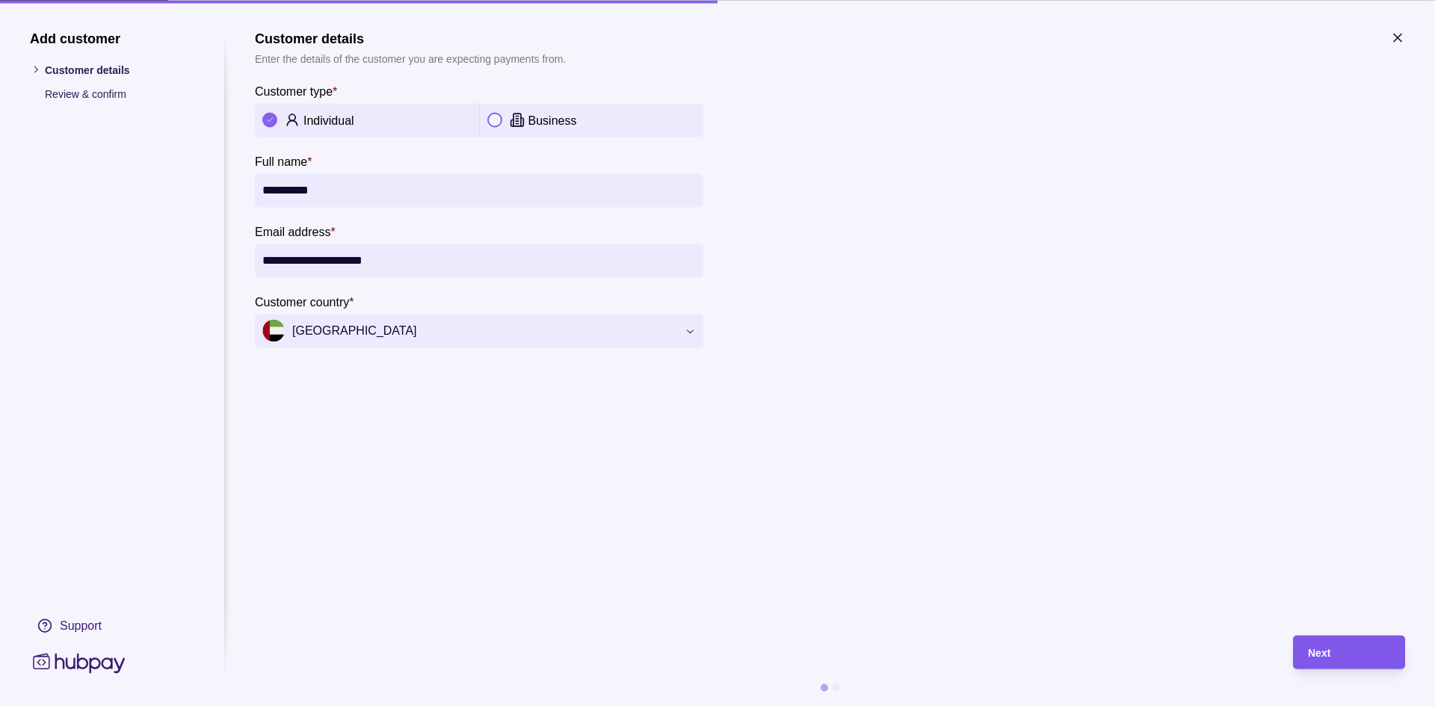
click at [1346, 647] on div "Next" at bounding box center [1349, 653] width 82 height 18
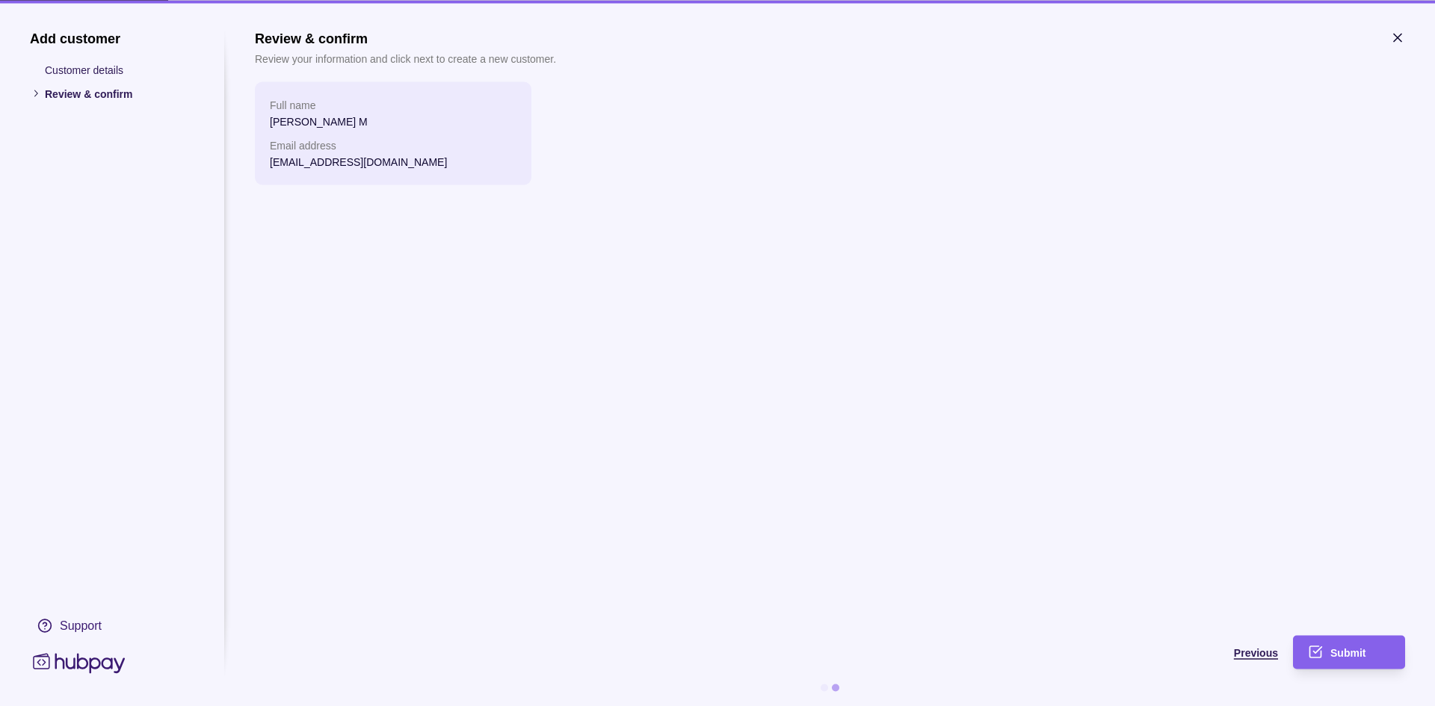
click at [1251, 651] on span "Previous" at bounding box center [1256, 653] width 44 height 12
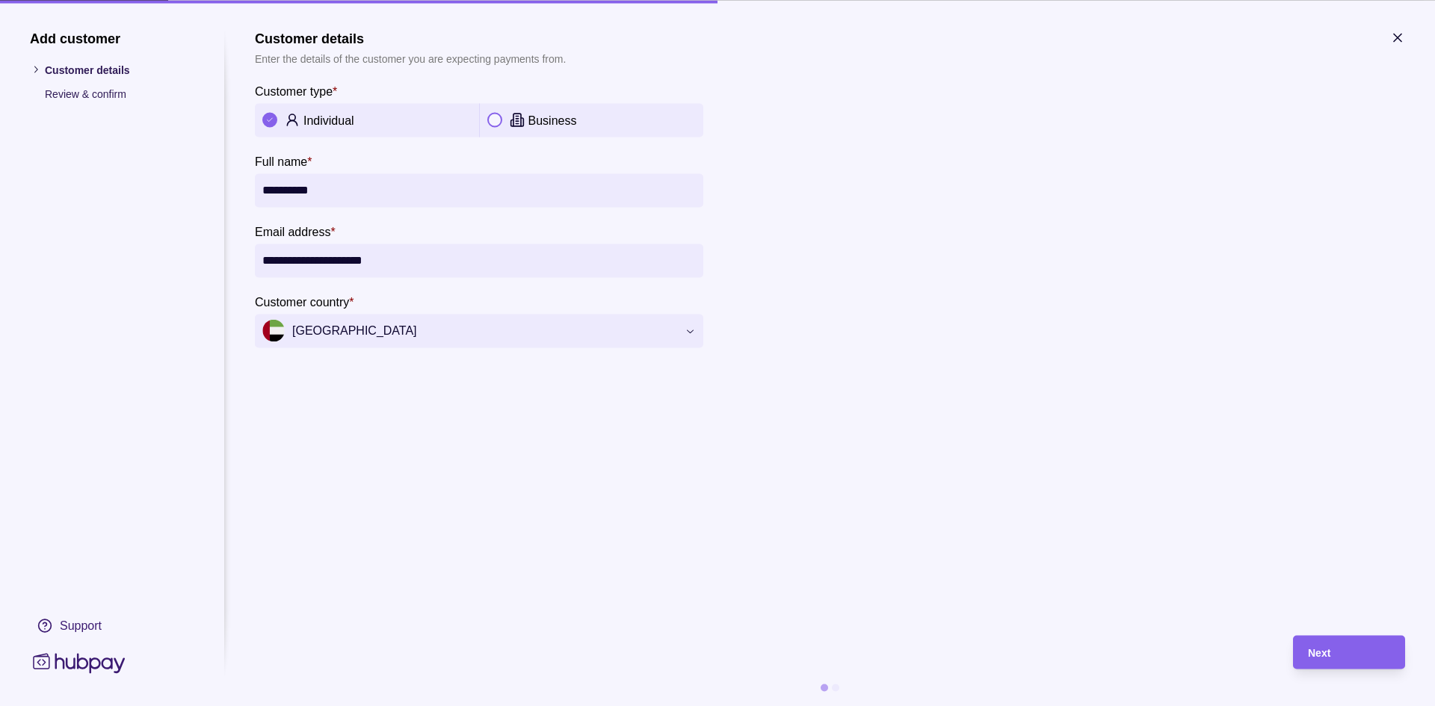
click at [695, 327] on icon "button" at bounding box center [690, 330] width 11 height 11
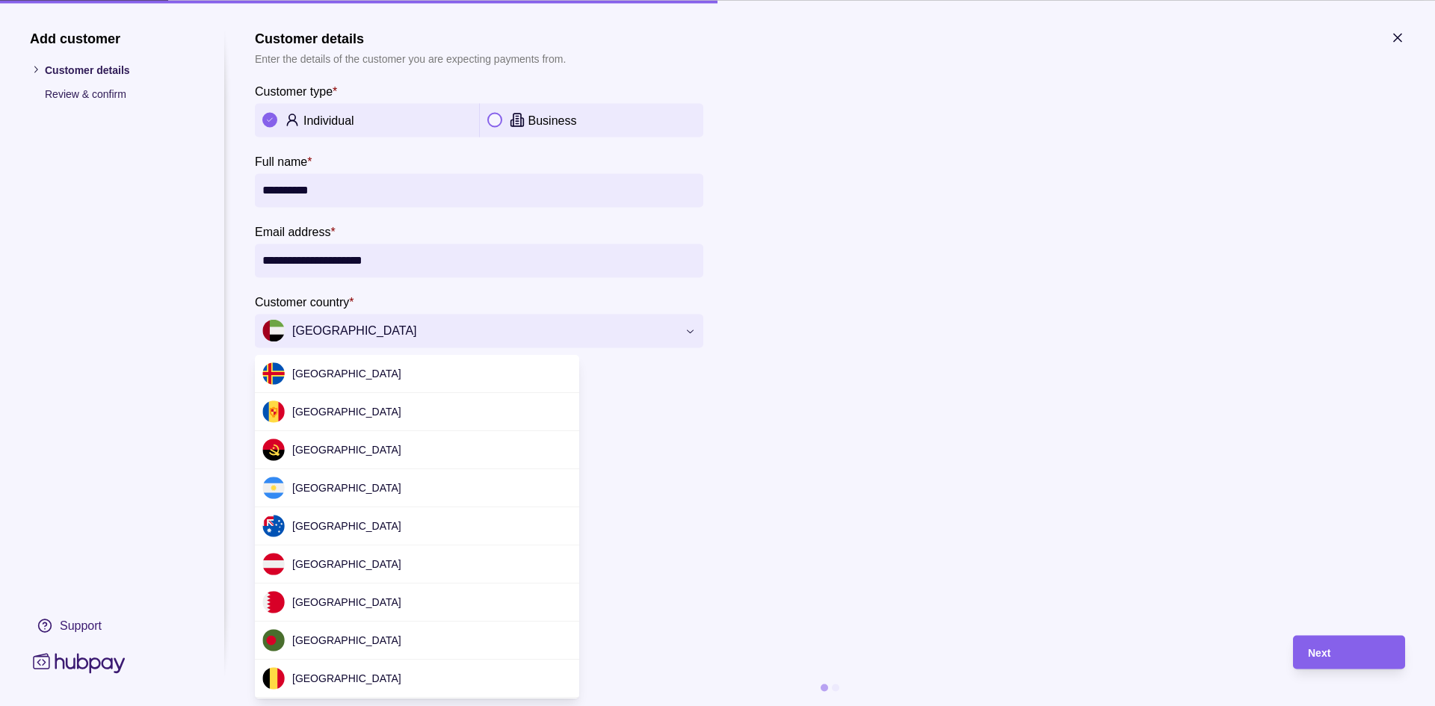
scroll to position [4460, 0]
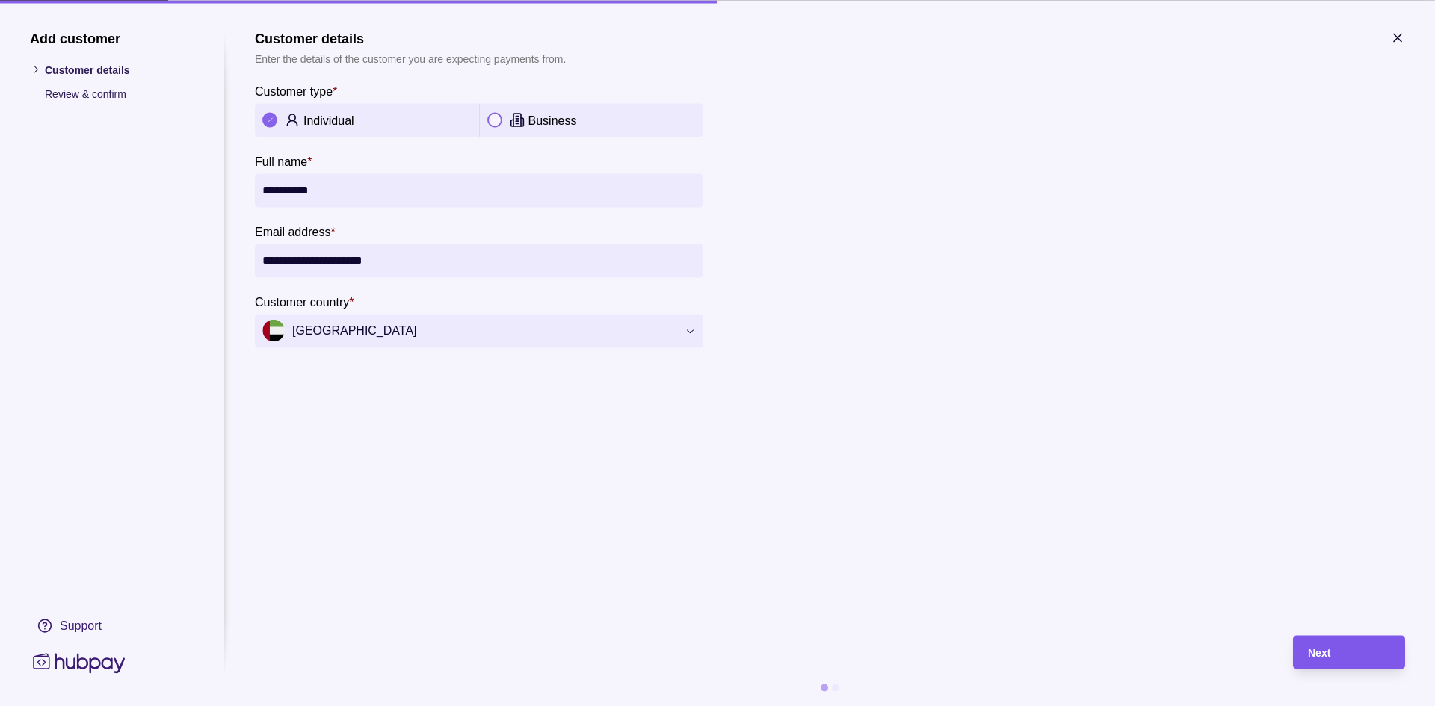
click at [1316, 653] on span "Next" at bounding box center [1319, 653] width 22 height 12
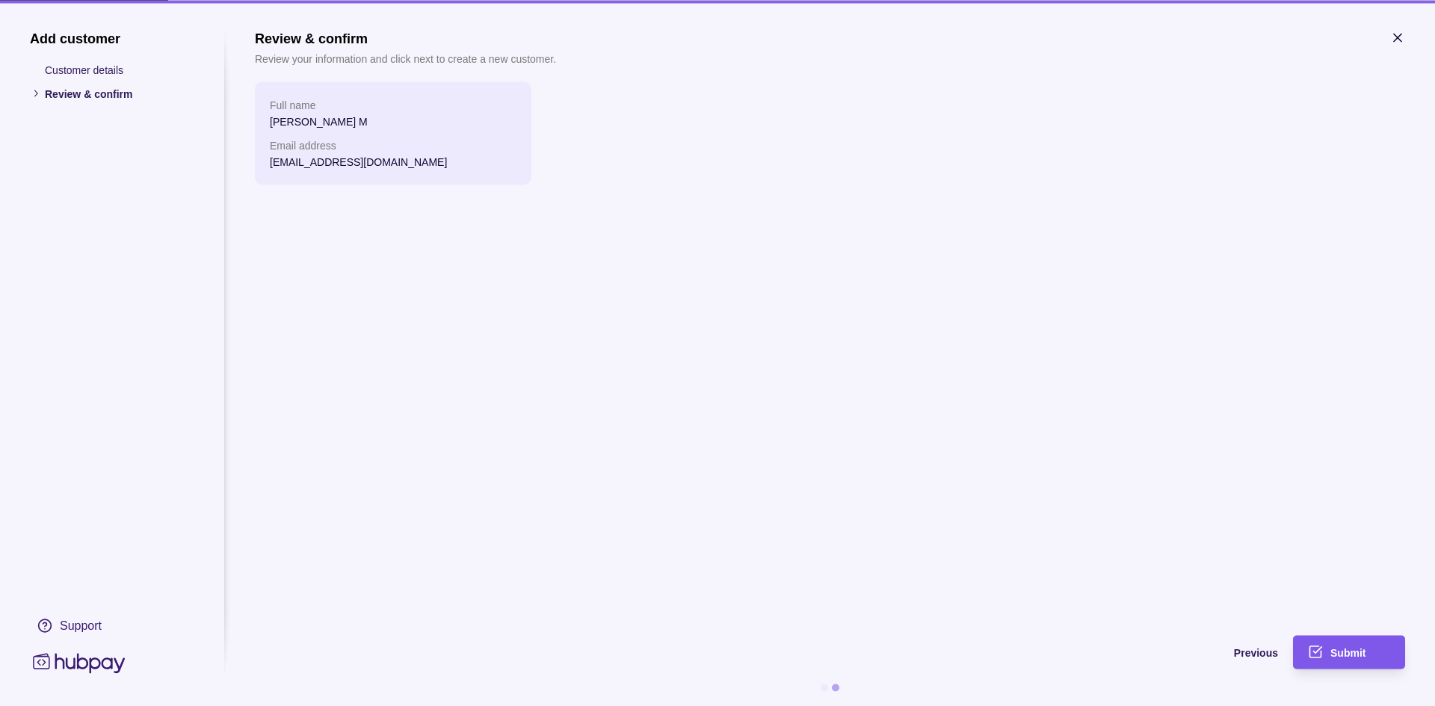
click at [1334, 653] on span "Submit" at bounding box center [1348, 653] width 35 height 12
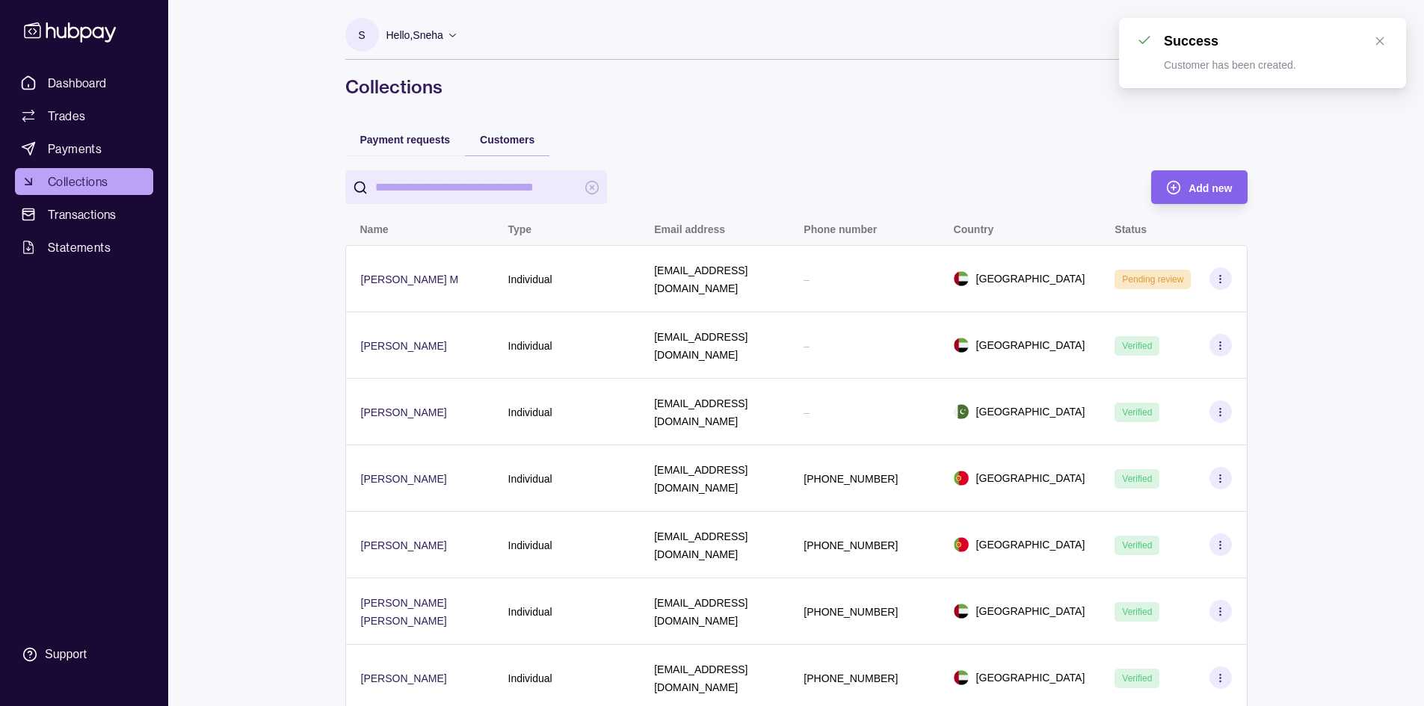
drag, startPoint x: 104, startPoint y: 181, endPoint x: 117, endPoint y: 194, distance: 19.0
click at [104, 181] on span "Collections" at bounding box center [78, 182] width 60 height 18
click at [479, 143] on div "Customers" at bounding box center [495, 139] width 77 height 18
click at [391, 148] on div "Payment requests" at bounding box center [405, 139] width 120 height 33
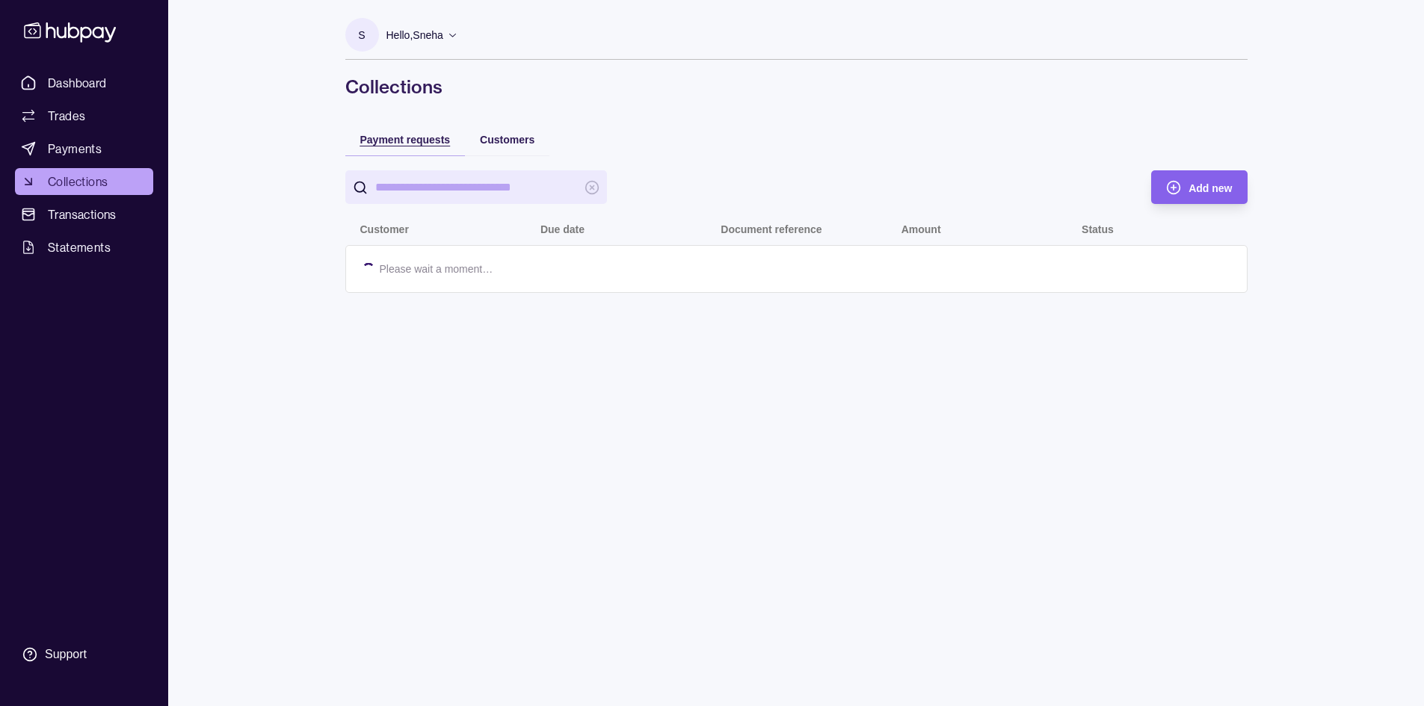
click at [397, 140] on span "Payment requests" at bounding box center [405, 140] width 90 height 12
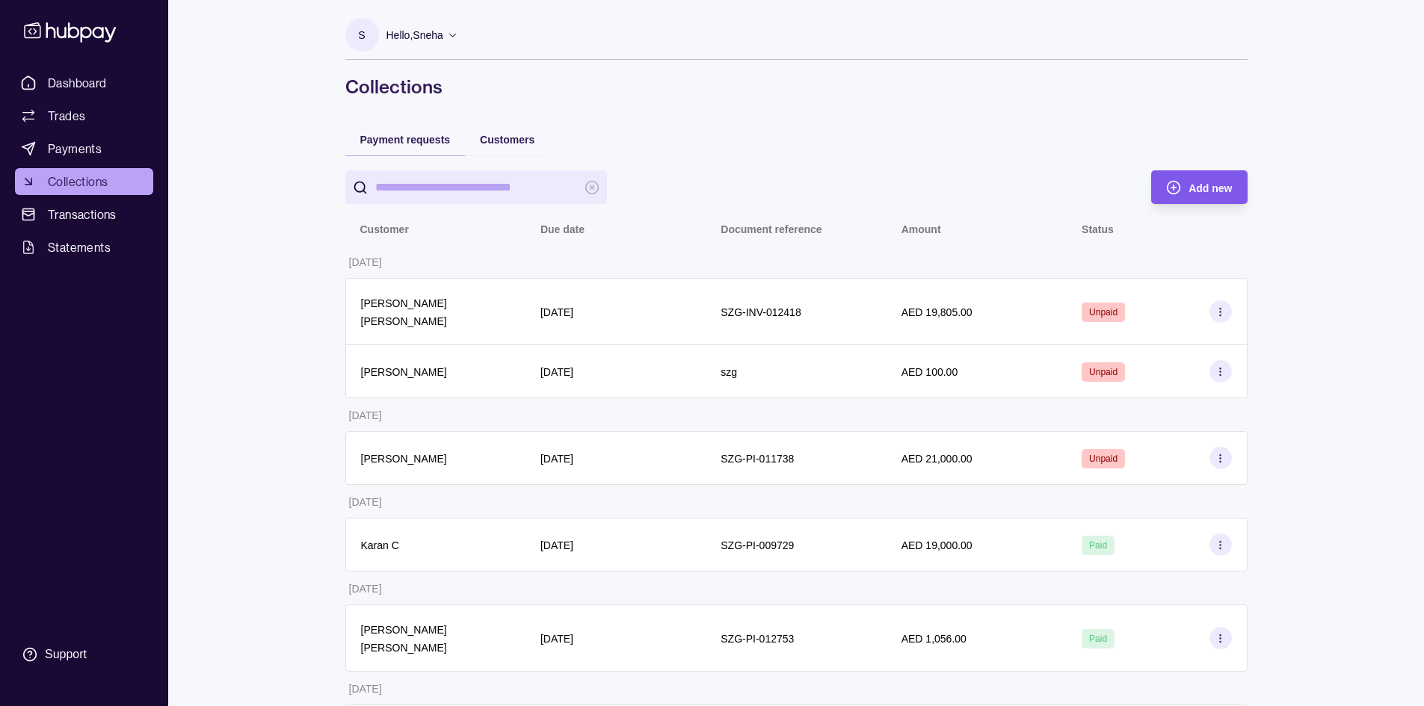
click at [1203, 190] on span "Add new" at bounding box center [1210, 188] width 43 height 12
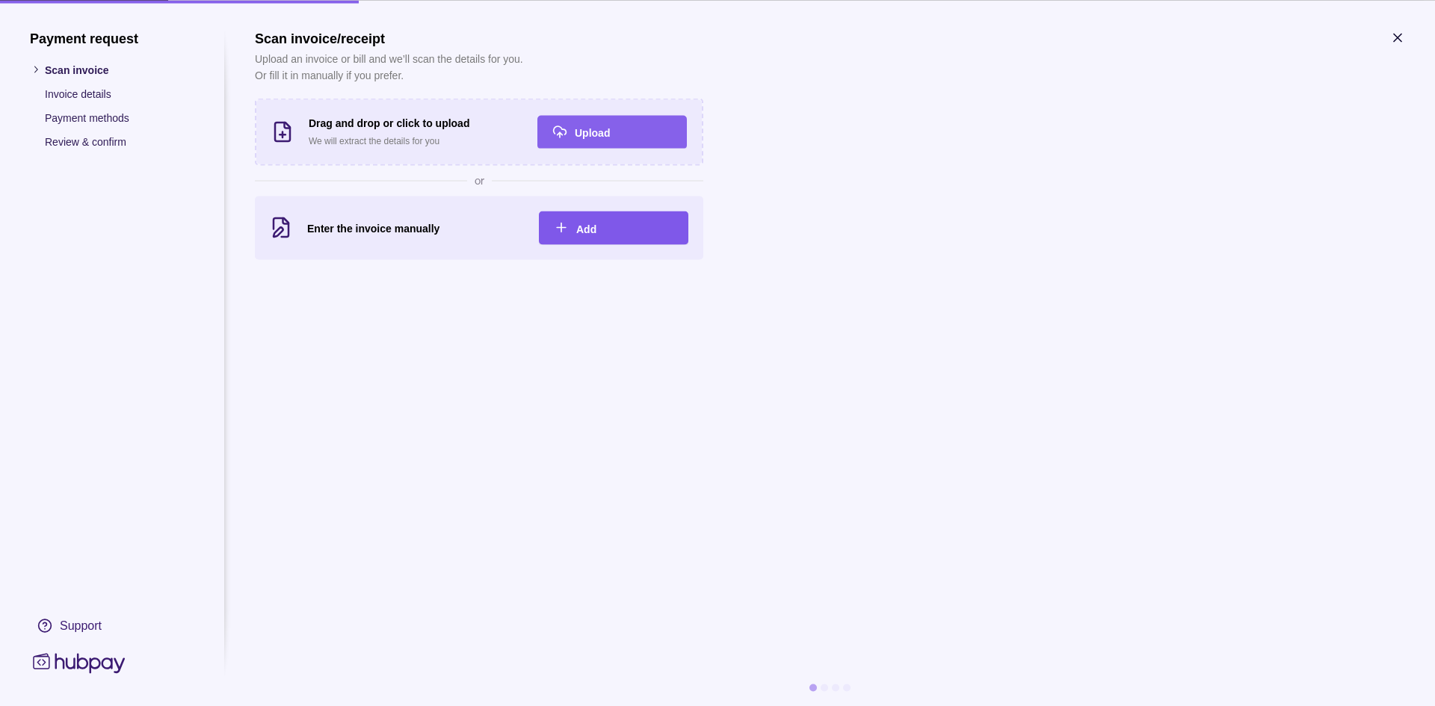
click at [582, 229] on span "Add" at bounding box center [586, 229] width 20 height 12
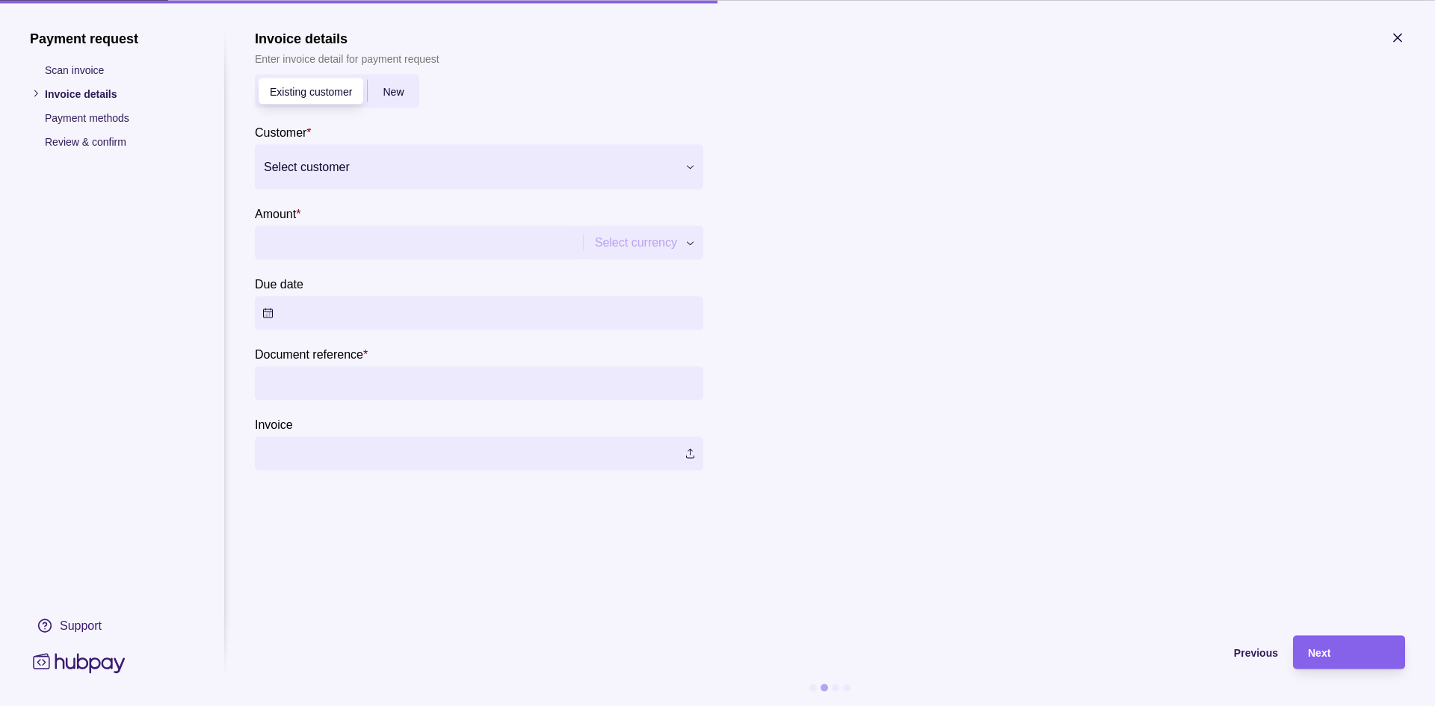
click at [348, 174] on div at bounding box center [470, 166] width 412 height 21
type input "*"
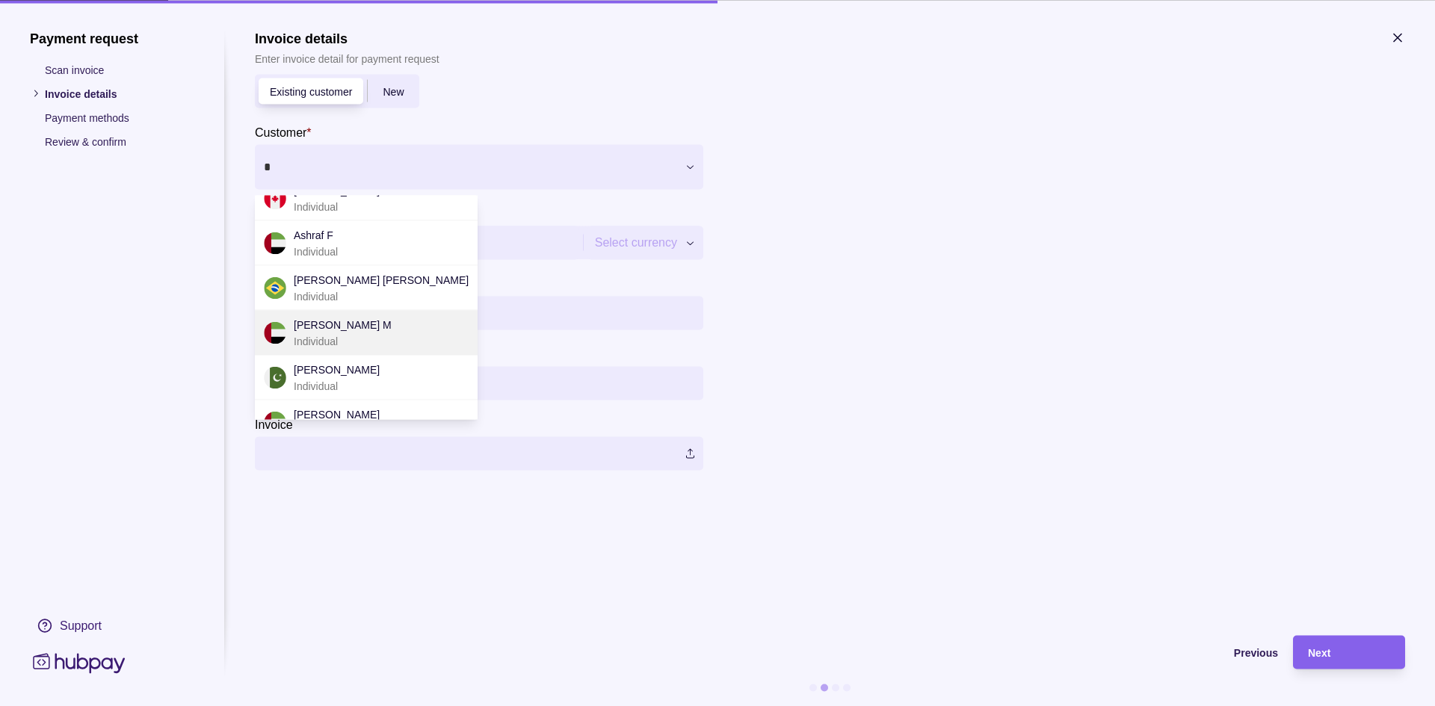
scroll to position [75, 0]
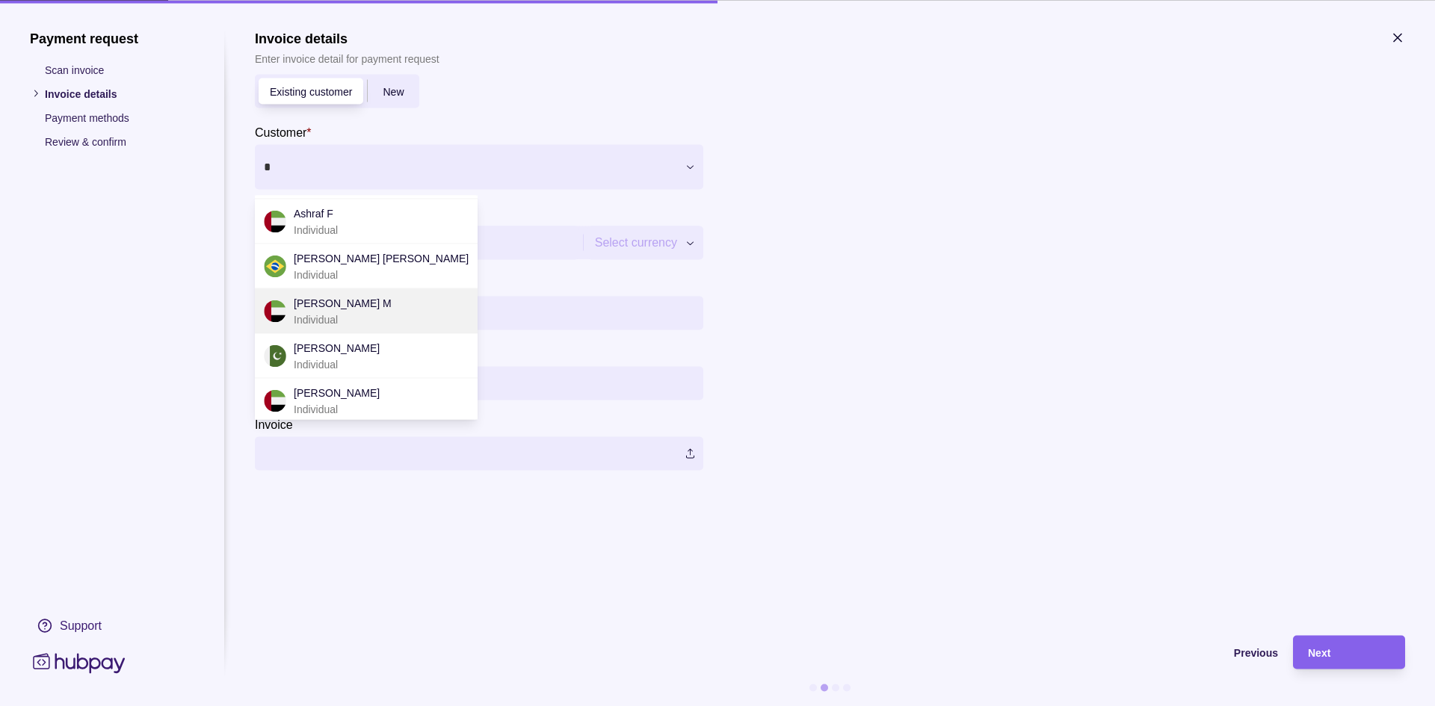
click at [367, 309] on div "[PERSON_NAME] M Individual" at bounding box center [366, 311] width 205 height 33
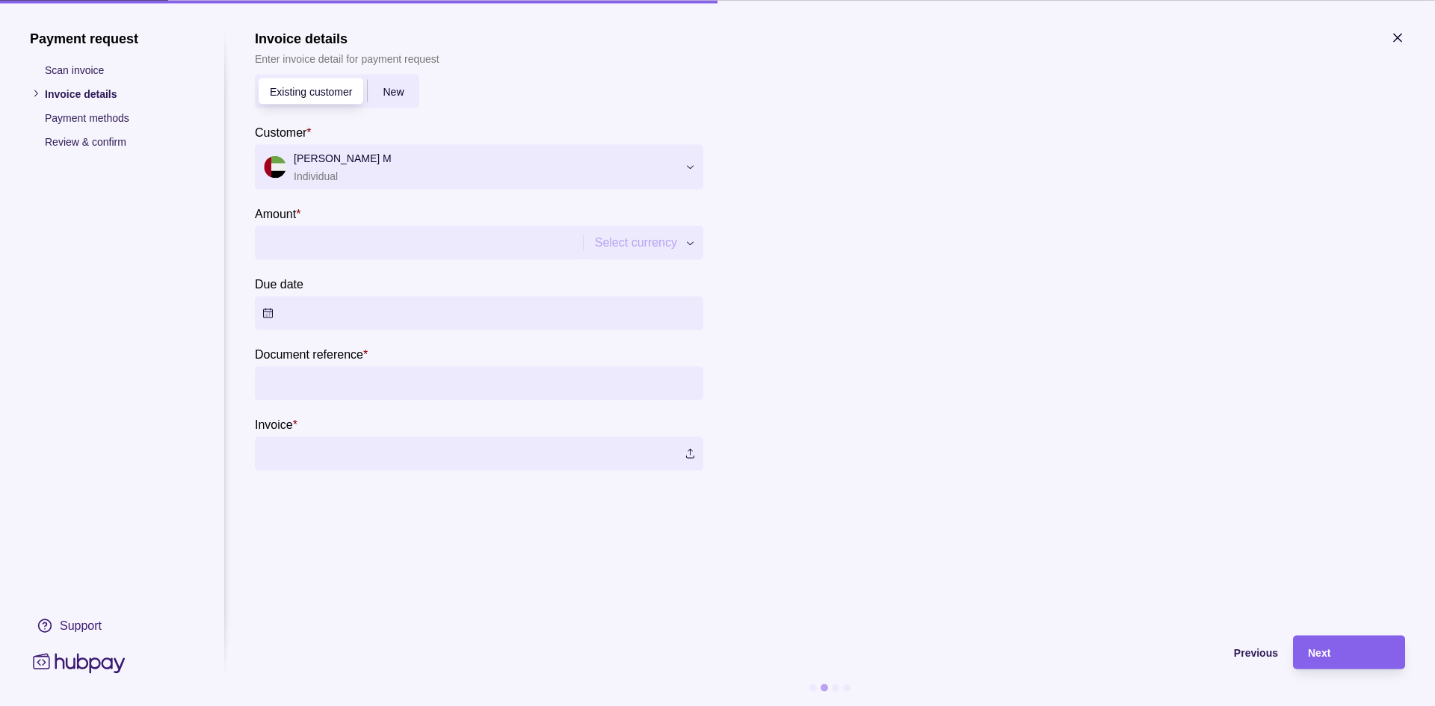
click at [461, 256] on input "Amount *" at bounding box center [416, 243] width 309 height 34
type input "********"
click at [416, 324] on button "Due date" at bounding box center [479, 313] width 449 height 34
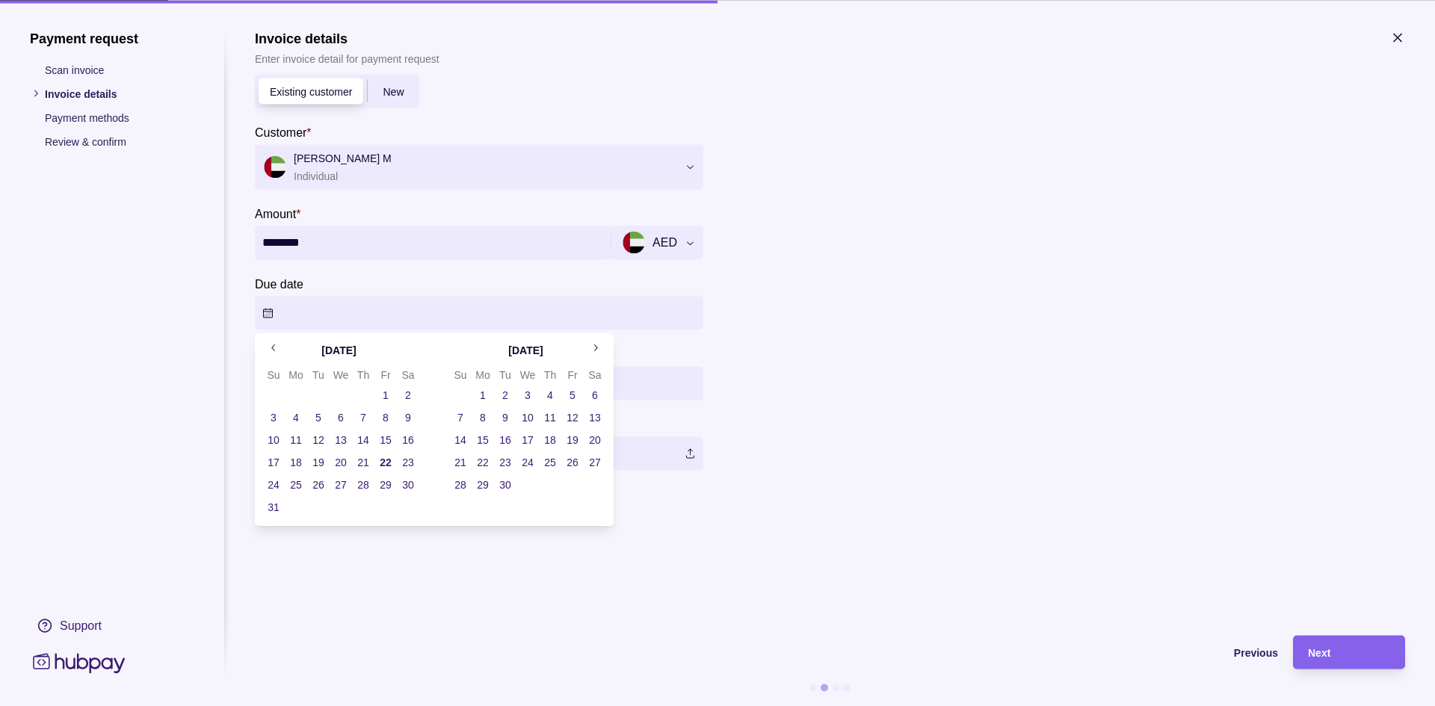
click at [414, 464] on button "23" at bounding box center [408, 462] width 21 height 21
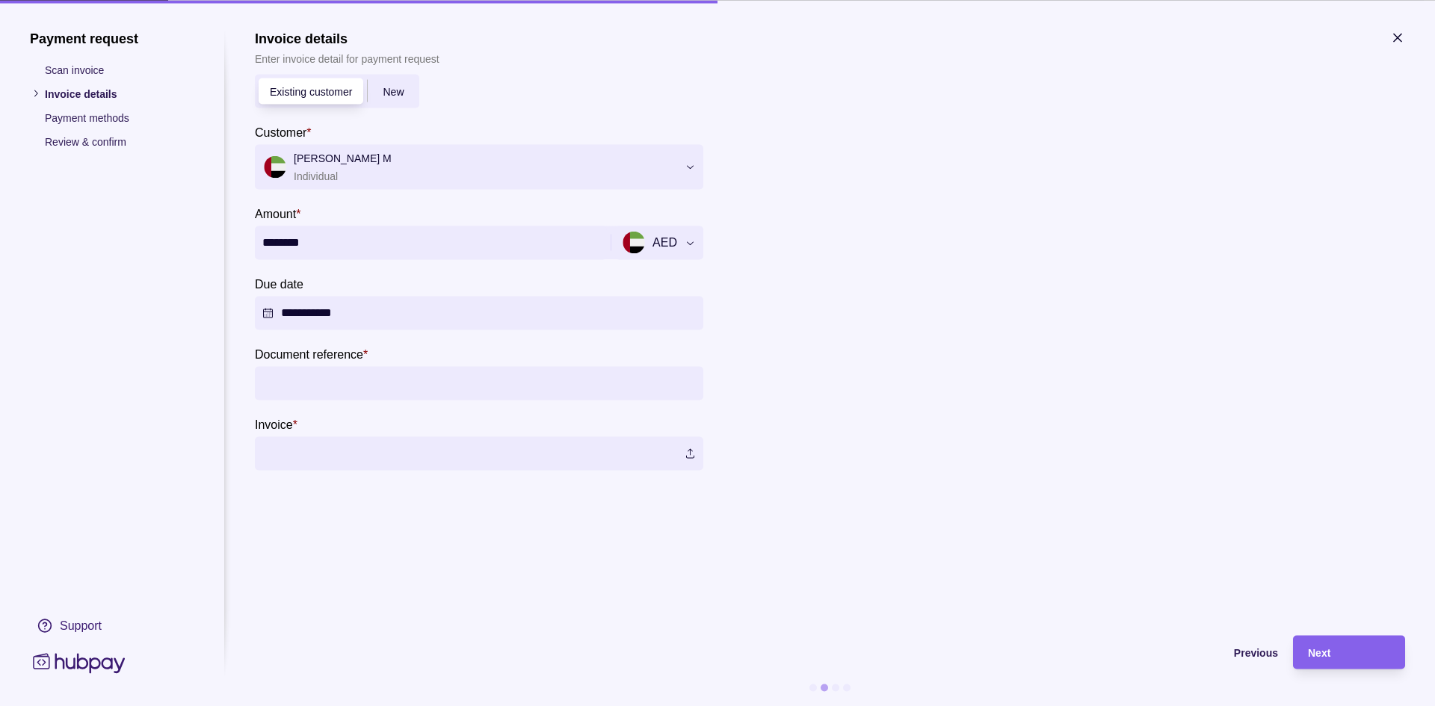
drag, startPoint x: 637, startPoint y: 568, endPoint x: 447, endPoint y: 458, distance: 219.4
click at [635, 568] on section "**********" at bounding box center [830, 325] width 1150 height 591
click at [380, 390] on input "Document reference *" at bounding box center [479, 383] width 434 height 34
type input "*********"
click at [685, 453] on label at bounding box center [479, 454] width 449 height 34
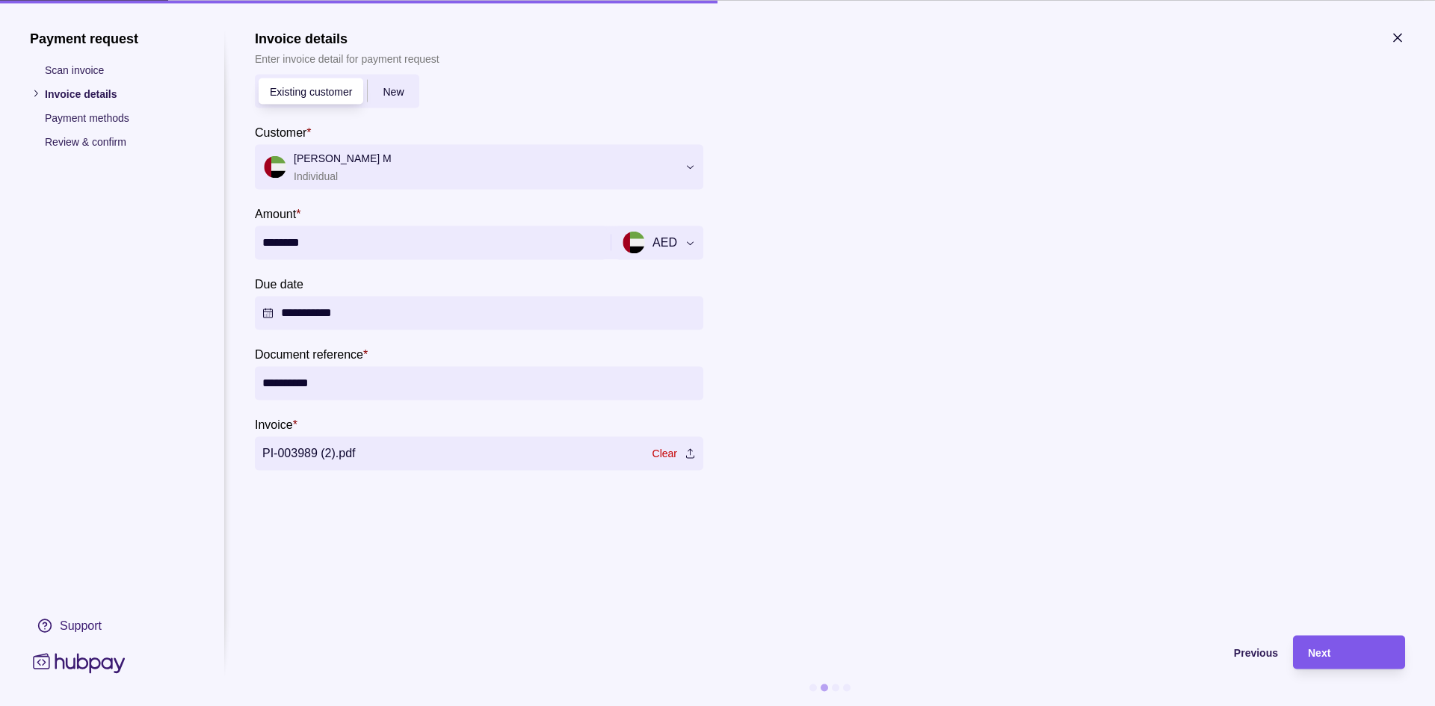
click at [1329, 650] on span "Next" at bounding box center [1319, 653] width 22 height 12
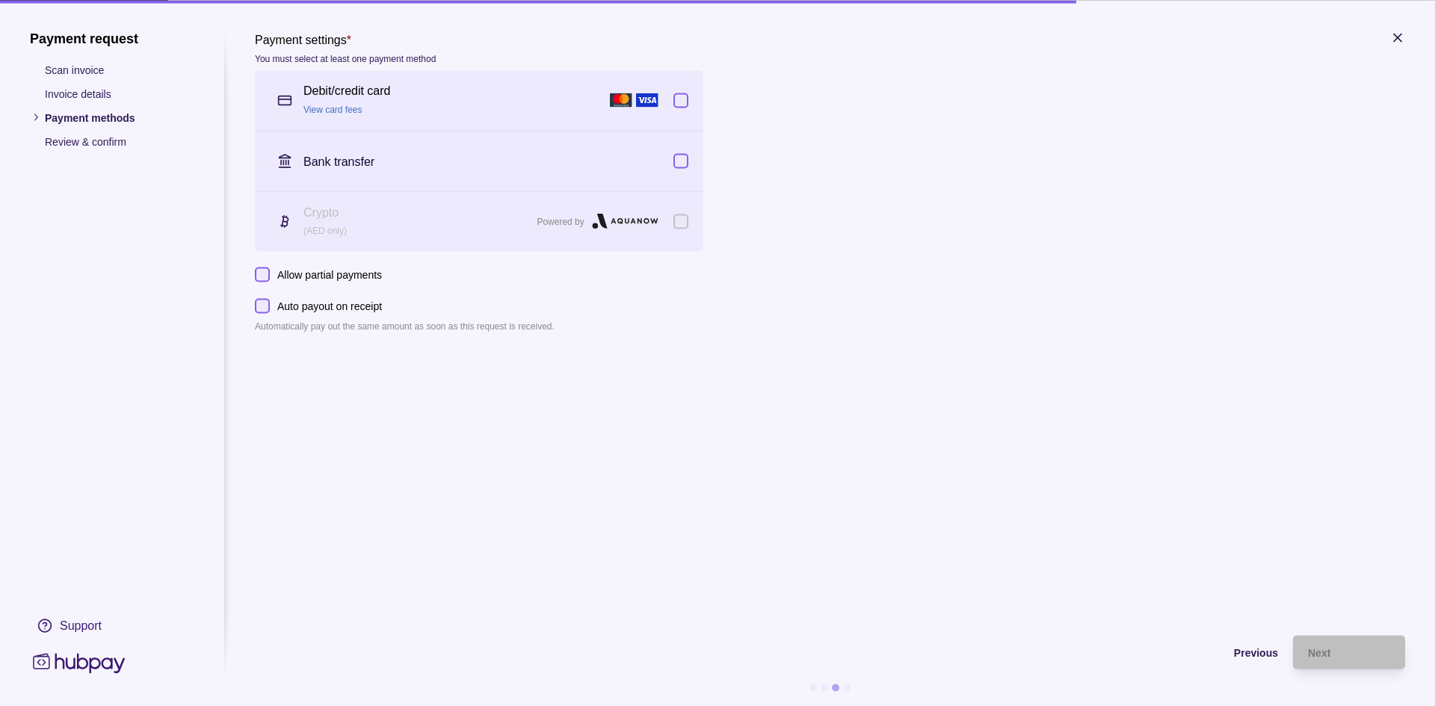
click at [1398, 35] on icon "button" at bounding box center [1397, 37] width 15 height 15
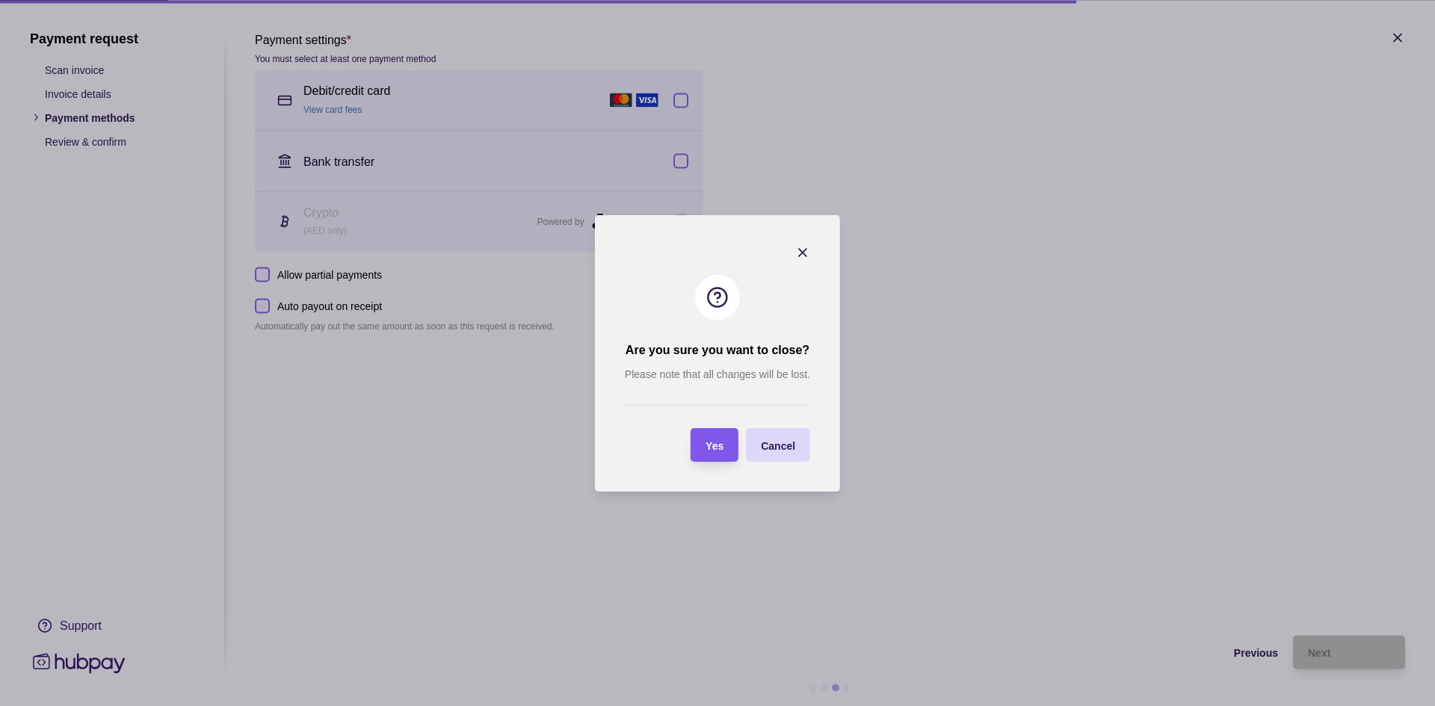
click at [699, 445] on div "Yes" at bounding box center [703, 445] width 40 height 34
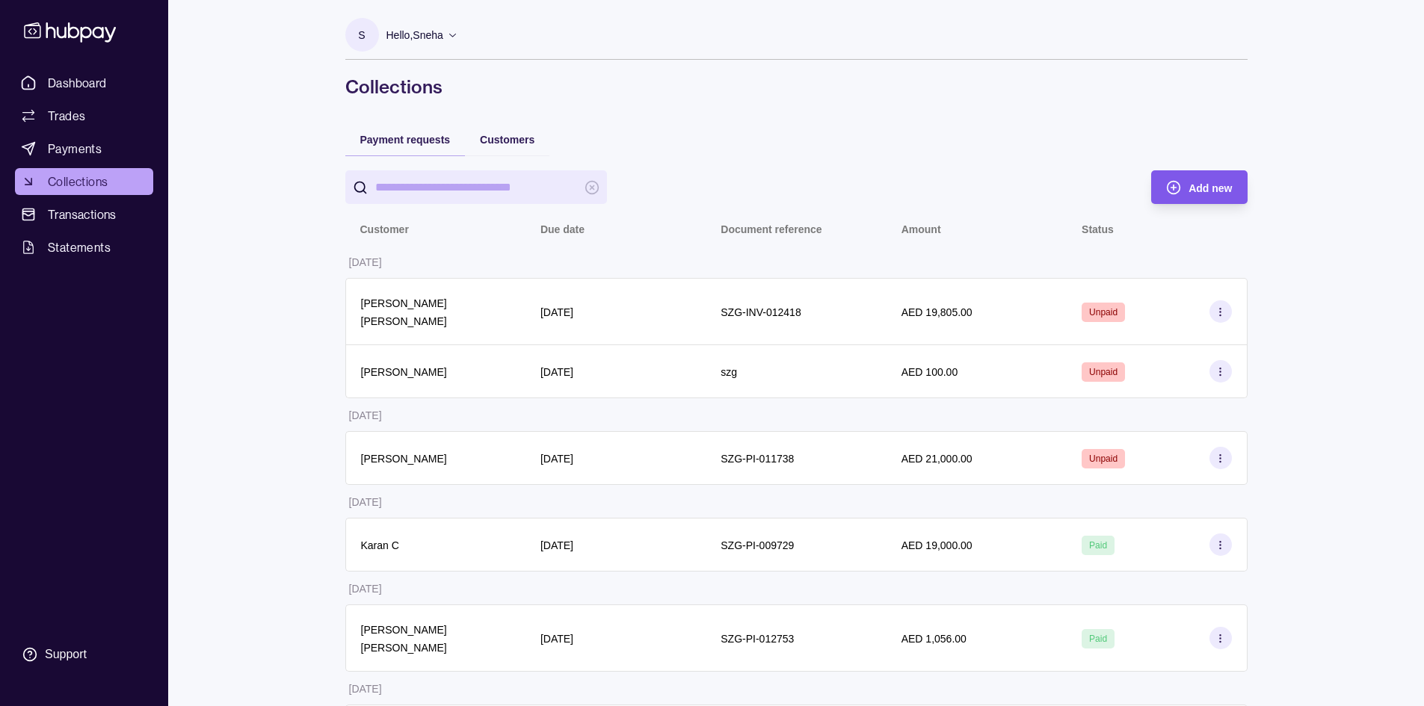
click at [1194, 185] on span "Add new" at bounding box center [1210, 188] width 43 height 12
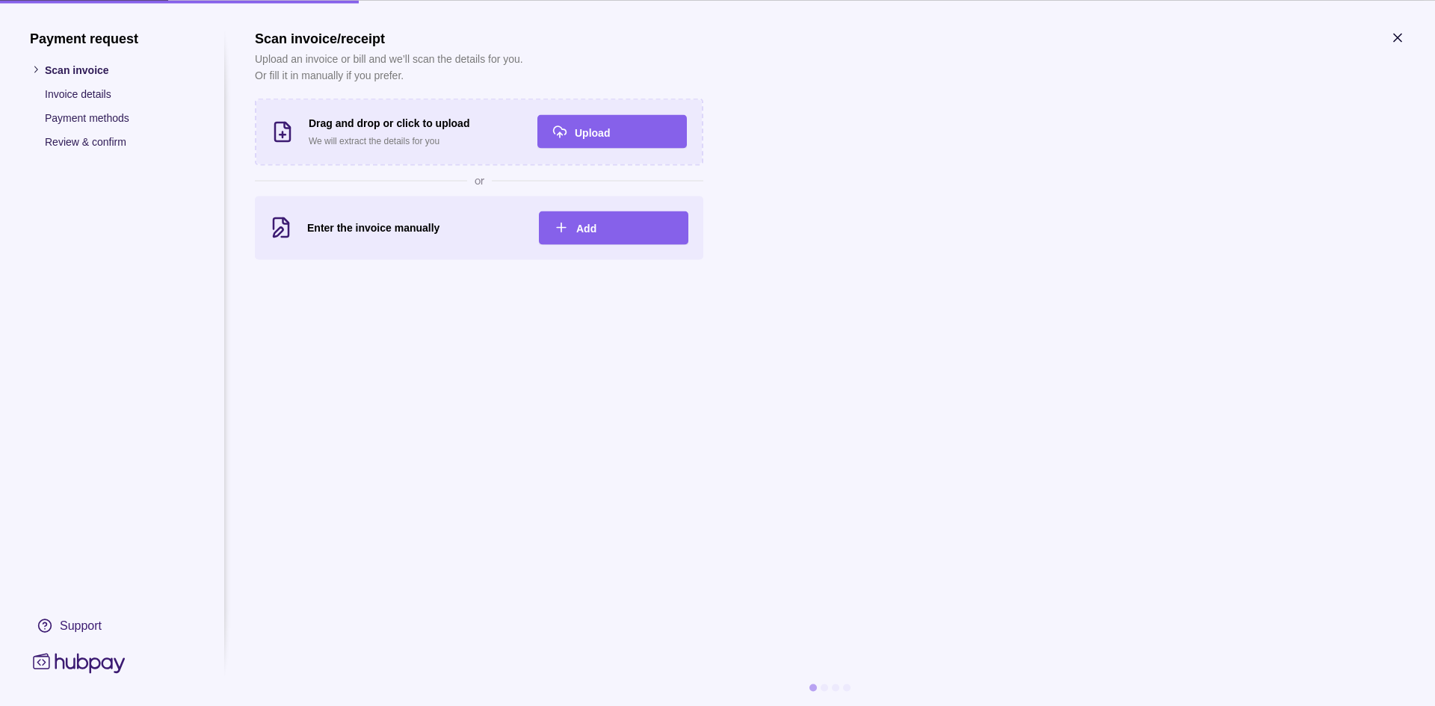
click at [37, 73] on icon at bounding box center [35, 69] width 11 height 11
click at [1393, 39] on icon "button" at bounding box center [1397, 37] width 15 height 15
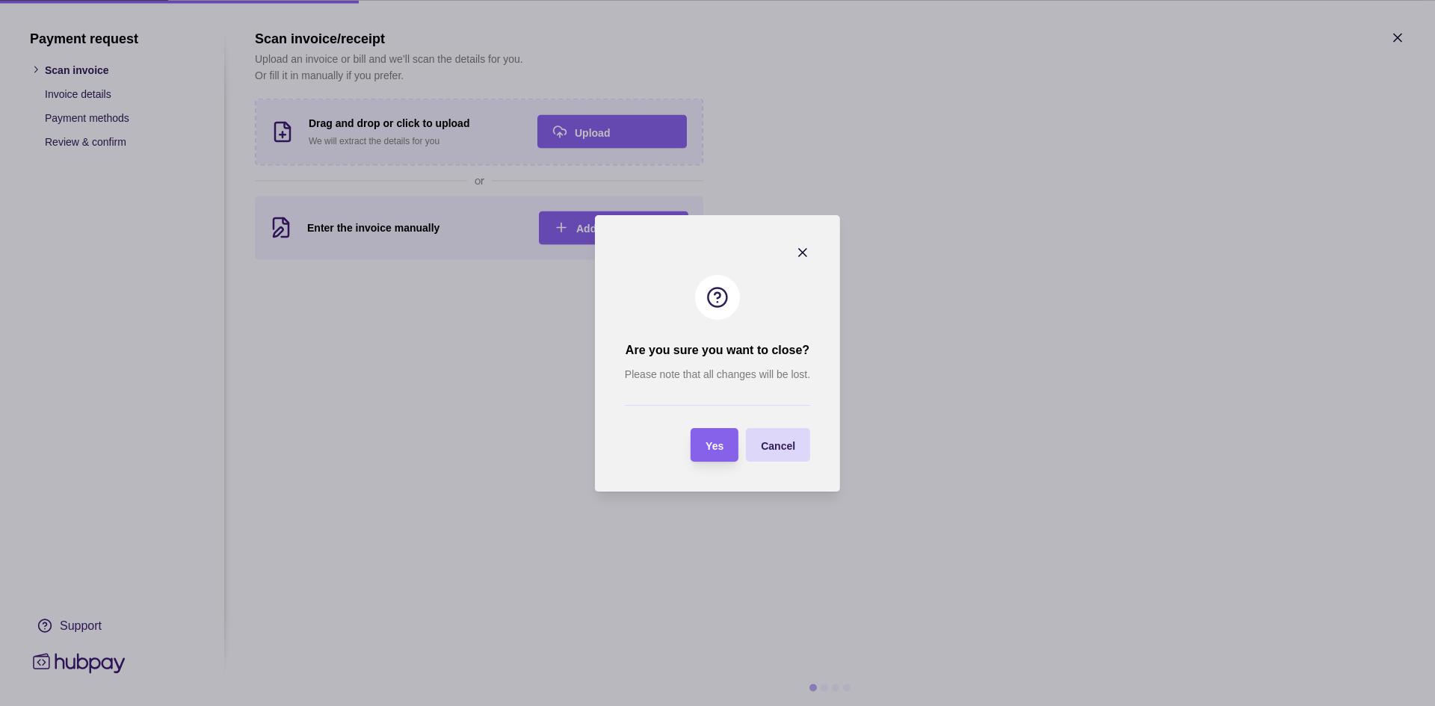
click at [705, 445] on div "Yes" at bounding box center [703, 445] width 40 height 34
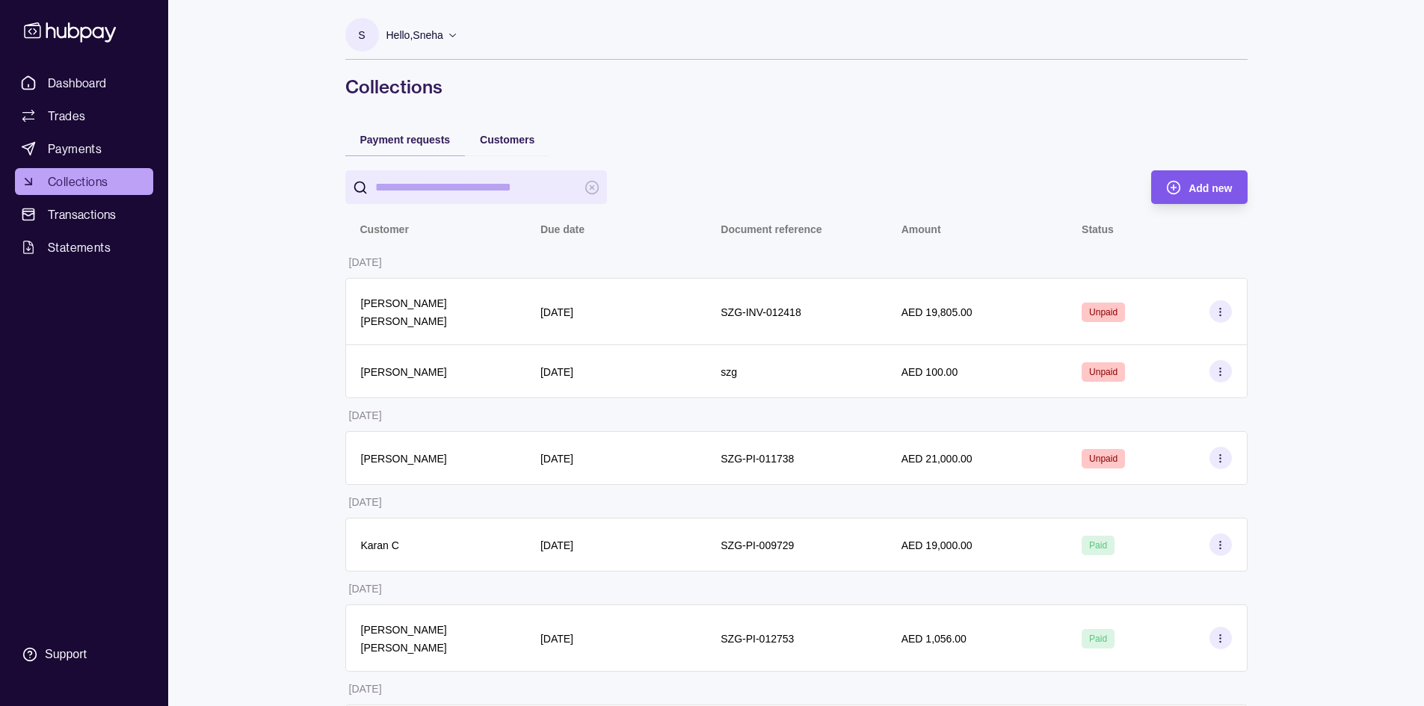
click at [1209, 175] on div "Add new" at bounding box center [1188, 187] width 88 height 34
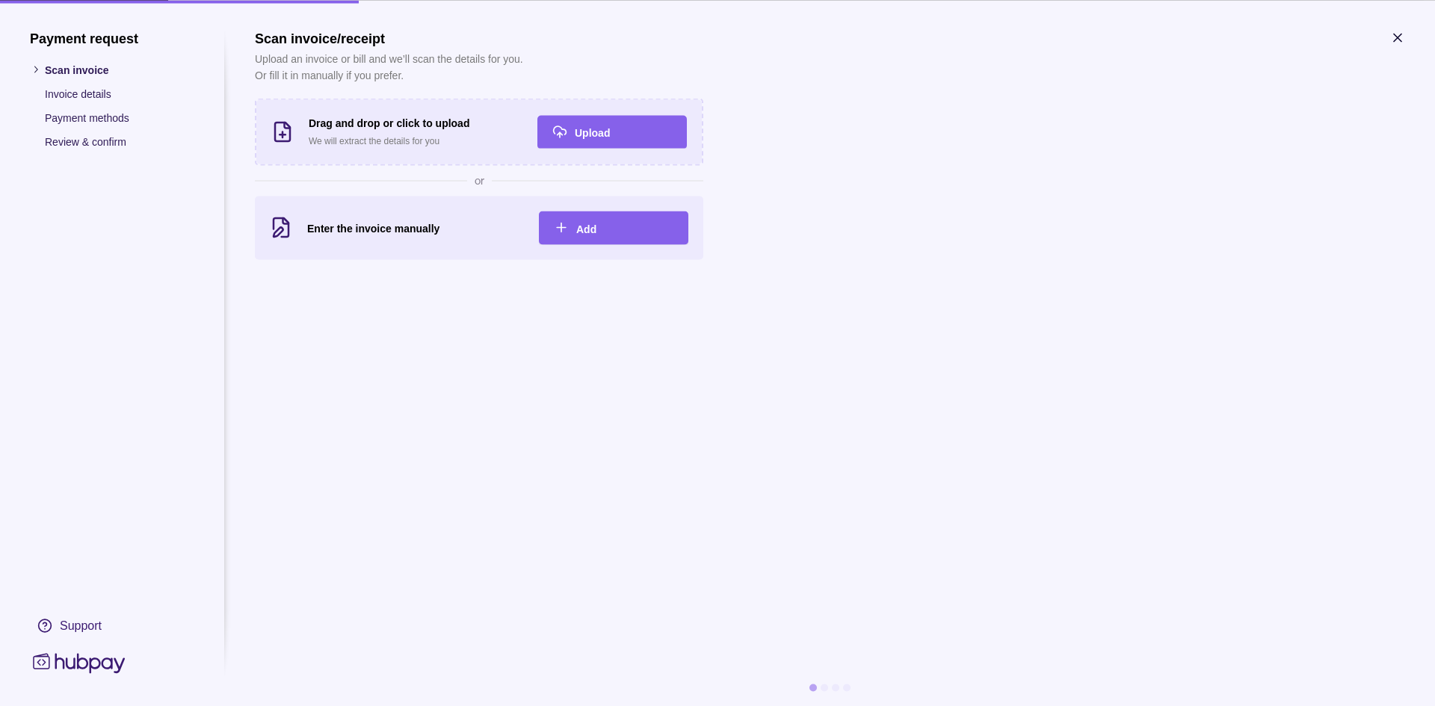
click at [1401, 42] on icon "button" at bounding box center [1397, 37] width 15 height 15
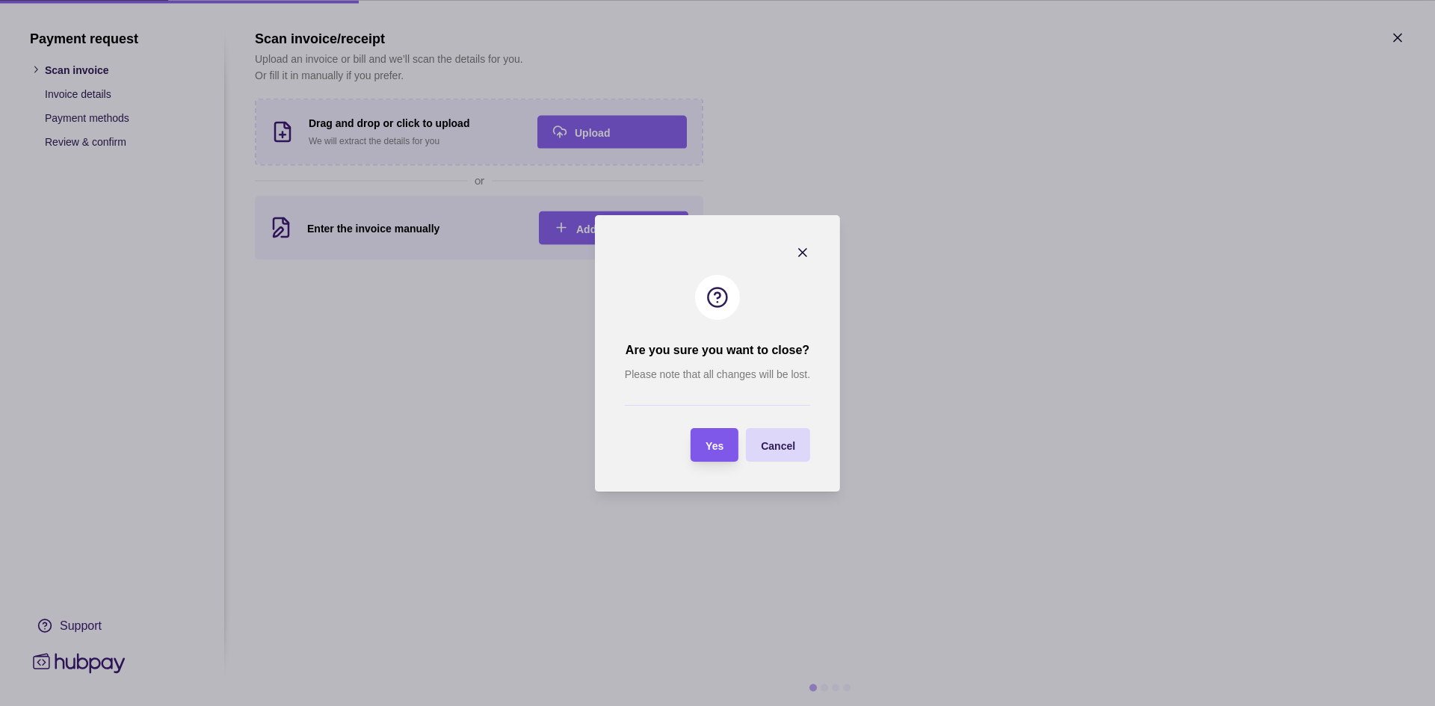
click at [710, 457] on div "Yes" at bounding box center [703, 445] width 40 height 34
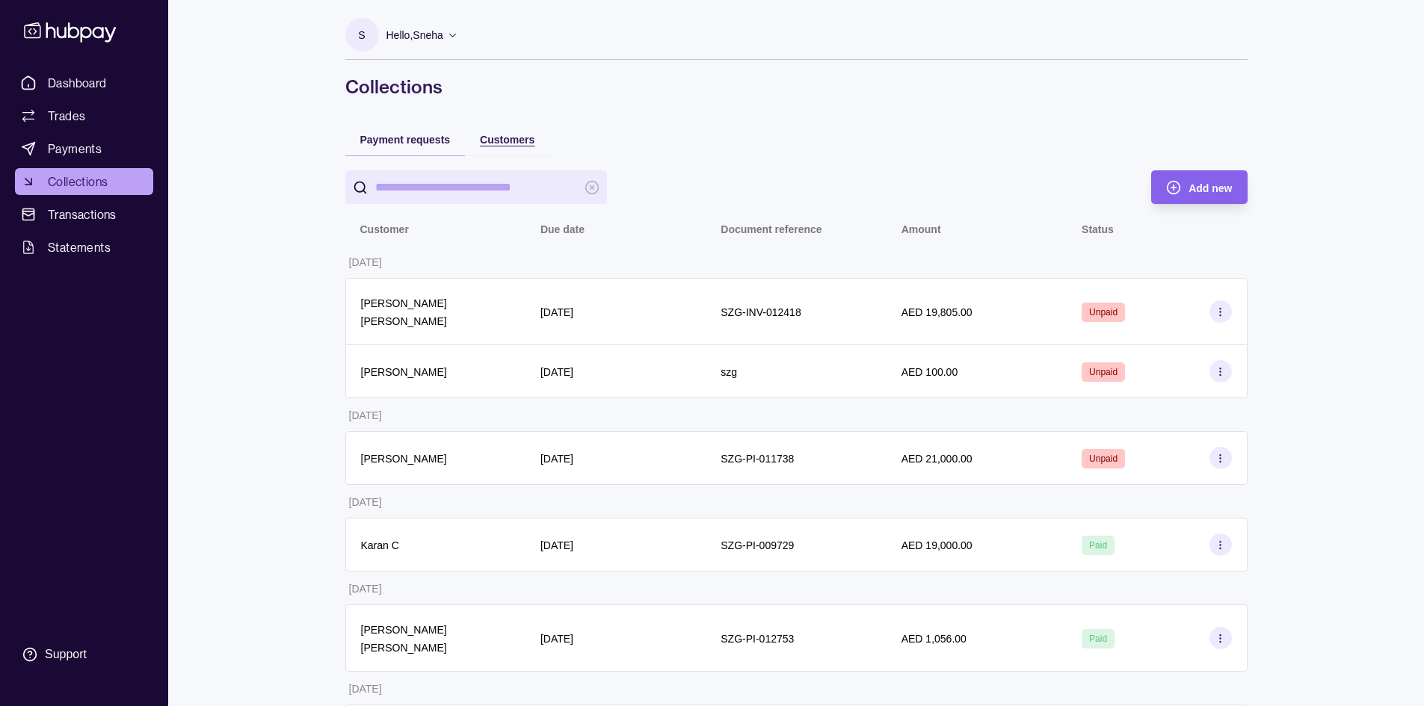
click at [503, 135] on span "Customers" at bounding box center [507, 140] width 55 height 12
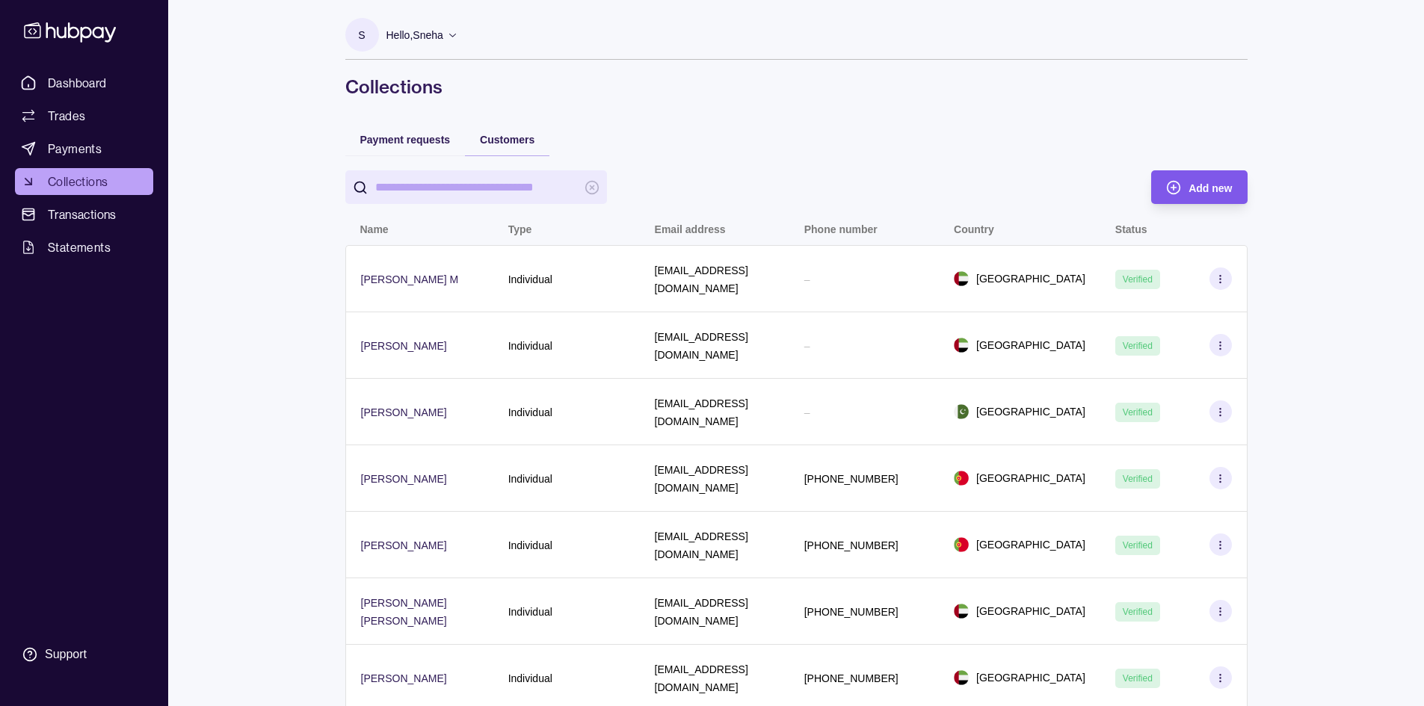
click at [1212, 193] on span "Add new" at bounding box center [1210, 188] width 43 height 12
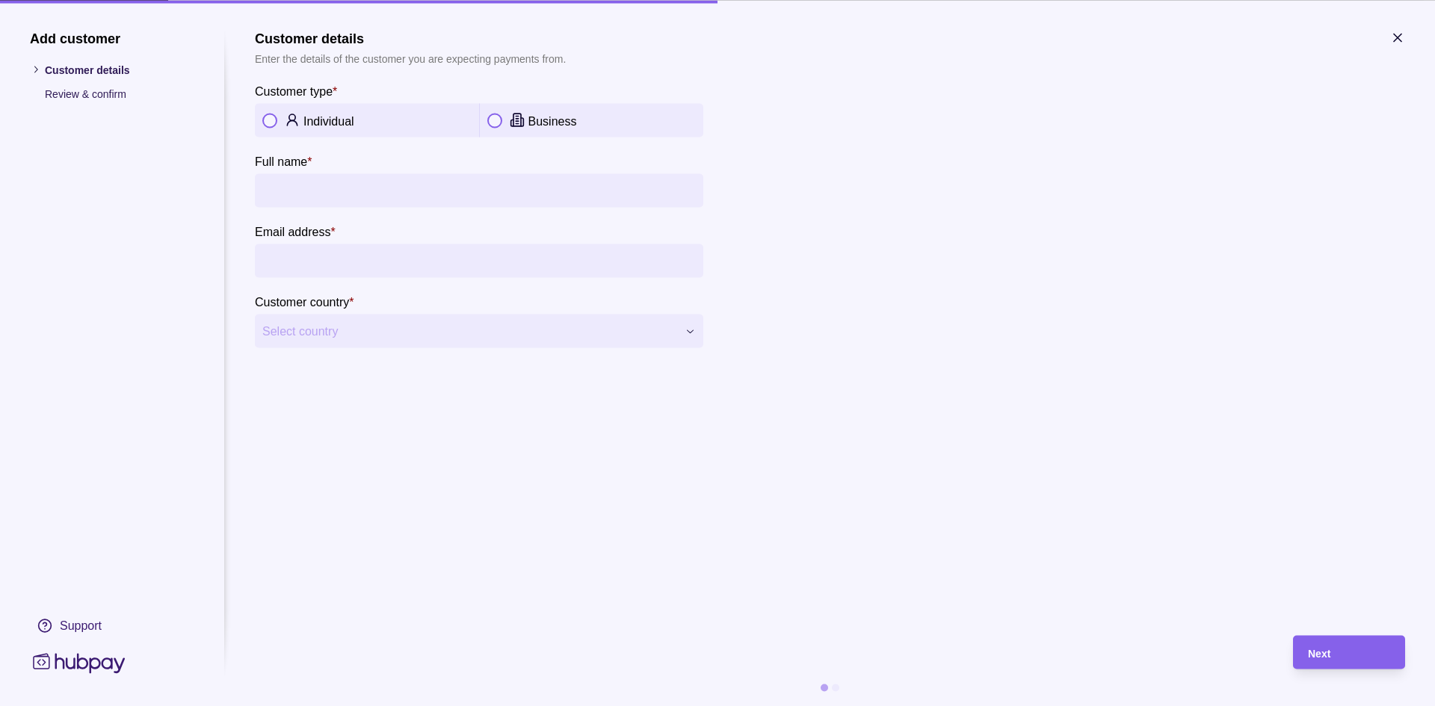
click at [377, 124] on div "Individual" at bounding box center [387, 120] width 168 height 18
click at [285, 194] on input "Full name *" at bounding box center [479, 190] width 434 height 34
type input "*"
type input "**********"
drag, startPoint x: 345, startPoint y: 256, endPoint x: 353, endPoint y: 252, distance: 9.4
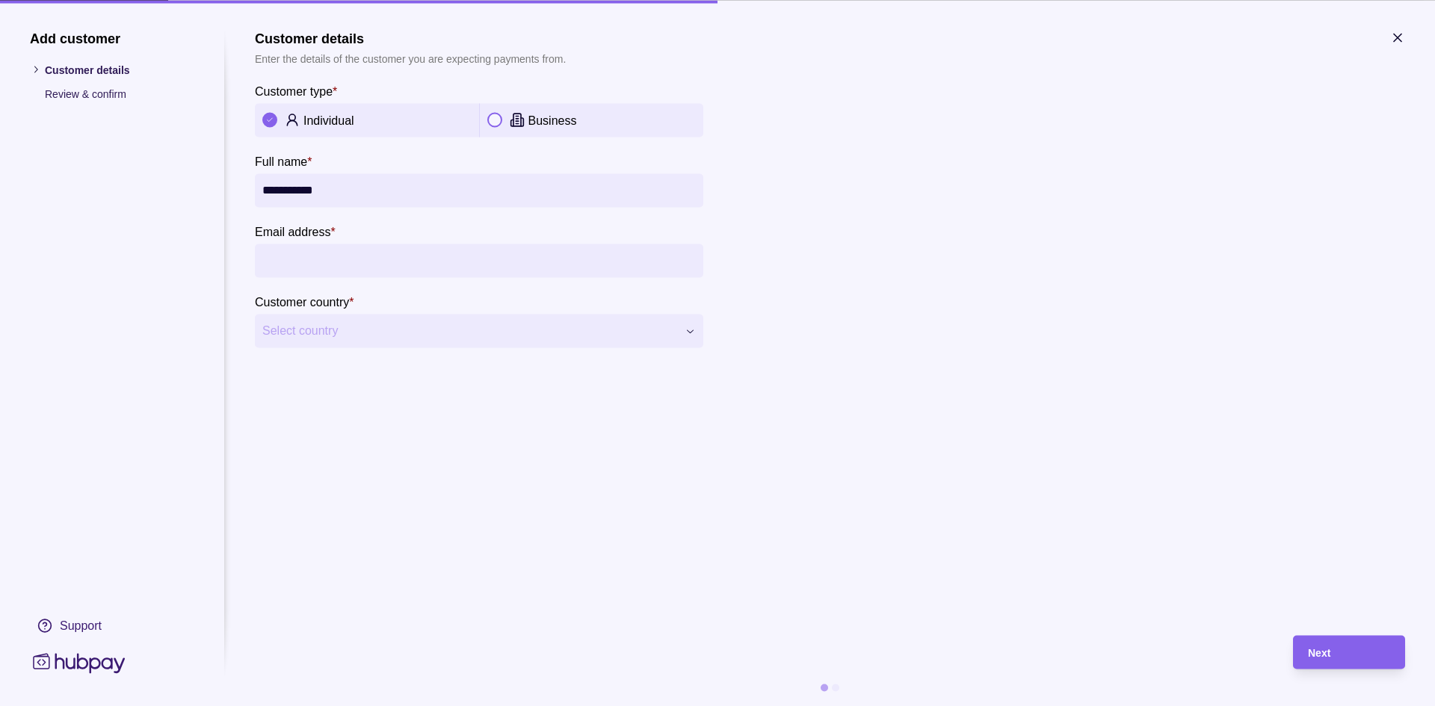
click at [345, 256] on input "Email address *" at bounding box center [479, 261] width 434 height 34
type input "**********"
click at [380, 329] on span "Select country" at bounding box center [469, 331] width 415 height 18
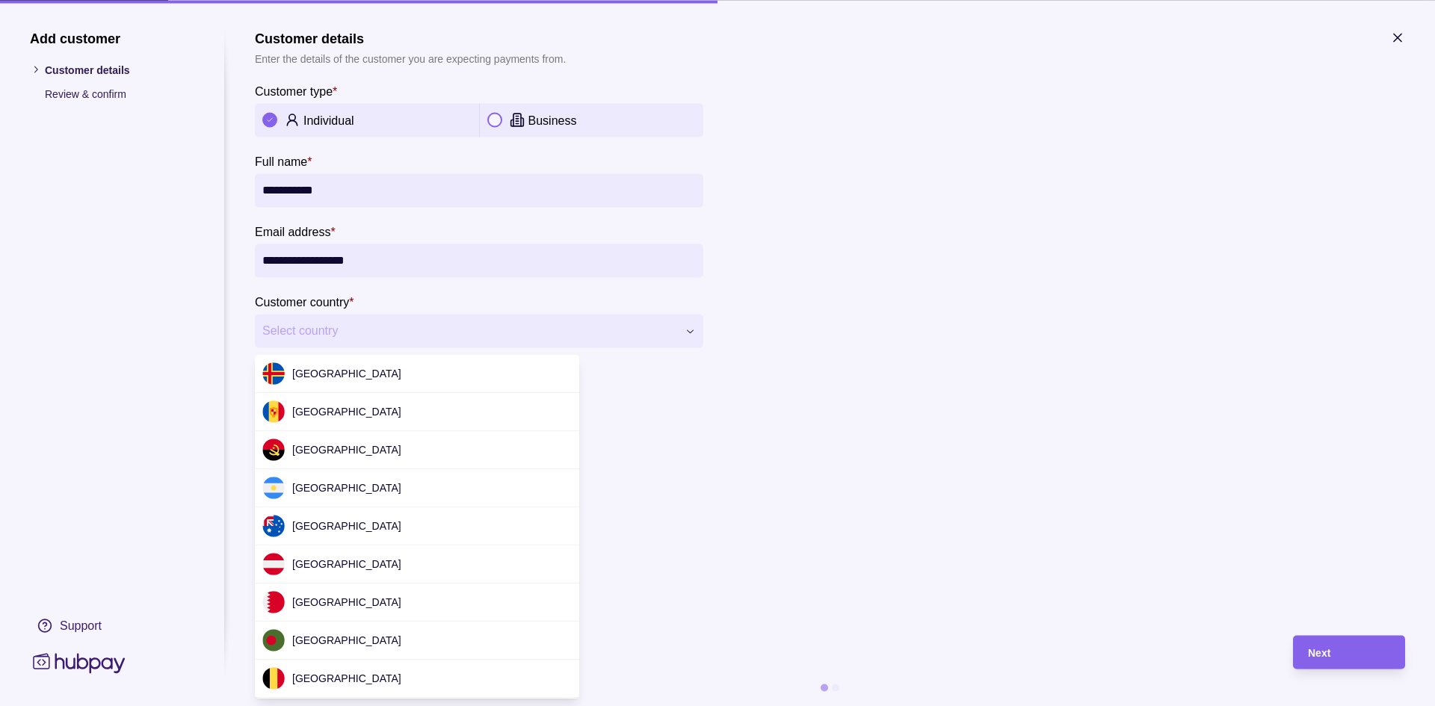
scroll to position [4537, 0]
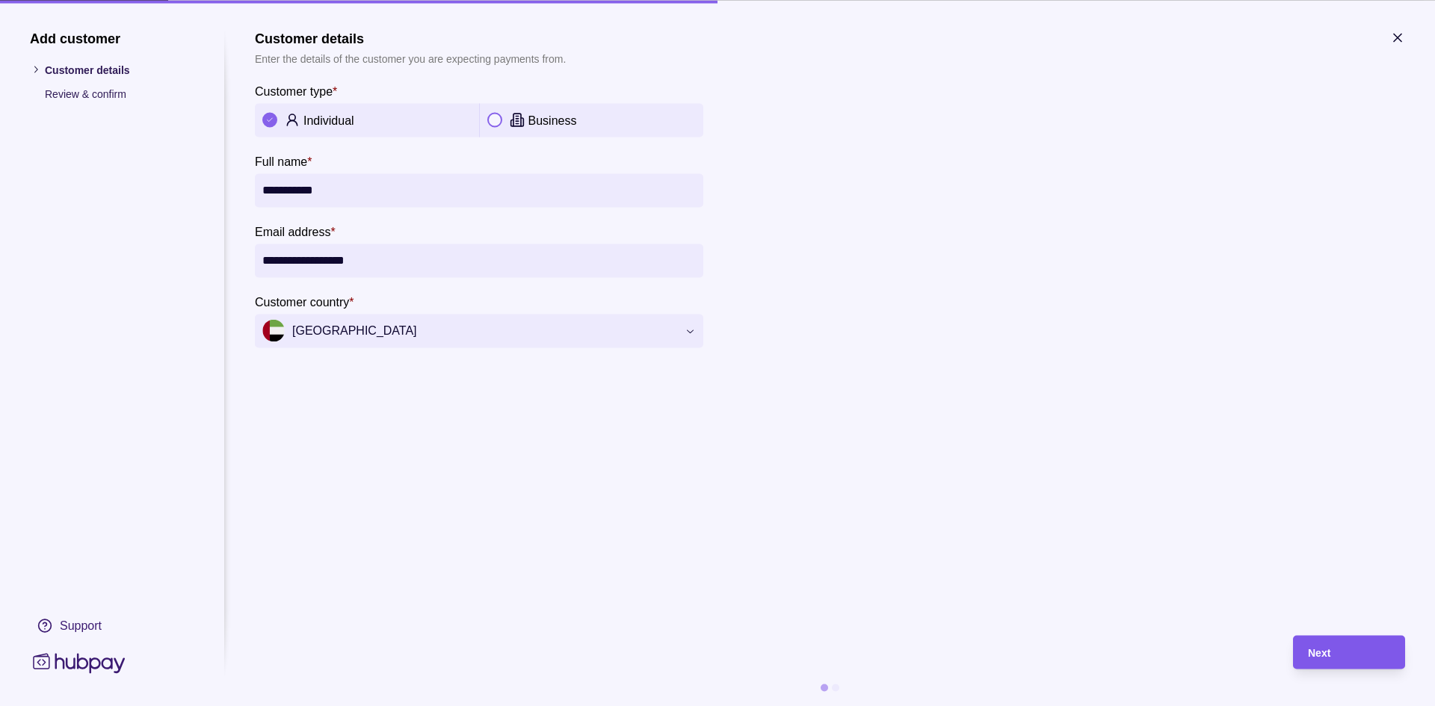
click at [1352, 653] on div "Next" at bounding box center [1349, 653] width 82 height 18
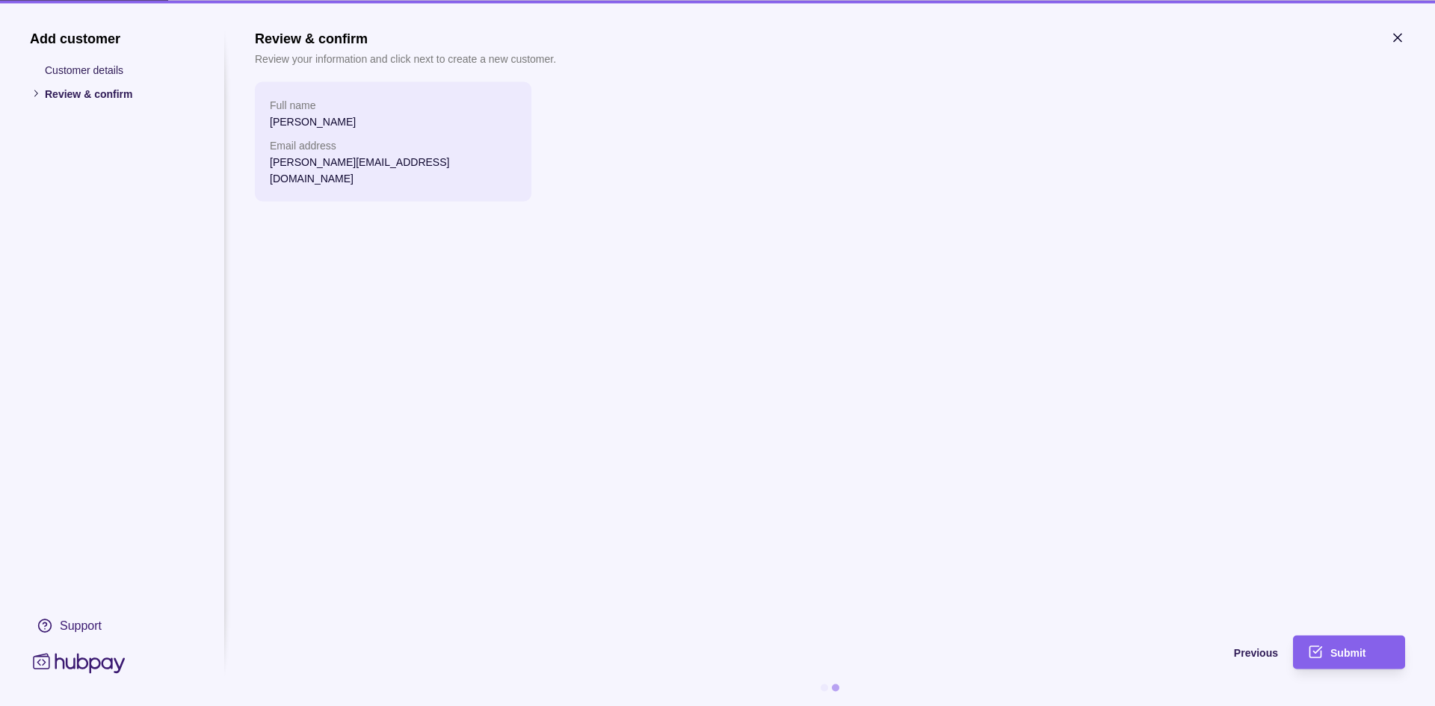
click at [1393, 42] on icon "button" at bounding box center [1397, 37] width 15 height 15
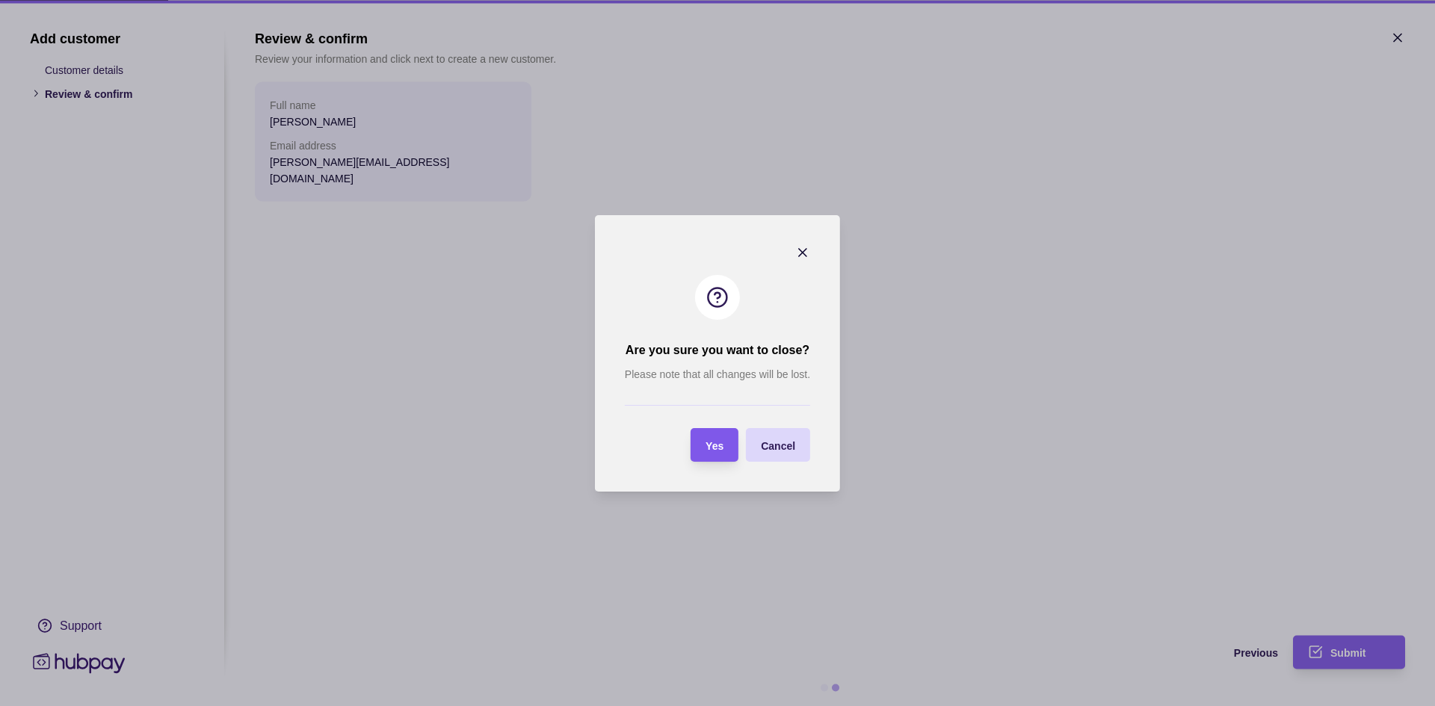
click at [719, 456] on div "Yes" at bounding box center [703, 445] width 40 height 34
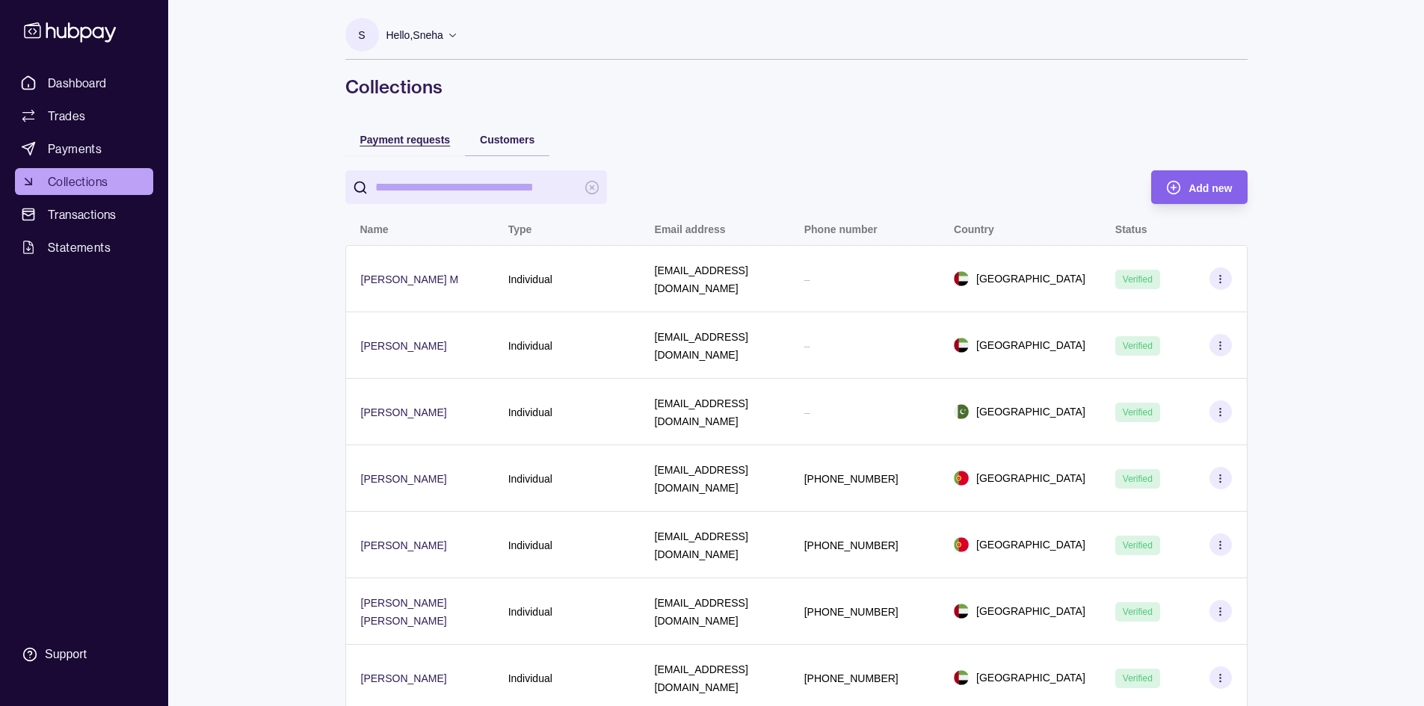
click at [422, 141] on span "Payment requests" at bounding box center [405, 140] width 90 height 12
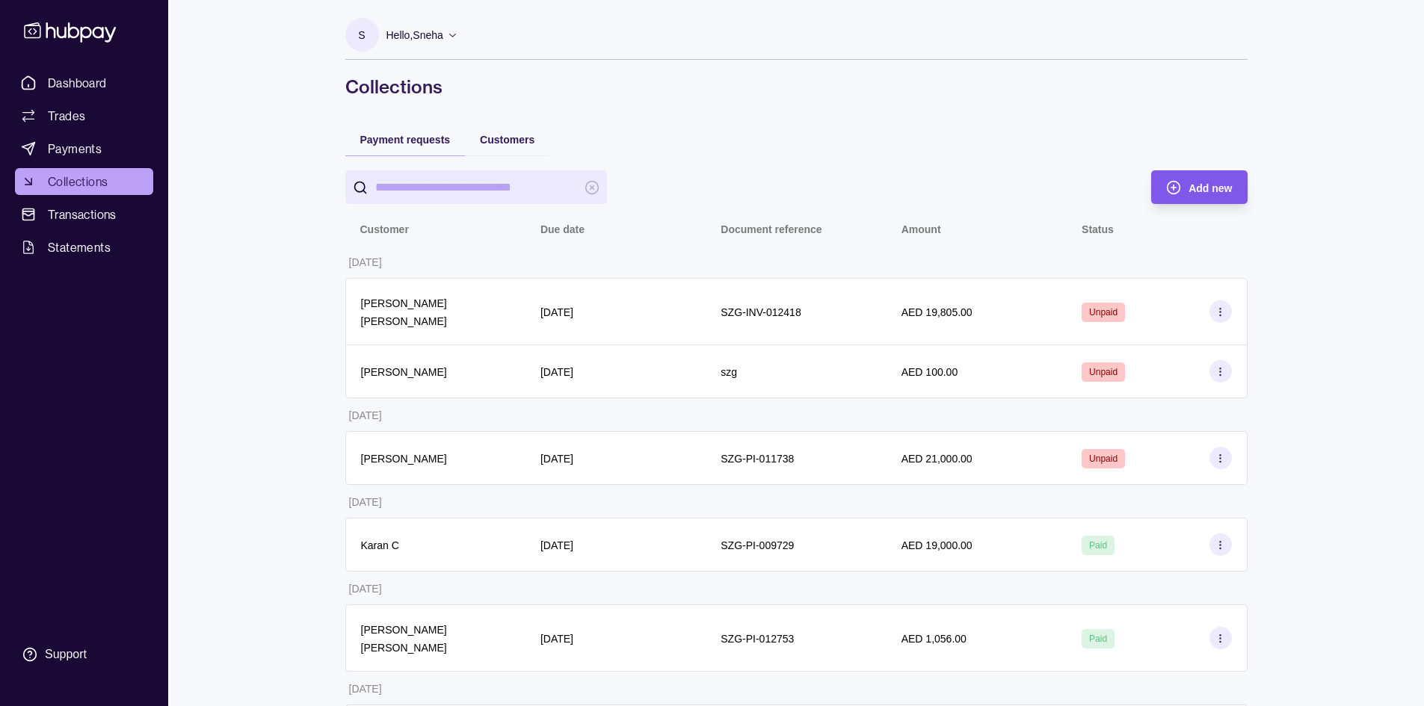
click at [1204, 185] on span "Add new" at bounding box center [1210, 188] width 43 height 12
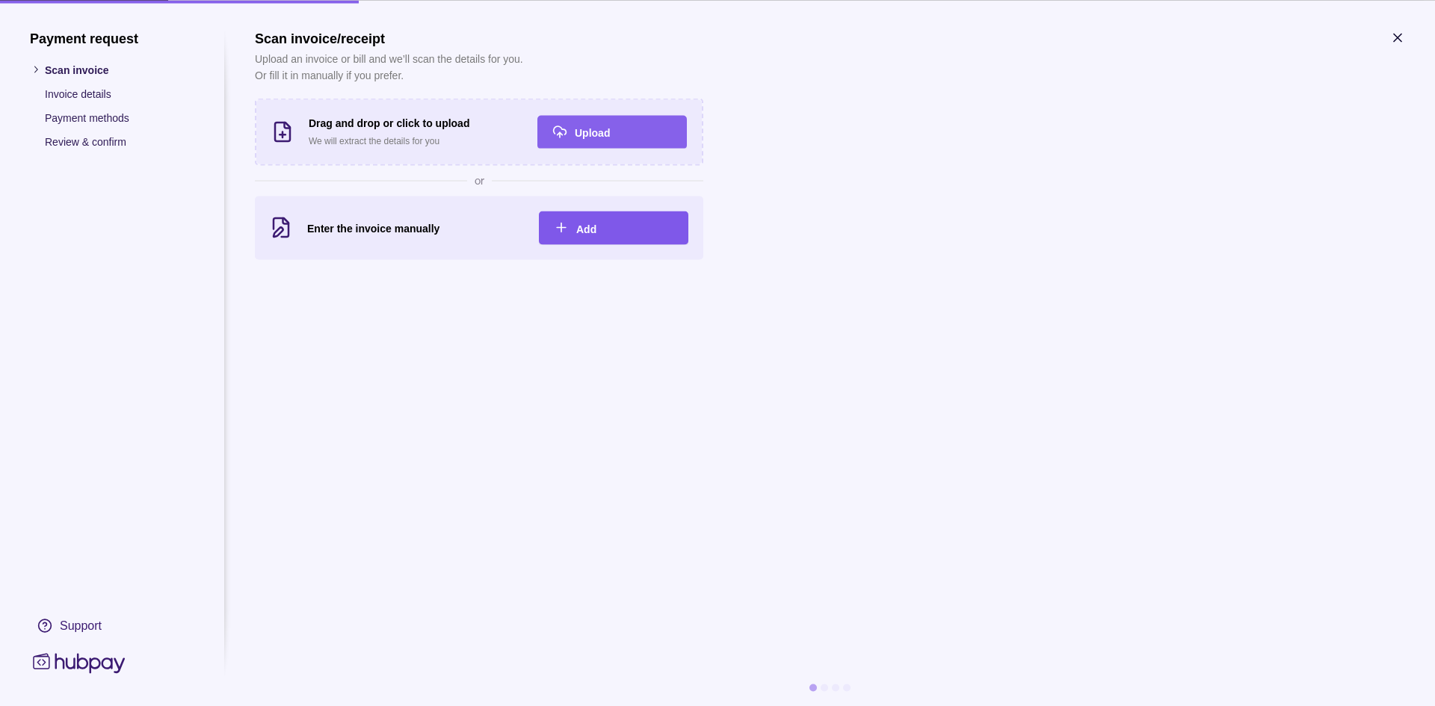
click at [569, 230] on div "Add" at bounding box center [602, 228] width 142 height 34
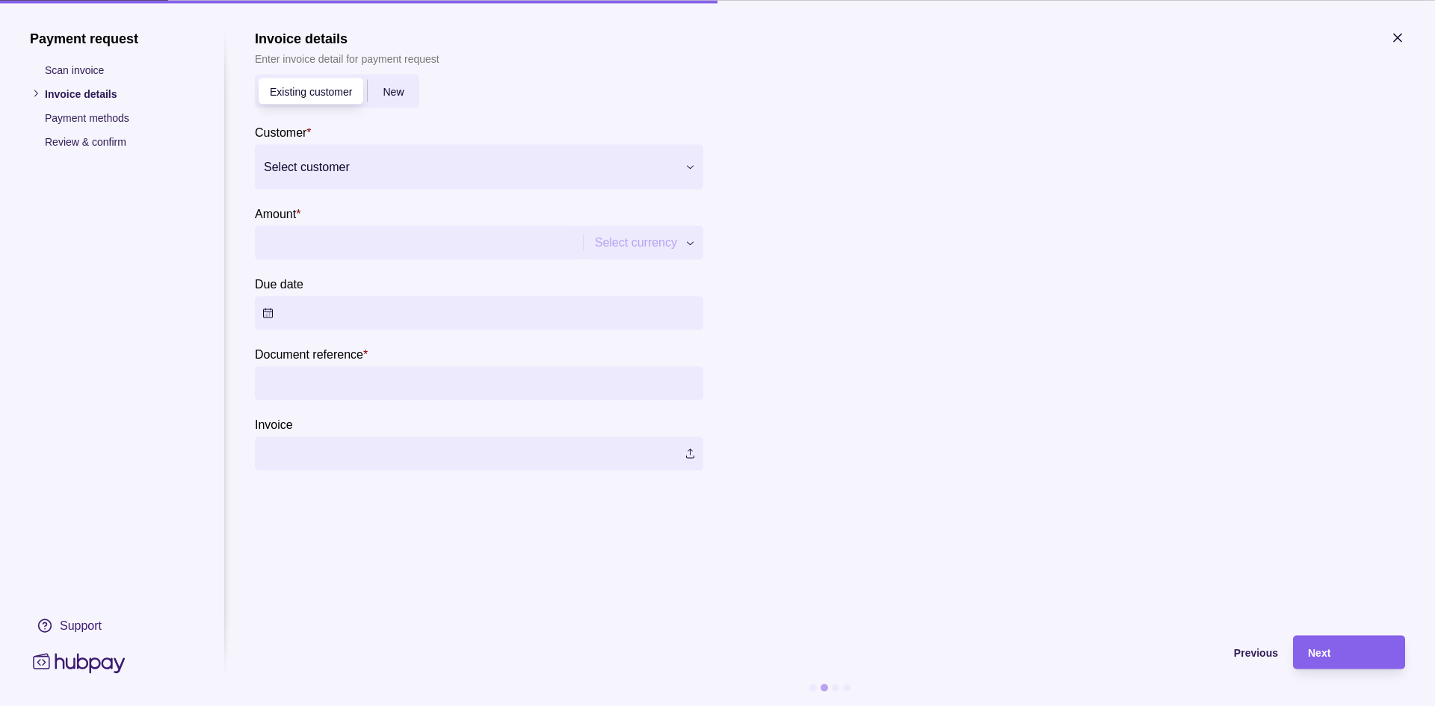
click at [398, 96] on span "New" at bounding box center [393, 92] width 21 height 12
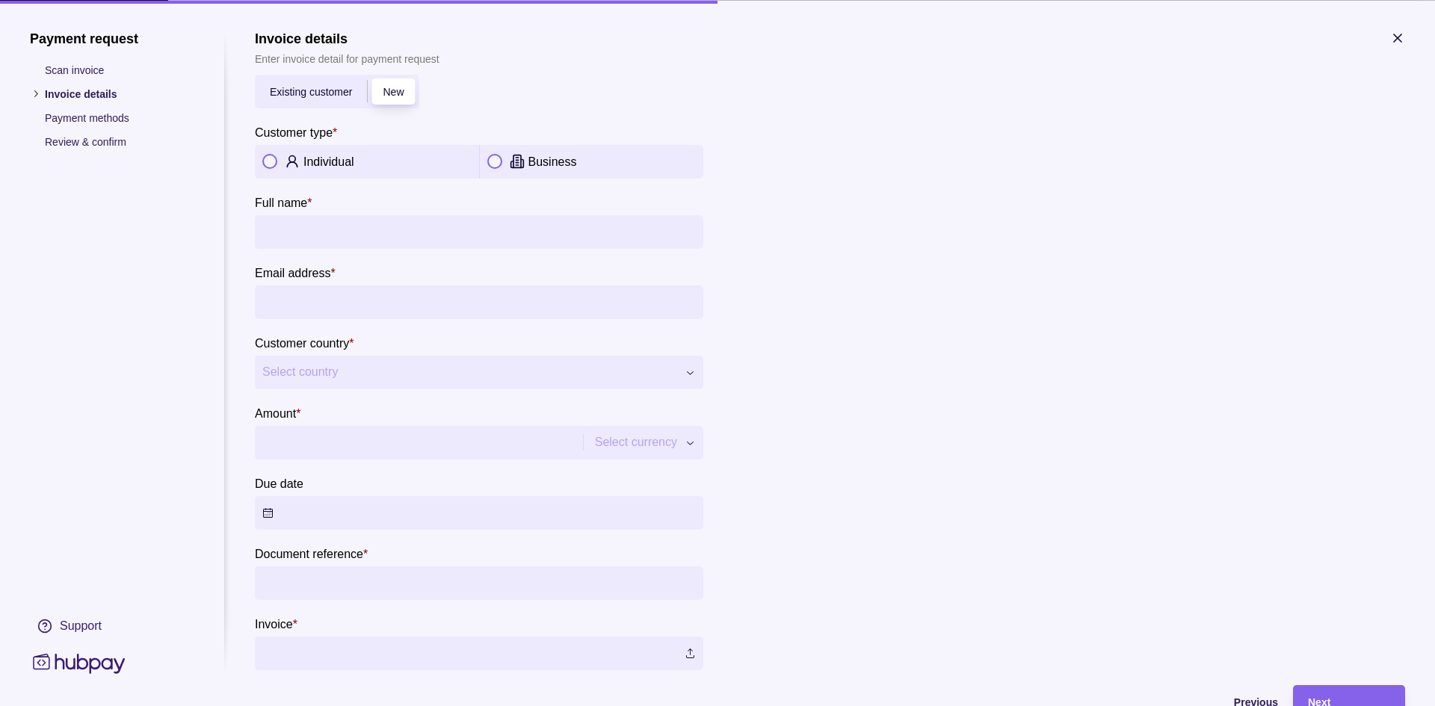
click at [335, 164] on p "Individual" at bounding box center [328, 161] width 51 height 13
click at [337, 225] on input "Full name *" at bounding box center [479, 232] width 434 height 34
type input "**********"
click at [323, 308] on input "Email address *" at bounding box center [479, 302] width 434 height 34
type input "**********"
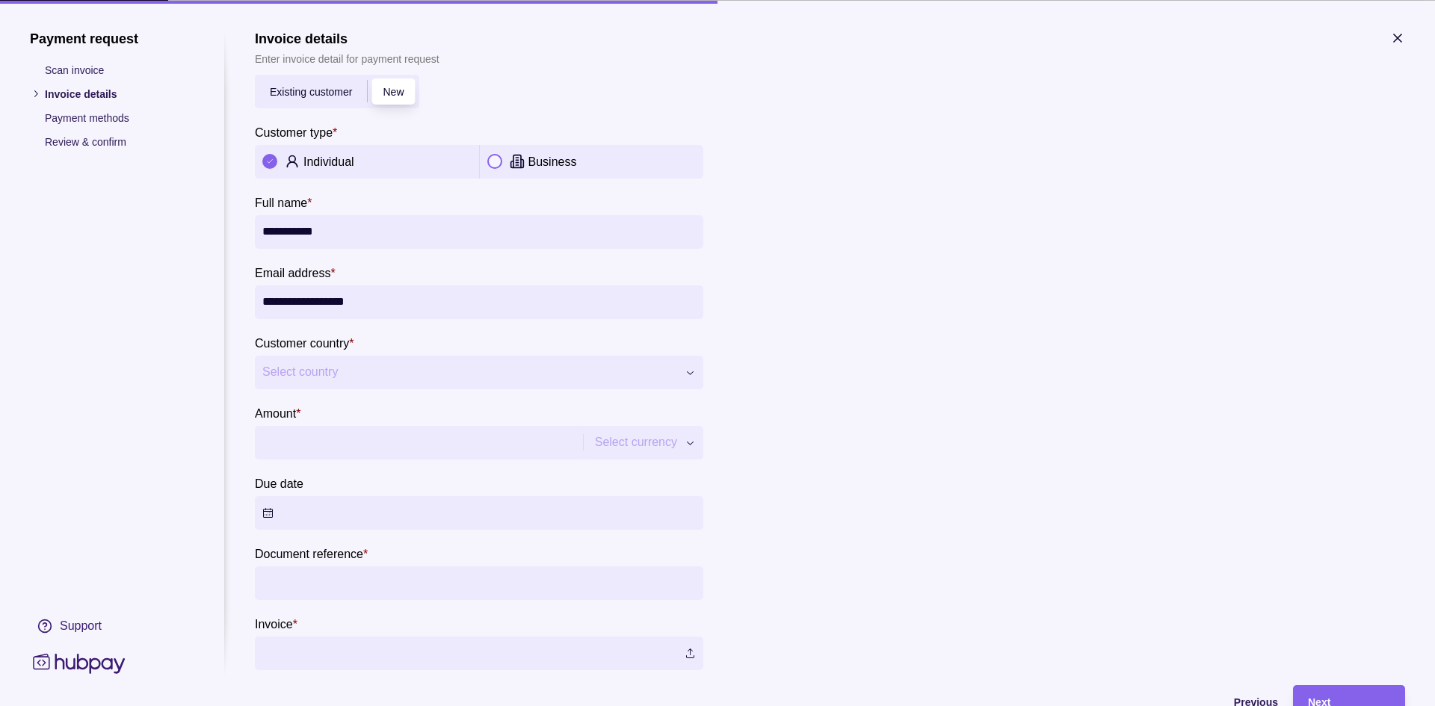
click at [348, 380] on span "Select country" at bounding box center [469, 372] width 415 height 18
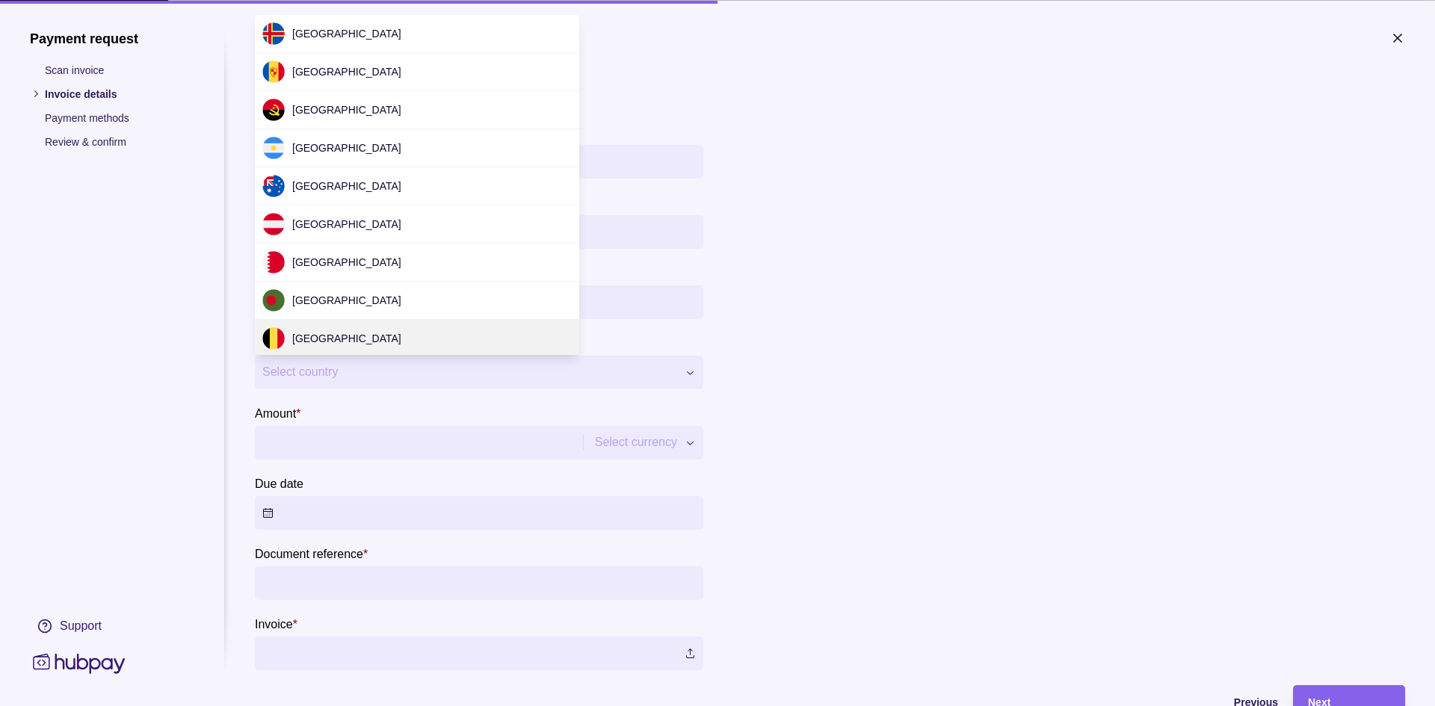
scroll to position [4538, 0]
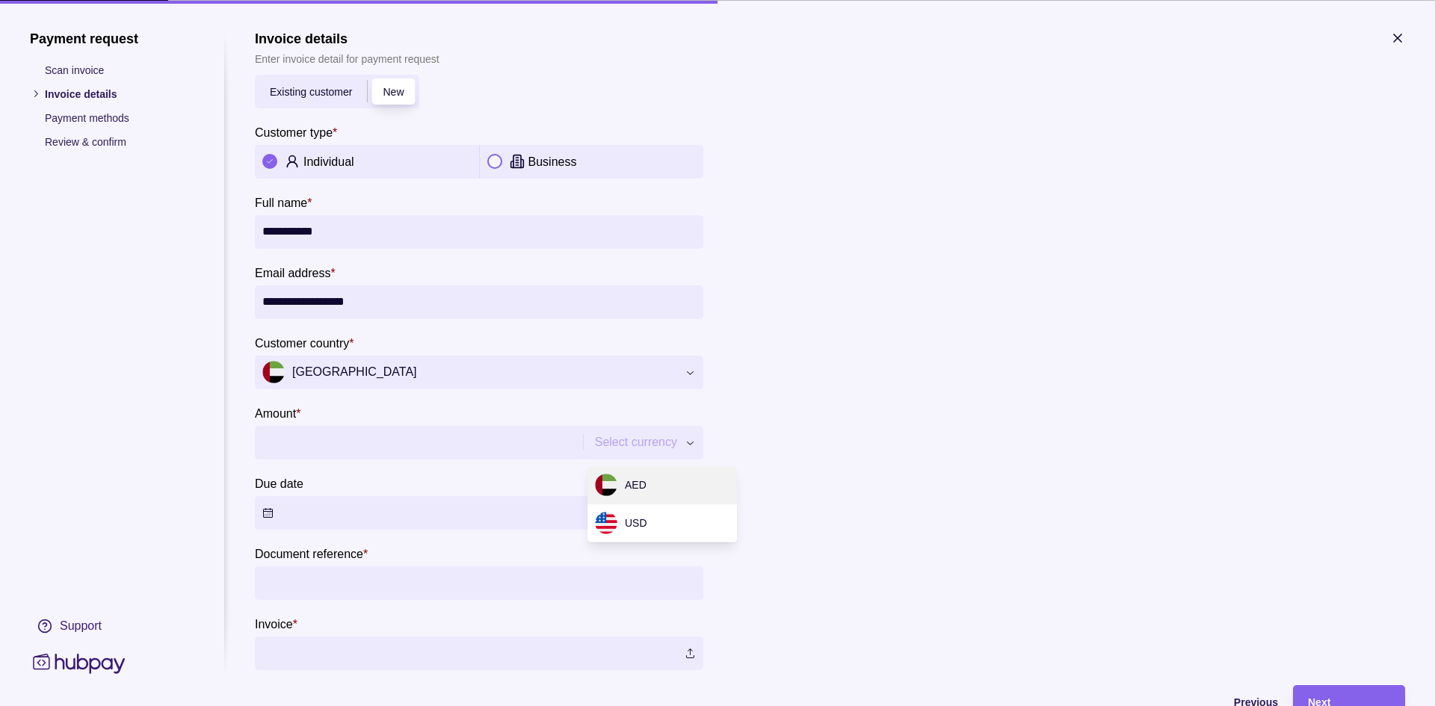
click at [363, 444] on input "Amount *" at bounding box center [430, 442] width 337 height 34
type input "********"
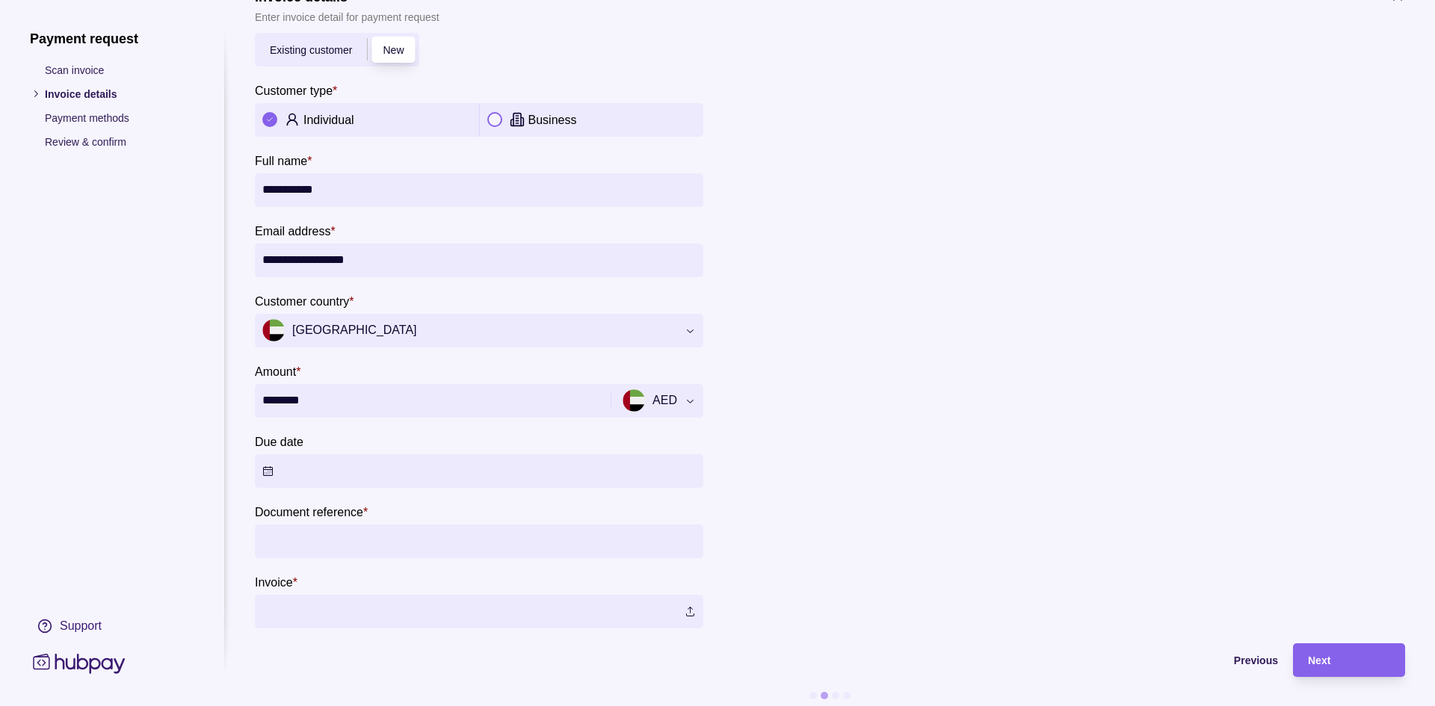
scroll to position [61, 0]
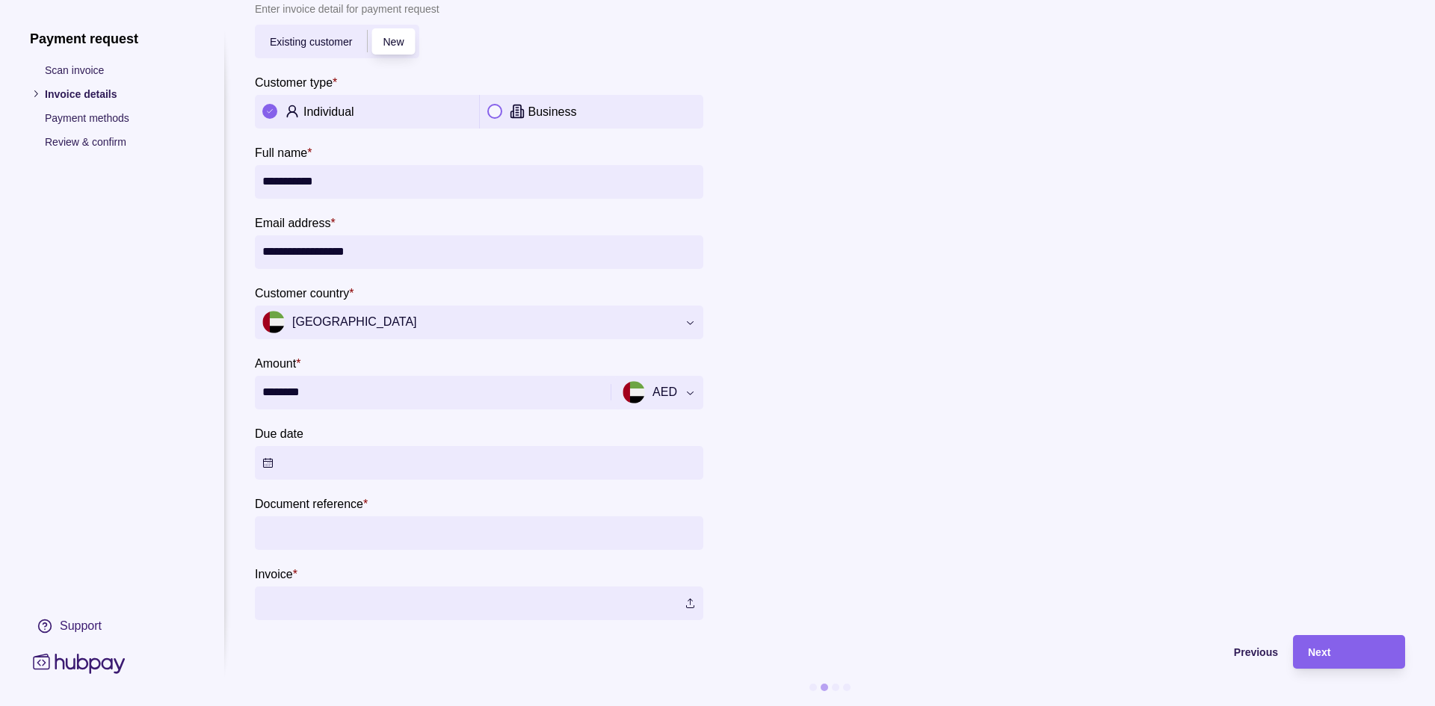
click at [356, 446] on button "Due date" at bounding box center [479, 463] width 449 height 34
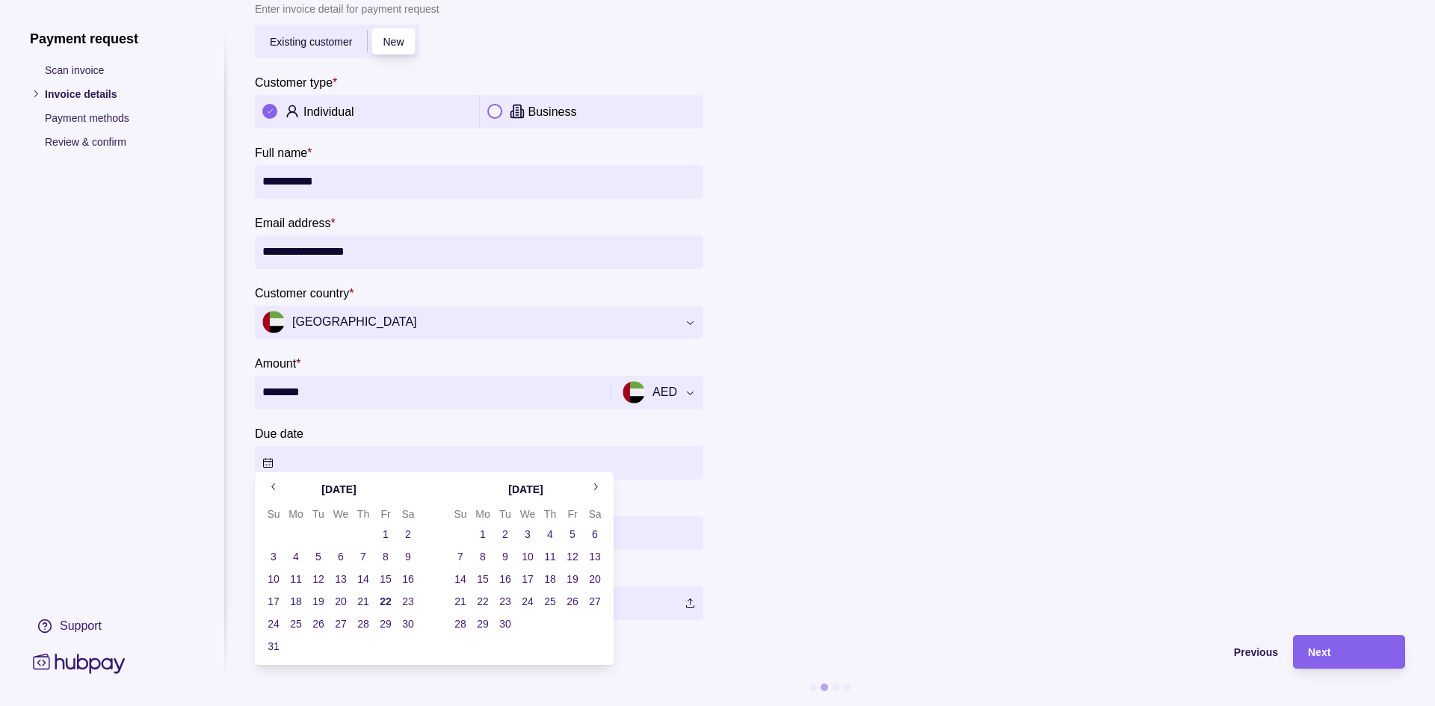
click at [411, 600] on button "23" at bounding box center [408, 601] width 21 height 21
click at [786, 647] on div "Previous" at bounding box center [766, 653] width 1023 height 18
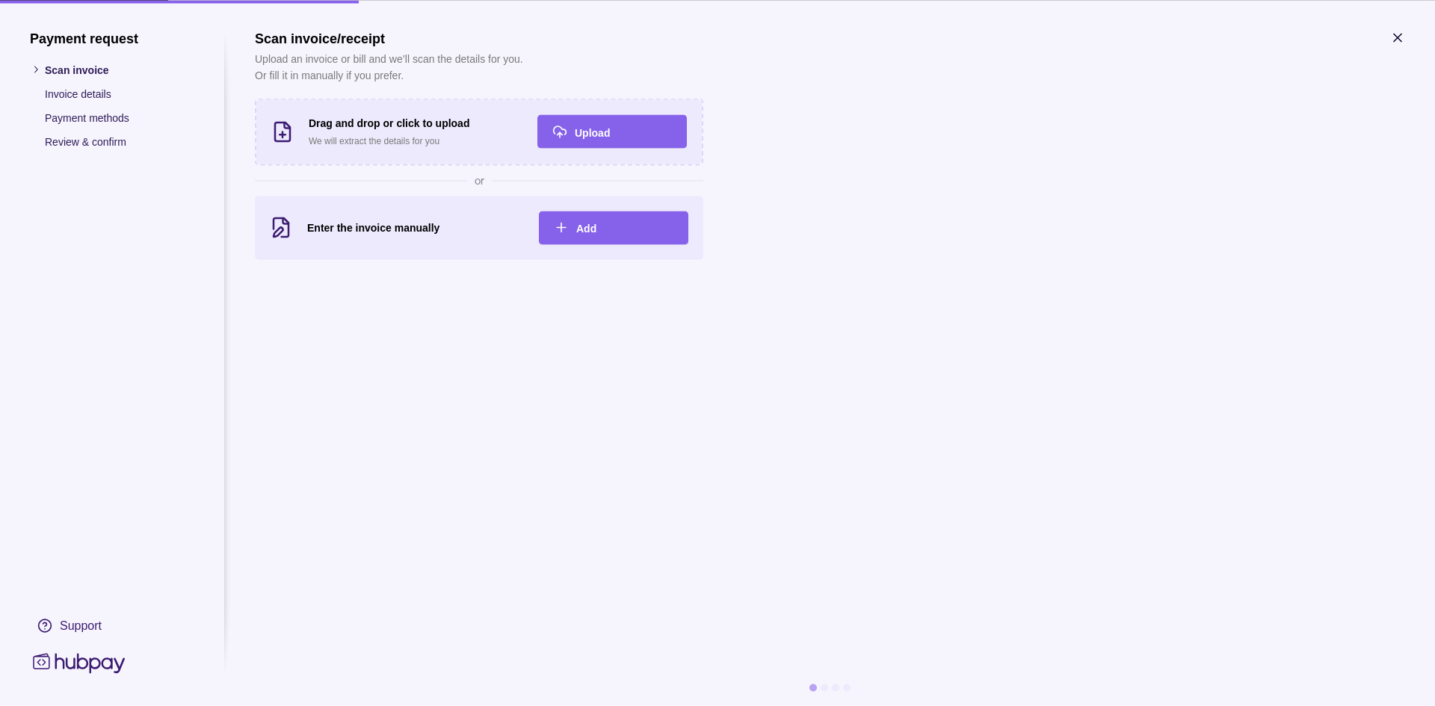
drag, startPoint x: 1405, startPoint y: 37, endPoint x: 1398, endPoint y: 40, distance: 7.8
click at [1402, 37] on section "Payment request Scan invoice Invoice details Payment methods Review & confirm S…" at bounding box center [717, 353] width 1435 height 706
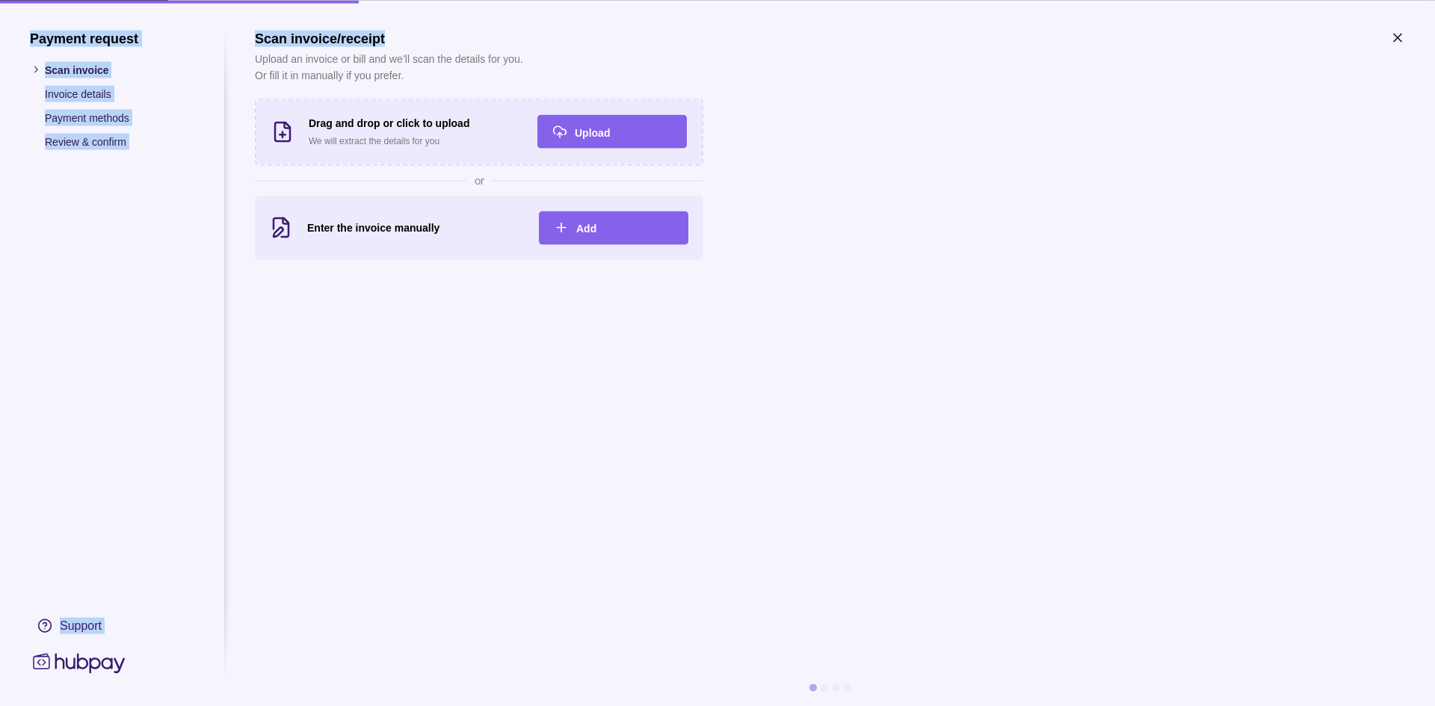
click at [1394, 36] on icon "button" at bounding box center [1397, 37] width 15 height 15
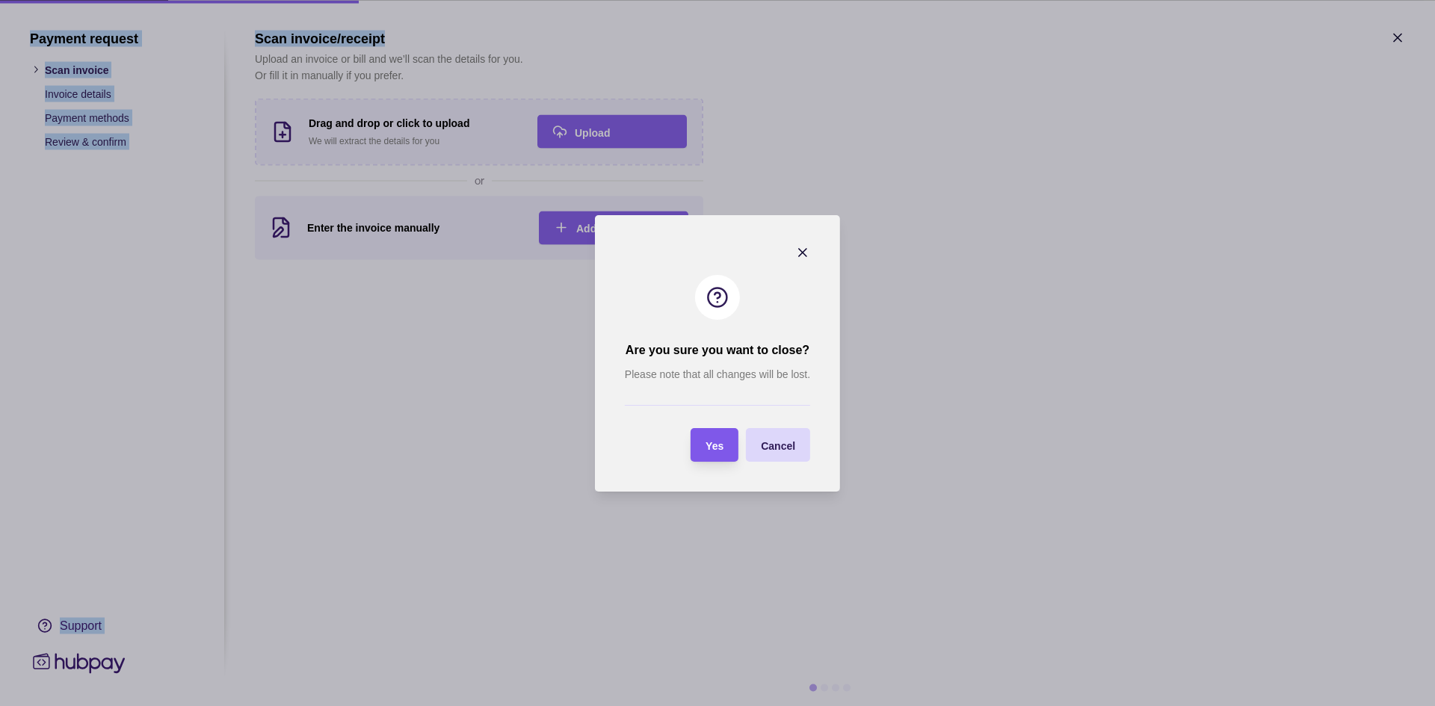
click at [720, 436] on div "Yes" at bounding box center [715, 445] width 18 height 18
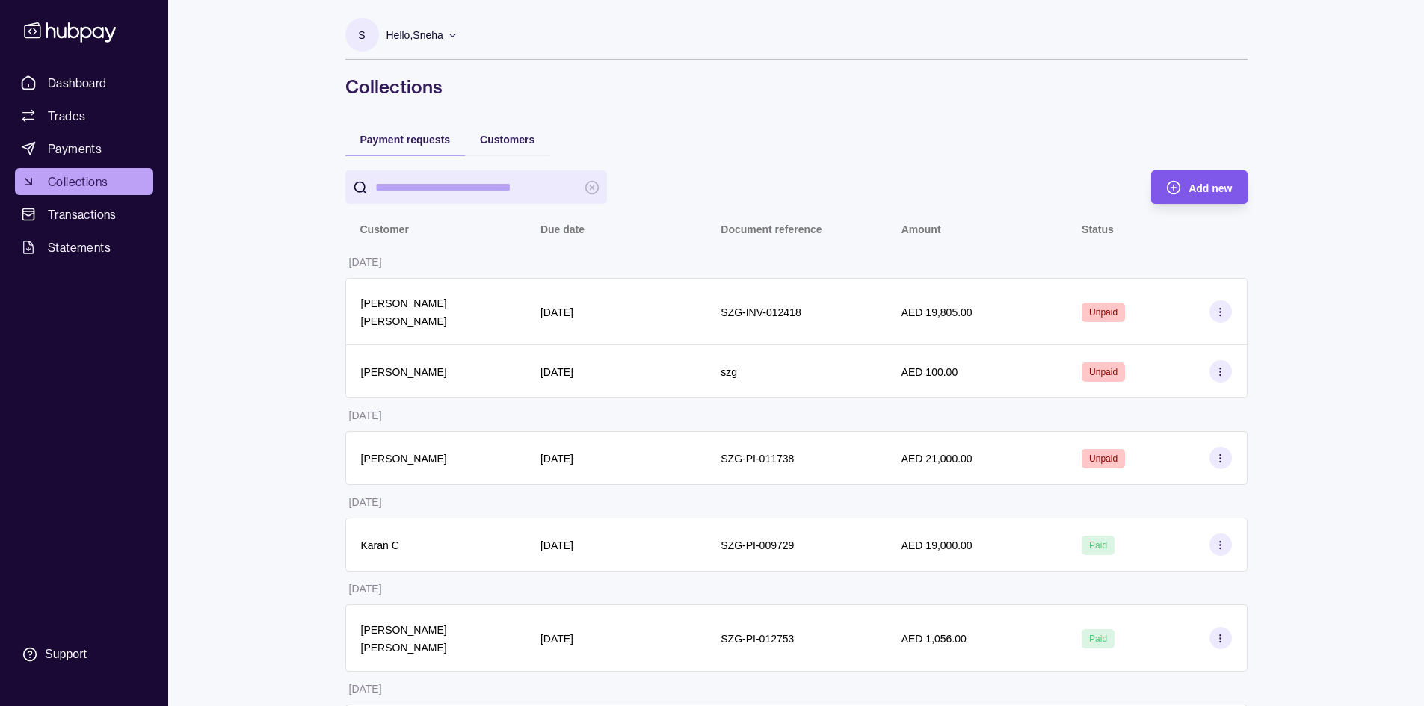
click at [1217, 197] on div "Add new" at bounding box center [1188, 187] width 88 height 34
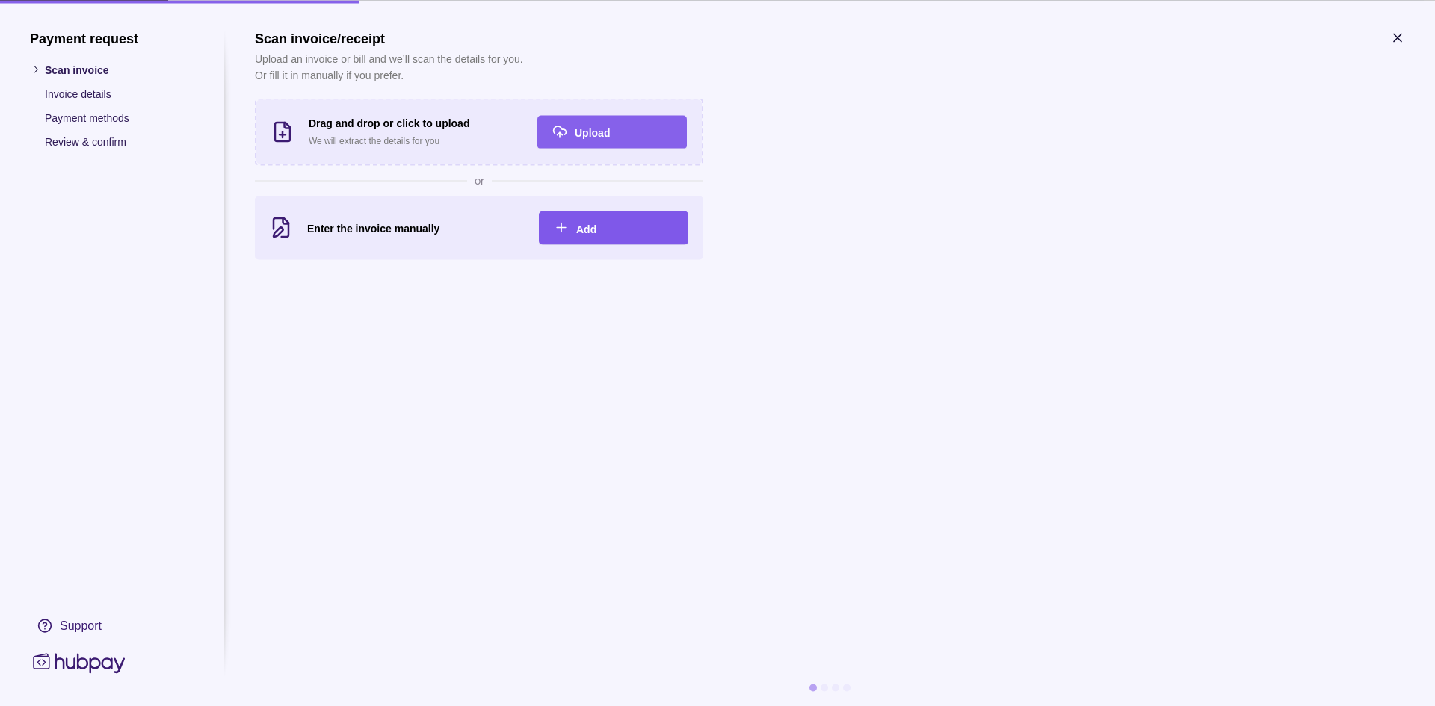
click at [590, 226] on span "Add" at bounding box center [586, 229] width 20 height 12
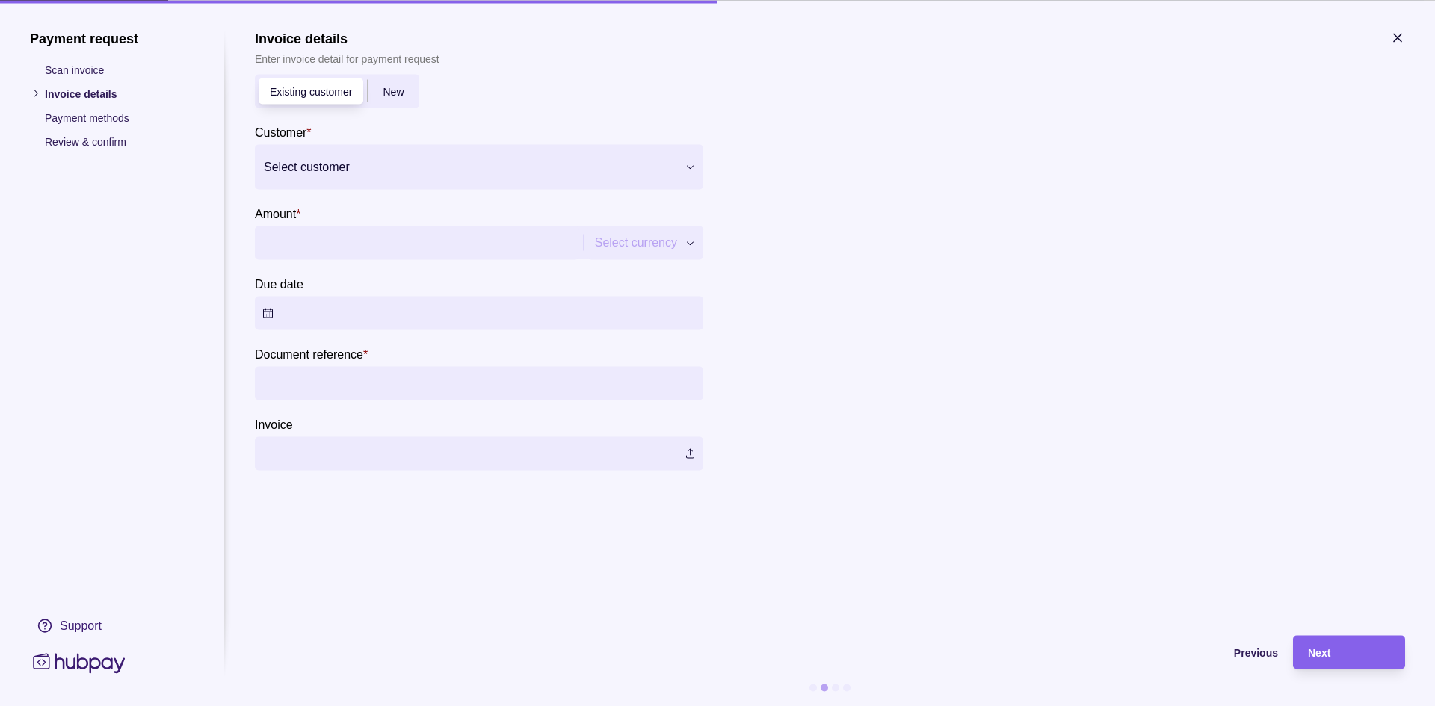
click at [398, 92] on span "New" at bounding box center [393, 92] width 21 height 12
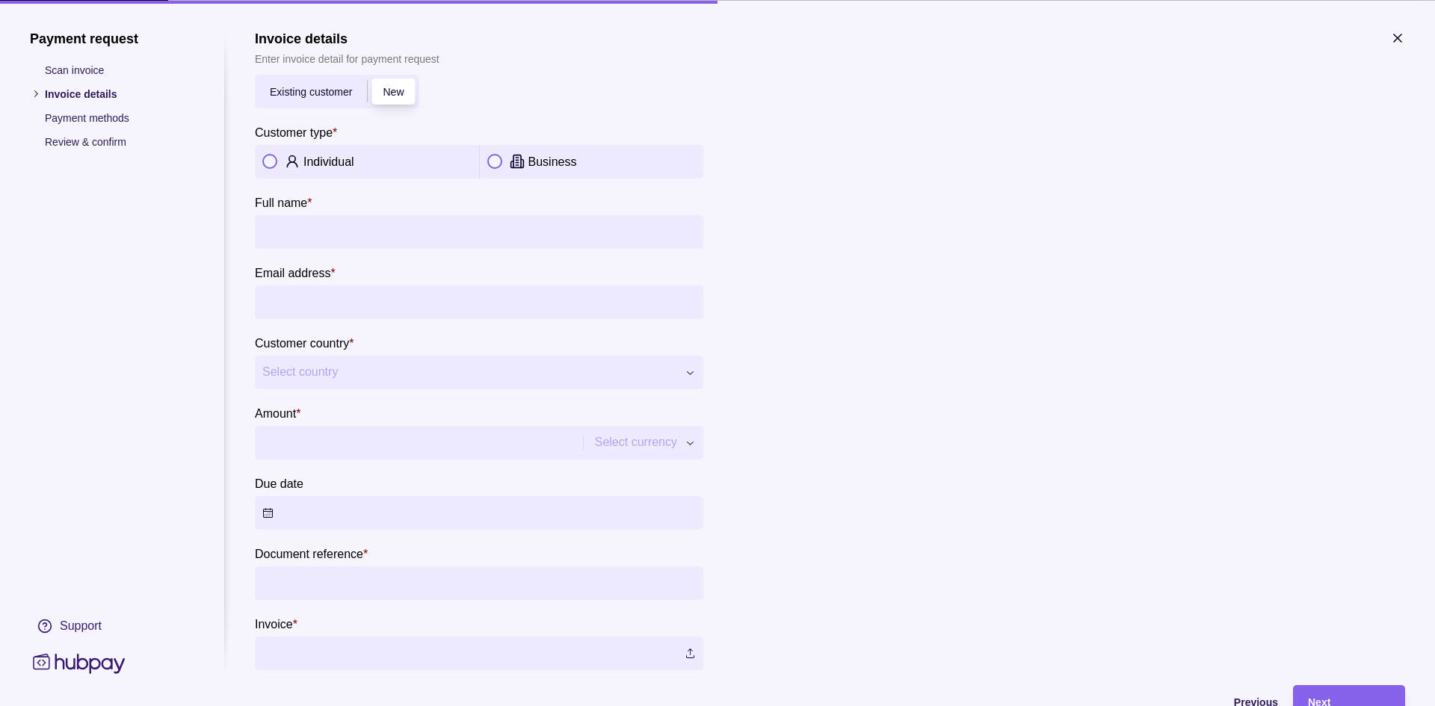
click at [332, 153] on div "Individual" at bounding box center [387, 161] width 168 height 18
click at [327, 241] on input "Full name *" at bounding box center [479, 232] width 434 height 34
type input "*"
type input "**********"
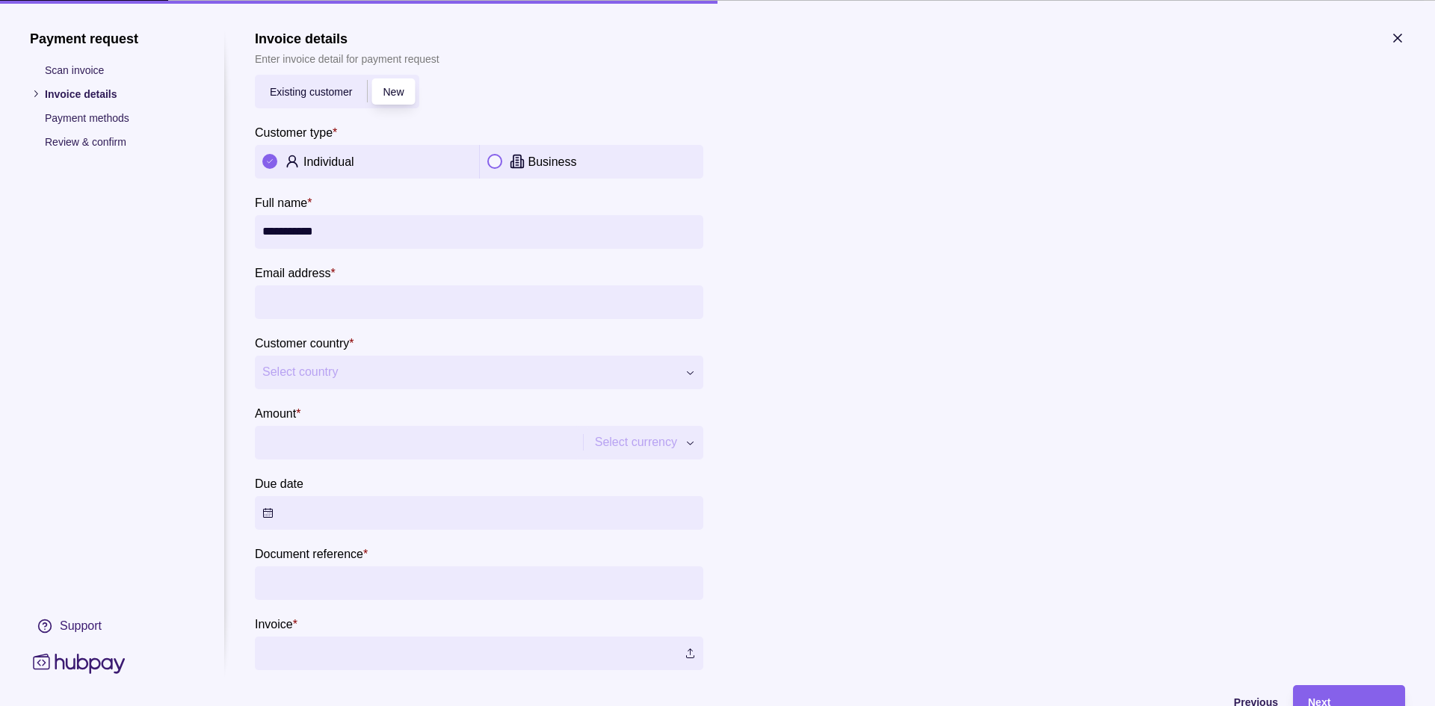
click at [338, 299] on input "Email address *" at bounding box center [479, 302] width 434 height 34
type input "**********"
click at [348, 367] on span "Select country" at bounding box center [469, 372] width 415 height 18
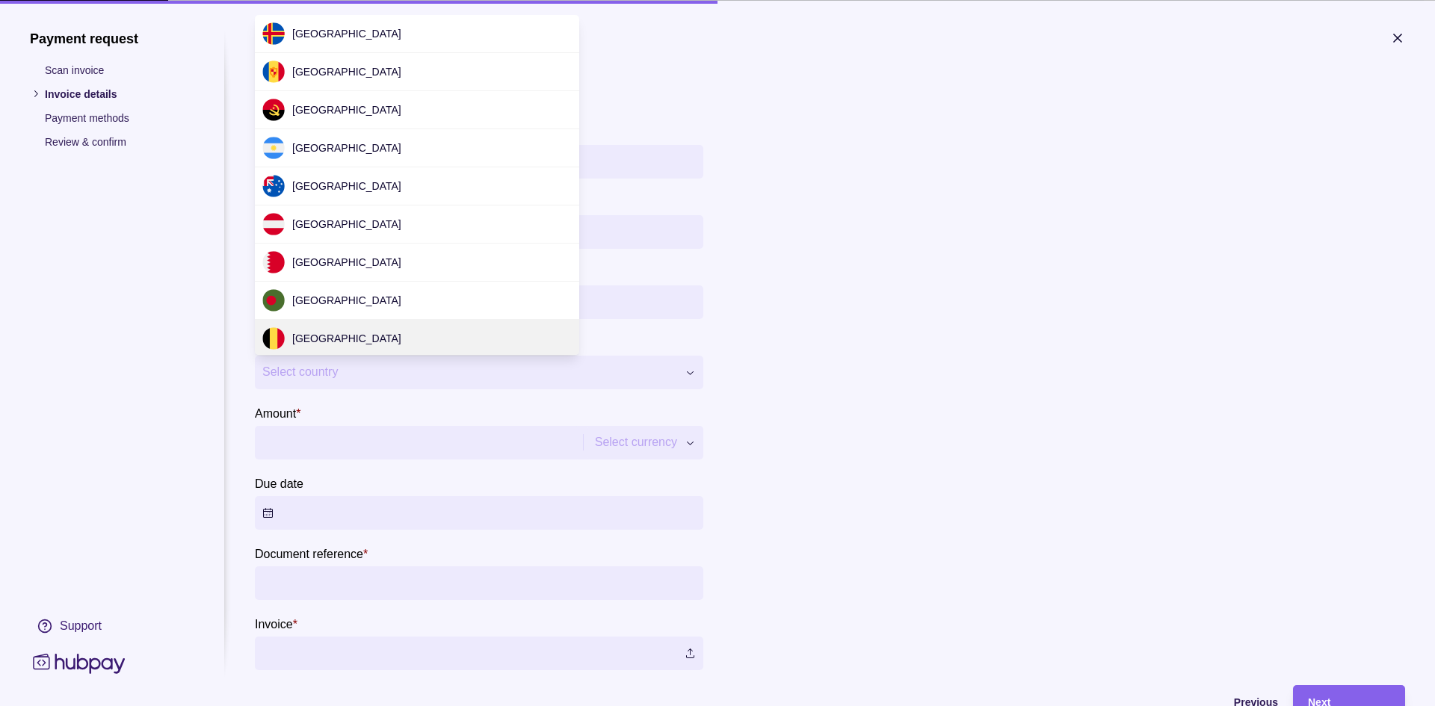
scroll to position [4538, 0]
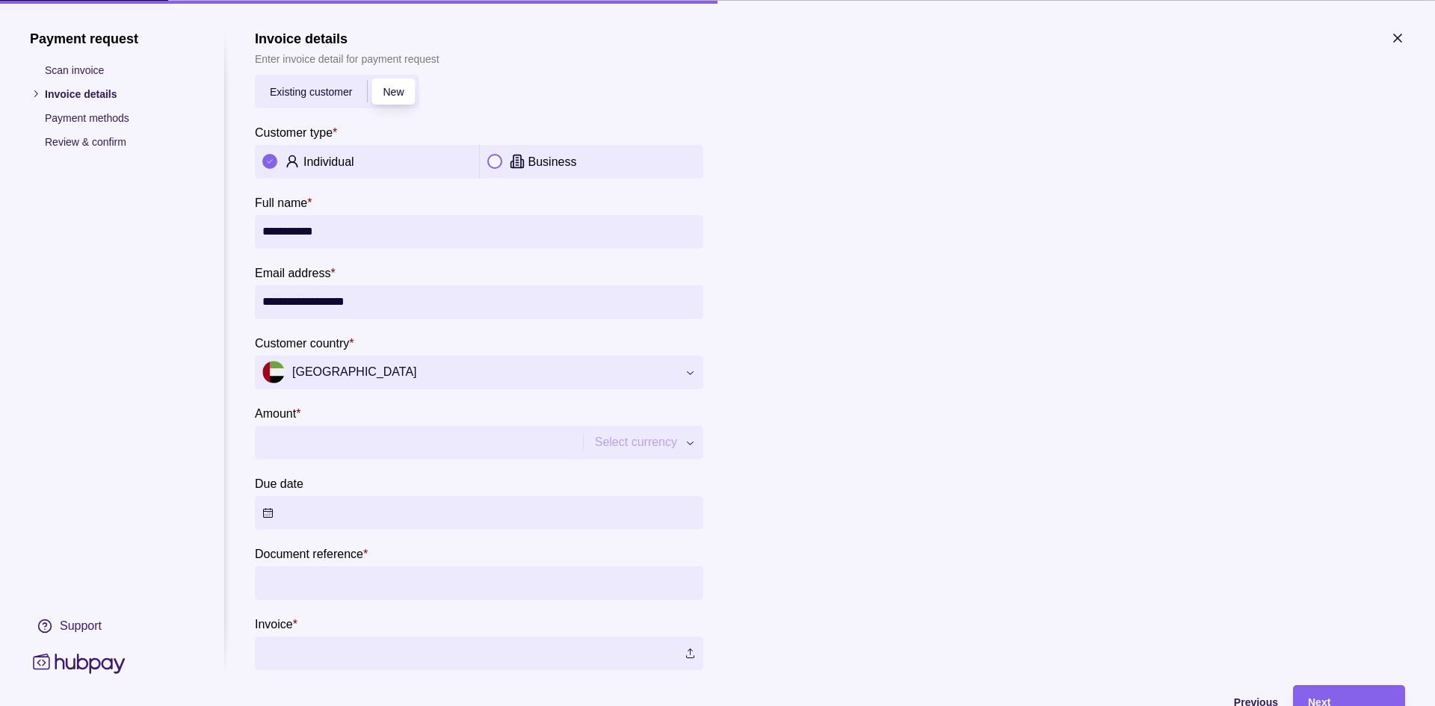
click at [690, 377] on icon "button" at bounding box center [690, 371] width 11 height 11
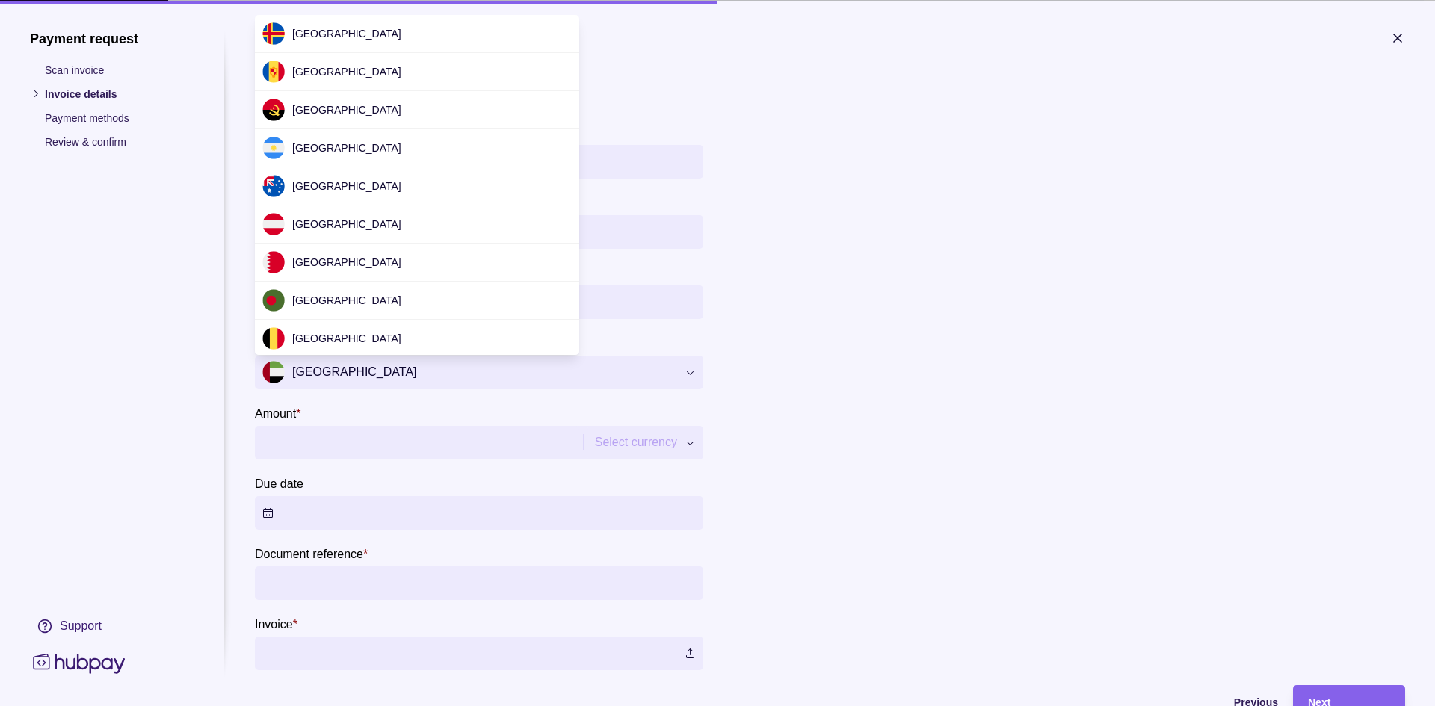
scroll to position [4463, 0]
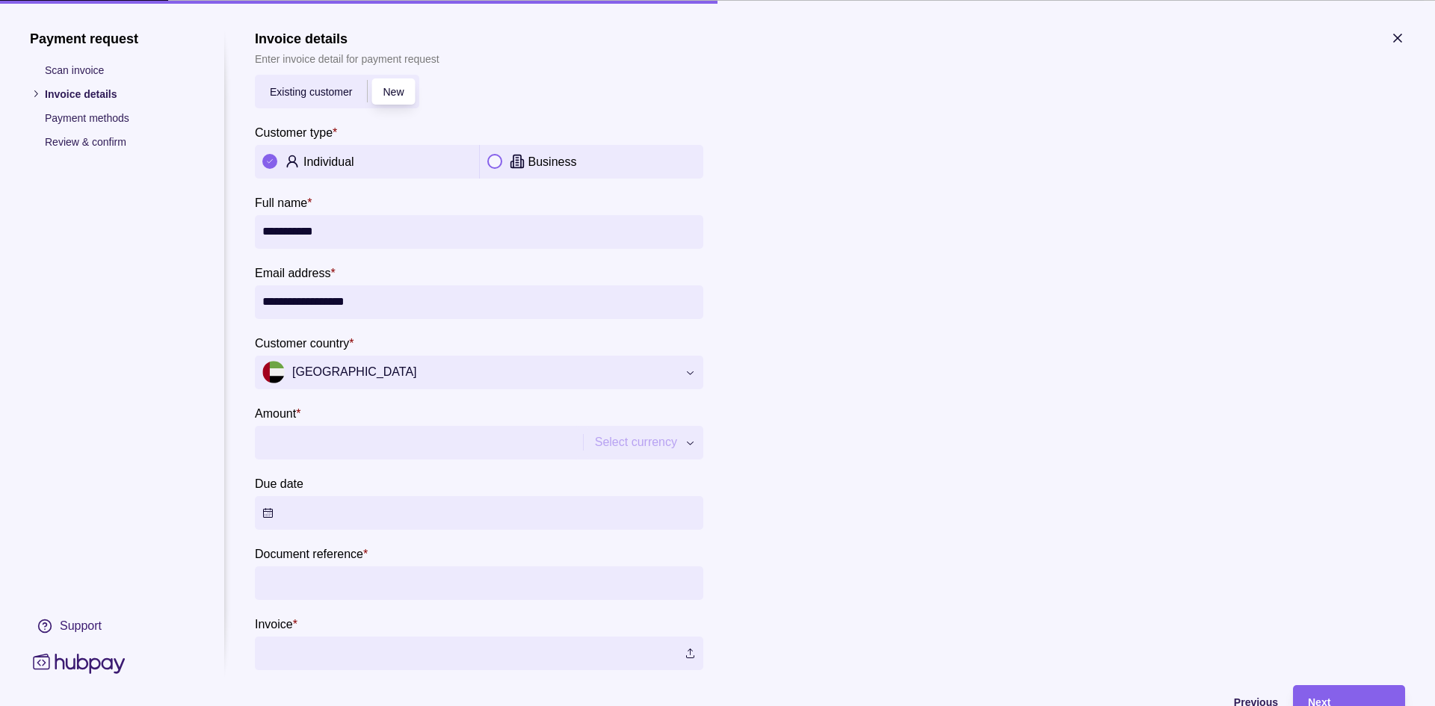
click at [496, 431] on input "Amount *" at bounding box center [416, 442] width 309 height 34
type input "********"
click at [382, 513] on button "Due date" at bounding box center [479, 513] width 449 height 34
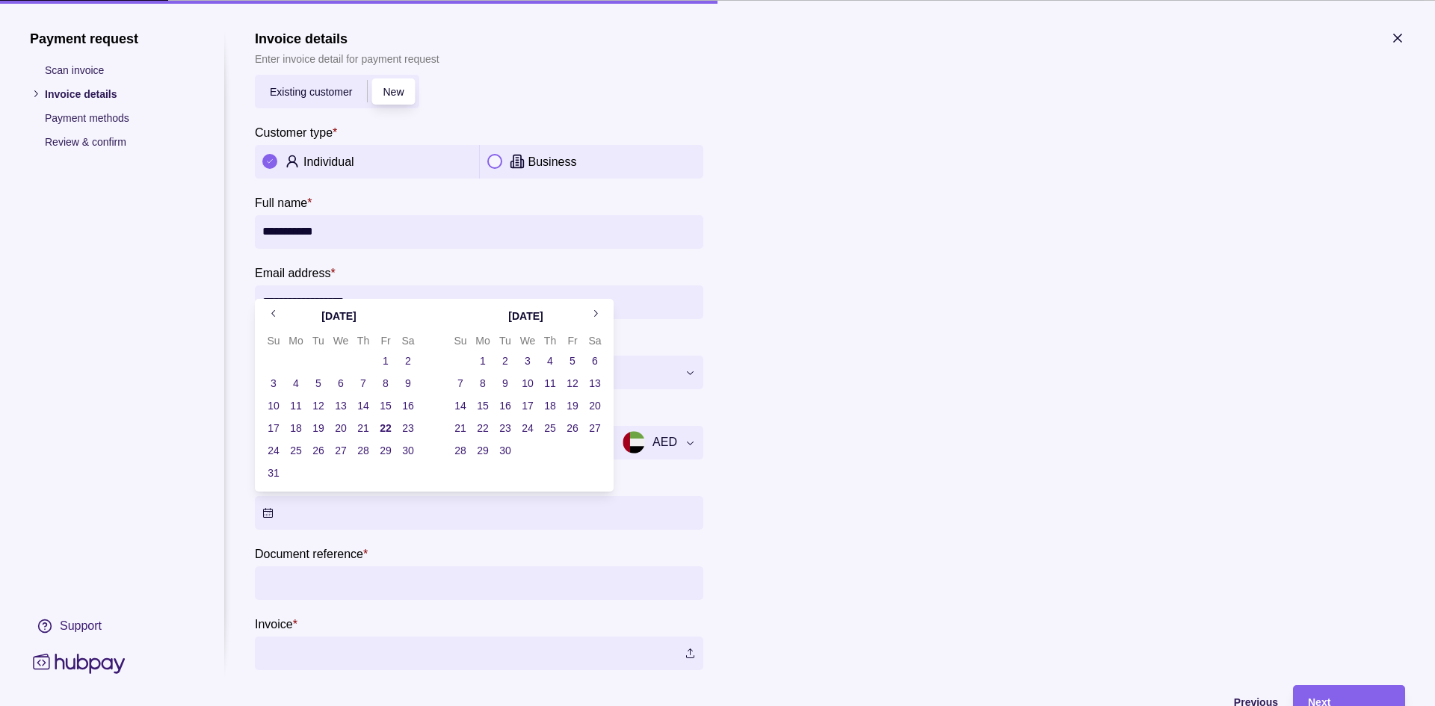
drag, startPoint x: 268, startPoint y: 444, endPoint x: 283, endPoint y: 457, distance: 19.6
click at [268, 445] on button "24" at bounding box center [273, 450] width 21 height 21
click at [372, 581] on input "Document reference *" at bounding box center [479, 583] width 434 height 34
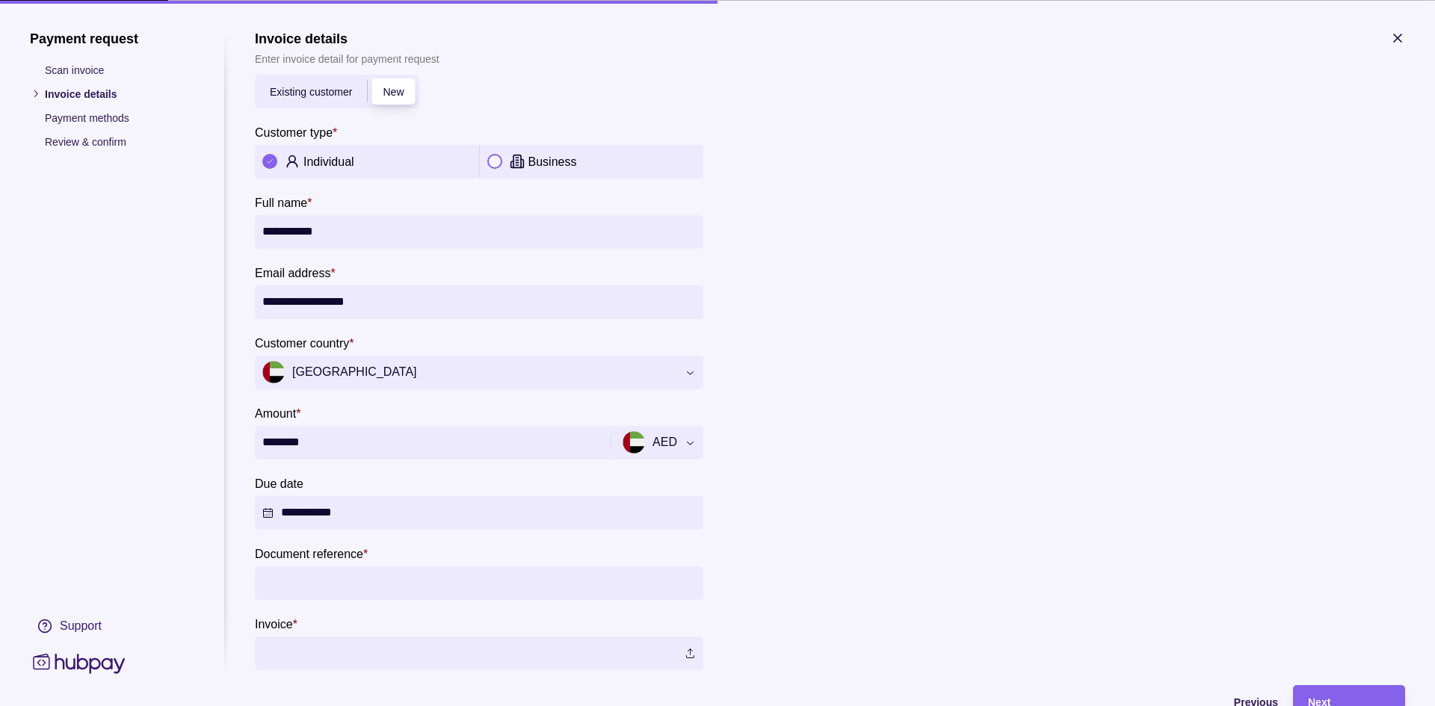
click at [405, 579] on input "Document reference *" at bounding box center [479, 583] width 434 height 34
type input "*********"
click at [692, 650] on label at bounding box center [479, 653] width 449 height 34
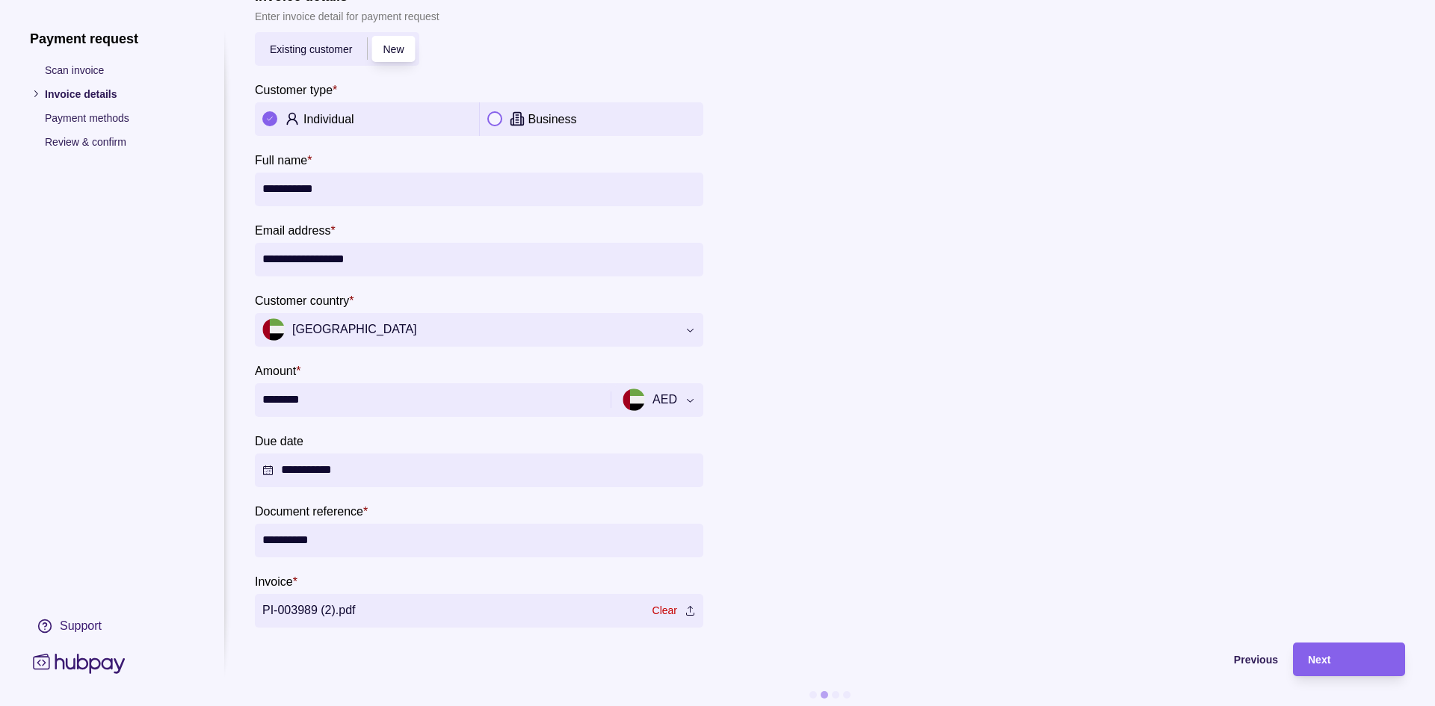
scroll to position [61, 0]
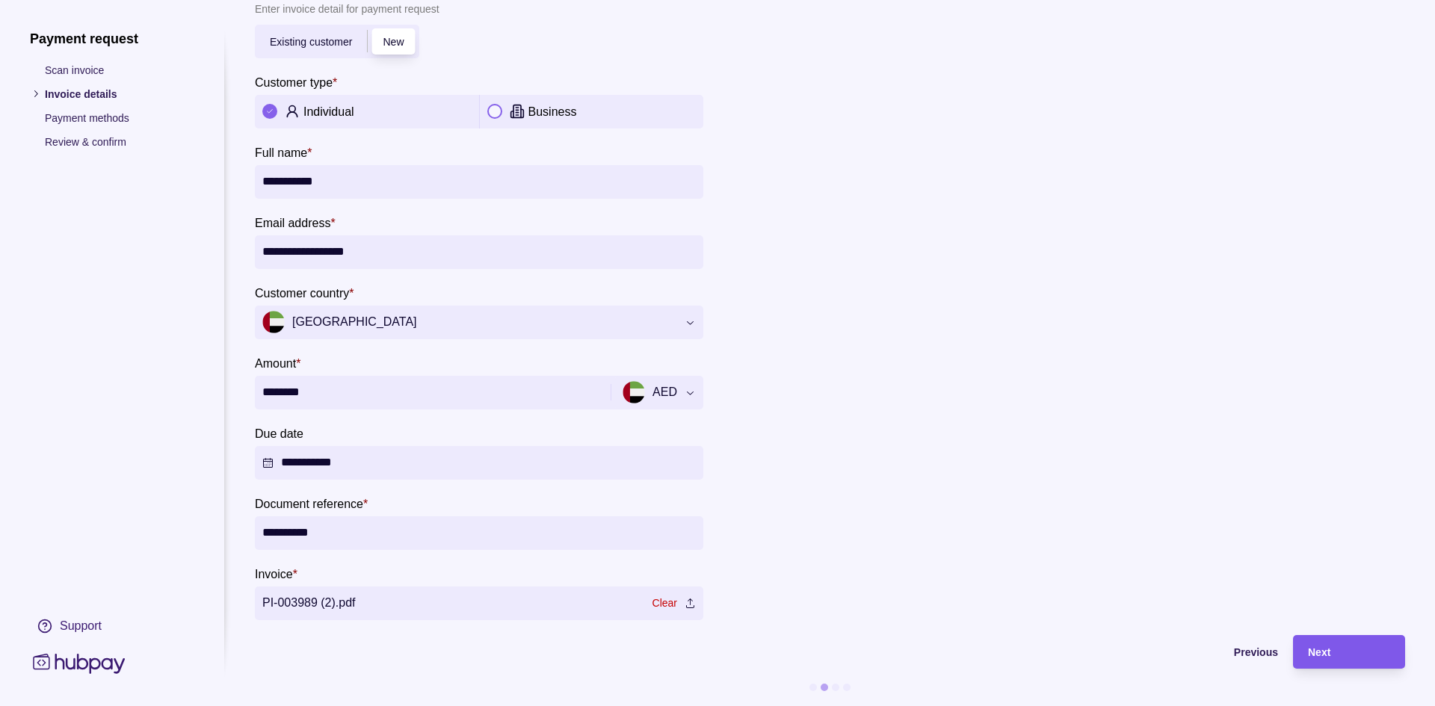
click at [1335, 644] on div "Next" at bounding box center [1349, 653] width 82 height 18
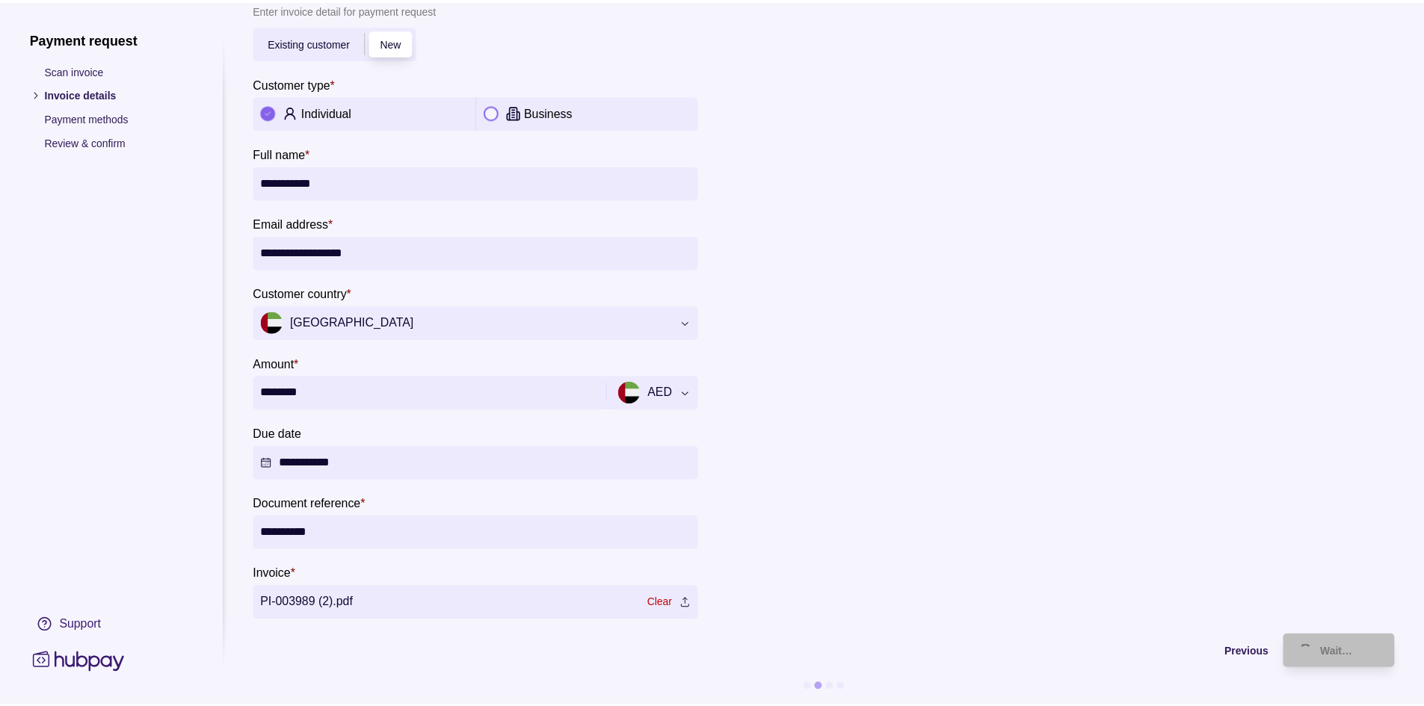
scroll to position [0, 0]
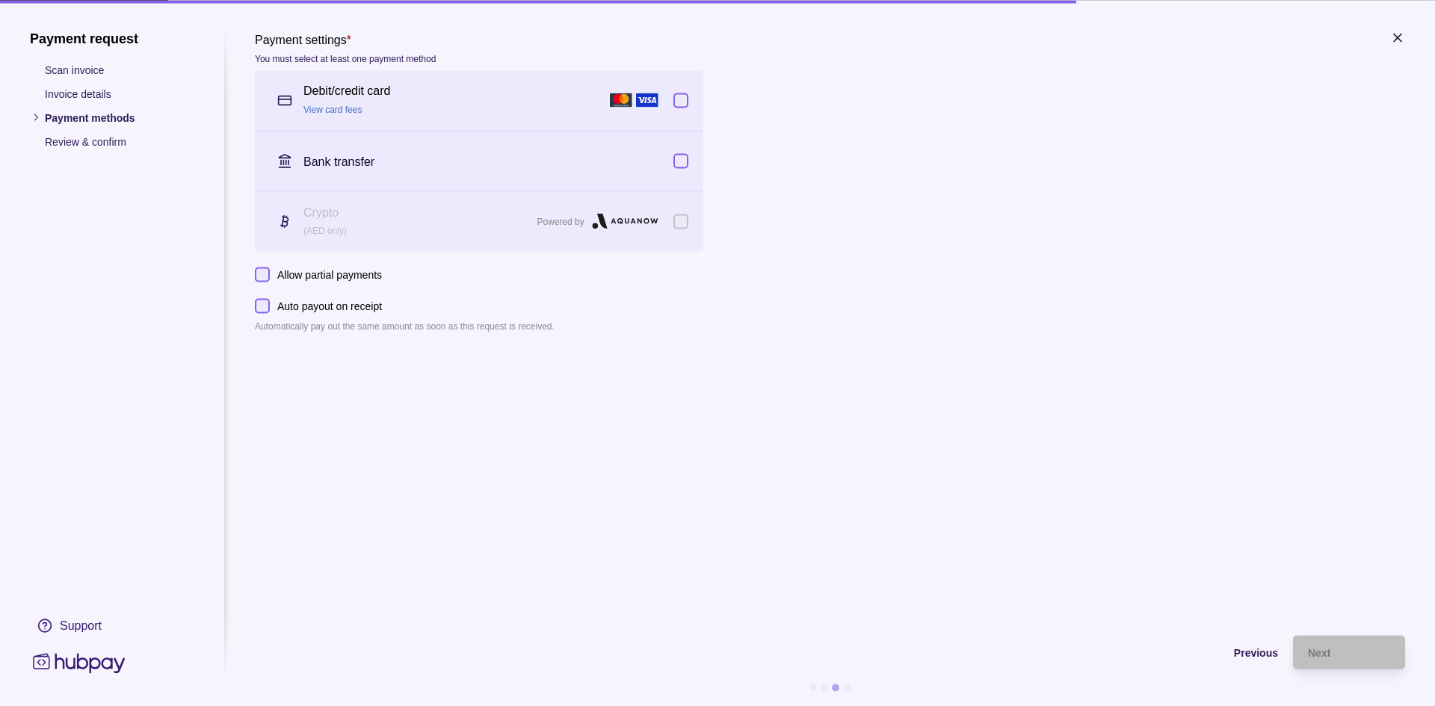
click at [1398, 31] on icon "button" at bounding box center [1397, 37] width 15 height 15
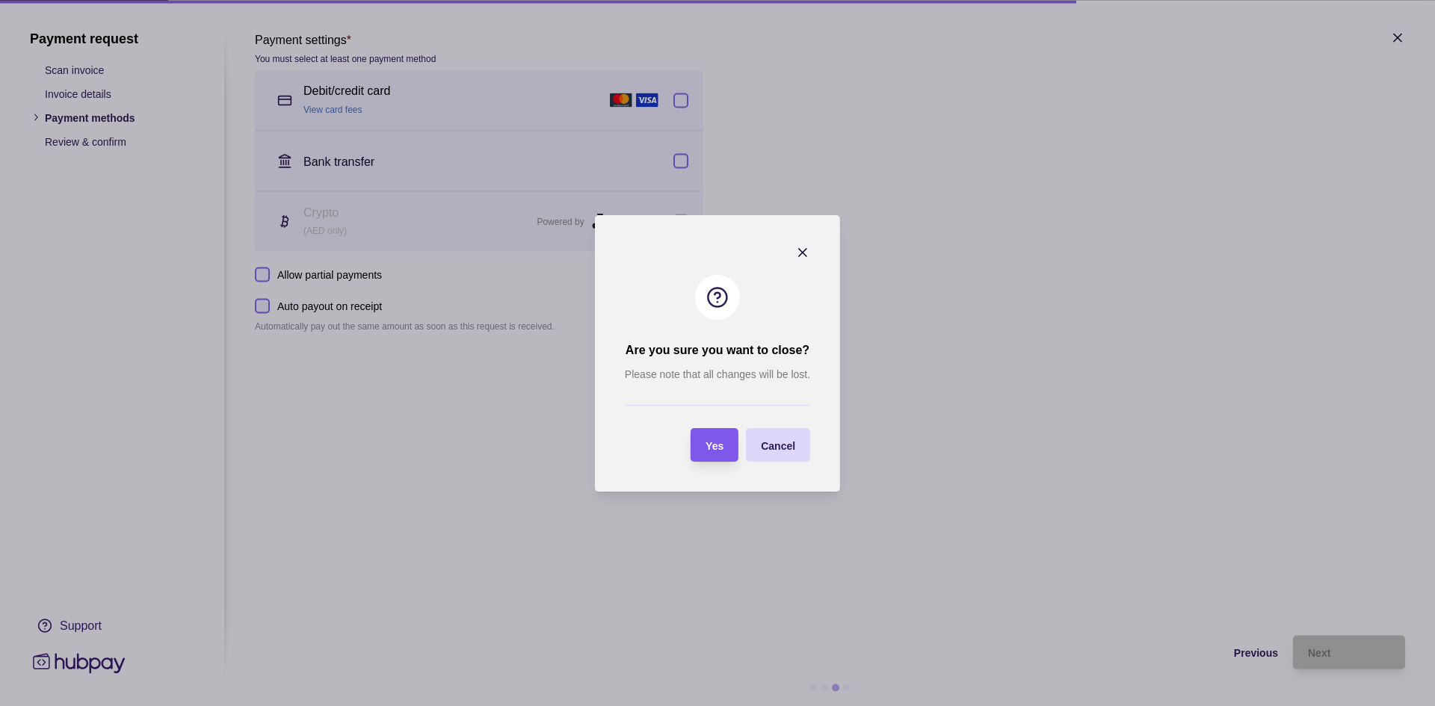
click at [715, 440] on span "Yes" at bounding box center [715, 446] width 18 height 12
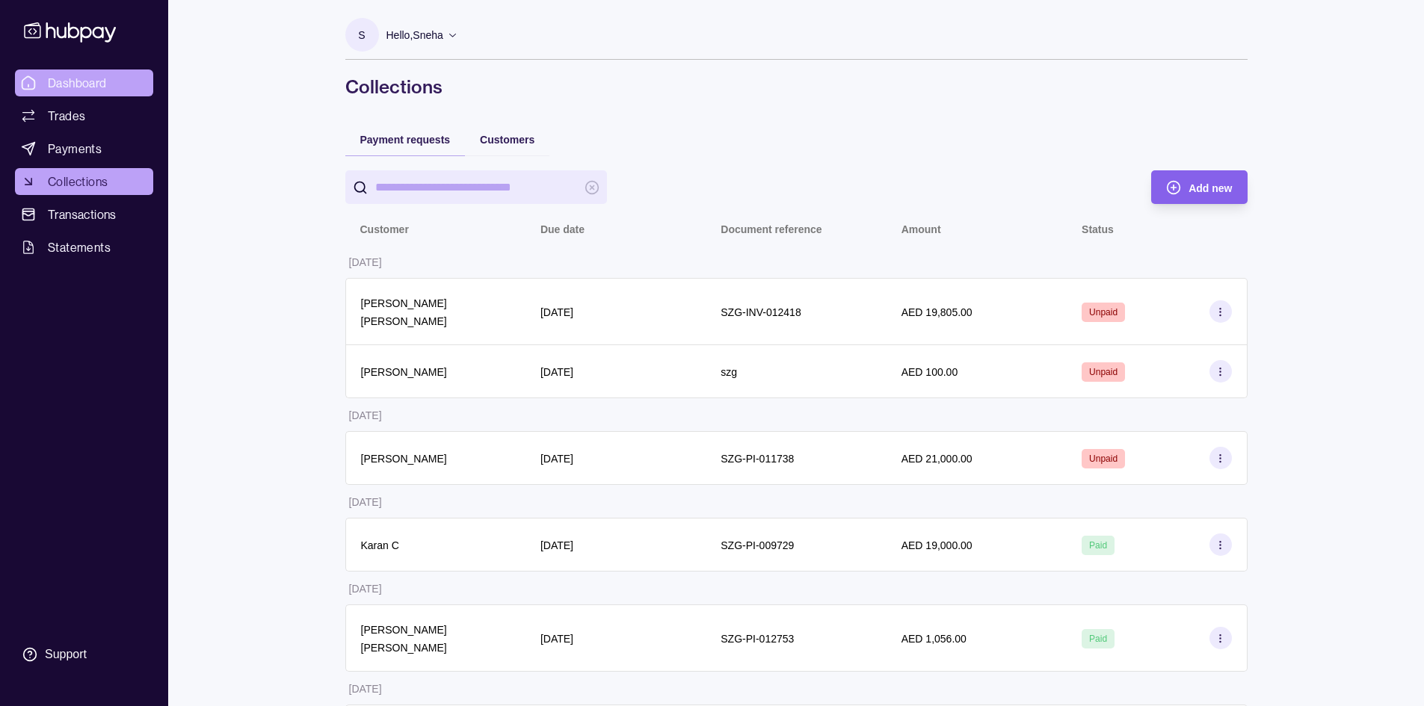
click at [96, 81] on span "Dashboard" at bounding box center [77, 83] width 59 height 18
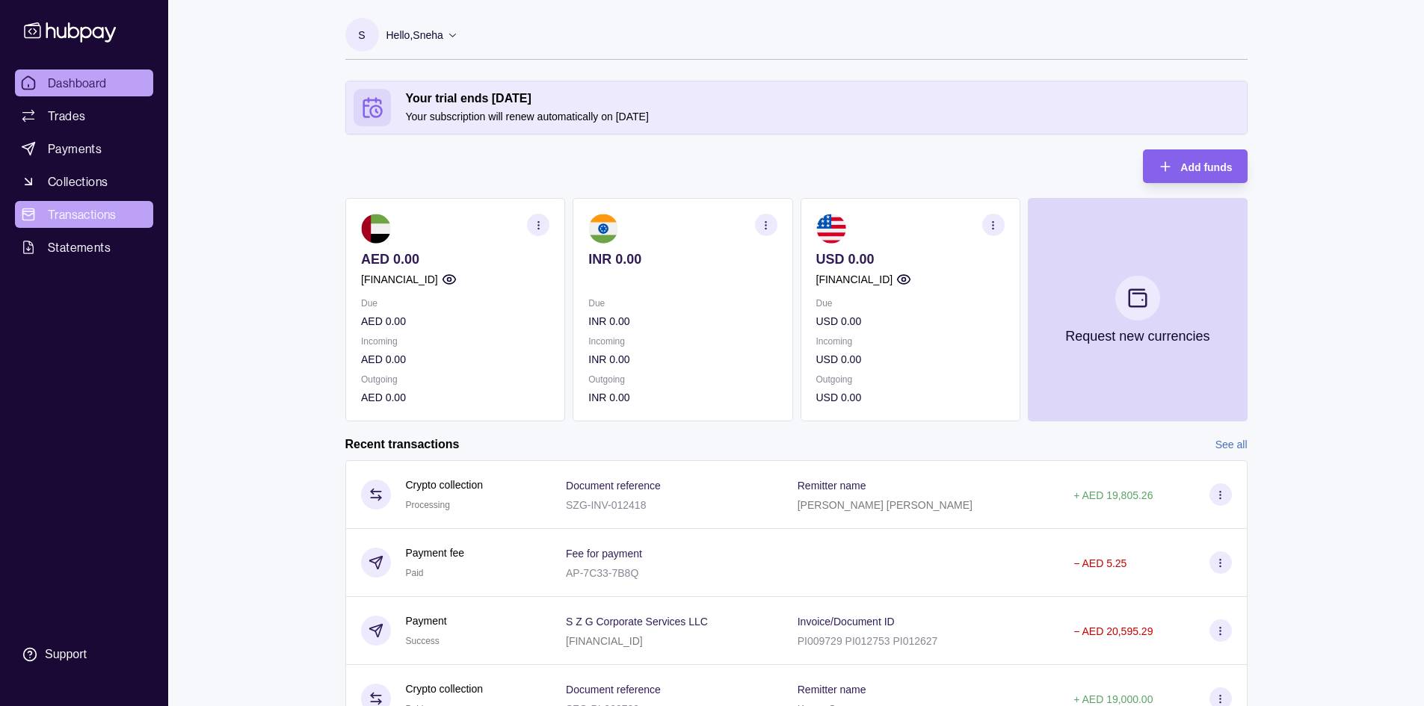
click at [109, 217] on span "Transactions" at bounding box center [82, 215] width 69 height 18
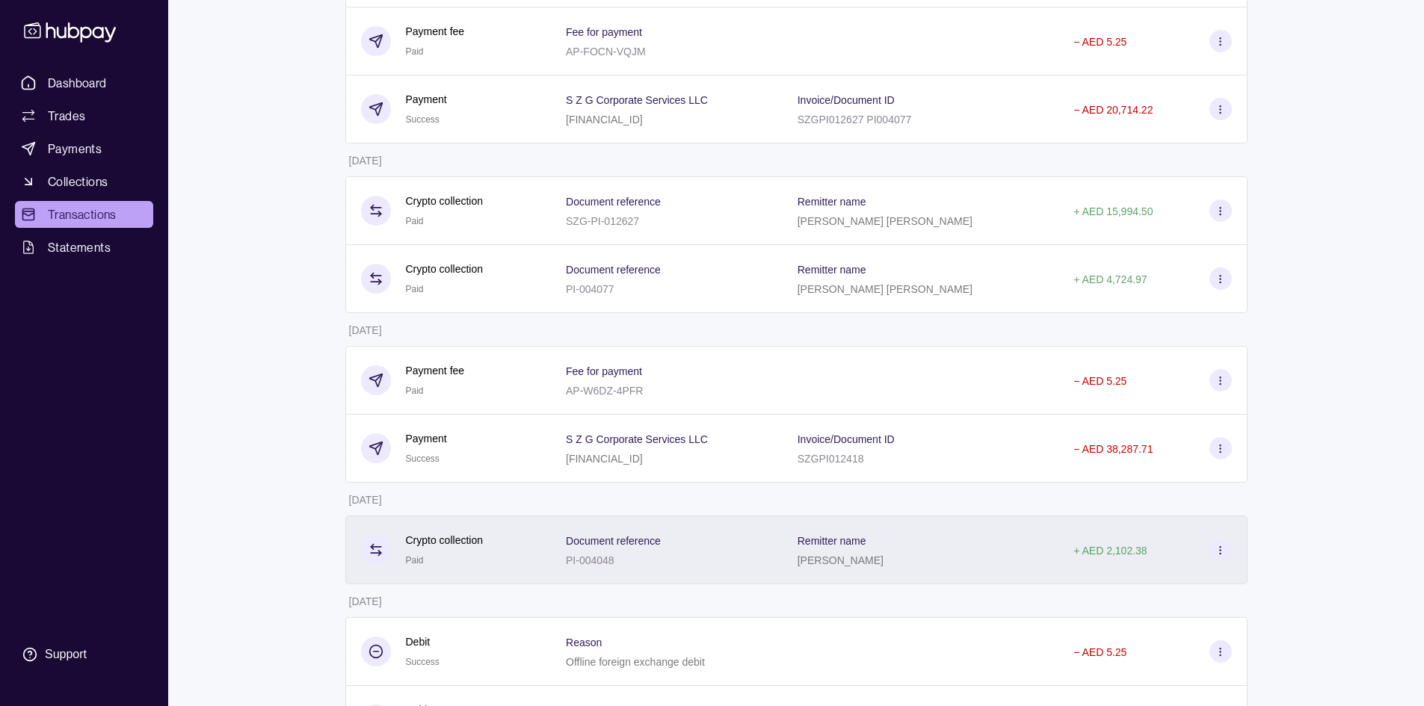
scroll to position [972, 0]
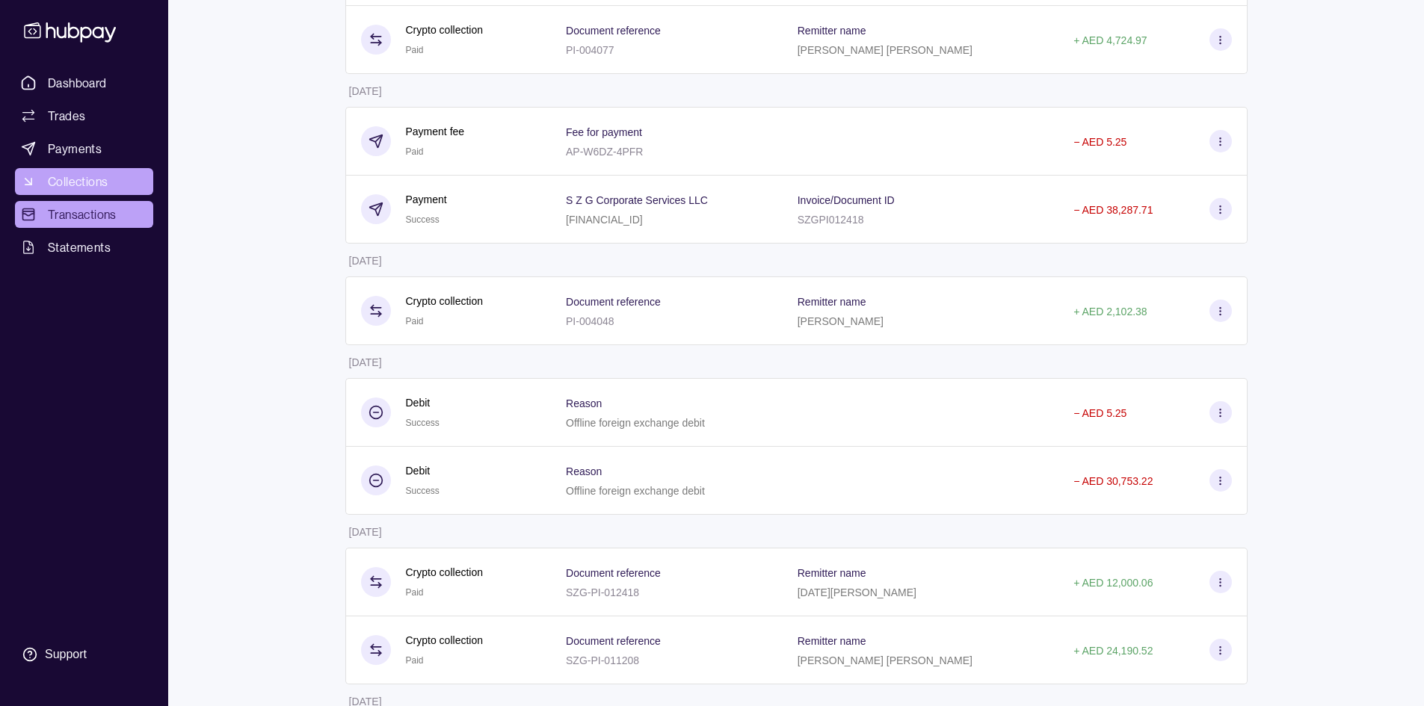
click at [78, 173] on span "Collections" at bounding box center [78, 182] width 60 height 18
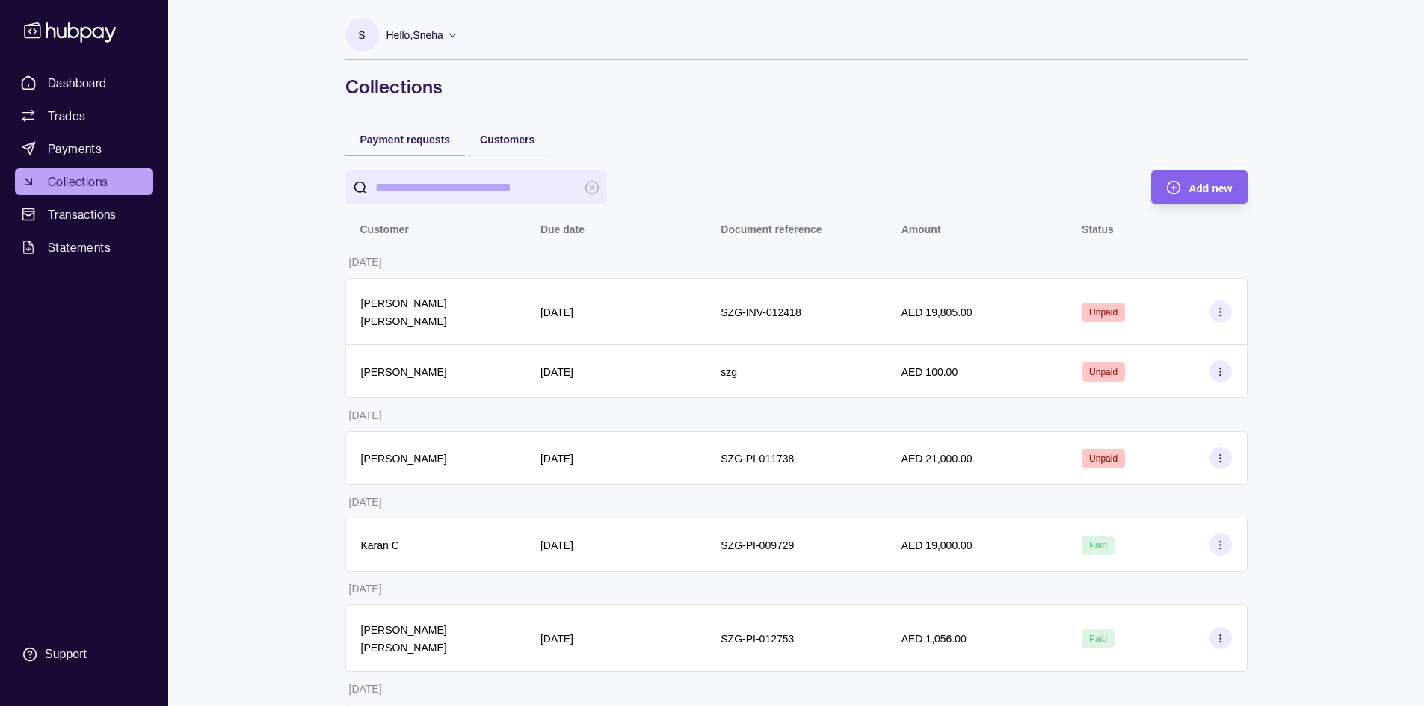
click at [516, 139] on span "Customers" at bounding box center [507, 140] width 55 height 12
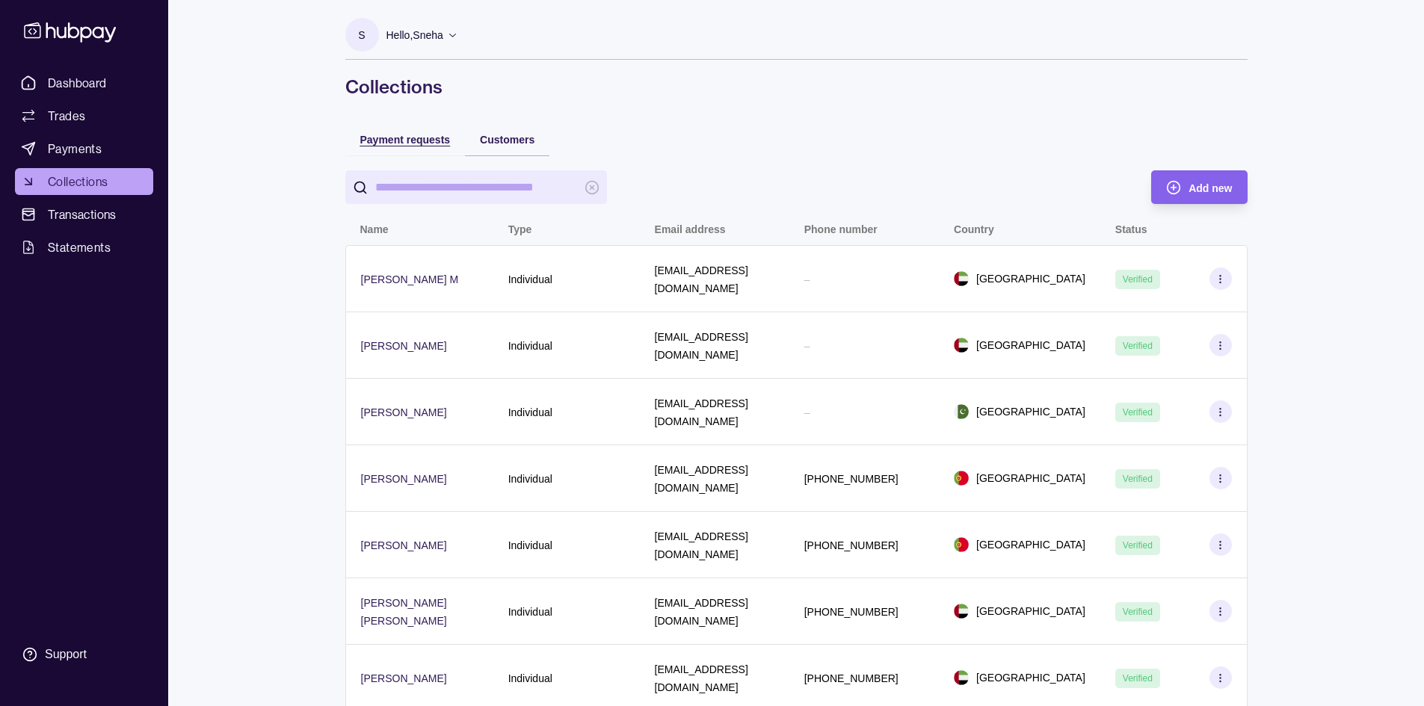
click at [399, 135] on span "Payment requests" at bounding box center [405, 140] width 90 height 12
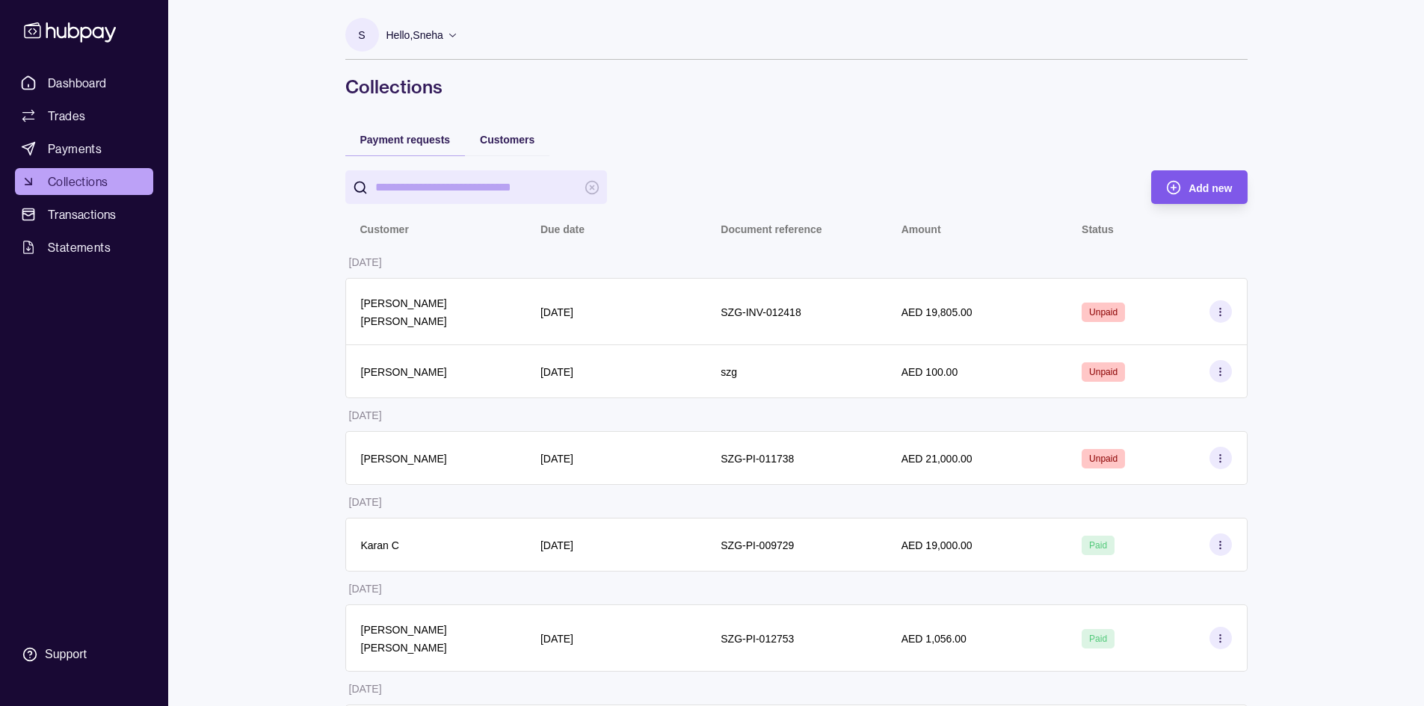
click at [1203, 188] on span "Add new" at bounding box center [1210, 188] width 43 height 12
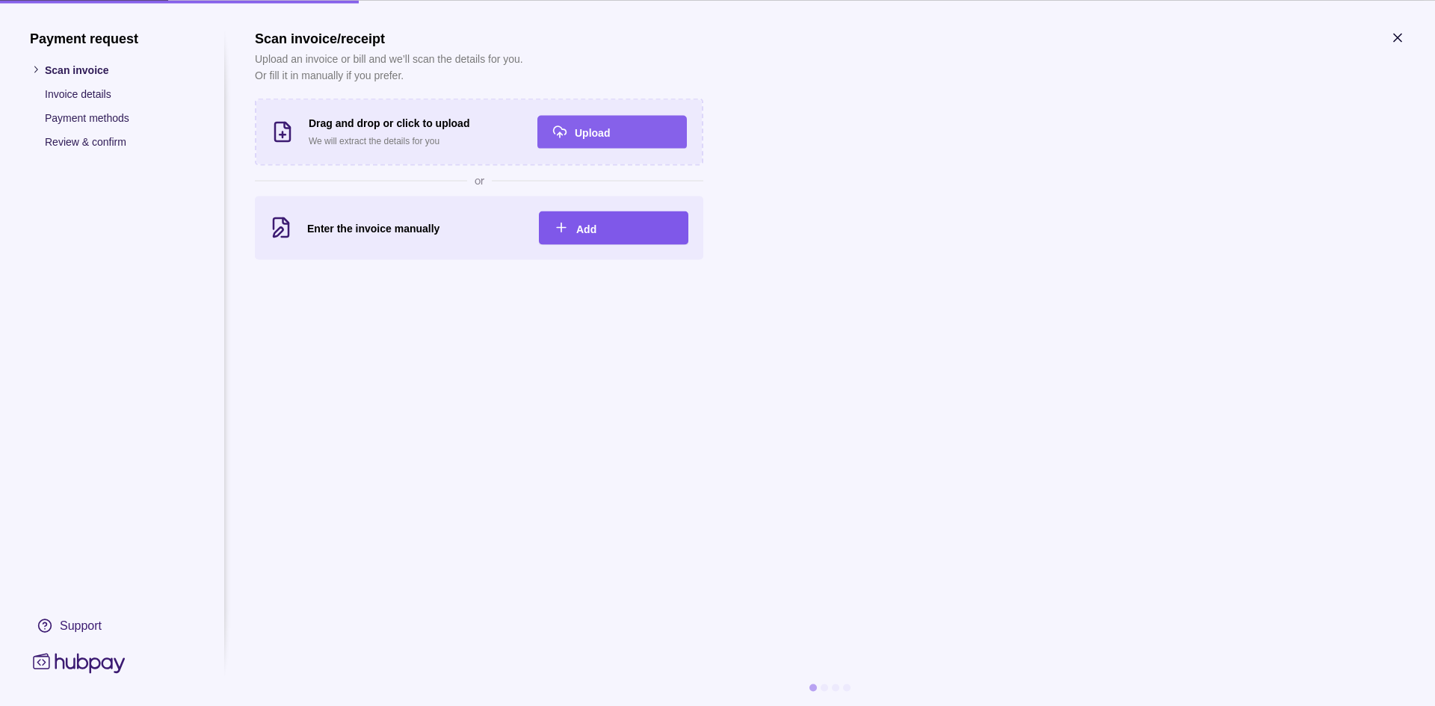
click at [552, 224] on div "Add" at bounding box center [602, 228] width 142 height 34
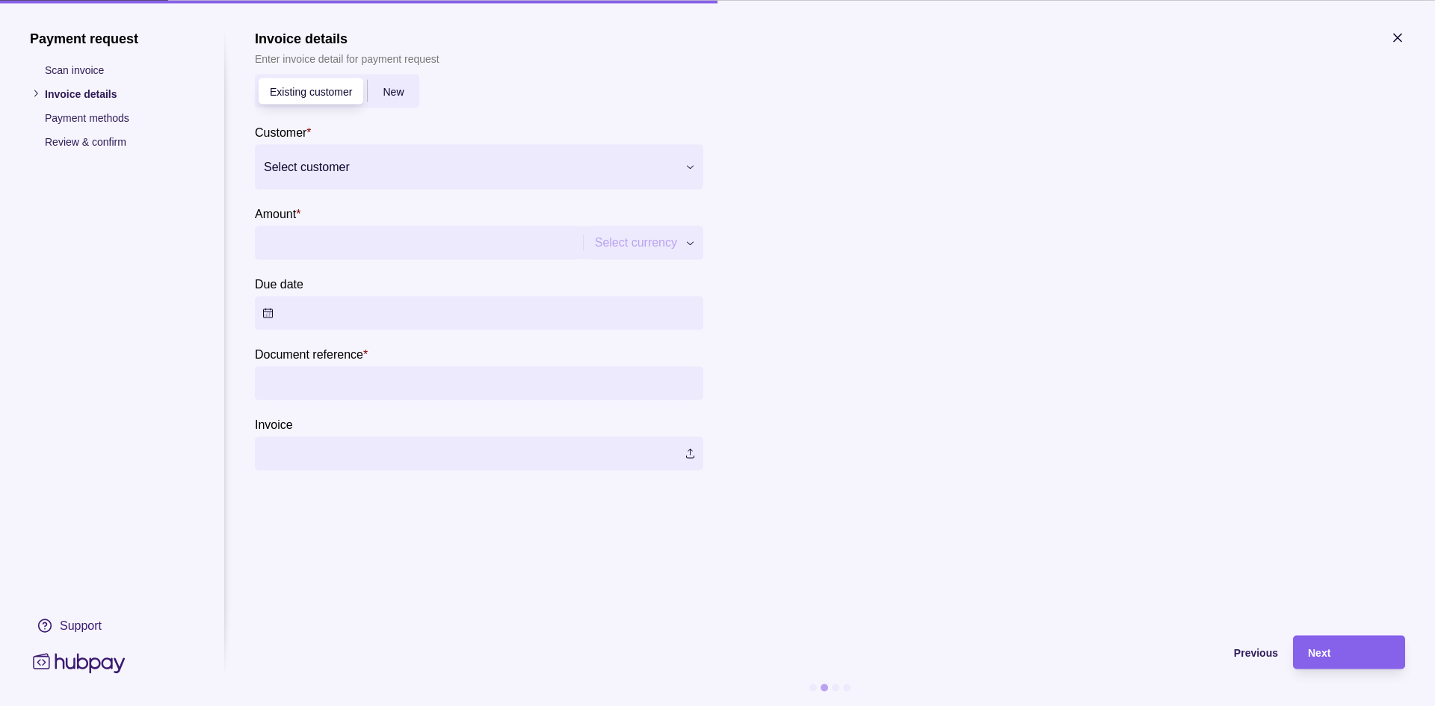
click at [387, 86] on span "New" at bounding box center [393, 92] width 21 height 12
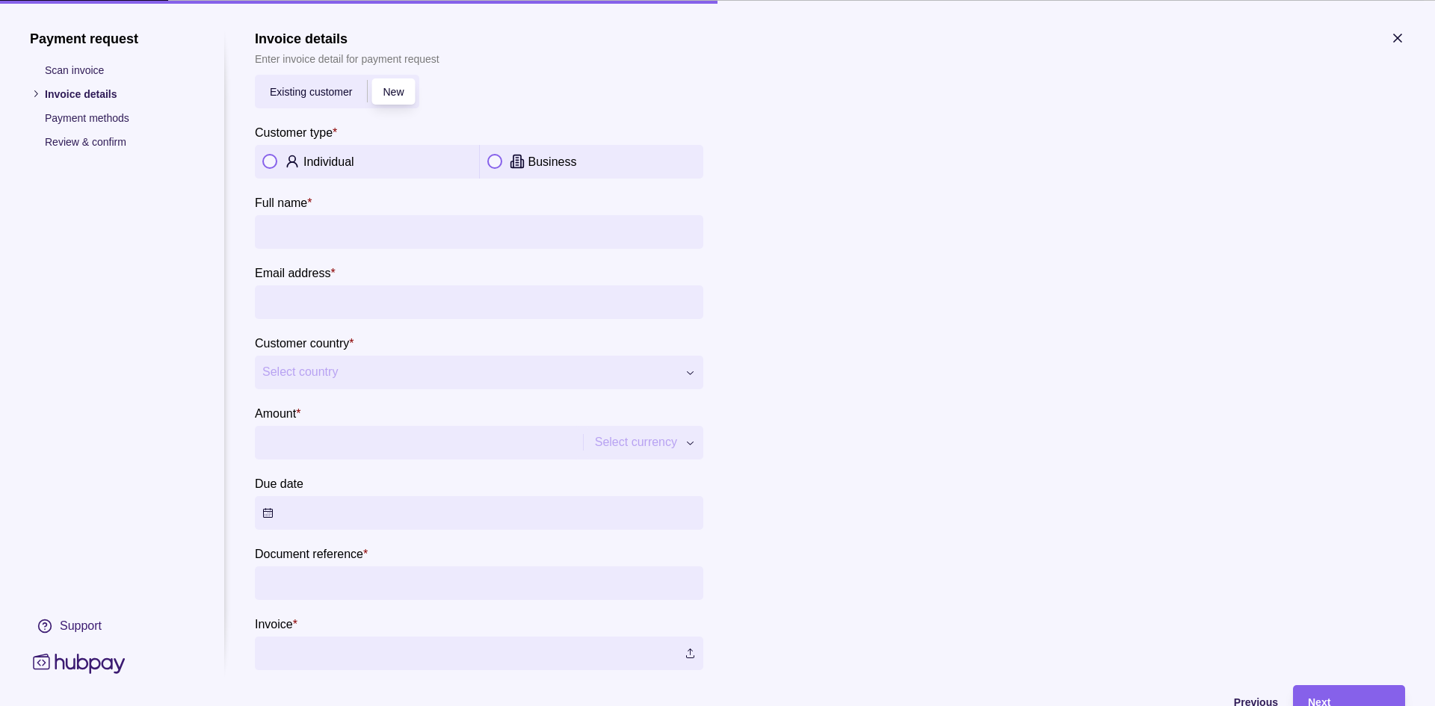
click at [1388, 39] on section "**********" at bounding box center [830, 350] width 1150 height 640
click at [1399, 34] on icon "button" at bounding box center [1397, 37] width 15 height 15
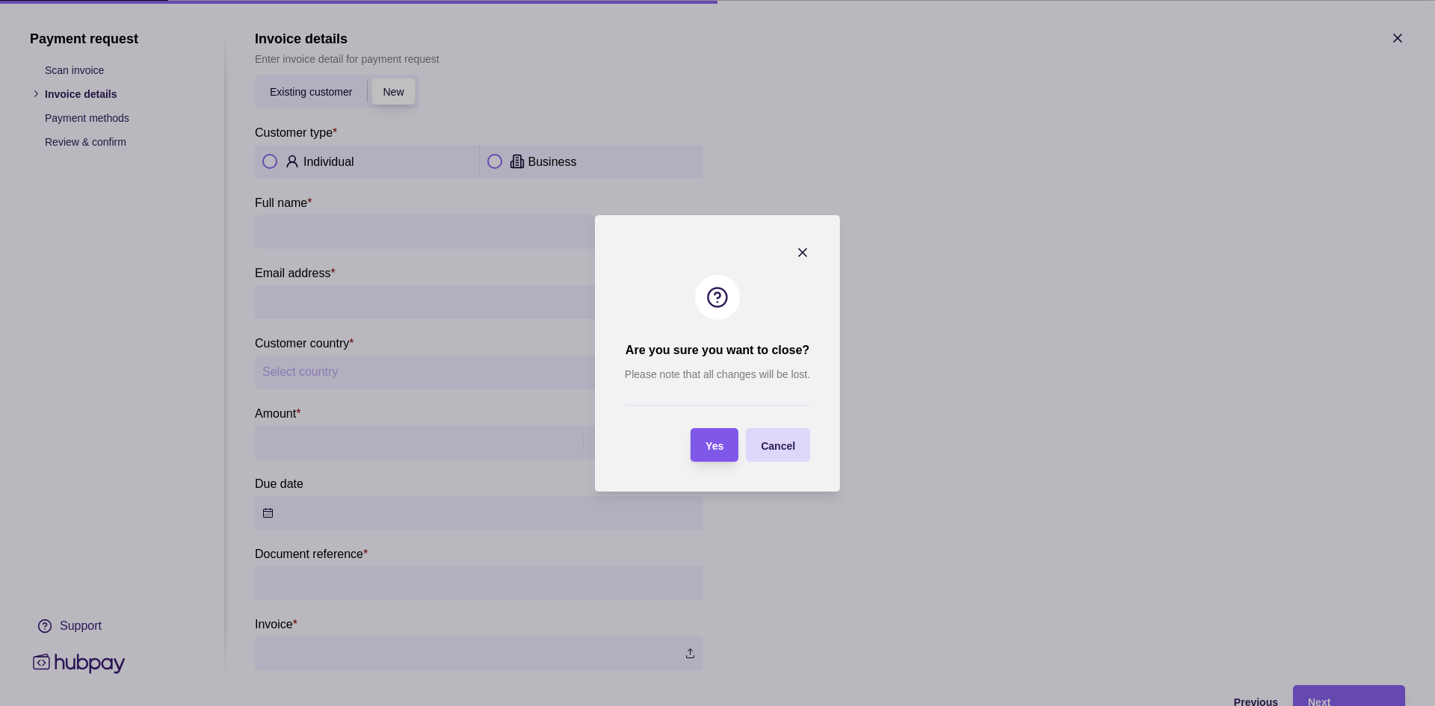
click at [724, 447] on section "Yes" at bounding box center [715, 445] width 48 height 34
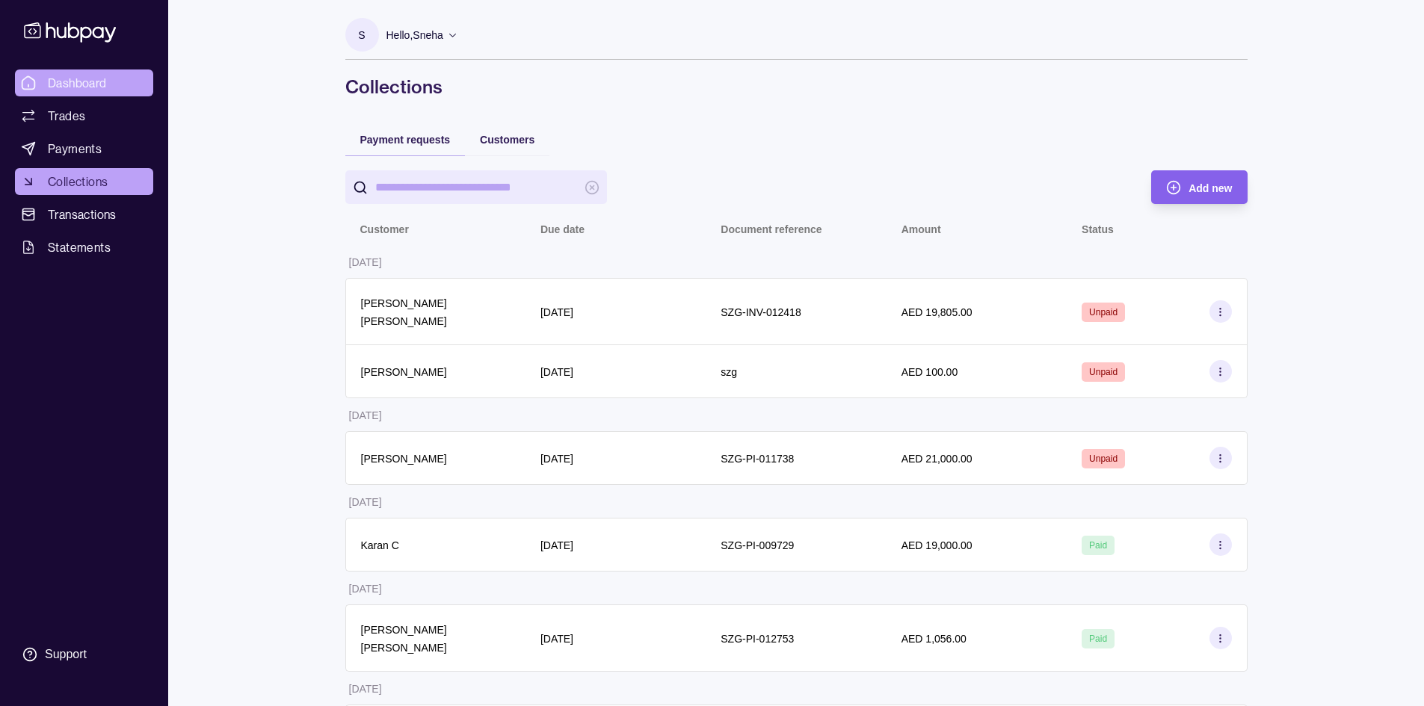
click at [79, 79] on span "Dashboard" at bounding box center [77, 83] width 59 height 18
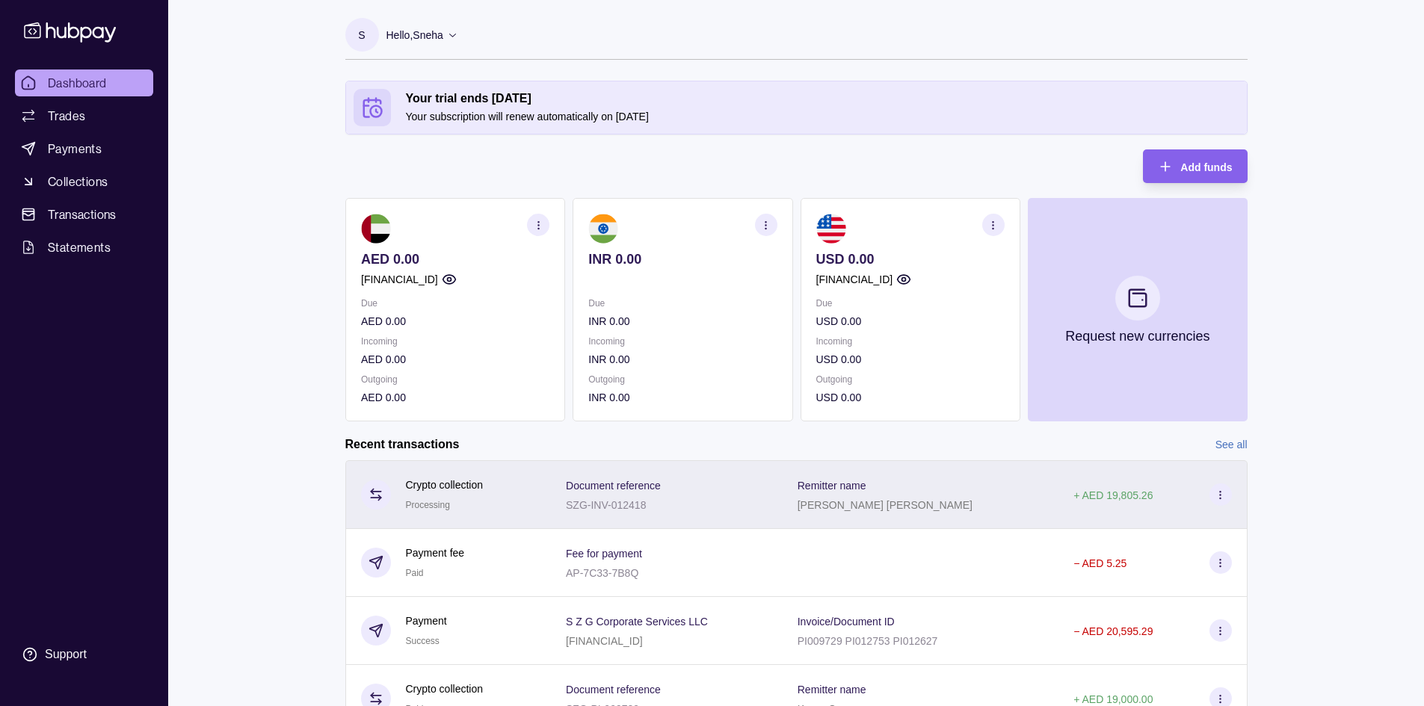
click at [838, 508] on p "[PERSON_NAME] [PERSON_NAME]" at bounding box center [885, 505] width 175 height 12
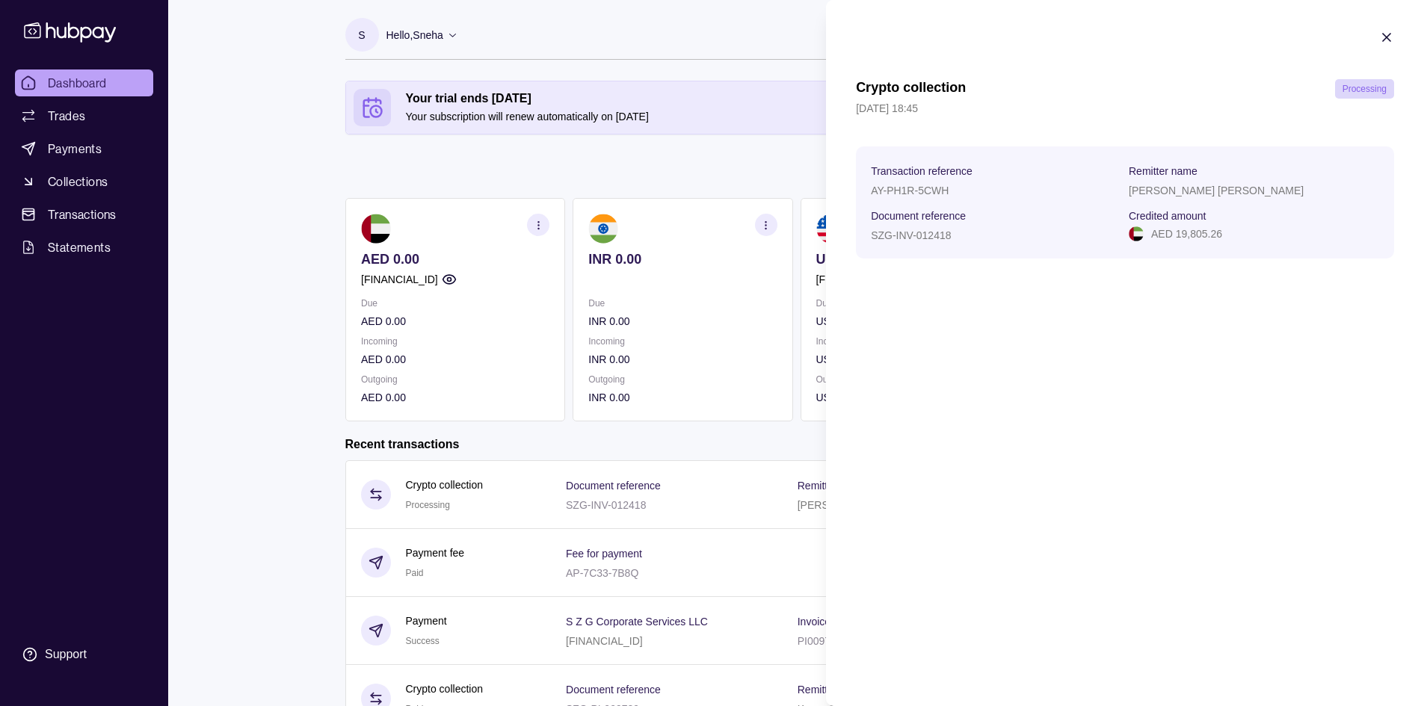
click at [1382, 37] on icon "button" at bounding box center [1386, 37] width 15 height 15
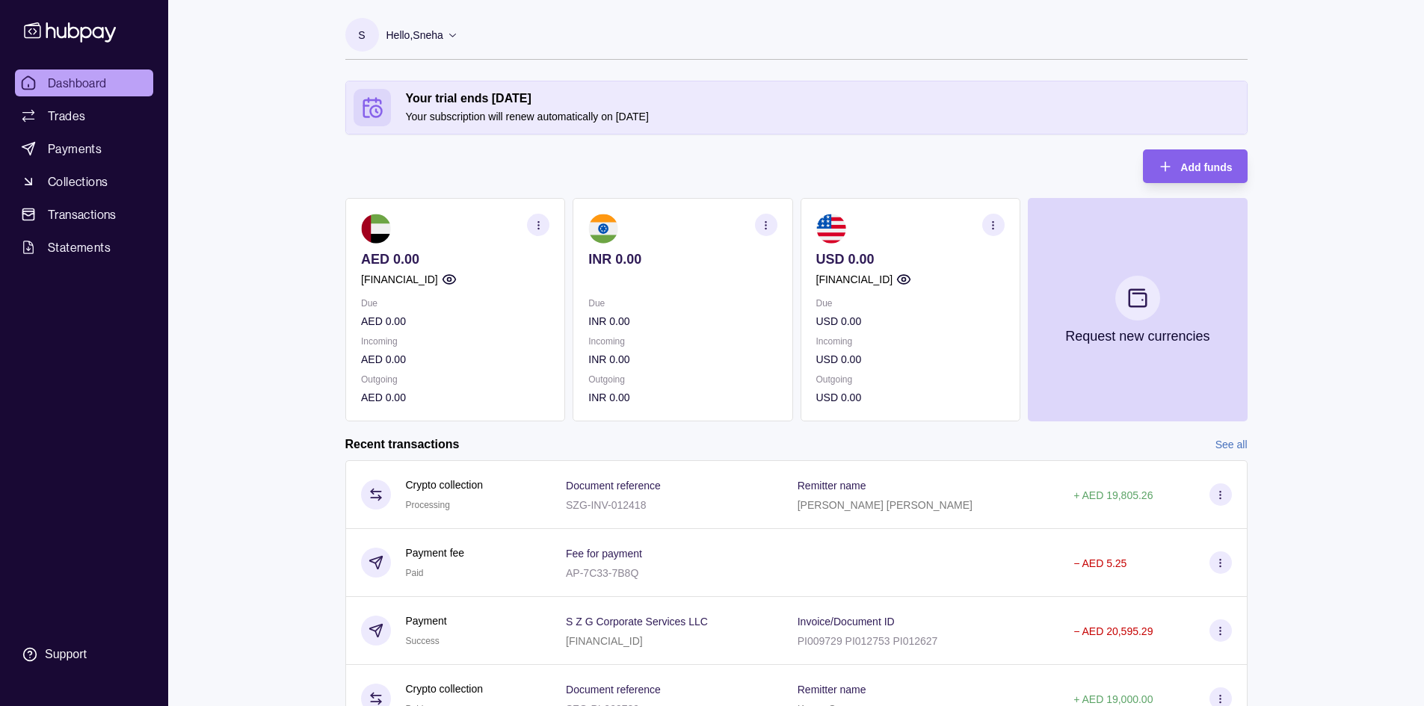
drag, startPoint x: 79, startPoint y: 247, endPoint x: 70, endPoint y: 286, distance: 39.9
click at [79, 247] on span "Statements" at bounding box center [79, 247] width 63 height 18
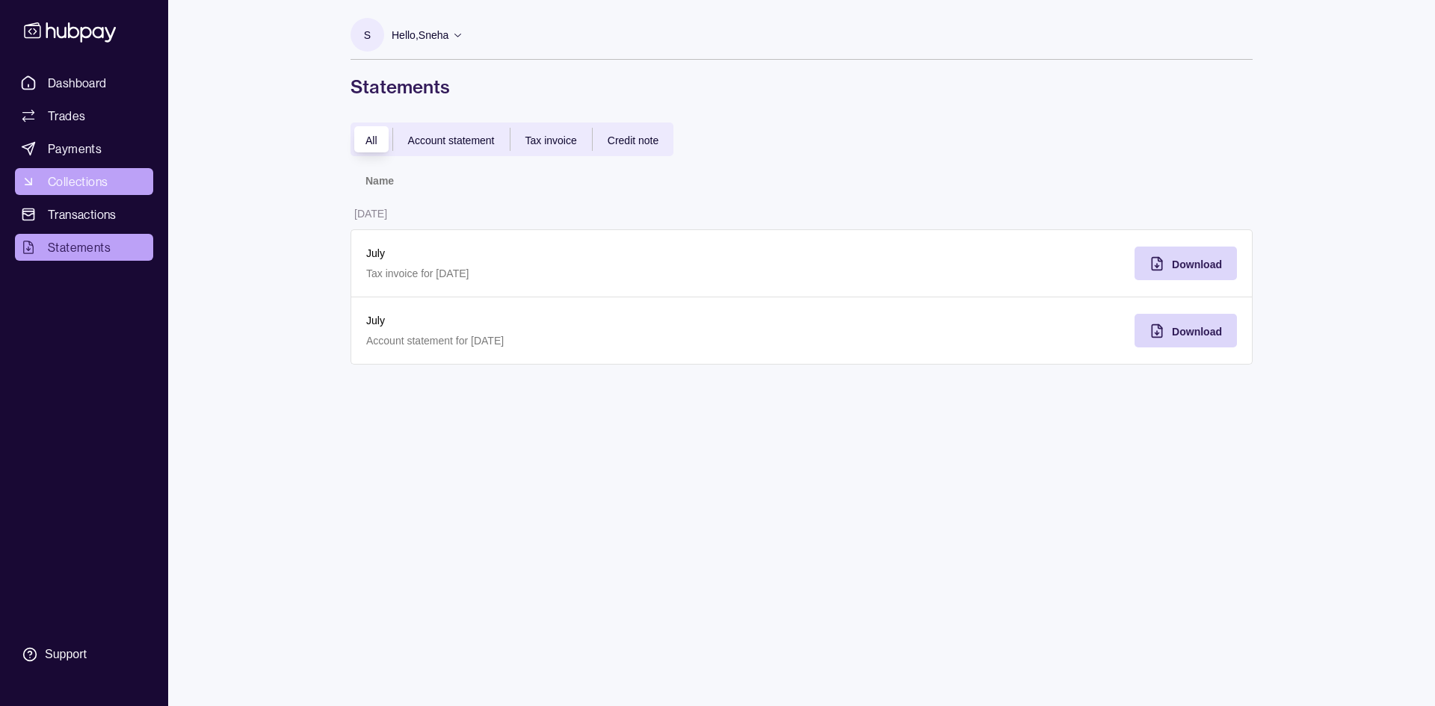
click at [84, 176] on span "Collections" at bounding box center [78, 182] width 60 height 18
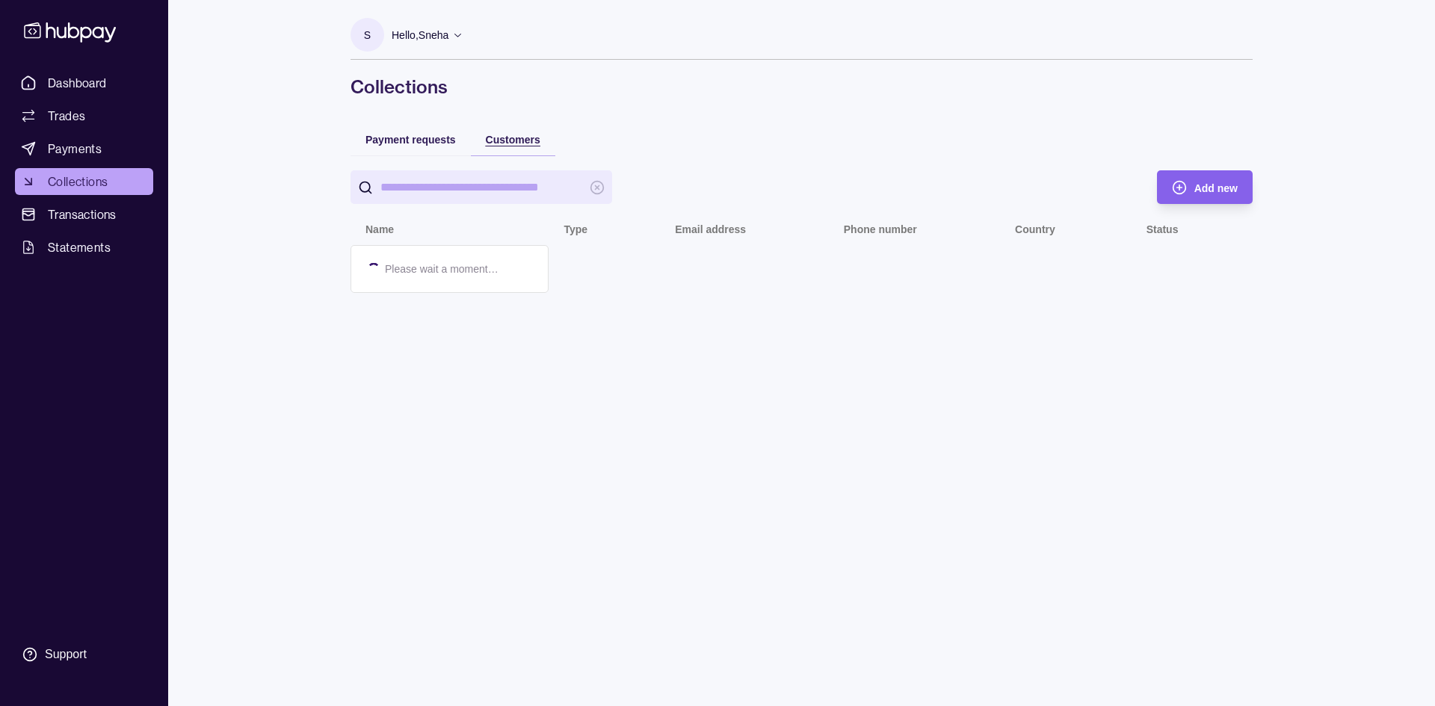
click at [516, 144] on span "Customers" at bounding box center [513, 140] width 55 height 12
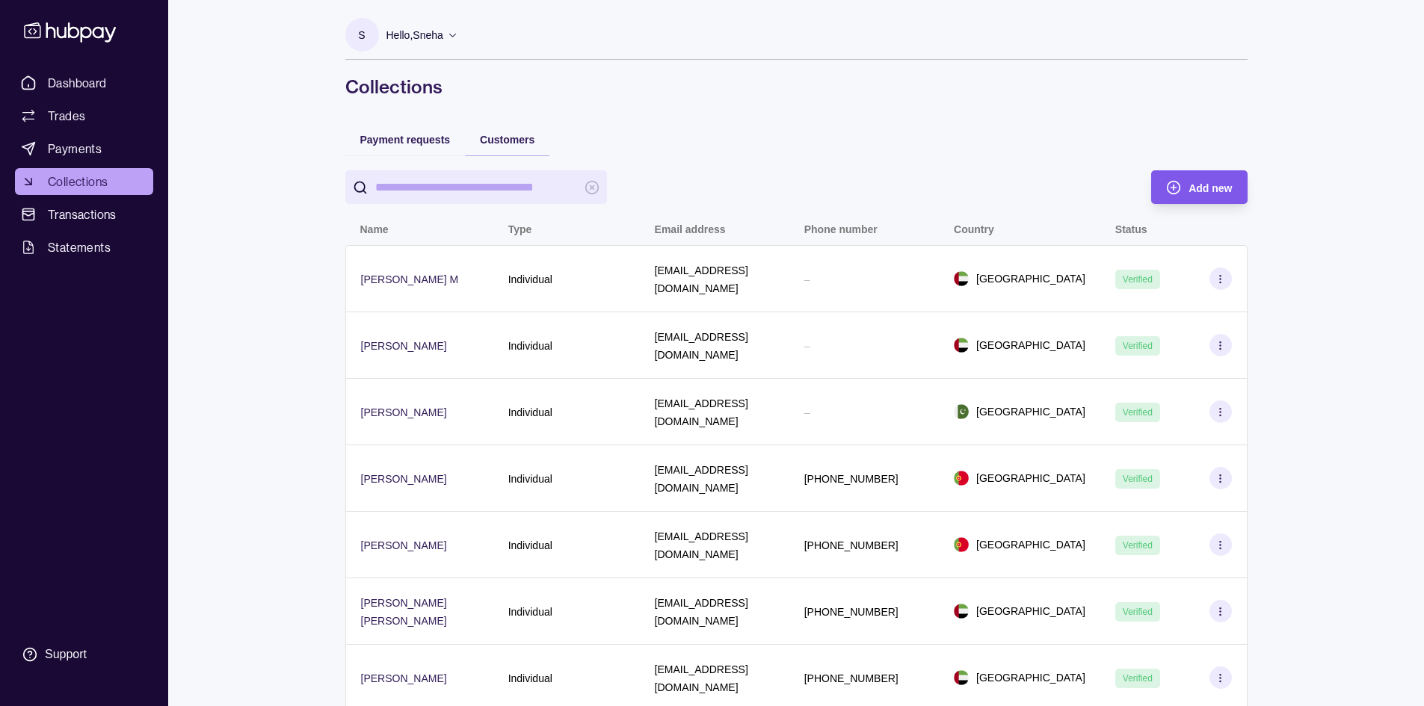
click at [1185, 185] on div "Add new" at bounding box center [1188, 187] width 88 height 34
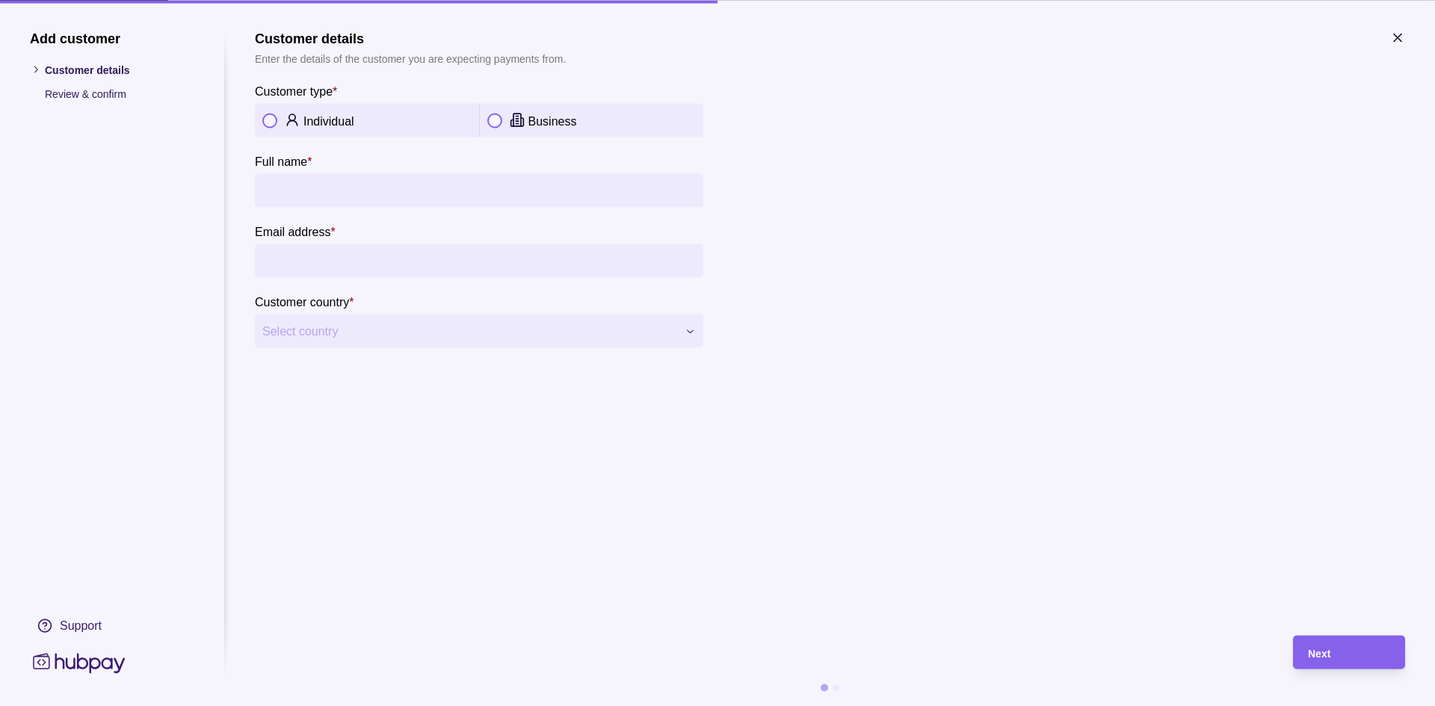
click at [301, 113] on div "Individual" at bounding box center [366, 120] width 209 height 18
click at [291, 185] on input "Full name *" at bounding box center [479, 190] width 434 height 34
type input "*"
click at [1399, 41] on icon "button" at bounding box center [1397, 37] width 15 height 15
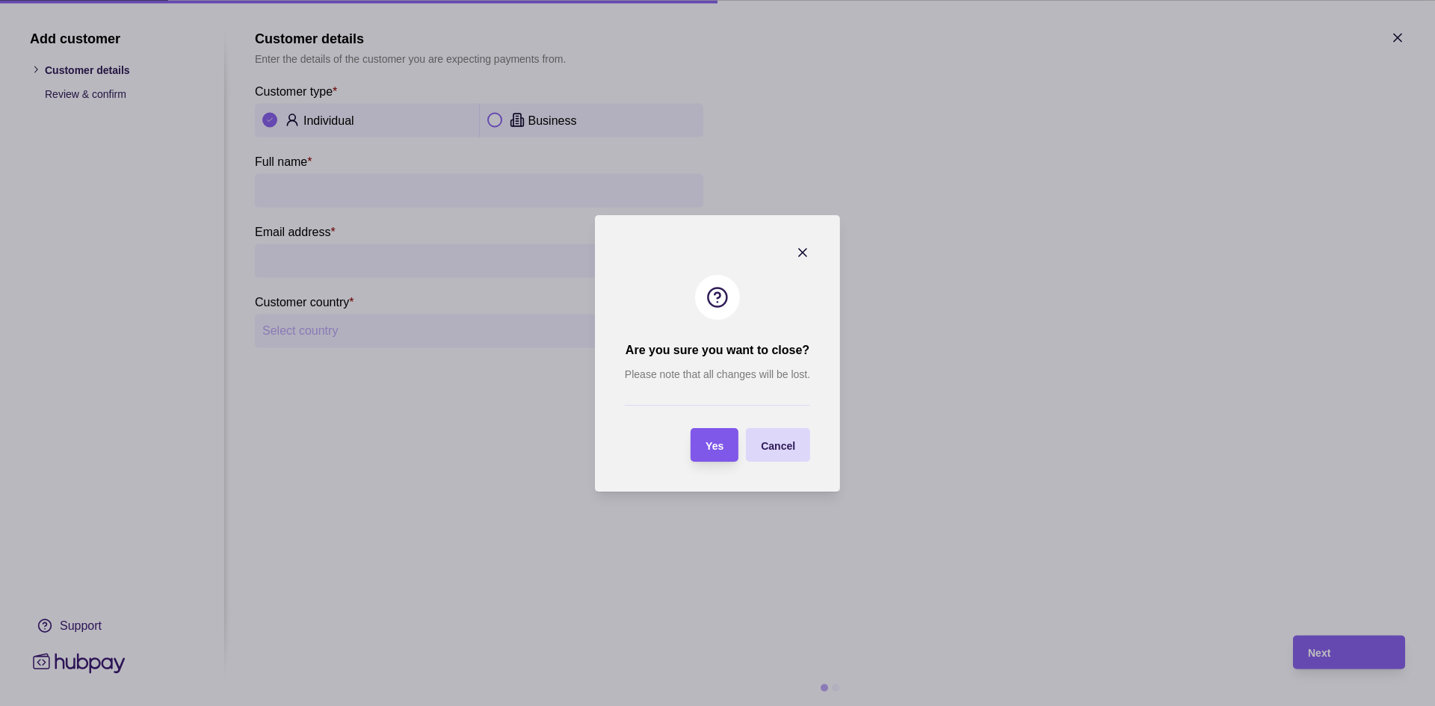
click at [717, 449] on span "Yes" at bounding box center [715, 446] width 18 height 12
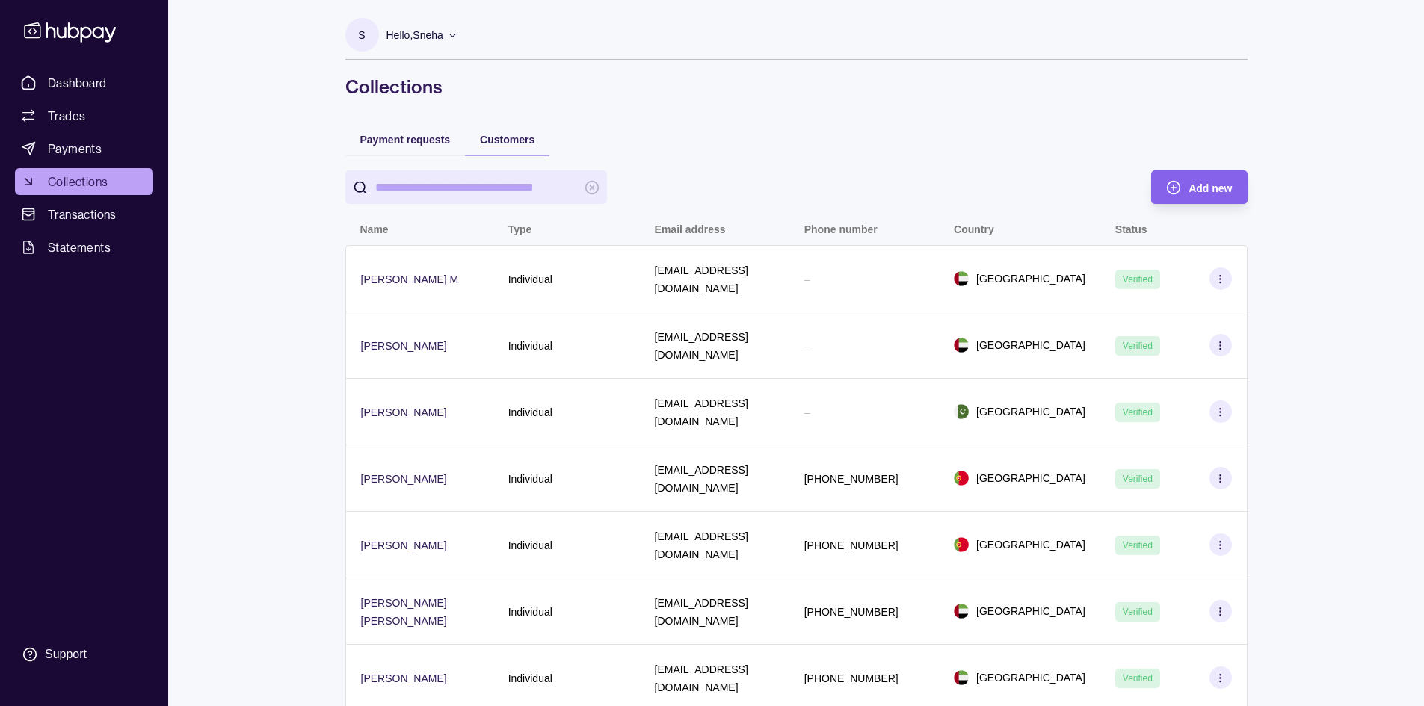
click at [522, 141] on span "Customers" at bounding box center [507, 140] width 55 height 12
click at [1228, 190] on span "Add new" at bounding box center [1210, 188] width 43 height 12
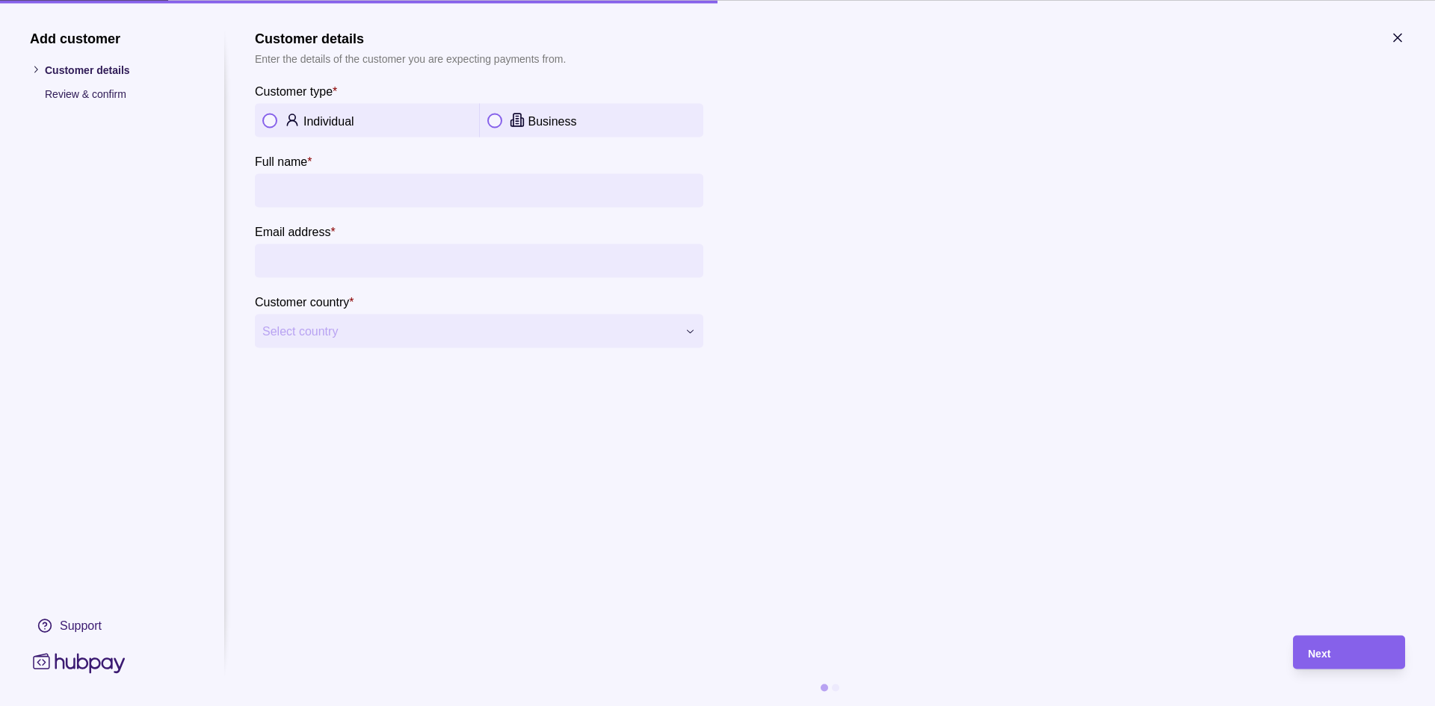
click at [1396, 39] on icon "button" at bounding box center [1397, 37] width 7 height 7
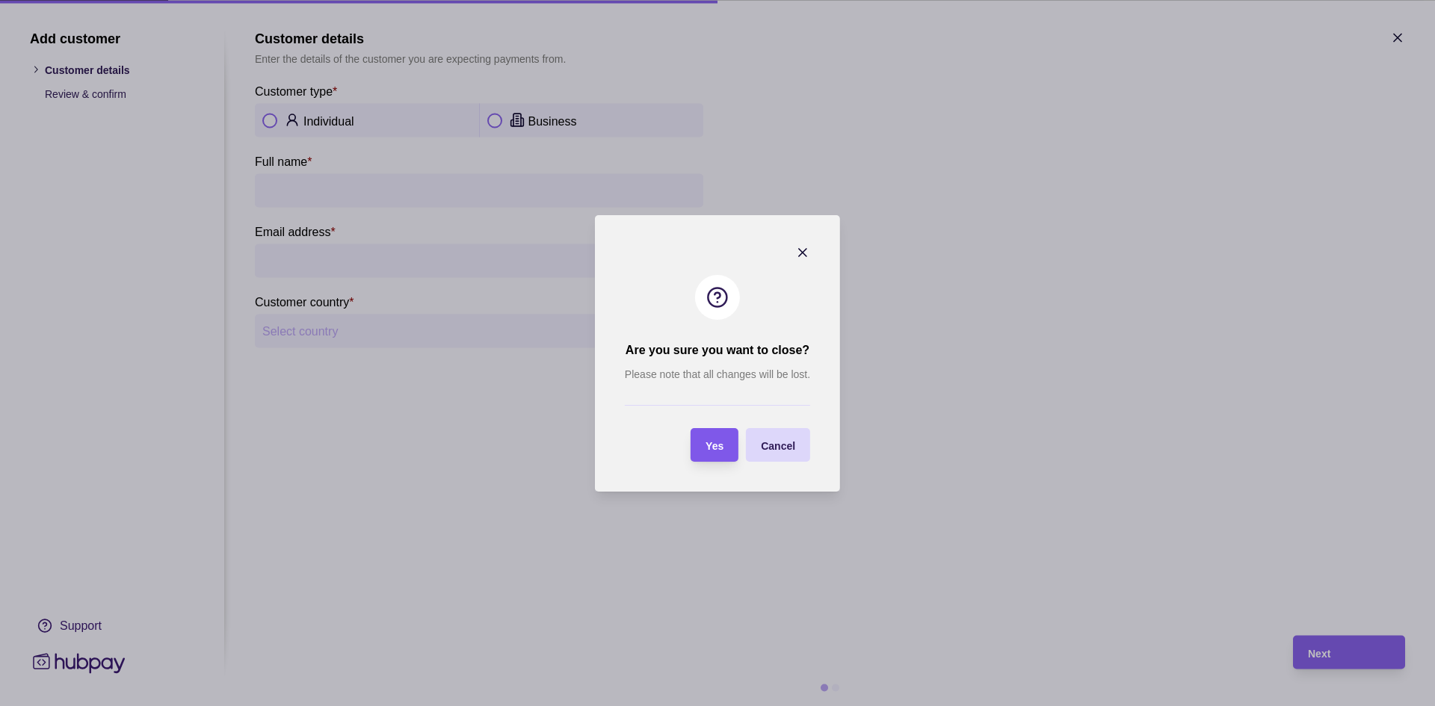
click at [719, 445] on span "Yes" at bounding box center [715, 446] width 18 height 12
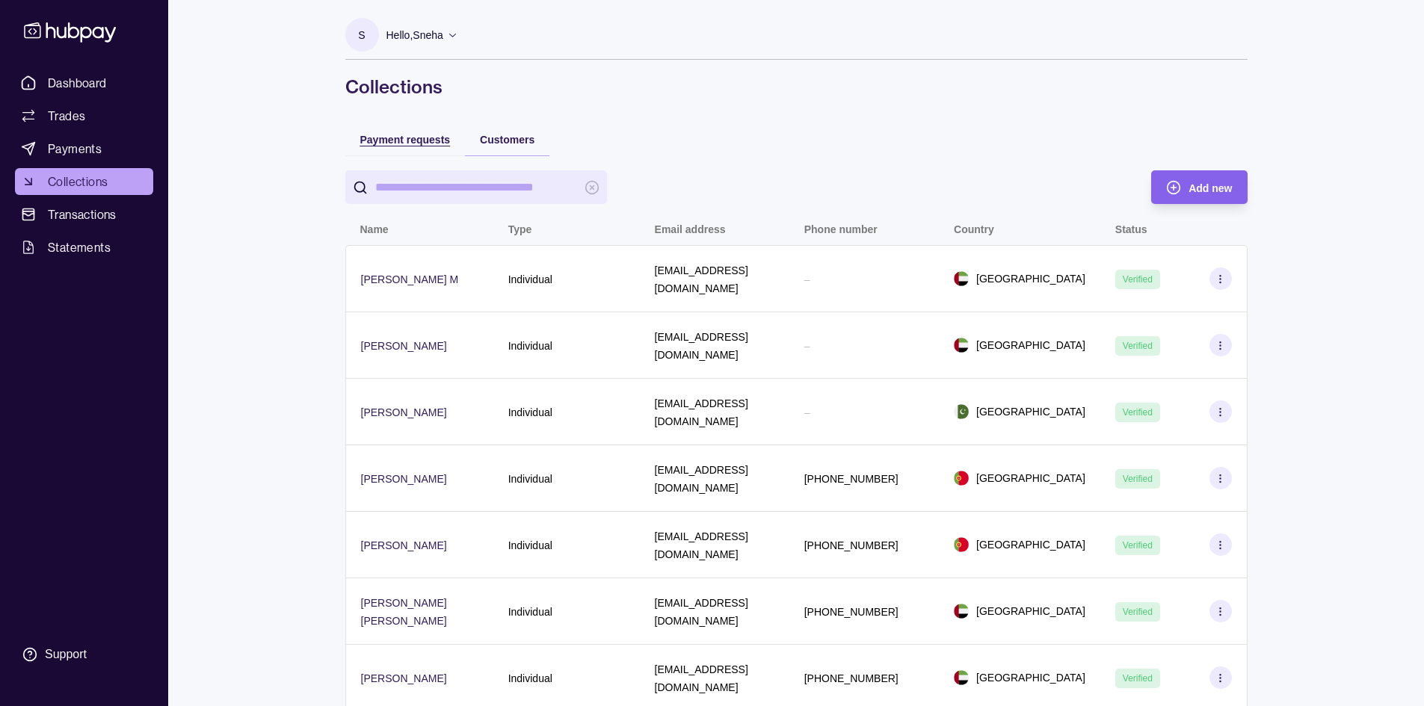
click at [412, 136] on span "Payment requests" at bounding box center [405, 140] width 90 height 12
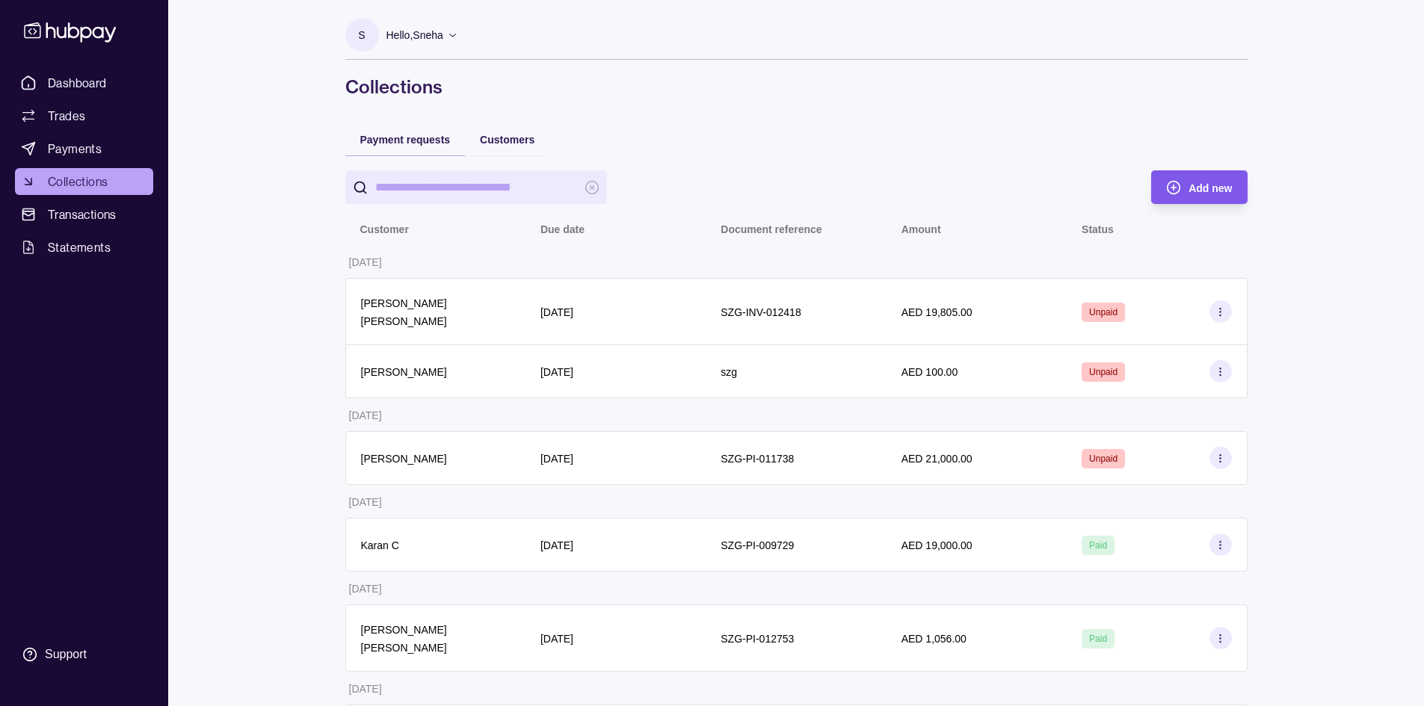
click at [1218, 192] on span "Add new" at bounding box center [1210, 188] width 43 height 12
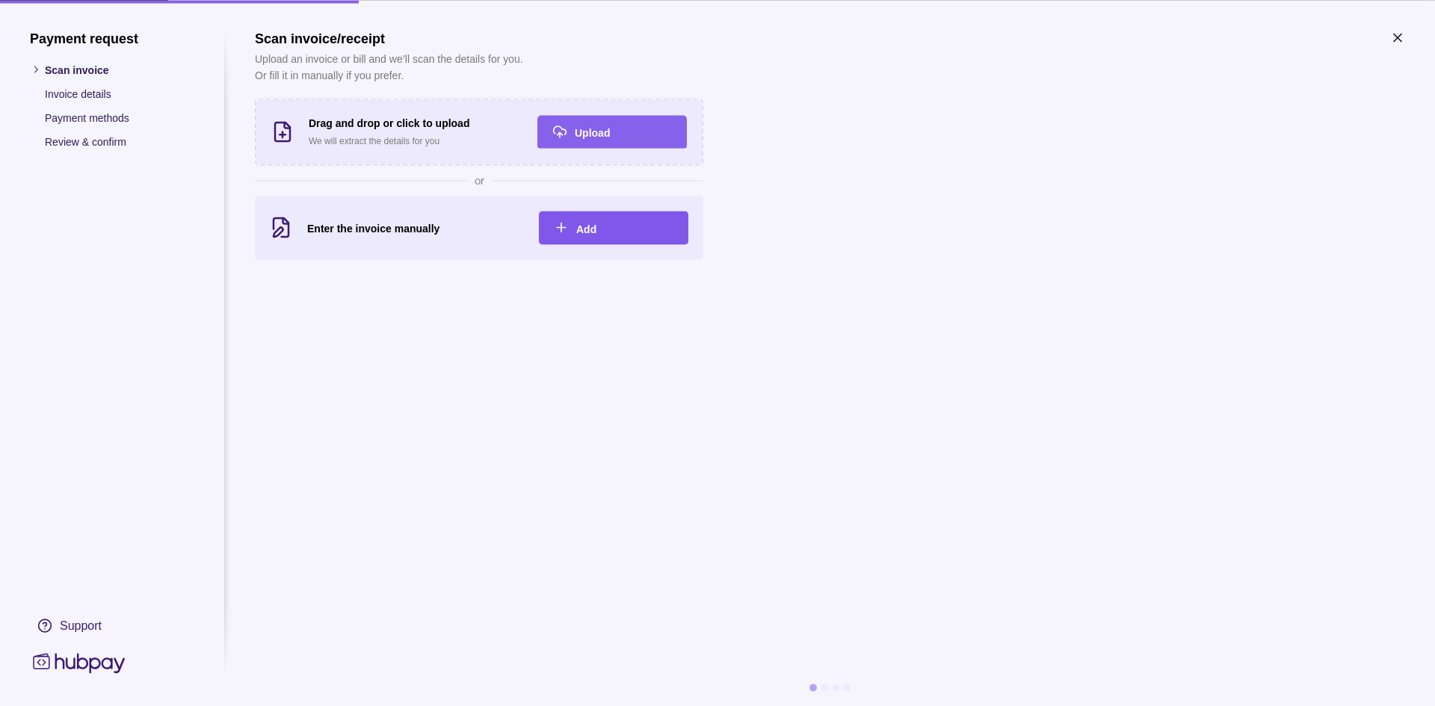
click at [618, 238] on div "Add" at bounding box center [602, 228] width 142 height 34
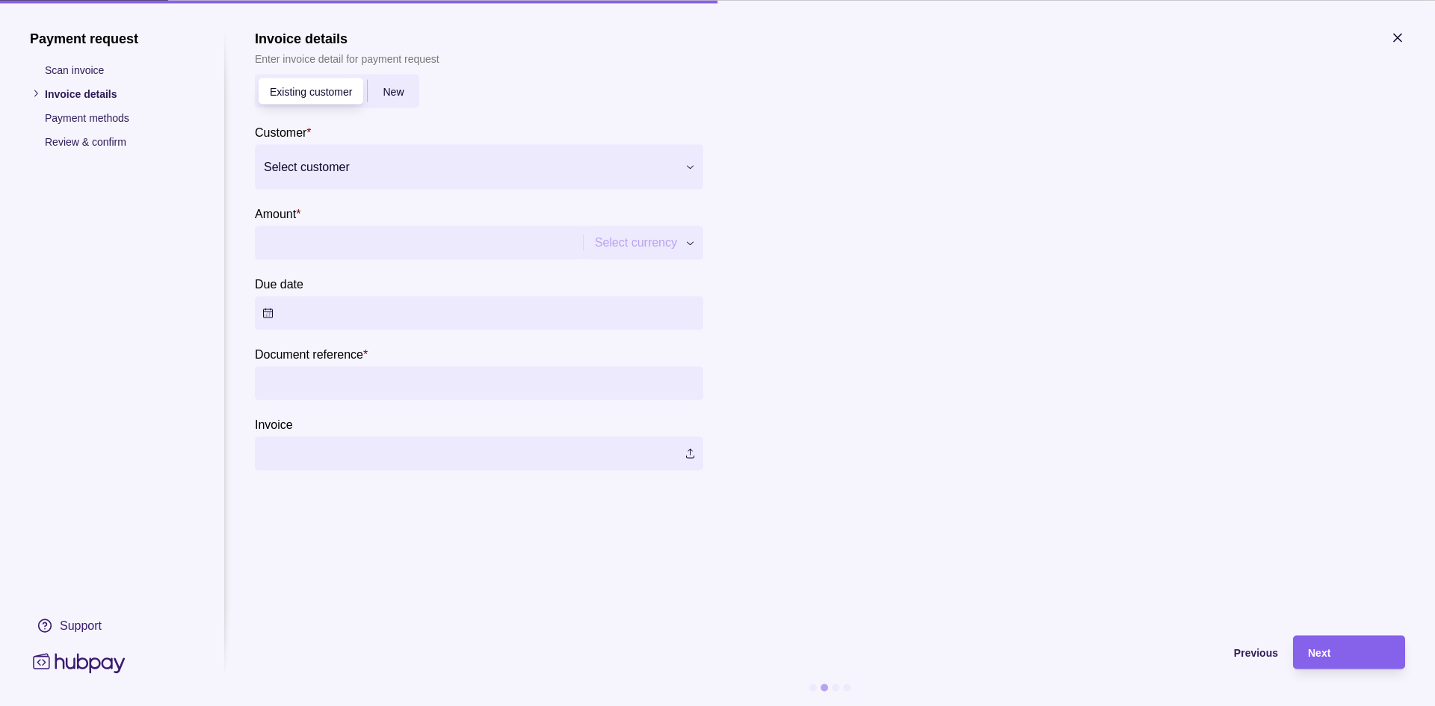
click at [392, 91] on span "New" at bounding box center [393, 92] width 21 height 12
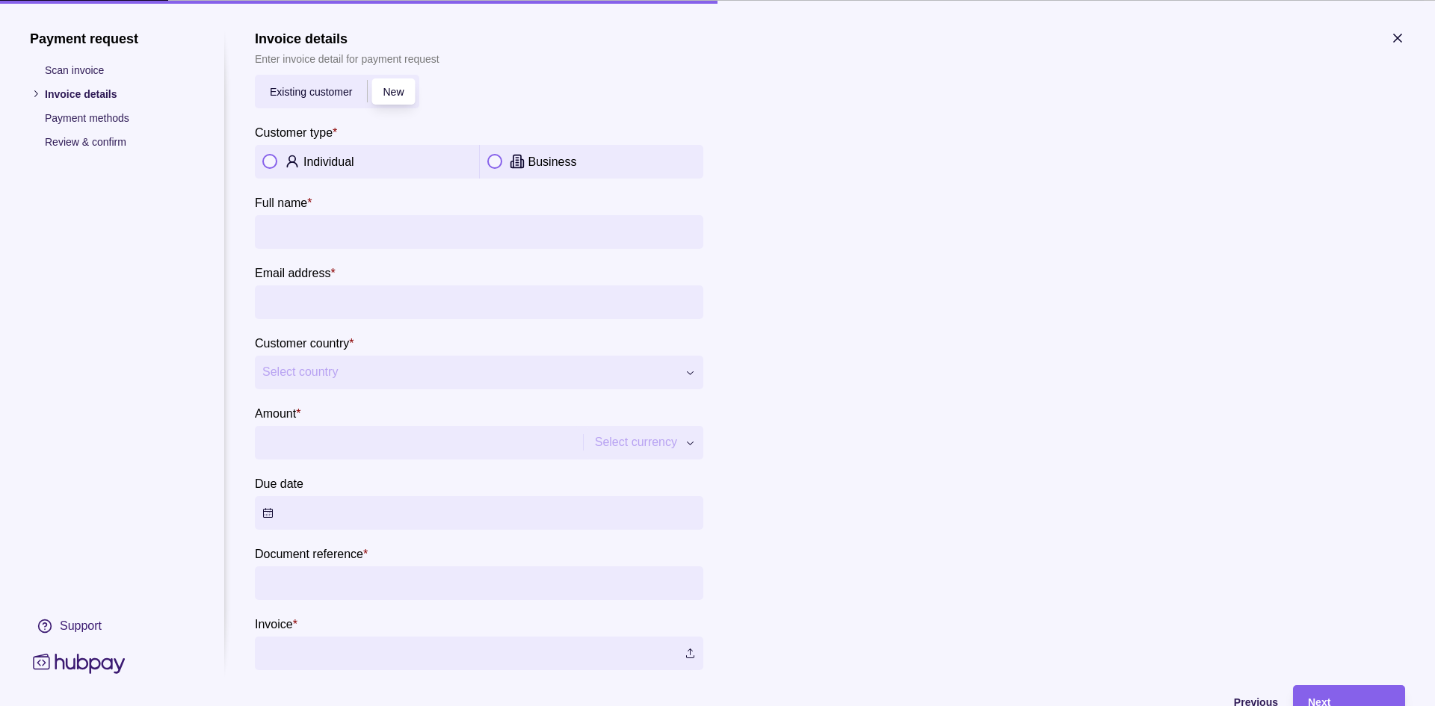
click at [354, 160] on div "Individual" at bounding box center [387, 161] width 168 height 18
click at [329, 240] on input "Full name *" at bounding box center [479, 232] width 434 height 34
type input "**********"
click at [401, 300] on input "Email address *" at bounding box center [479, 302] width 434 height 34
type input "**********"
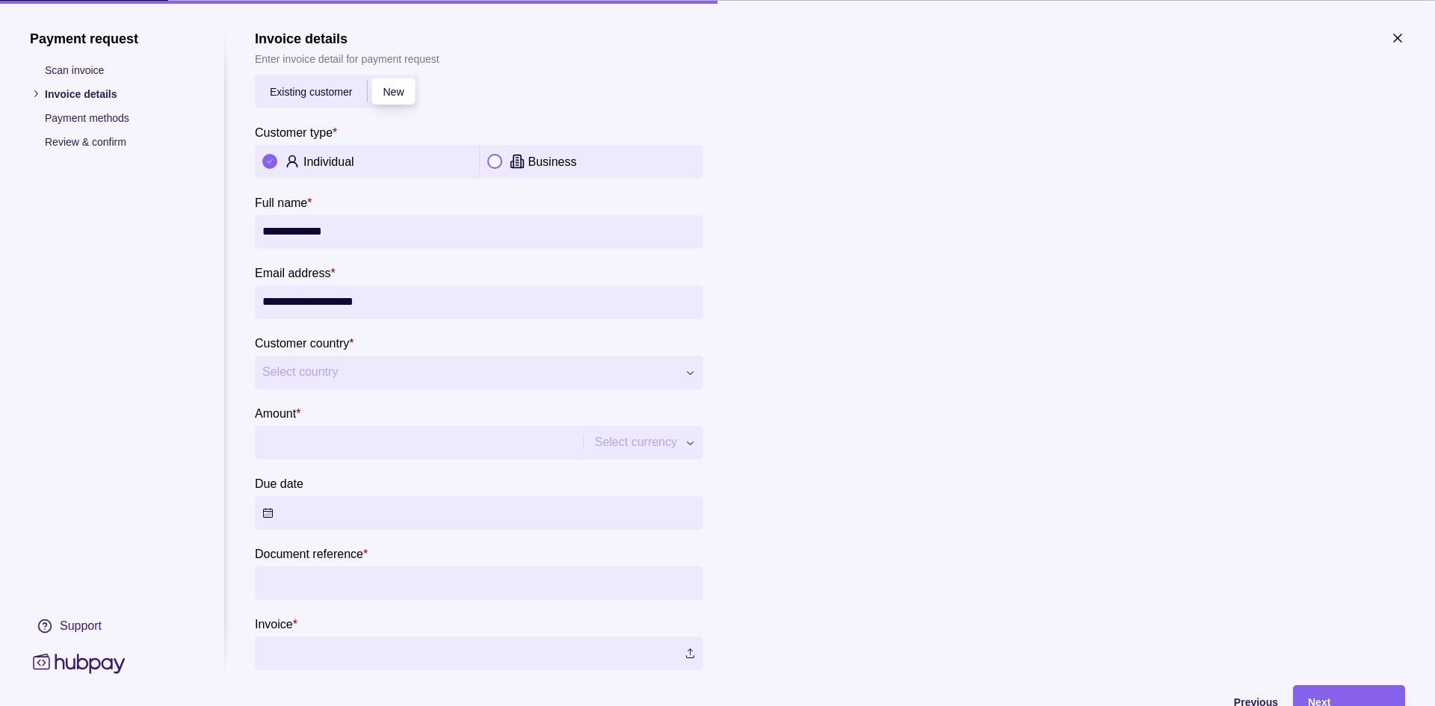
click at [360, 362] on button "Select country" at bounding box center [479, 372] width 449 height 34
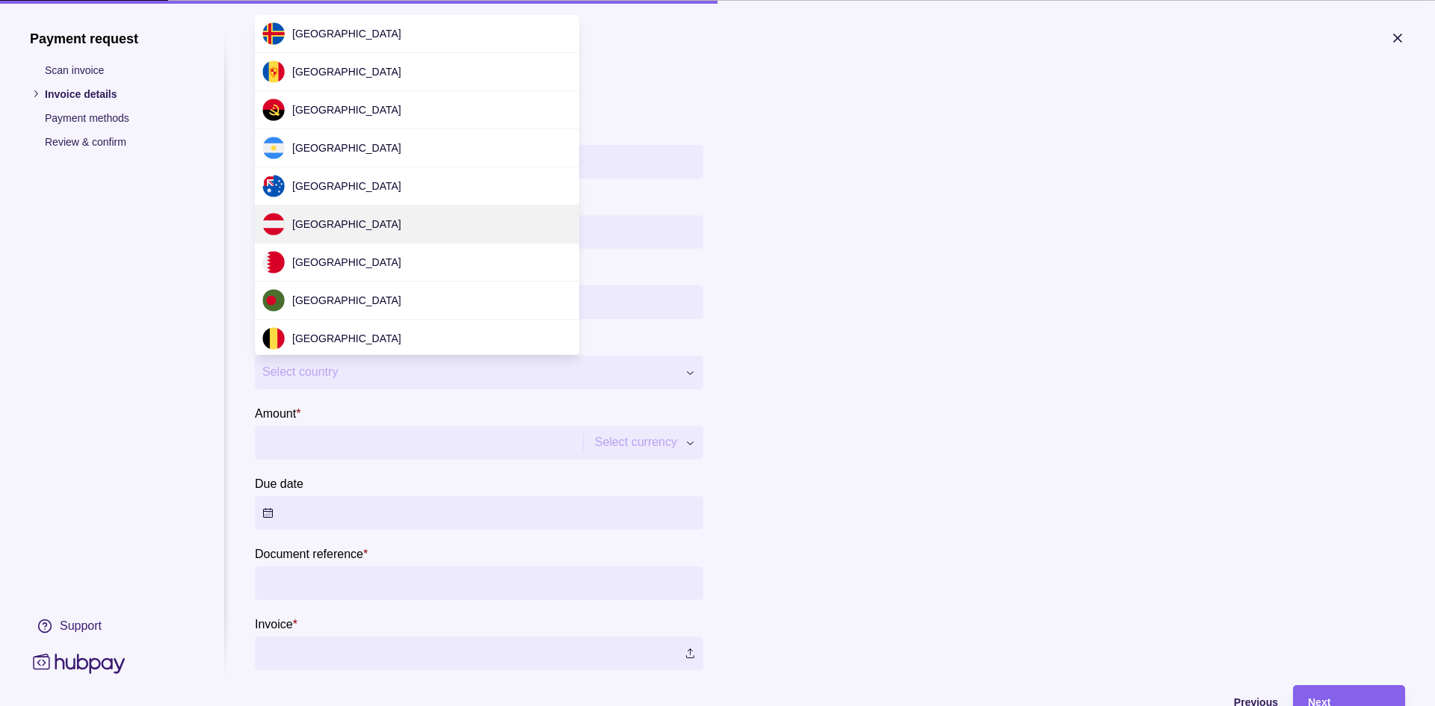
scroll to position [4538, 0]
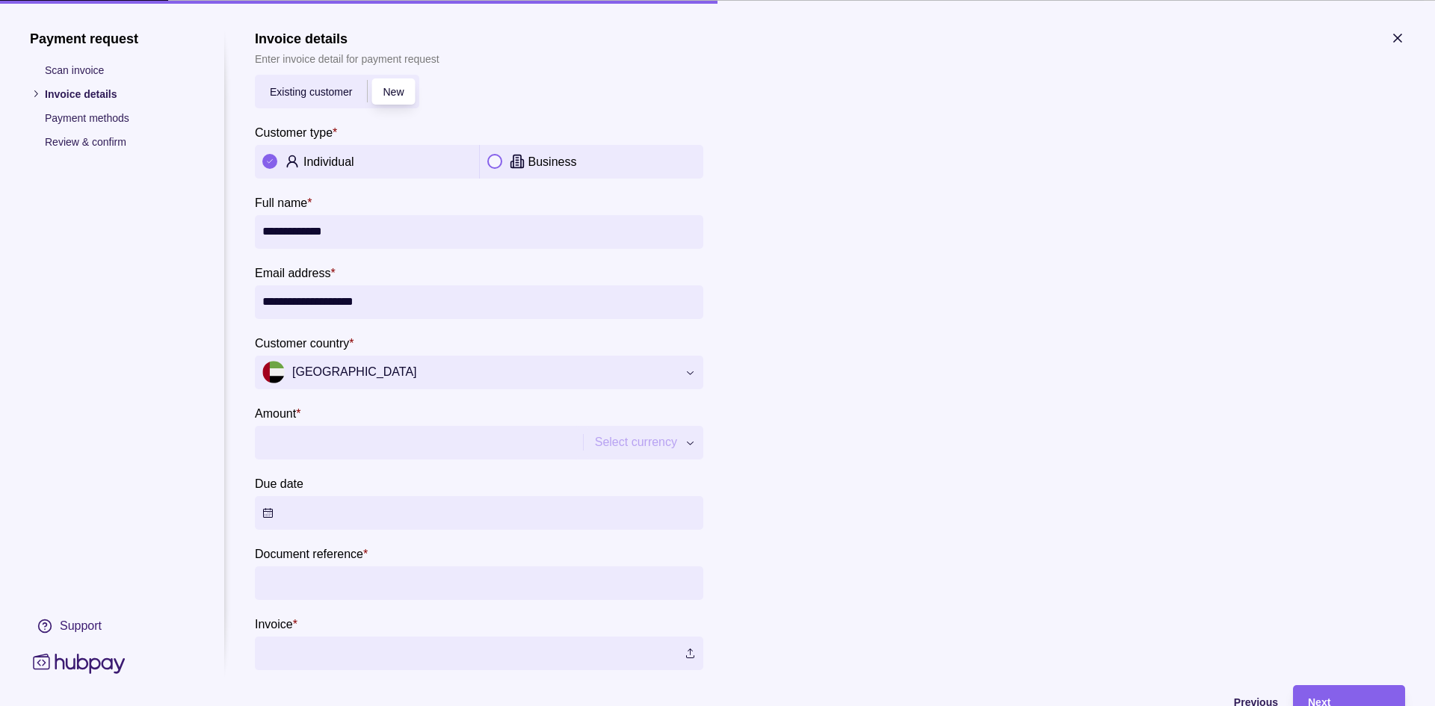
click at [694, 378] on button "[GEOGRAPHIC_DATA]" at bounding box center [479, 372] width 449 height 34
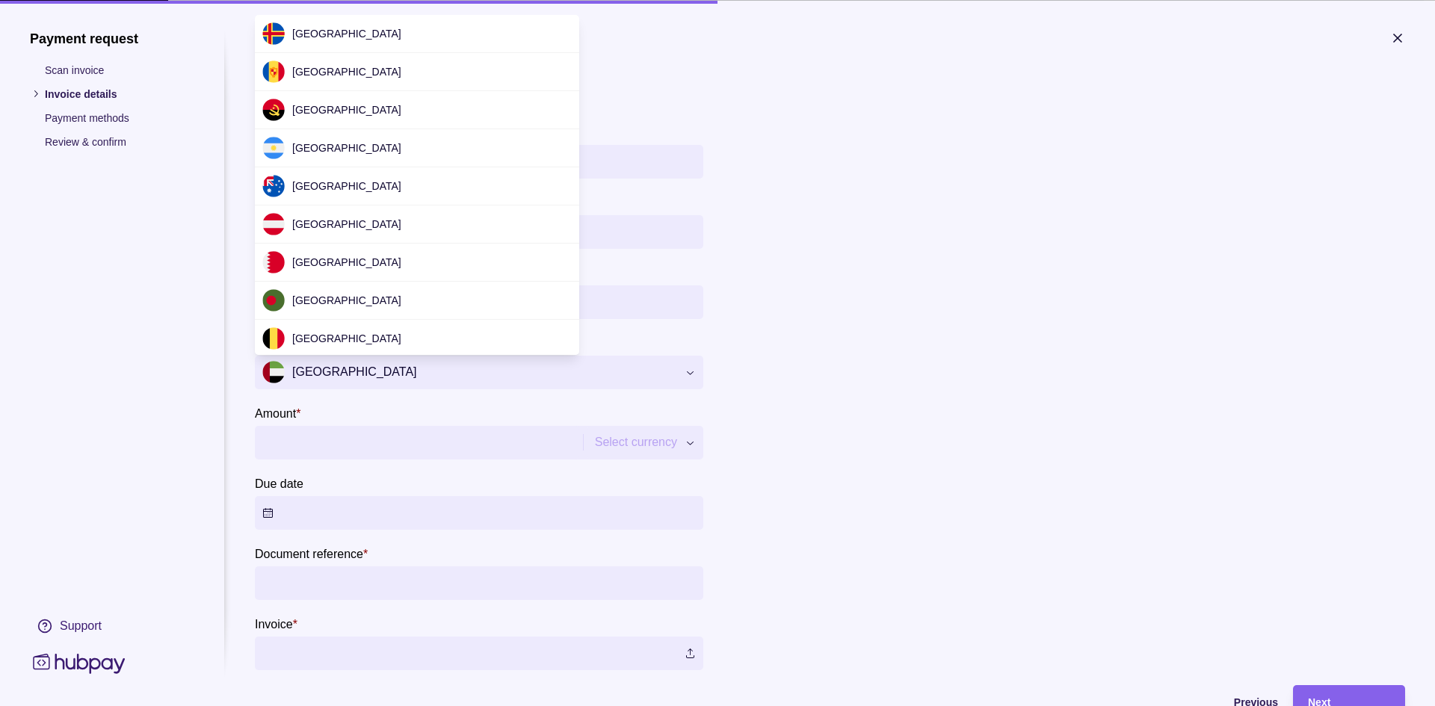
scroll to position [4463, 0]
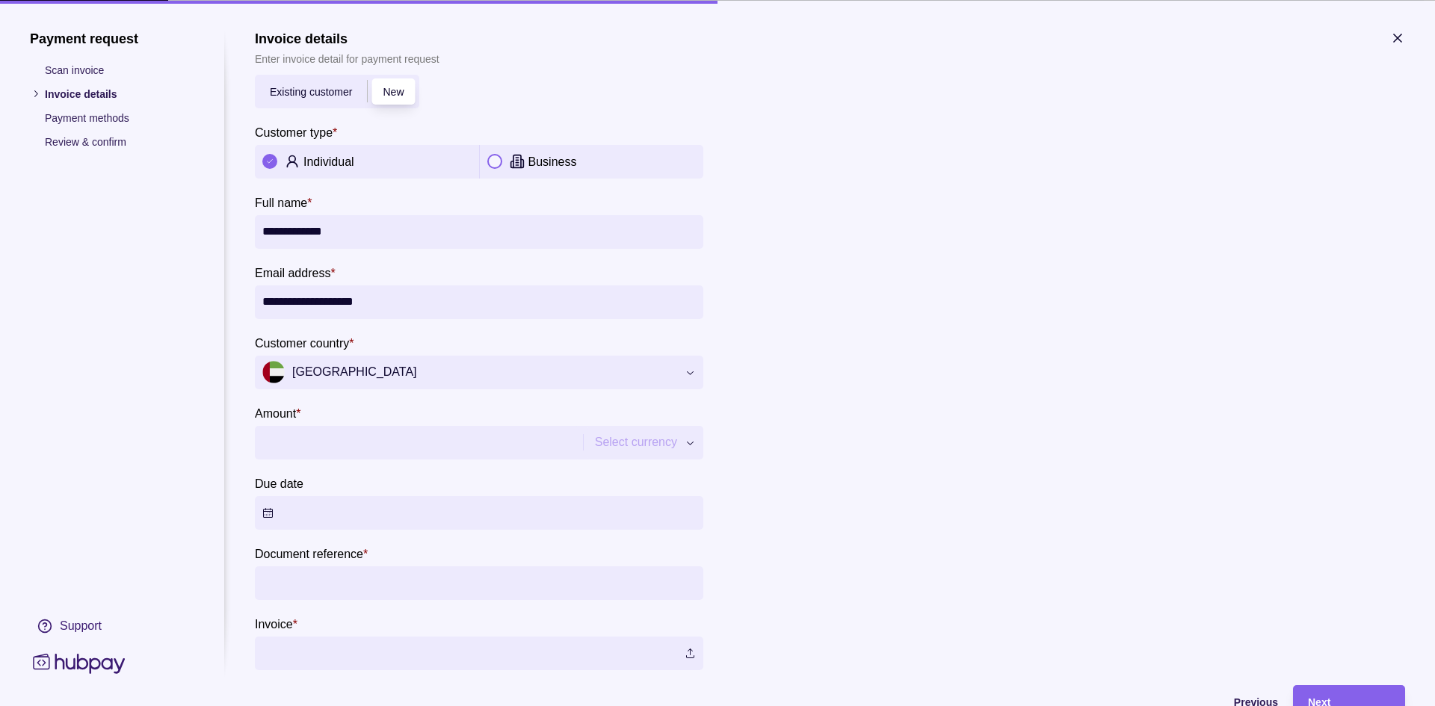
click at [398, 449] on input "Amount *" at bounding box center [416, 442] width 309 height 34
type input "********"
click at [449, 503] on button "Due date" at bounding box center [479, 513] width 449 height 34
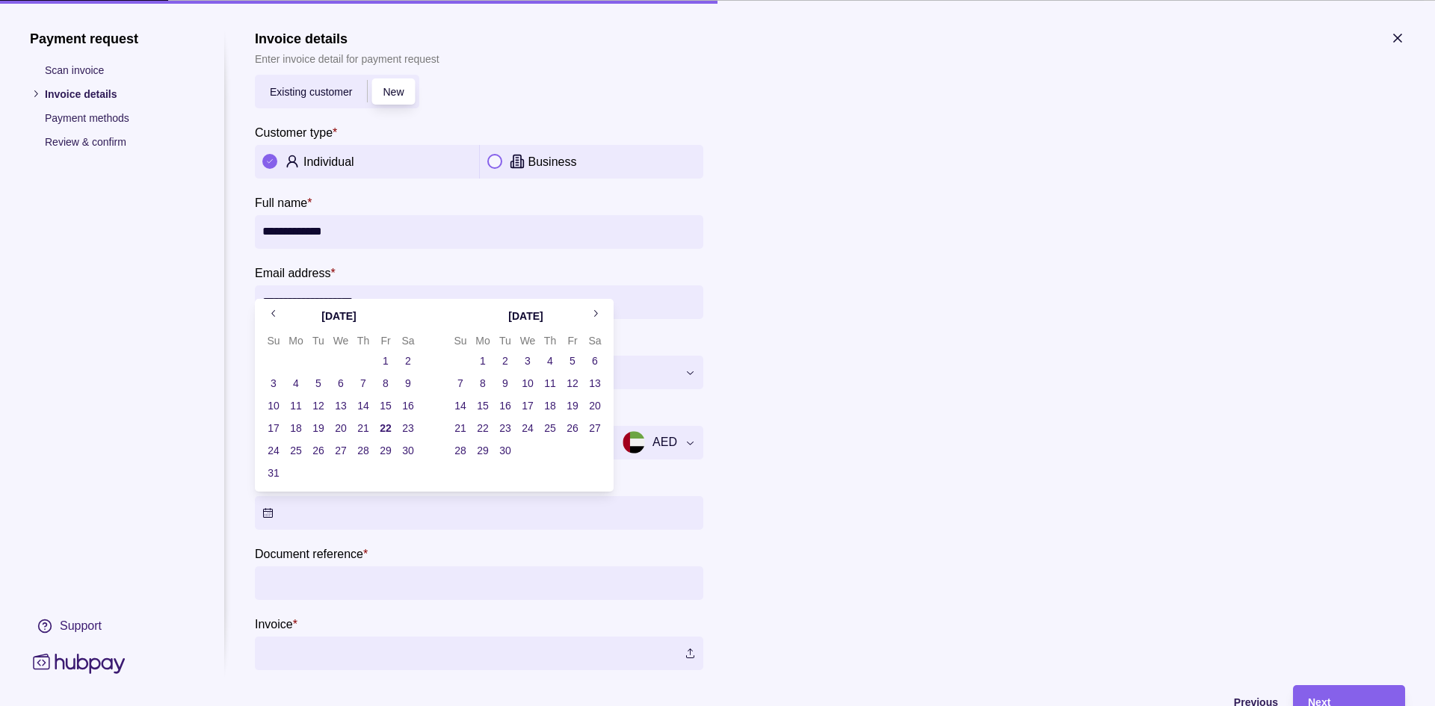
click at [404, 427] on button "23" at bounding box center [408, 428] width 21 height 21
drag, startPoint x: 372, startPoint y: 567, endPoint x: 373, endPoint y: 582, distance: 14.2
click at [372, 567] on input "Document reference *" at bounding box center [479, 583] width 434 height 34
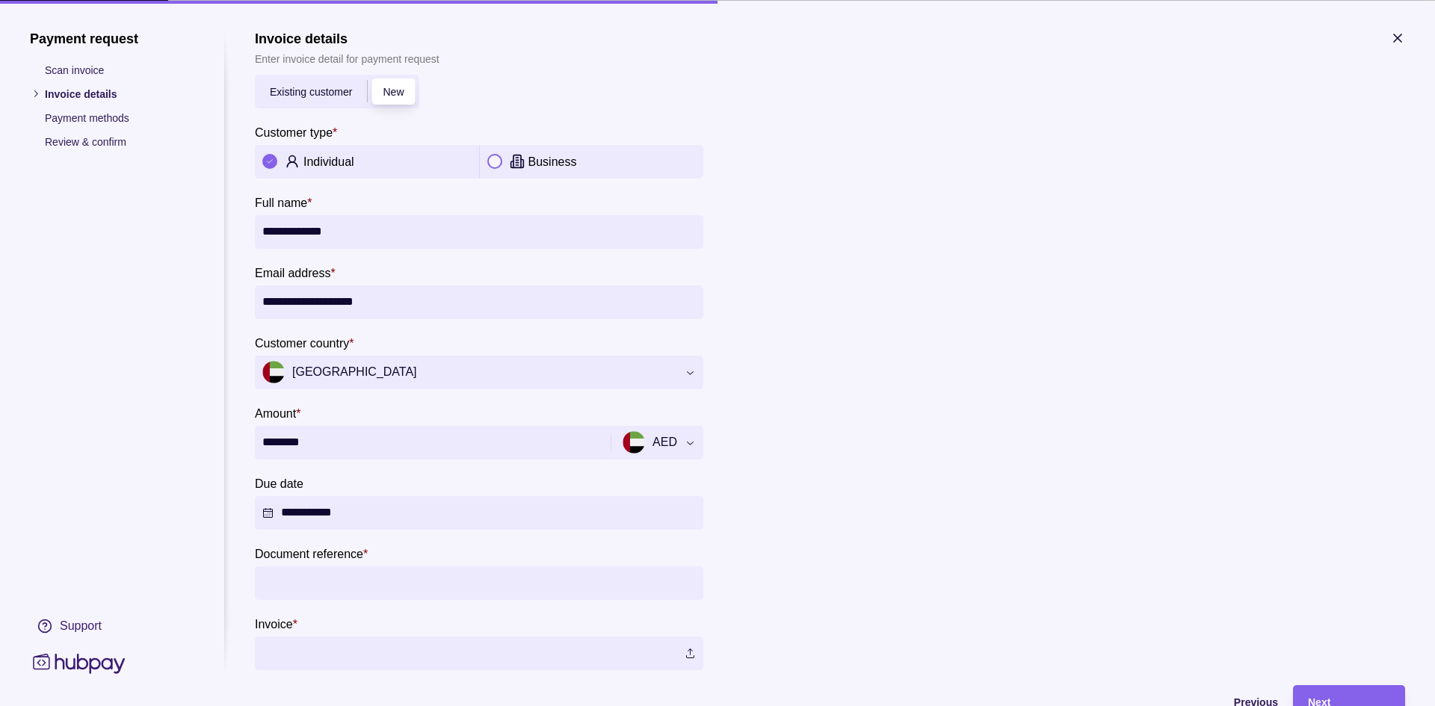
click at [373, 593] on input "Document reference *" at bounding box center [479, 583] width 434 height 34
type input "*********"
click at [680, 660] on label at bounding box center [479, 653] width 449 height 34
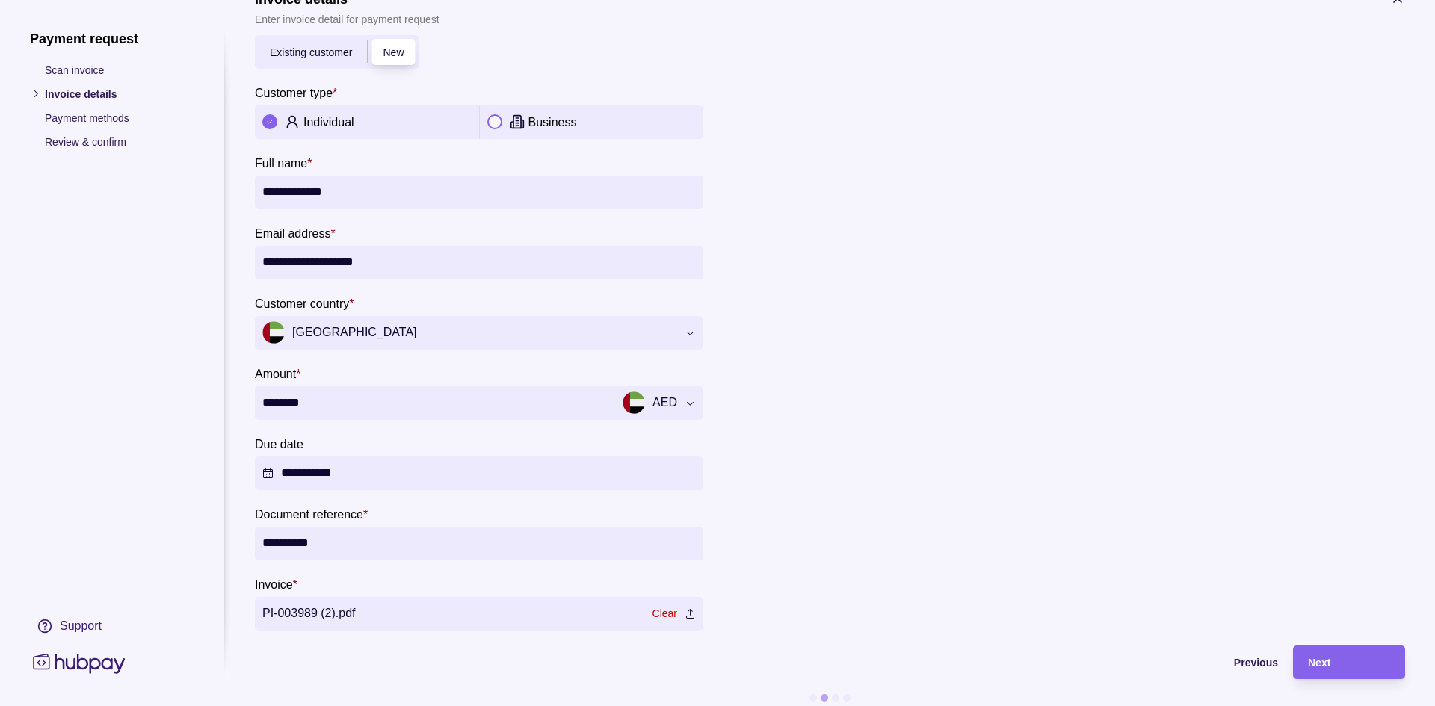
scroll to position [61, 0]
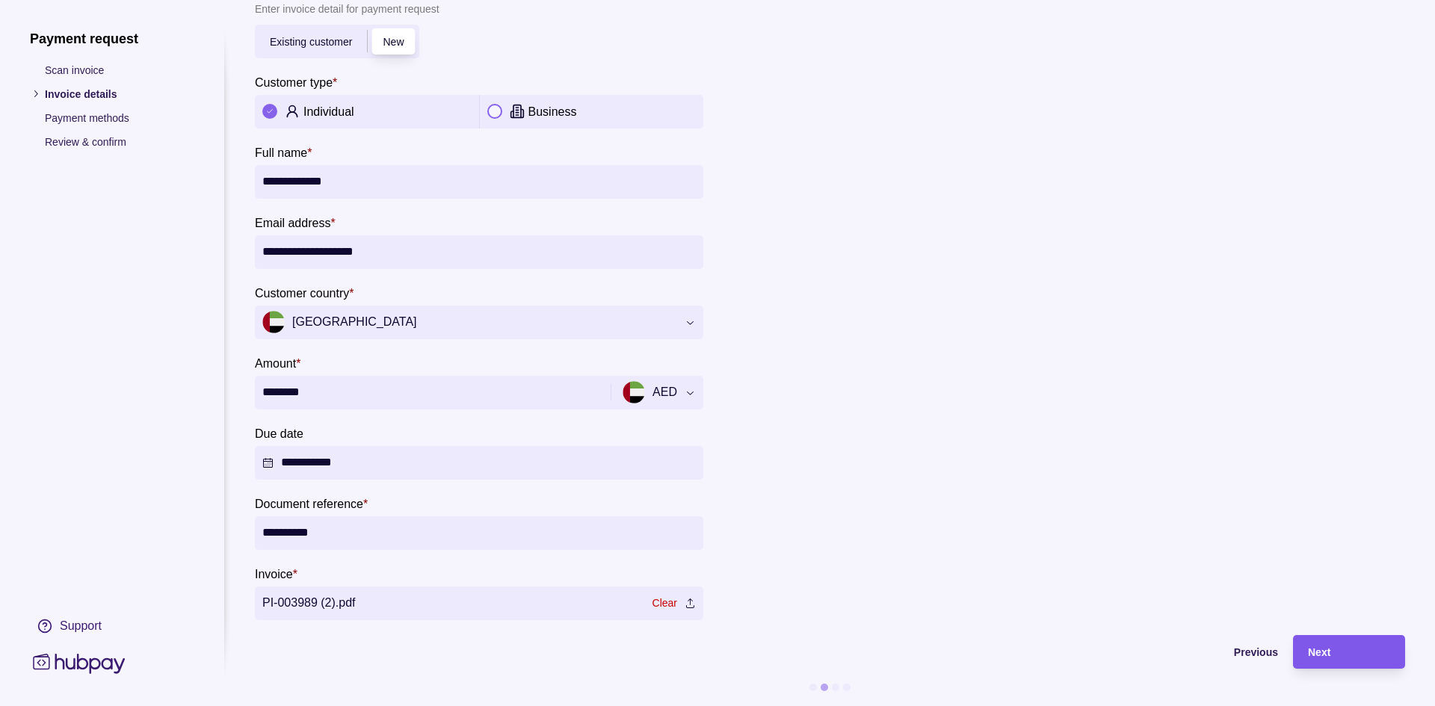
click at [1324, 647] on span "Next" at bounding box center [1319, 653] width 22 height 12
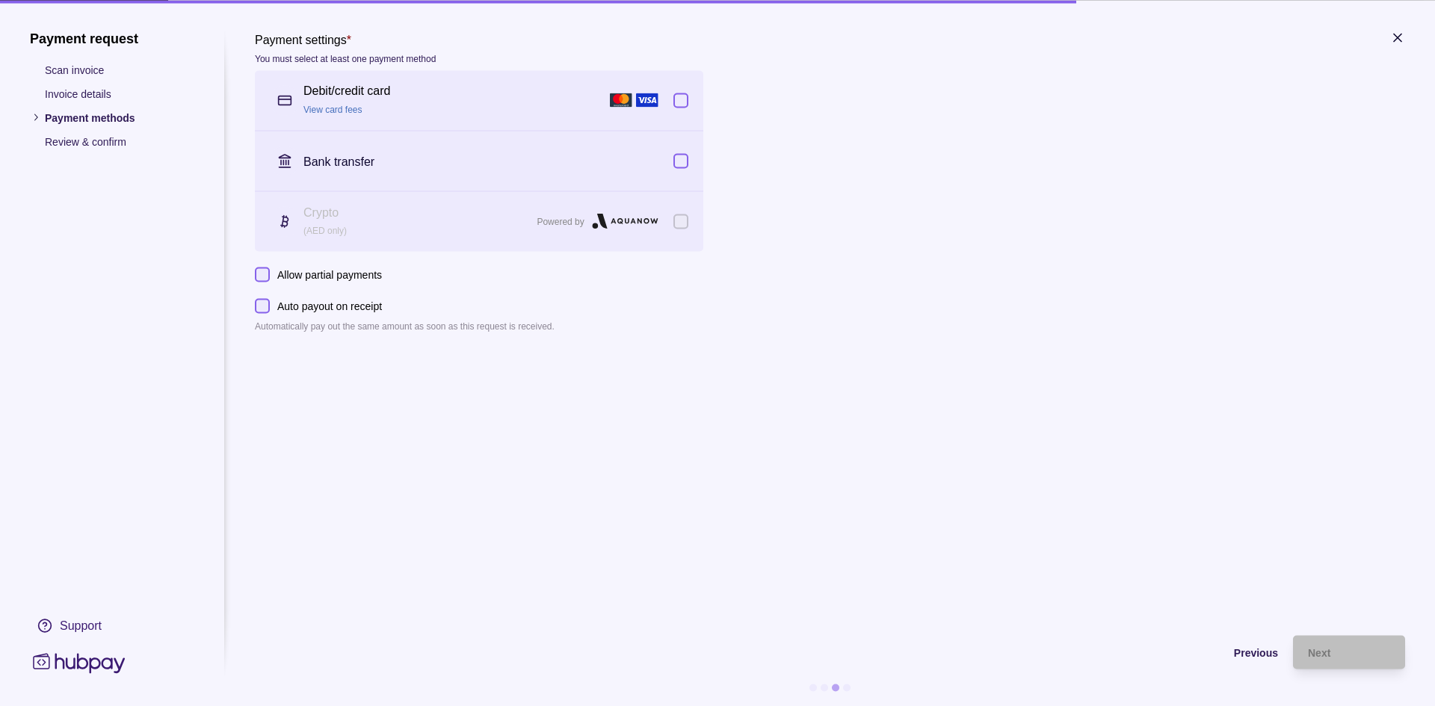
drag, startPoint x: 531, startPoint y: 380, endPoint x: 482, endPoint y: 325, distance: 74.1
click at [531, 380] on section "Payment settings * You must select at least one payment method Debit/credit car…" at bounding box center [830, 325] width 1150 height 591
click at [1275, 655] on span "Previous" at bounding box center [1256, 653] width 44 height 12
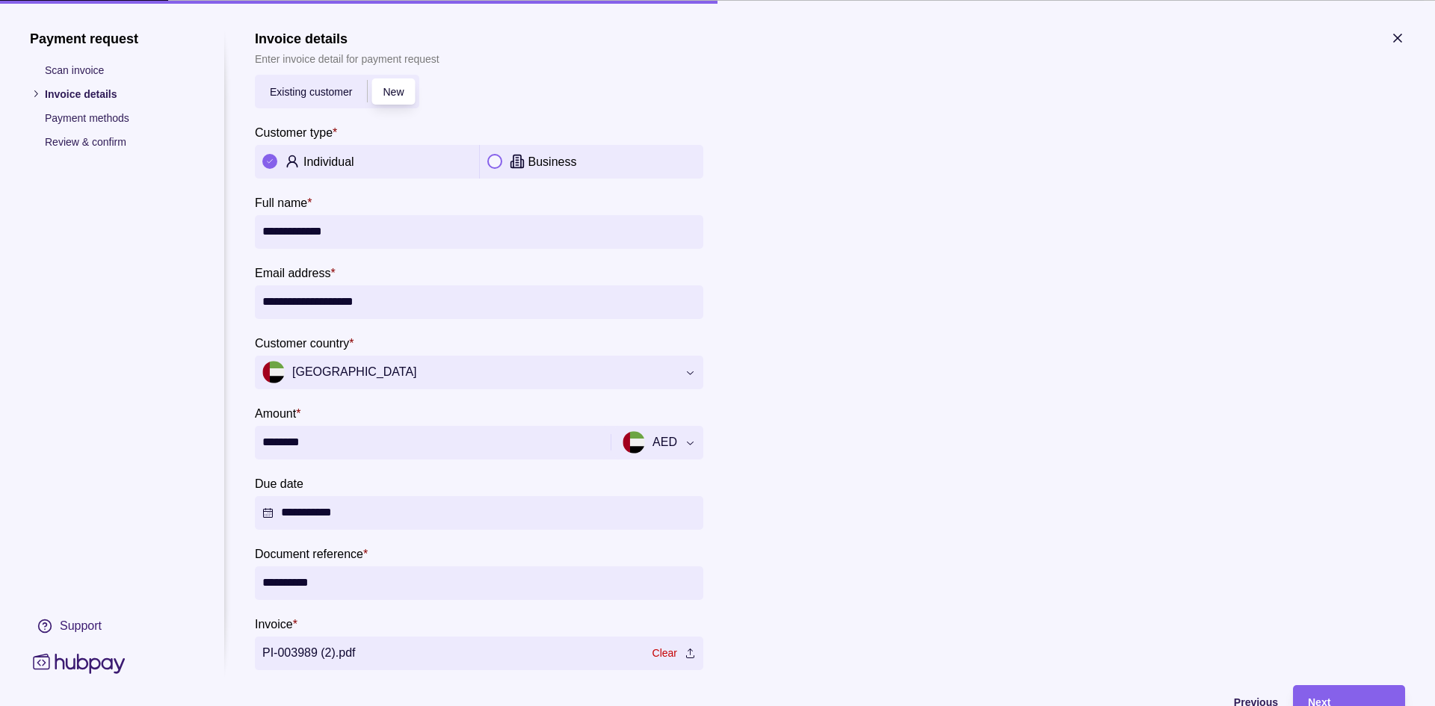
scroll to position [61, 0]
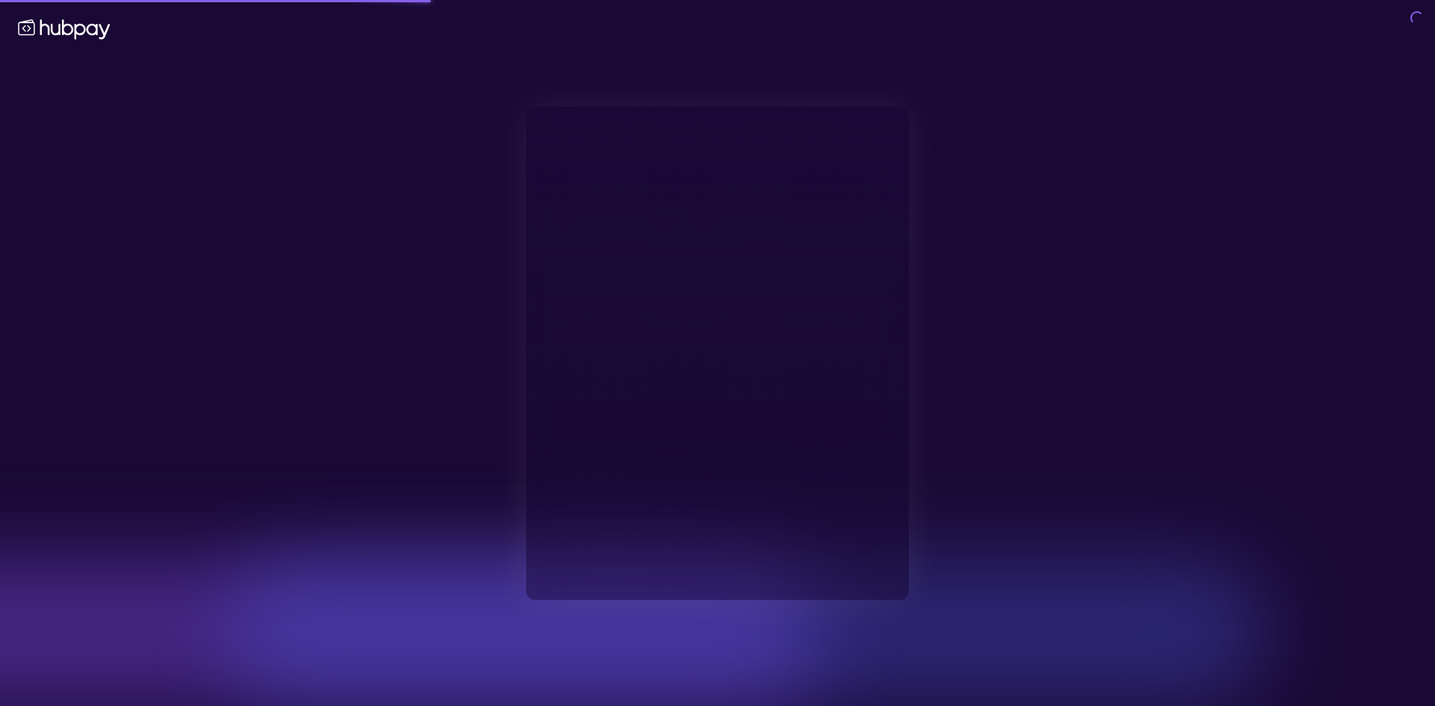
type input "**********"
